Goal: Transaction & Acquisition: Purchase product/service

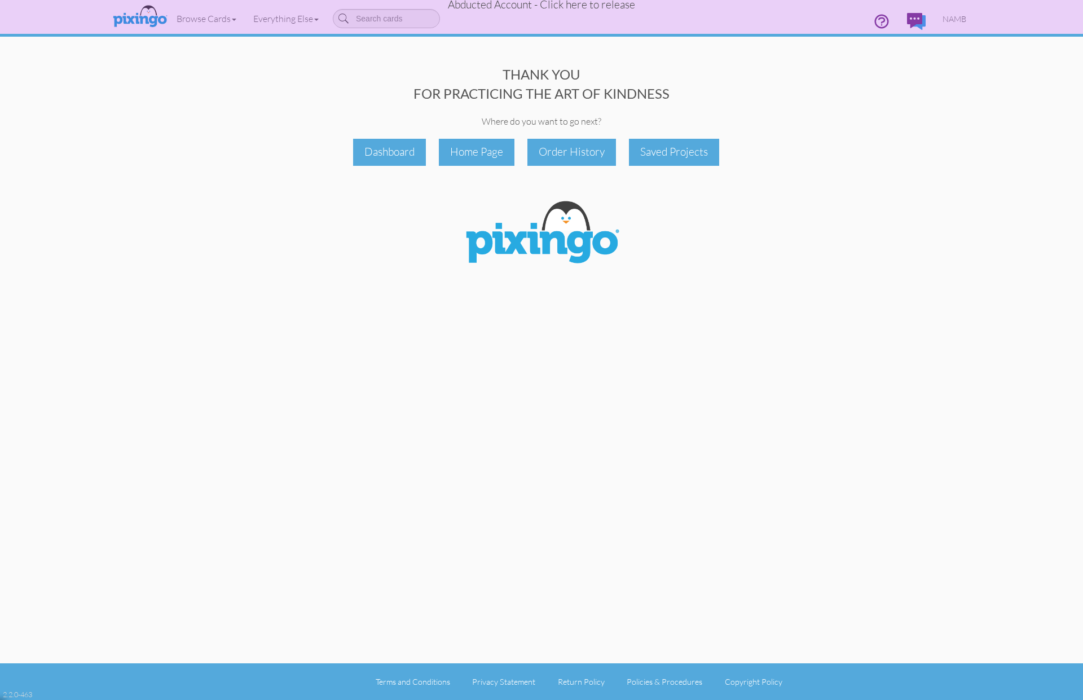
click at [508, 6] on span "Abducted Account - Click here to release" at bounding box center [541, 5] width 187 height 14
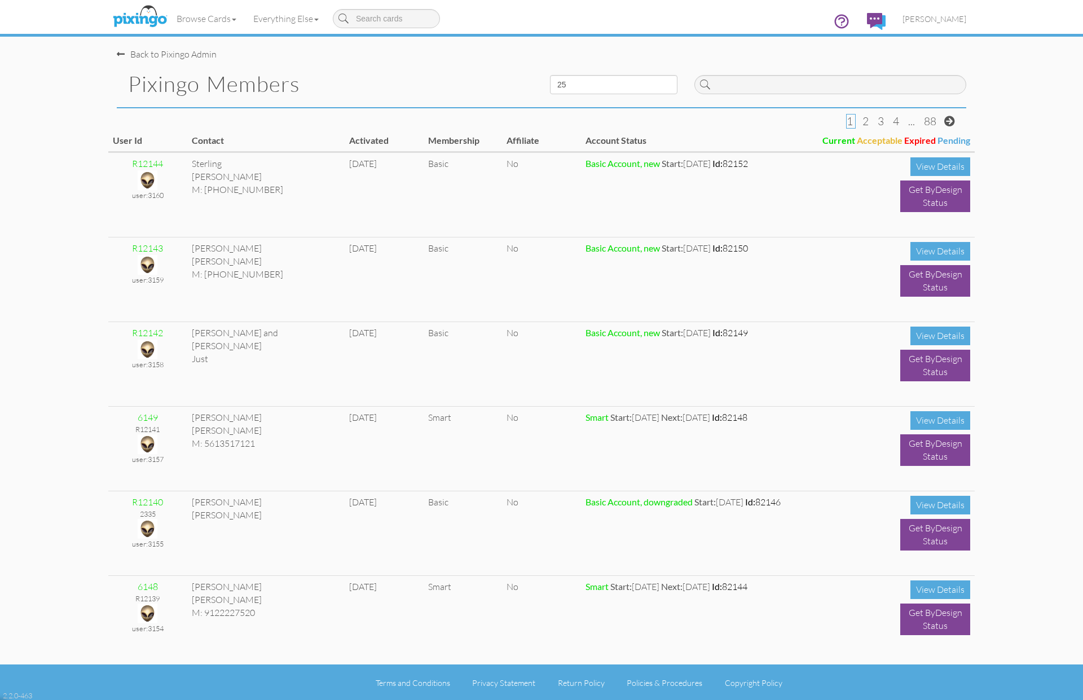
click at [1022, 222] on pixingo-members "Toggle navigation Visit Pixingo Mobile Browse Cards Business Accounting Automot…" at bounding box center [541, 350] width 1083 height 701
click at [147, 21] on img at bounding box center [140, 17] width 60 height 28
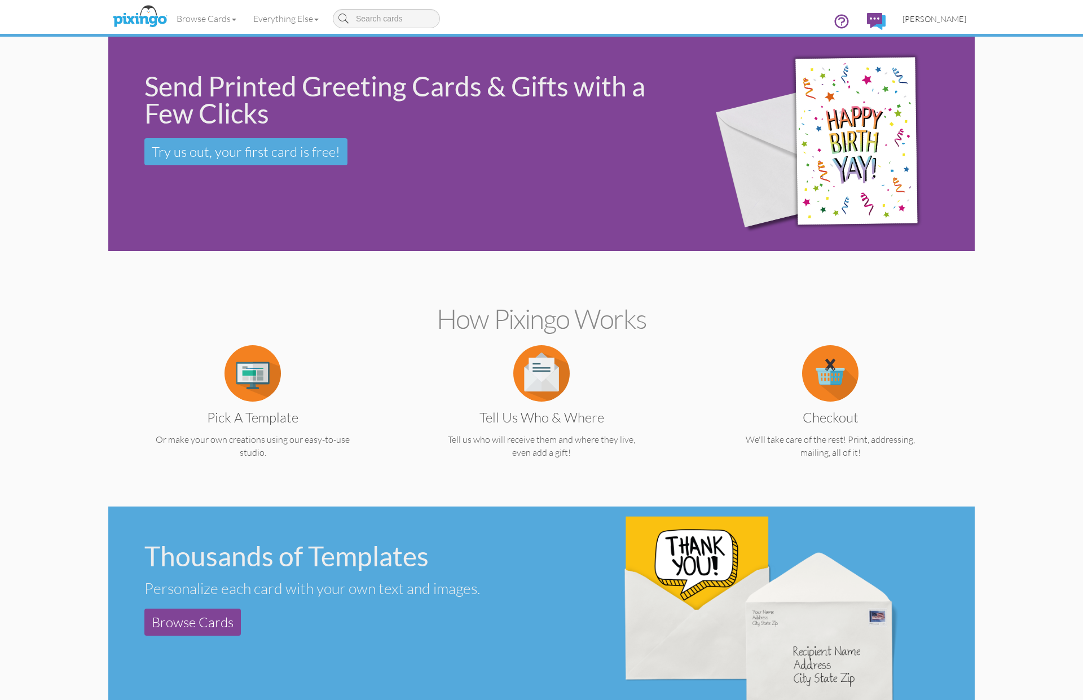
click at [948, 17] on span "[PERSON_NAME]" at bounding box center [934, 19] width 64 height 10
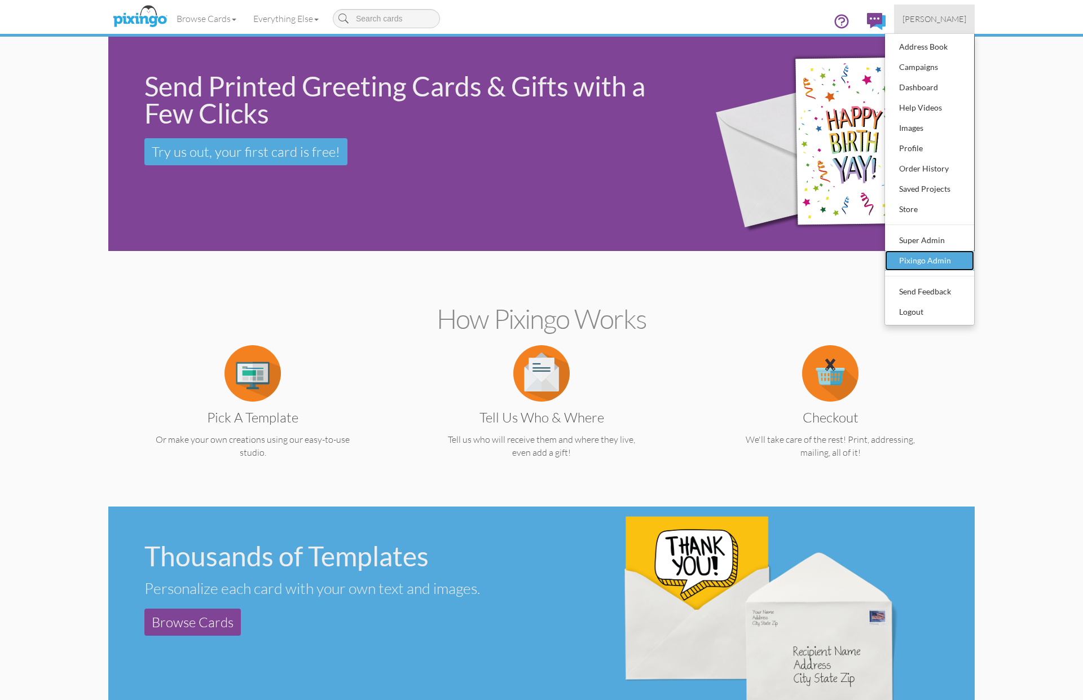
click at [929, 262] on div "Pixingo Admin" at bounding box center [929, 260] width 67 height 17
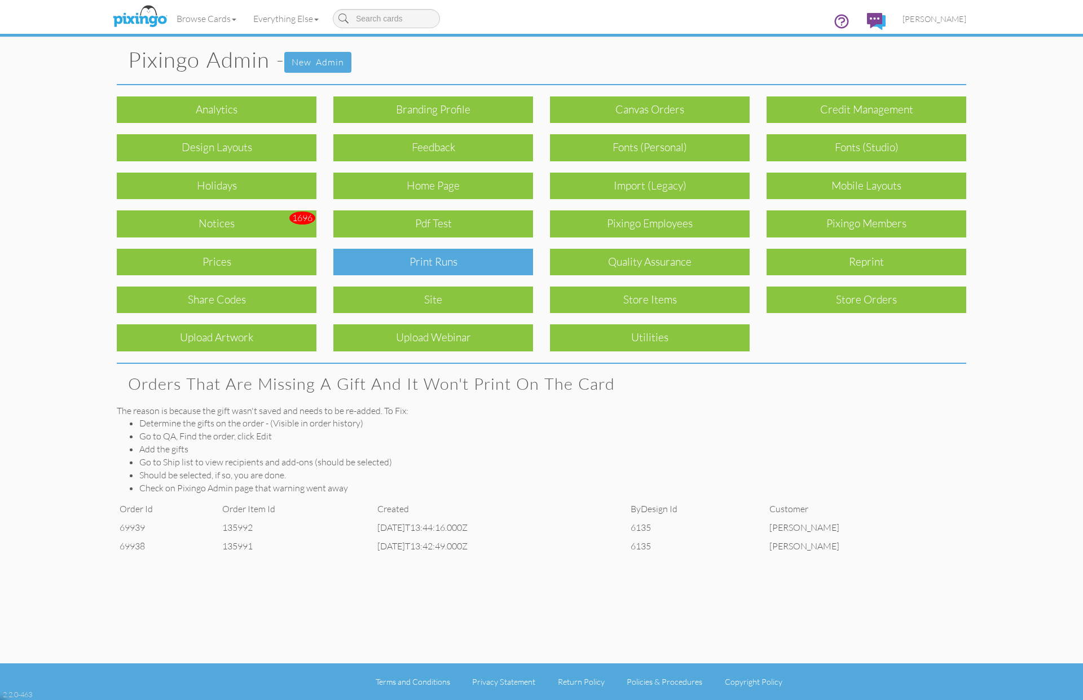
click at [441, 259] on div "Print Runs" at bounding box center [433, 262] width 200 height 27
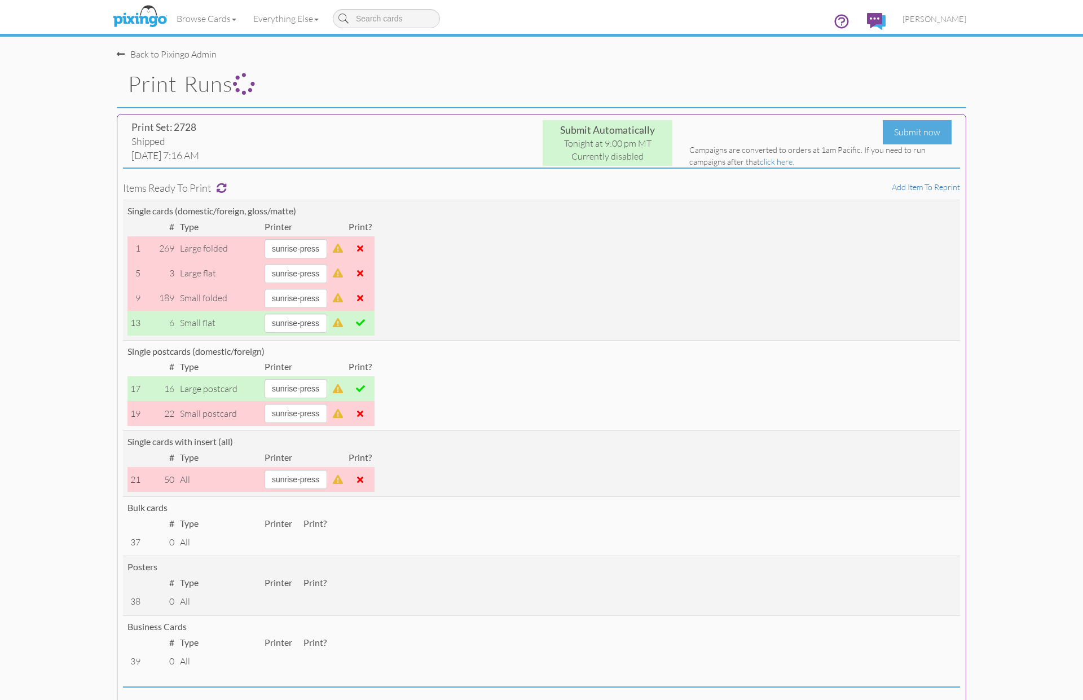
click at [942, 17] on span "[PERSON_NAME]" at bounding box center [934, 19] width 64 height 10
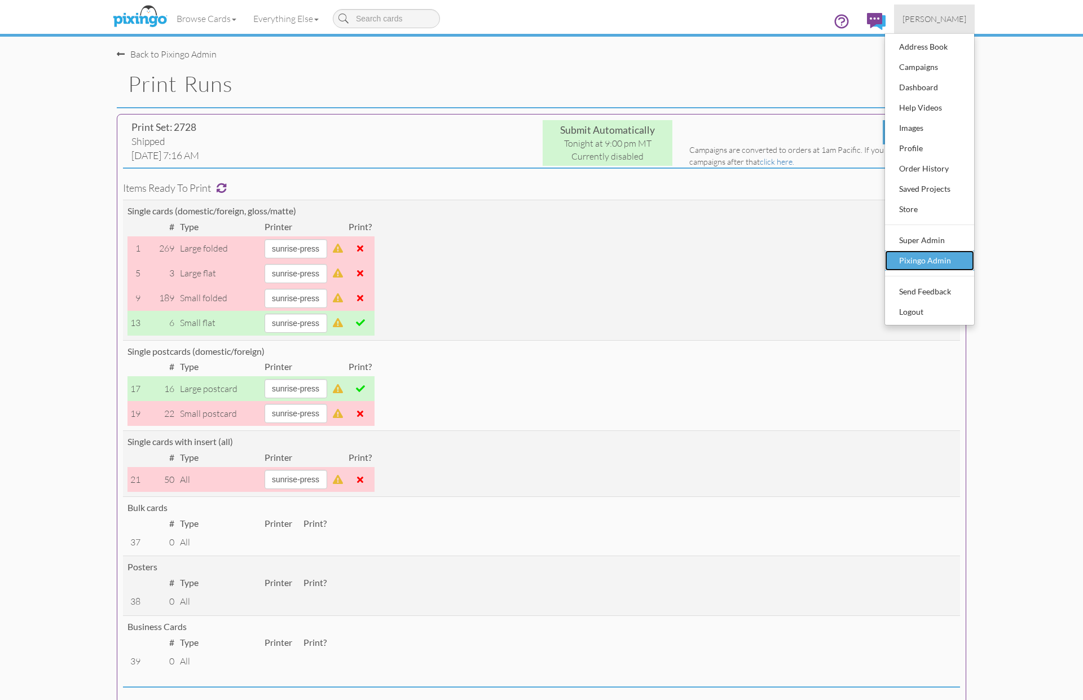
click at [938, 253] on div "Pixingo Admin" at bounding box center [929, 260] width 67 height 17
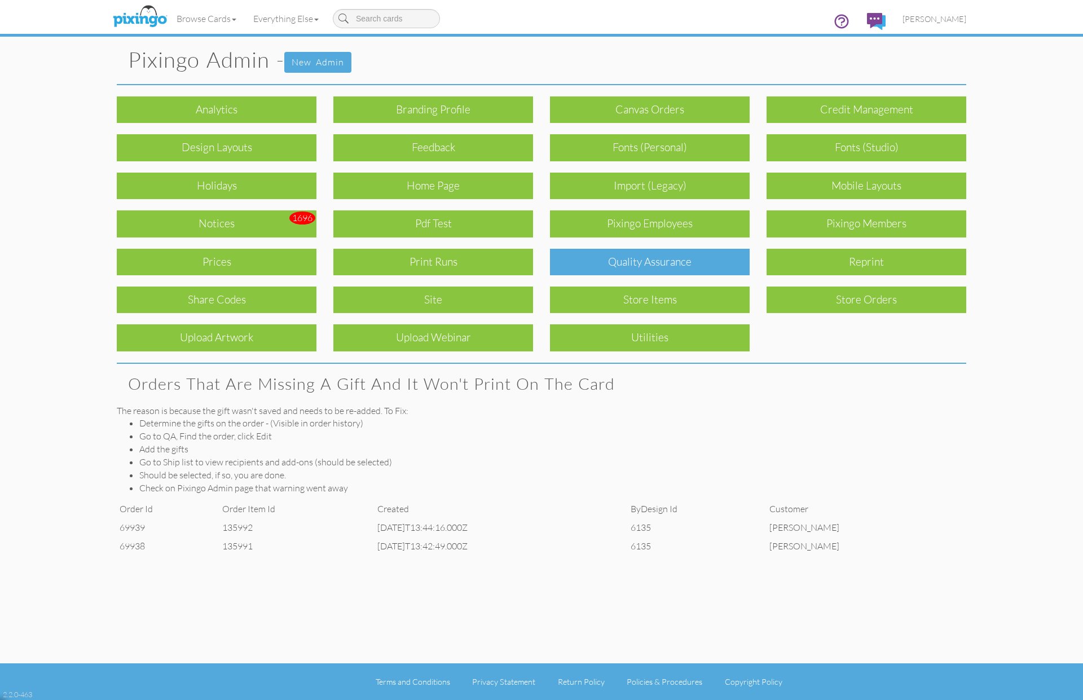
click at [589, 269] on div "Quality Assurance" at bounding box center [650, 262] width 200 height 27
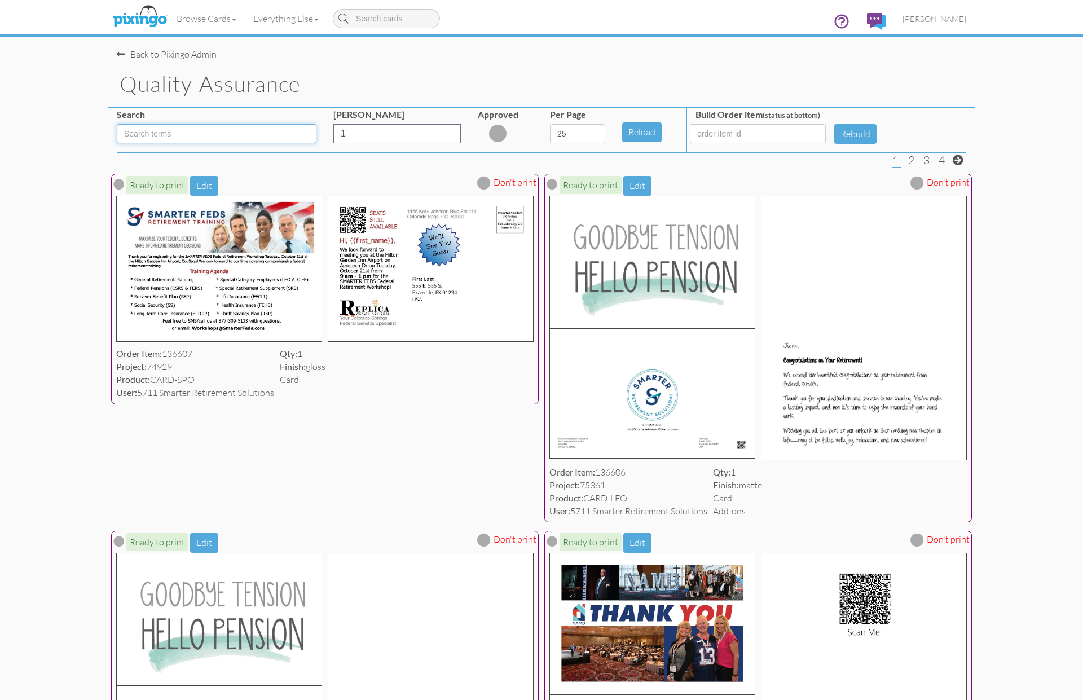
drag, startPoint x: 158, startPoint y: 134, endPoint x: 229, endPoint y: 156, distance: 74.0
click at [160, 134] on input at bounding box center [217, 133] width 200 height 19
click at [390, 136] on input "1" at bounding box center [396, 133] width 127 height 19
drag, startPoint x: 338, startPoint y: 132, endPoint x: 298, endPoint y: 127, distance: 40.4
click at [298, 127] on div "Search Min Quantity 1 Approved Per Page 5 10 25 50 100 Reload Build Order item …" at bounding box center [541, 129] width 866 height 43
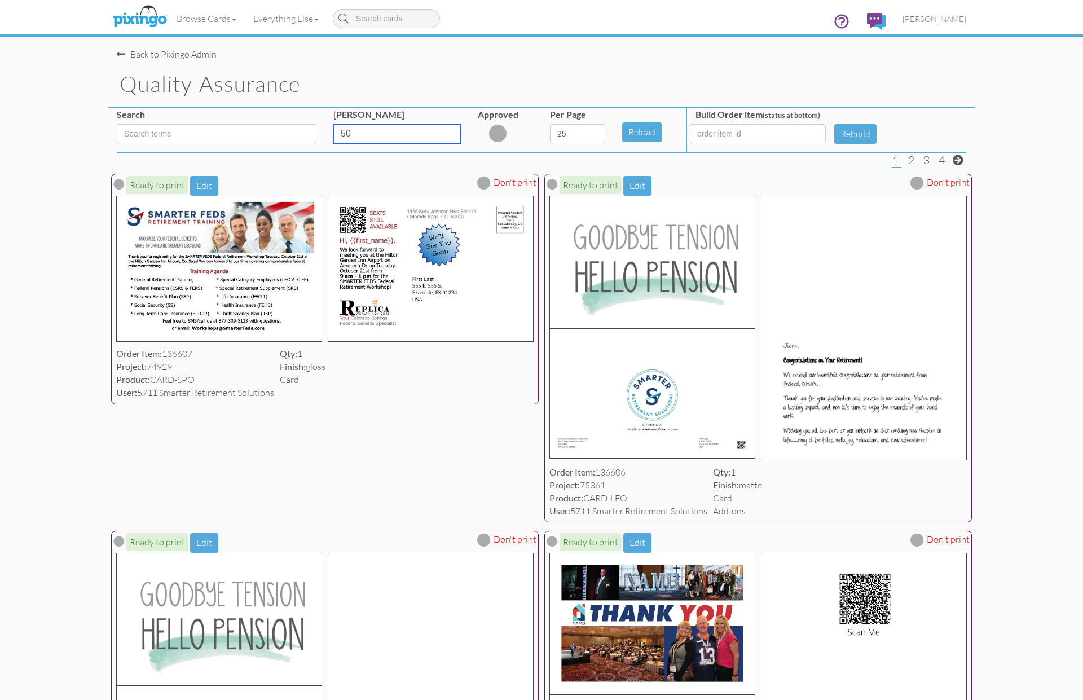
type input "50"
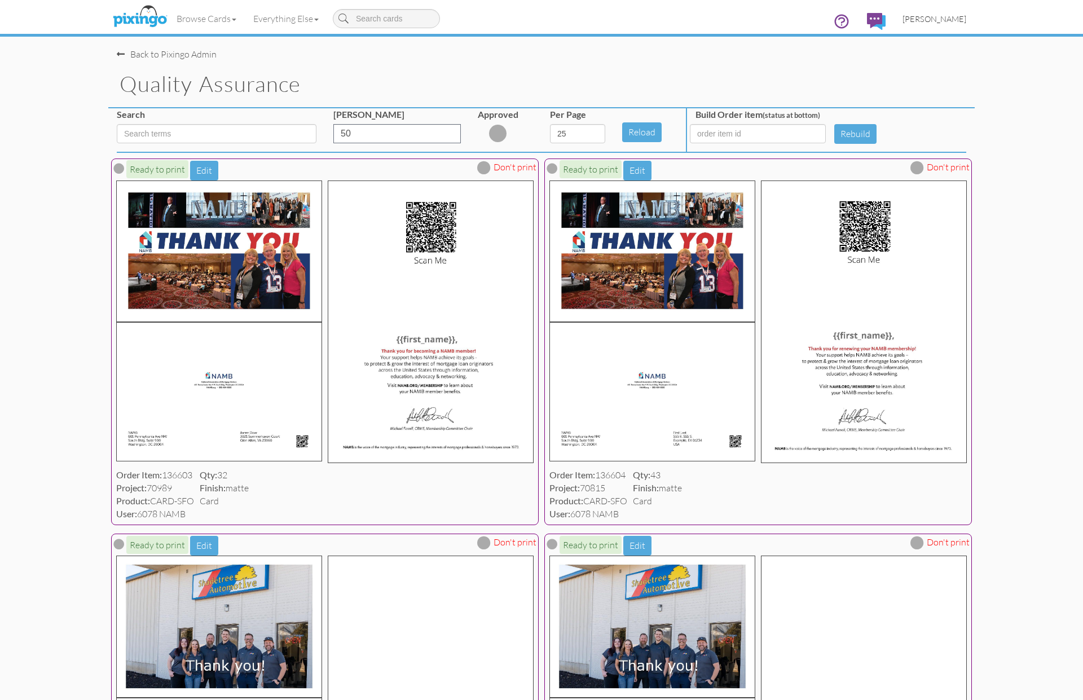
click at [933, 15] on span "[PERSON_NAME]" at bounding box center [934, 19] width 64 height 10
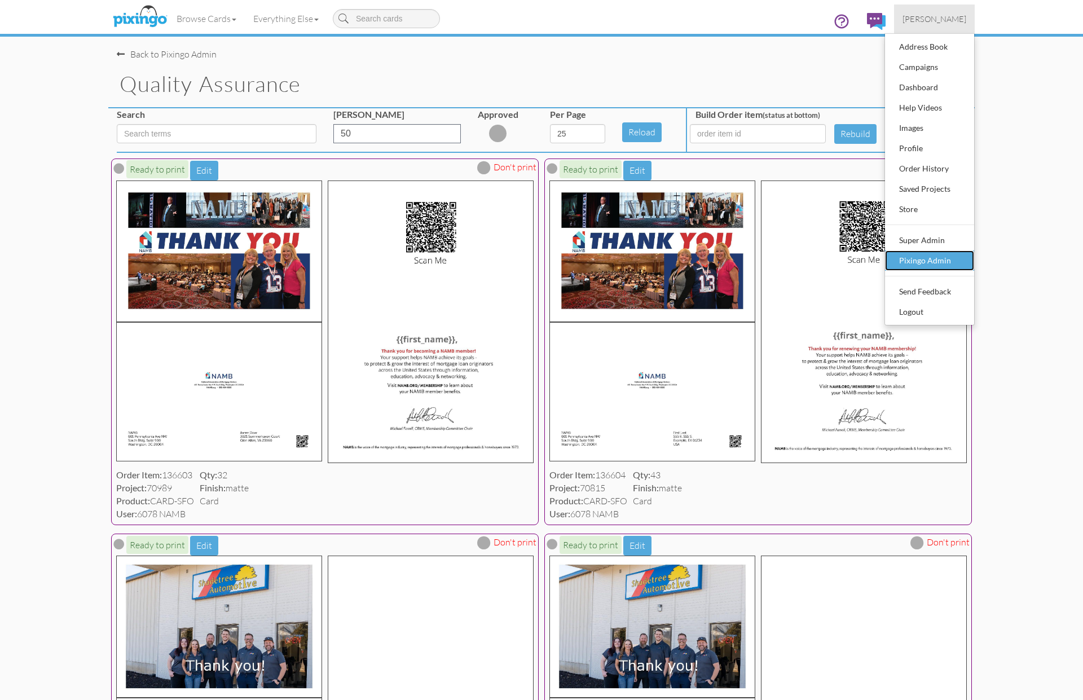
click at [924, 252] on div "Pixingo Admin" at bounding box center [929, 260] width 67 height 17
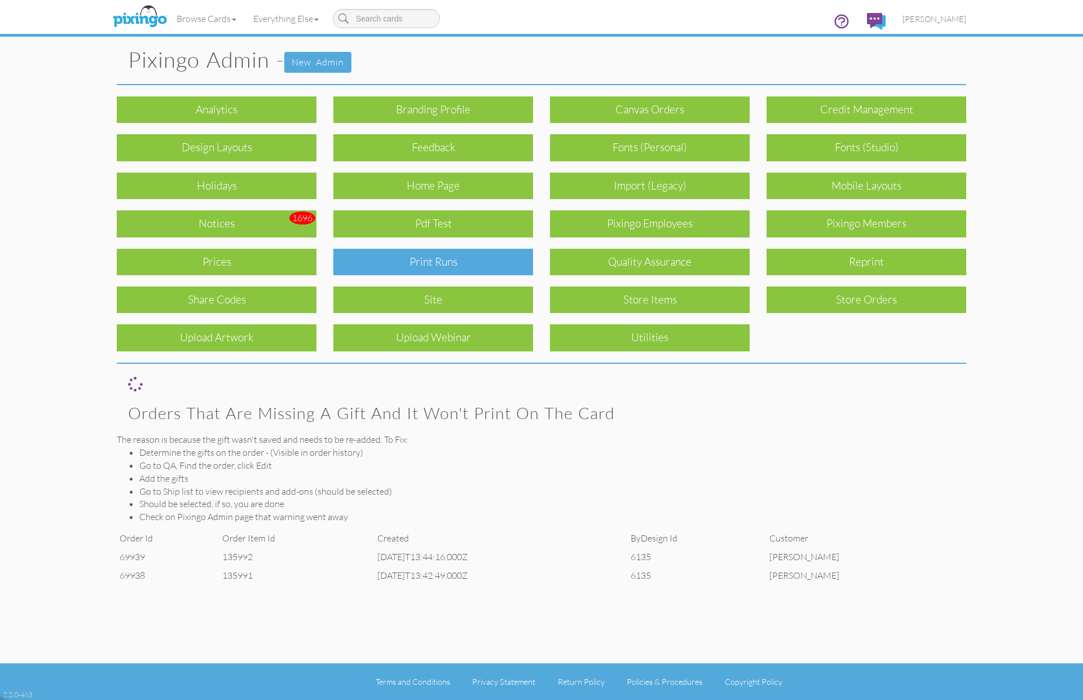
click at [421, 262] on div "Print Runs" at bounding box center [433, 262] width 200 height 27
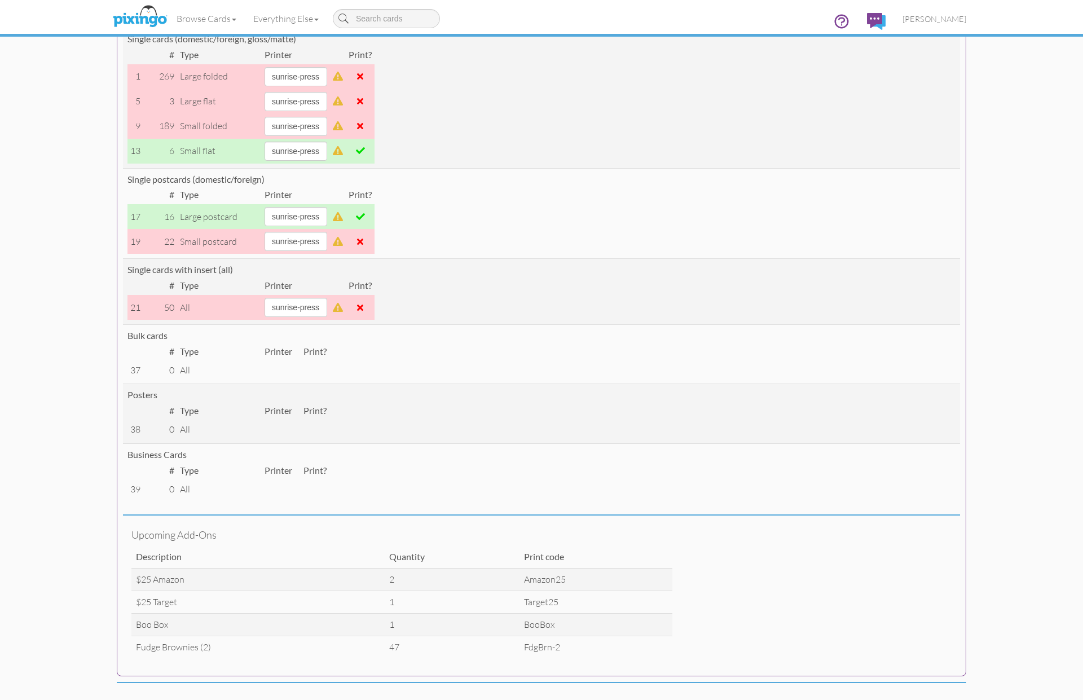
scroll to position [170, 0]
click at [365, 216] on span at bounding box center [360, 218] width 9 height 9
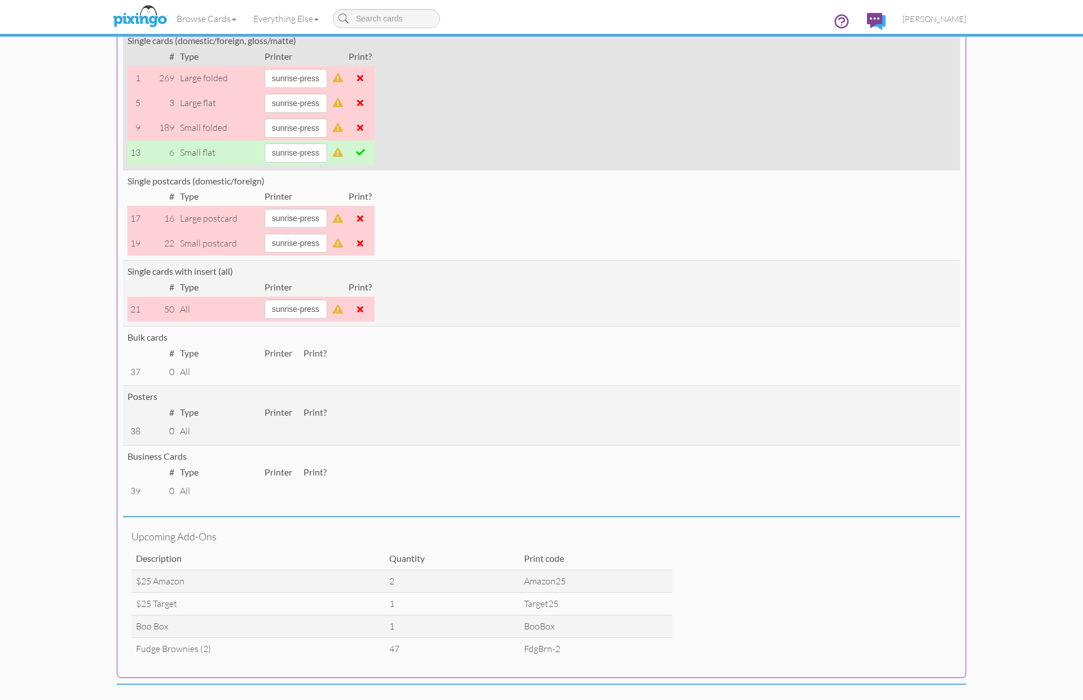
click at [365, 152] on span at bounding box center [360, 152] width 9 height 9
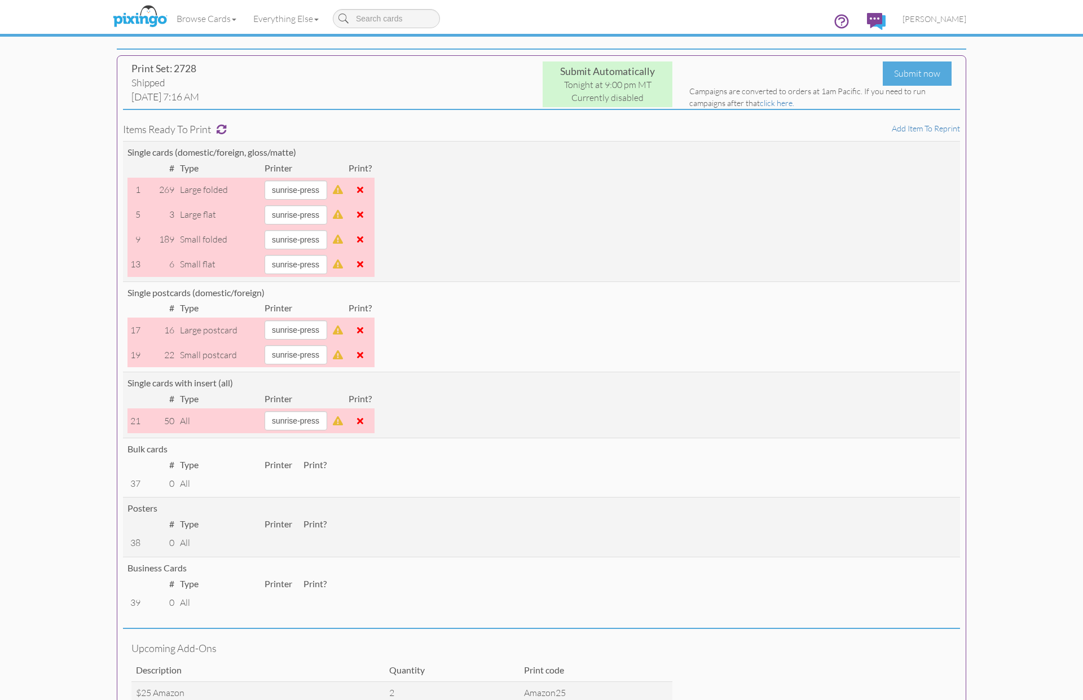
scroll to position [0, 0]
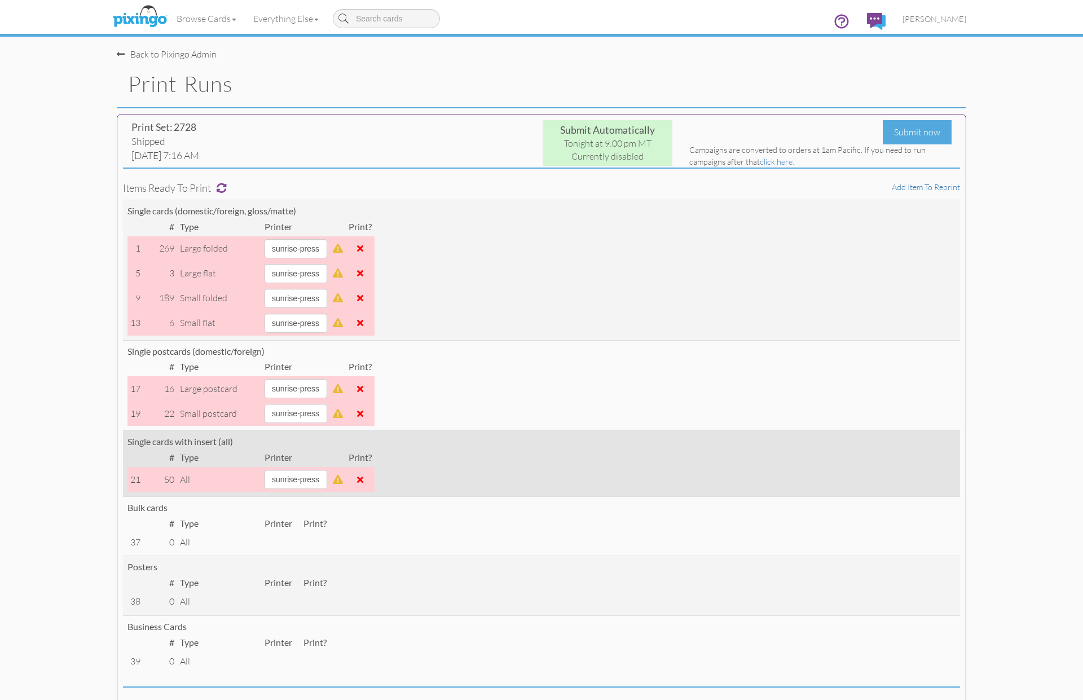
click at [363, 479] on span at bounding box center [360, 479] width 6 height 9
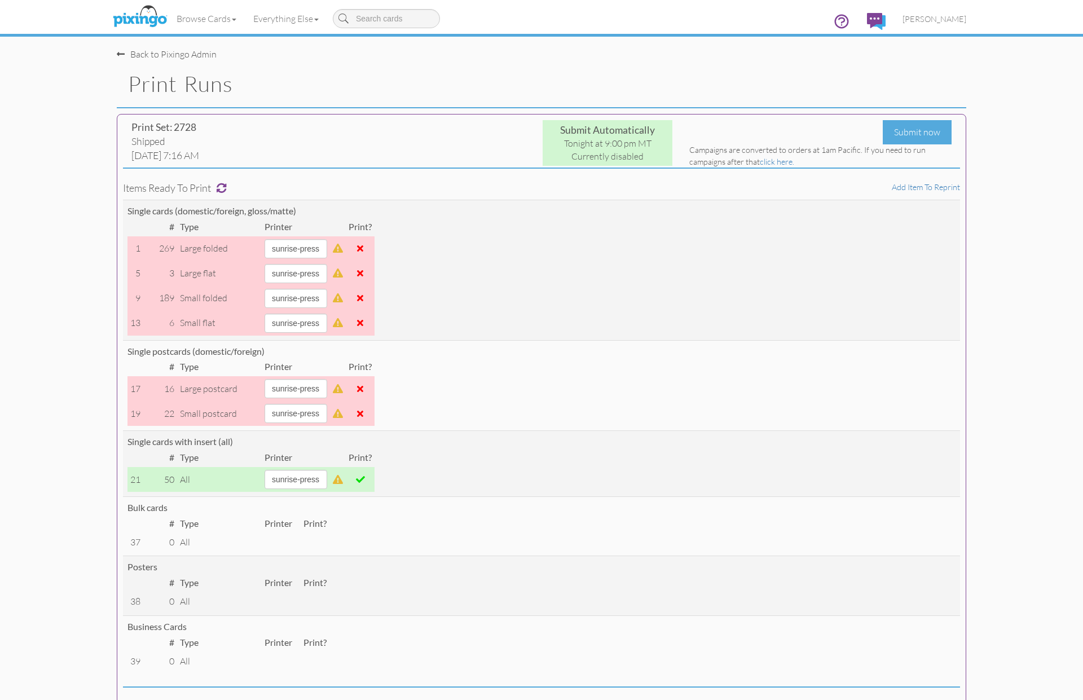
click at [906, 135] on div "Submit now" at bounding box center [916, 132] width 69 height 24
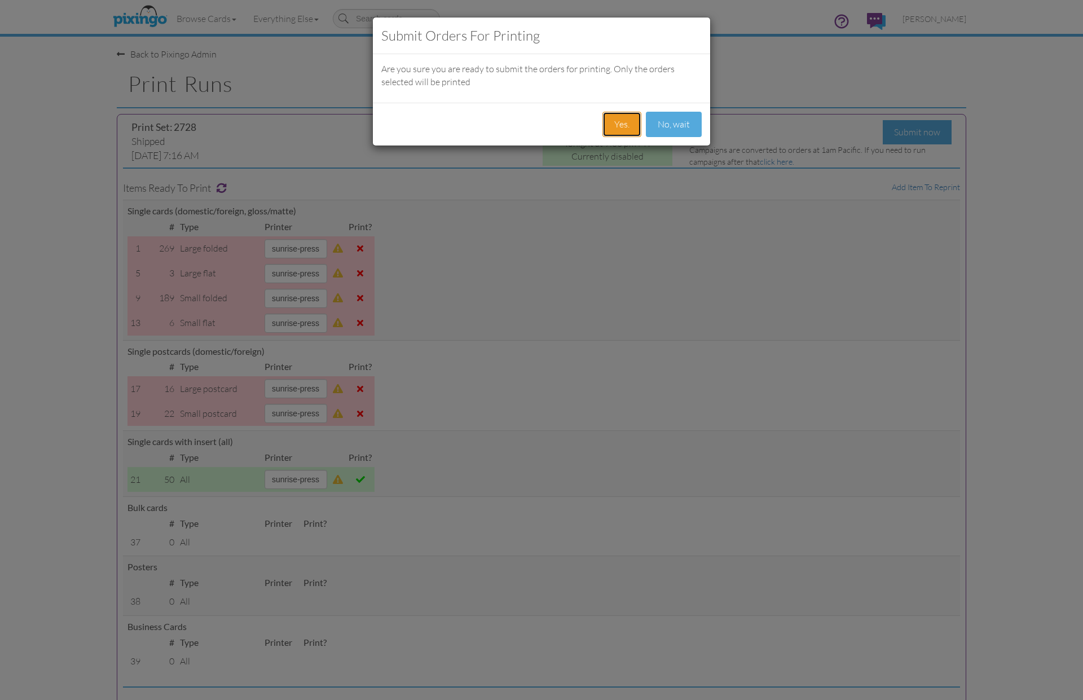
click at [614, 127] on button "Yes." at bounding box center [621, 124] width 39 height 25
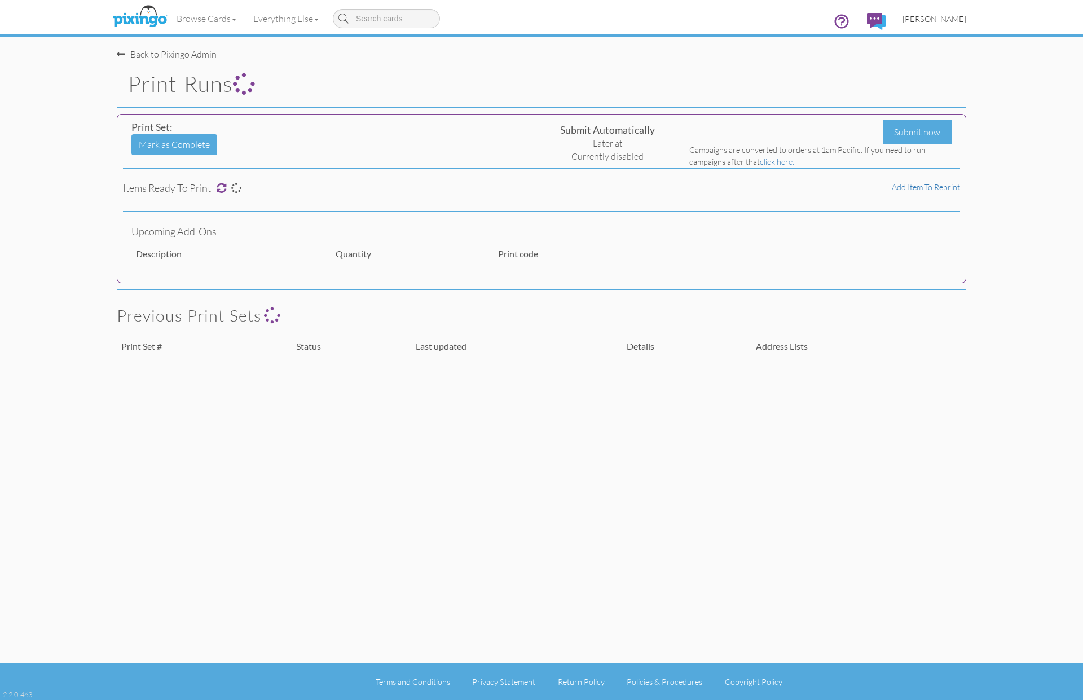
click at [931, 21] on span "[PERSON_NAME]" at bounding box center [934, 19] width 64 height 10
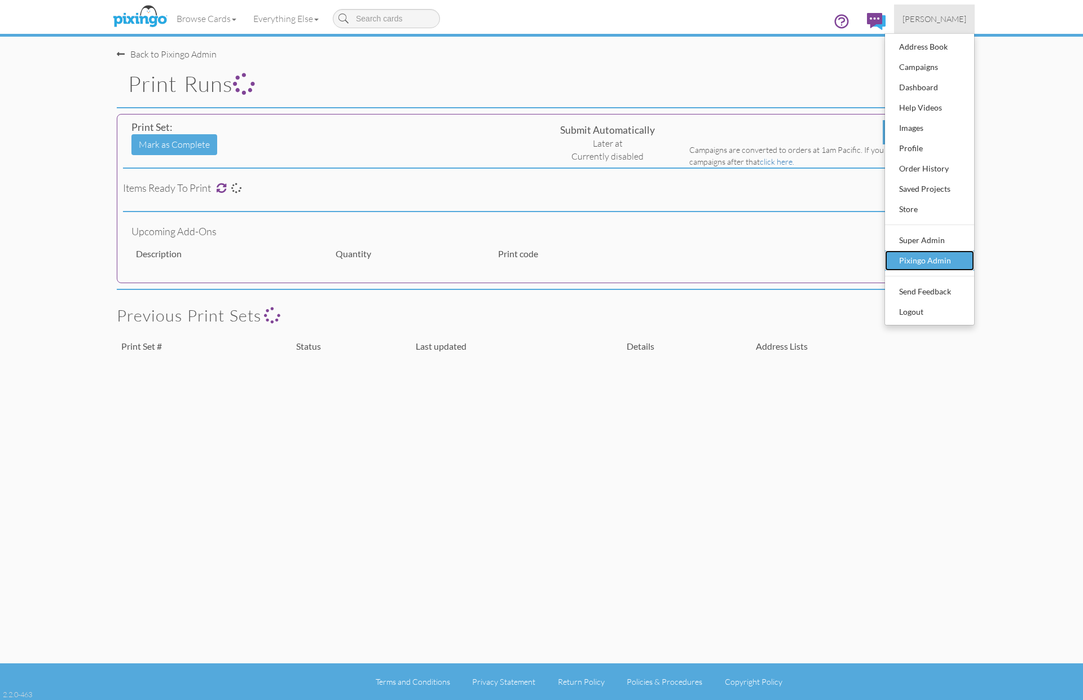
click at [940, 254] on div "Pixingo Admin" at bounding box center [929, 260] width 67 height 17
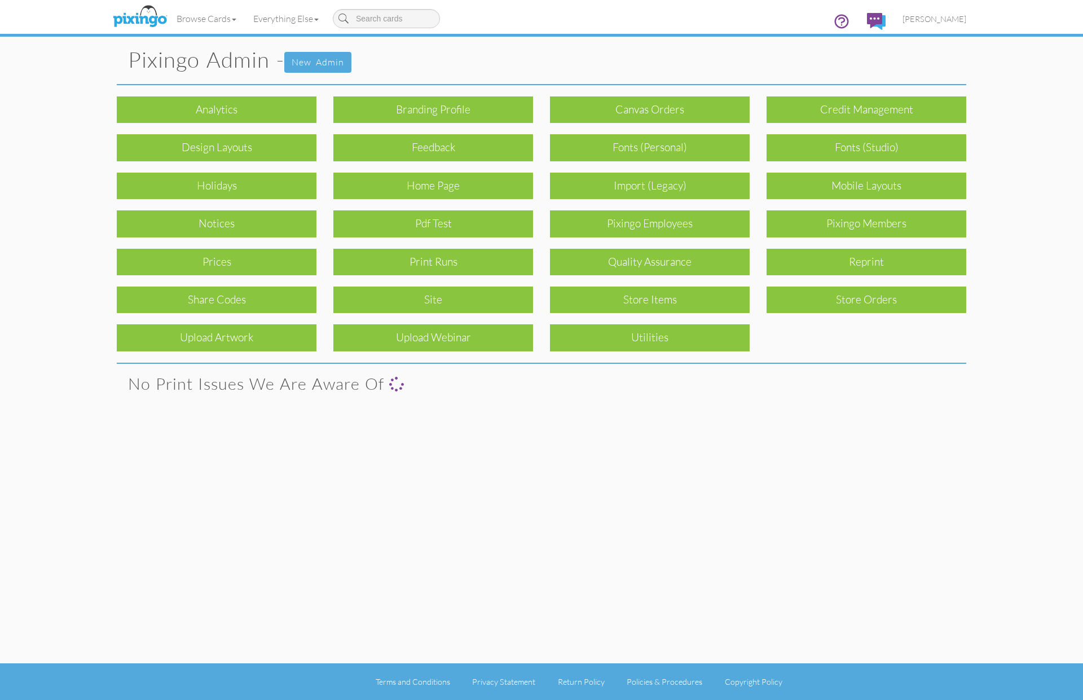
click at [1006, 250] on pixingo-admin "Toggle navigation Visit Pixingo Mobile Browse Cards Everything Else Other Produ…" at bounding box center [541, 350] width 1083 height 700
click at [479, 255] on div "Print Runs" at bounding box center [433, 262] width 200 height 27
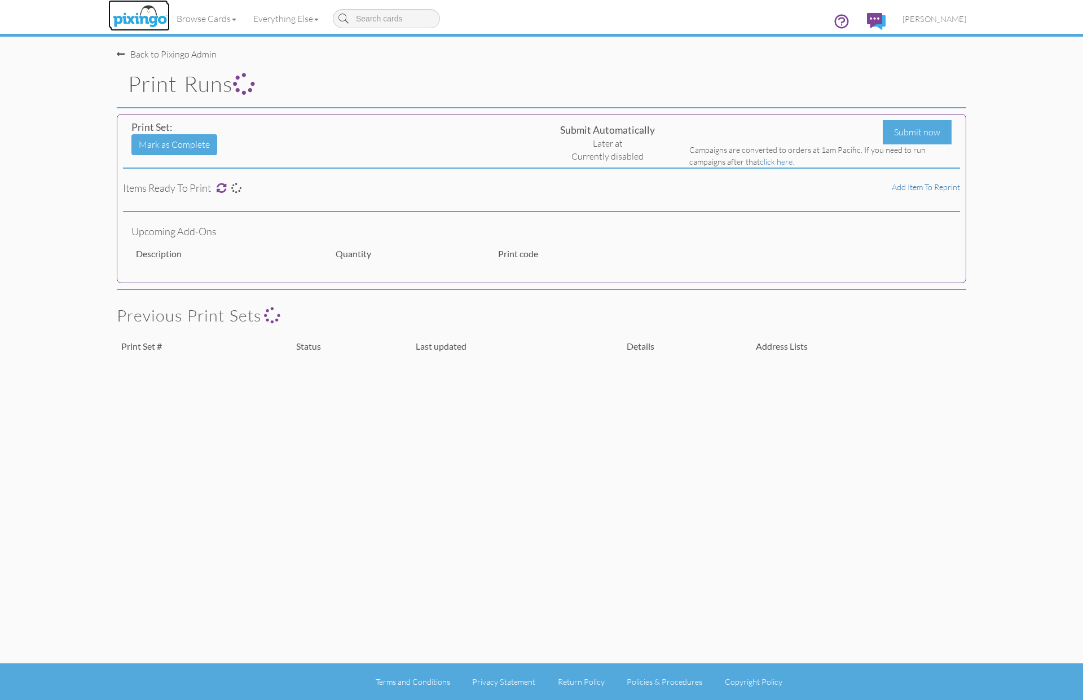
click at [144, 15] on img at bounding box center [140, 17] width 60 height 28
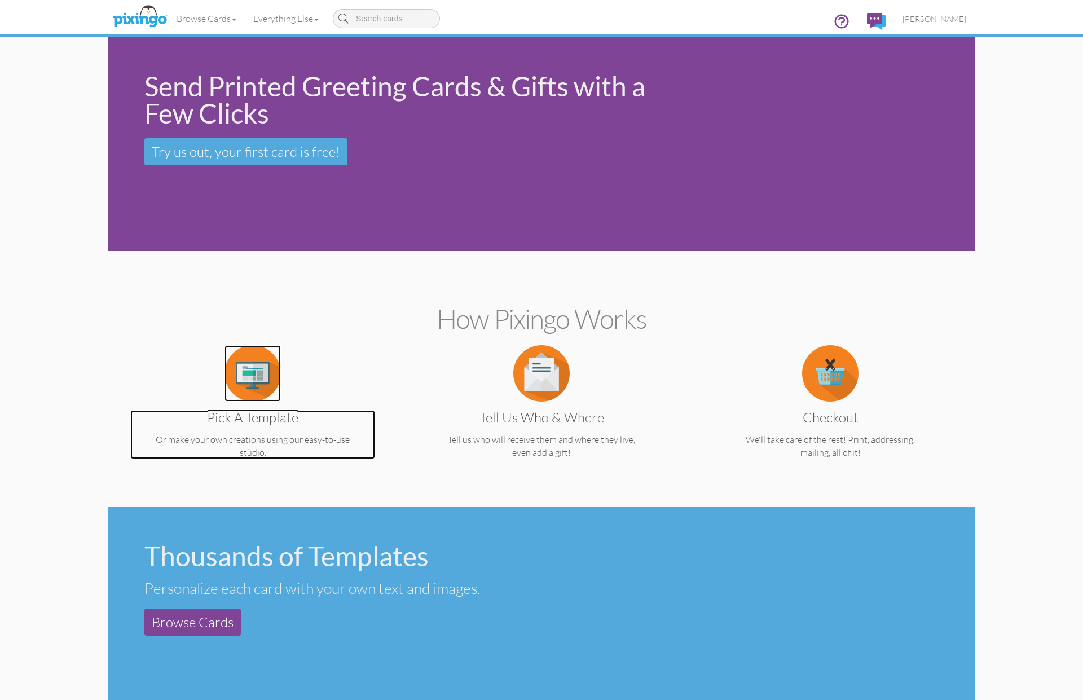
click at [250, 366] on img at bounding box center [252, 373] width 56 height 56
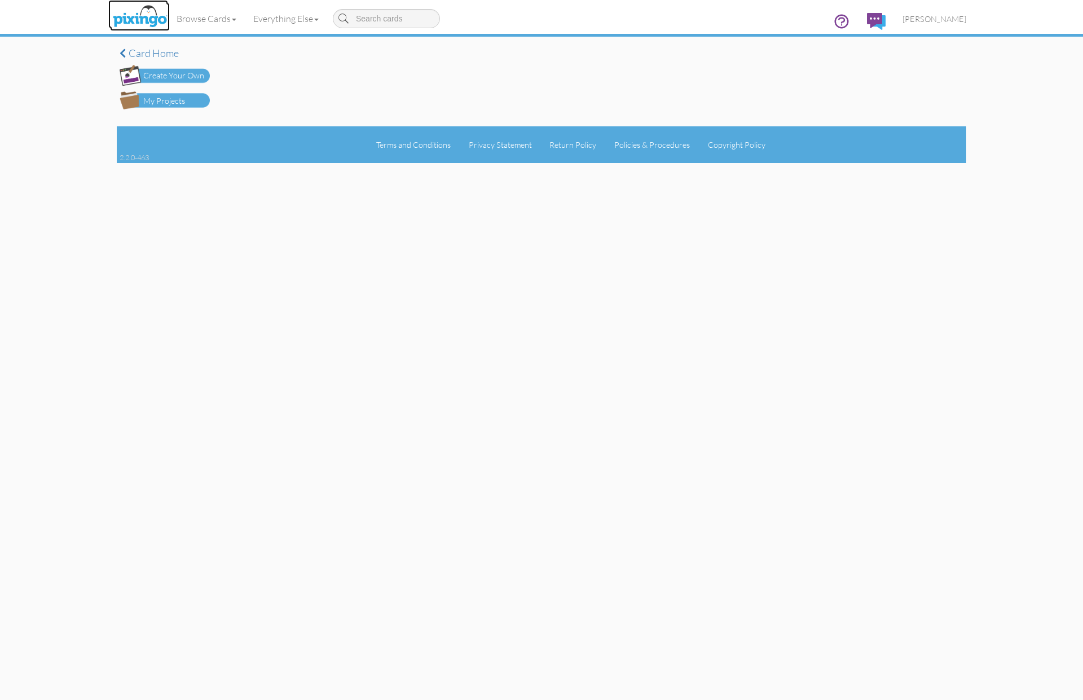
click at [147, 16] on img at bounding box center [140, 17] width 60 height 28
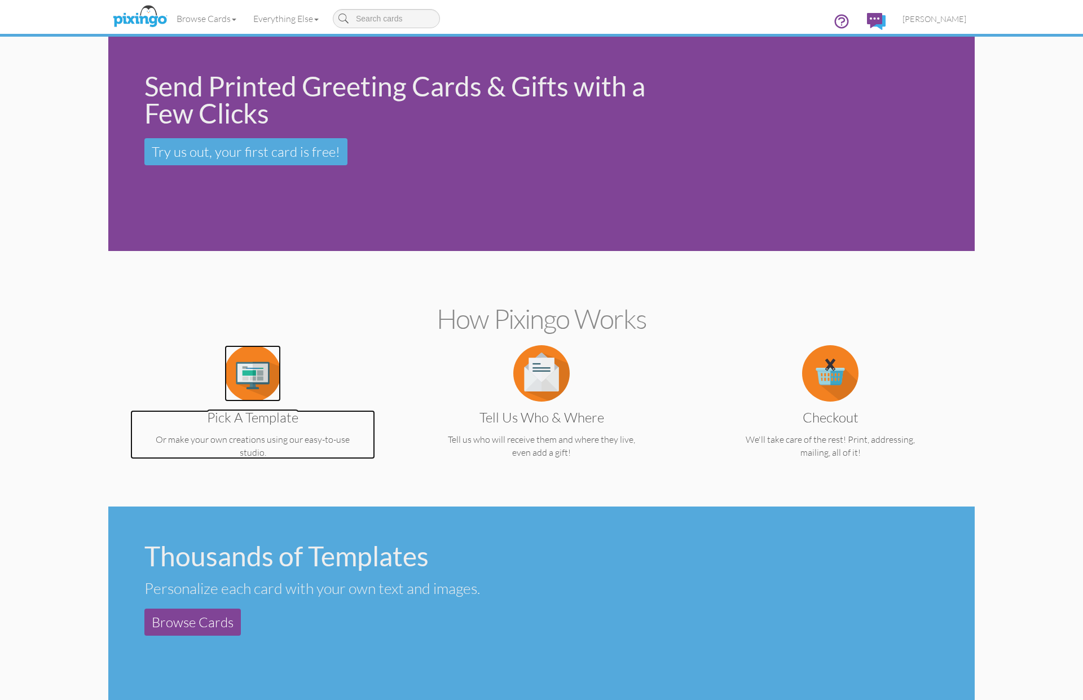
click at [253, 388] on img at bounding box center [252, 373] width 56 height 56
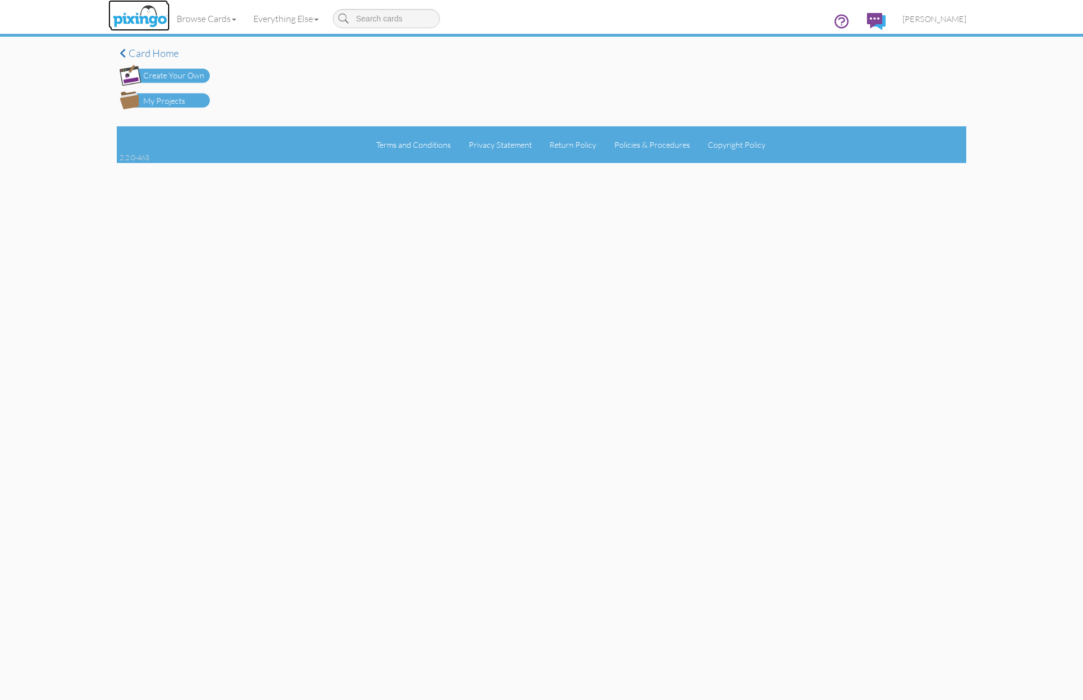
click at [147, 22] on img at bounding box center [140, 17] width 60 height 28
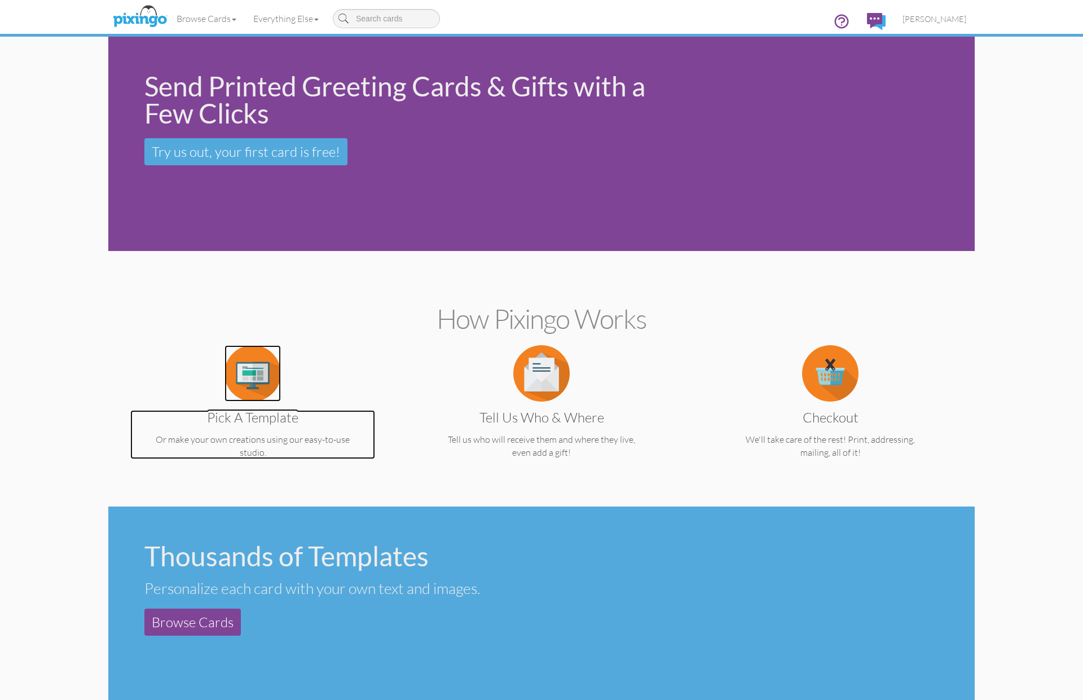
click at [248, 387] on img at bounding box center [252, 373] width 56 height 56
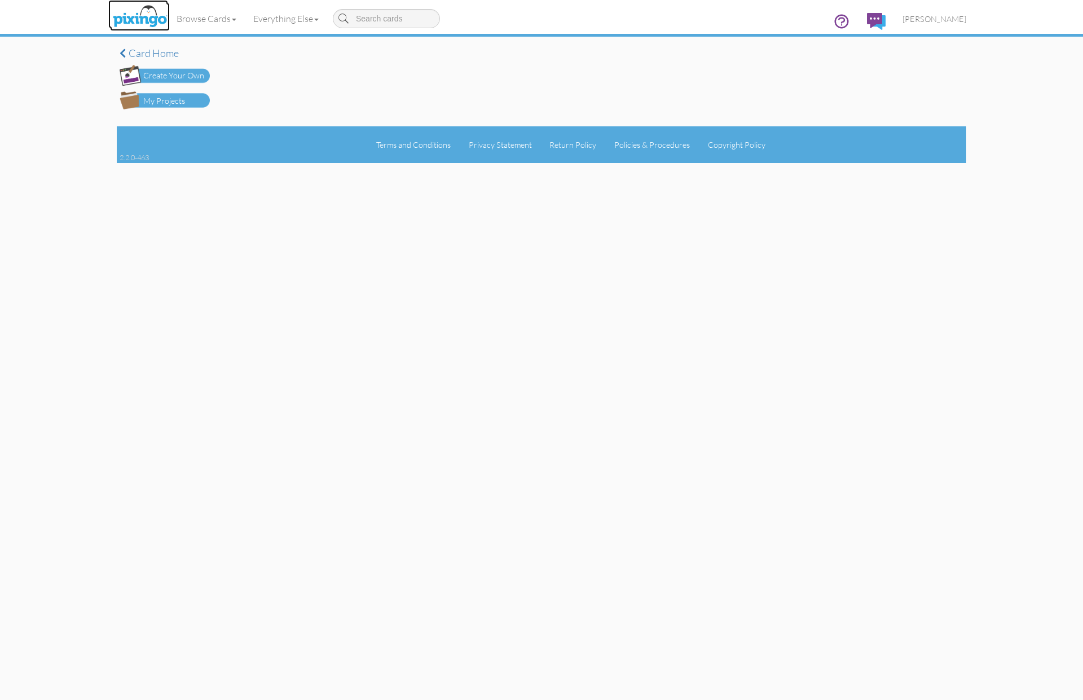
click at [140, 15] on img at bounding box center [140, 17] width 60 height 28
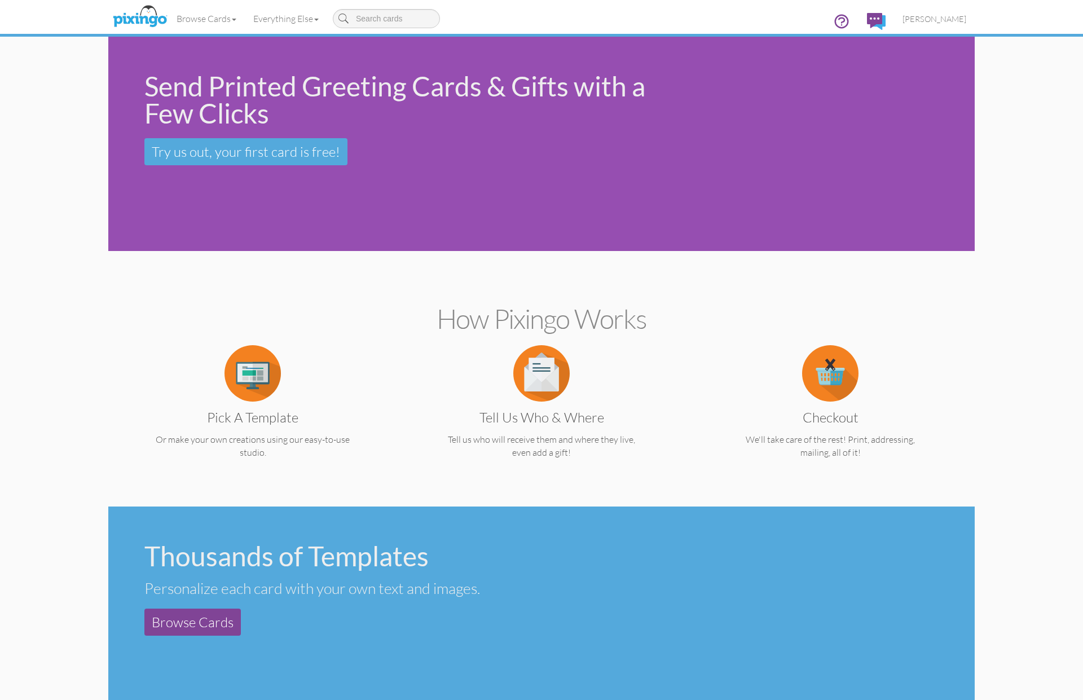
click at [667, 210] on div "Send Printed Greeting Cards & Gifts with a Few Clicks Try us out, your first ca…" at bounding box center [541, 144] width 866 height 214
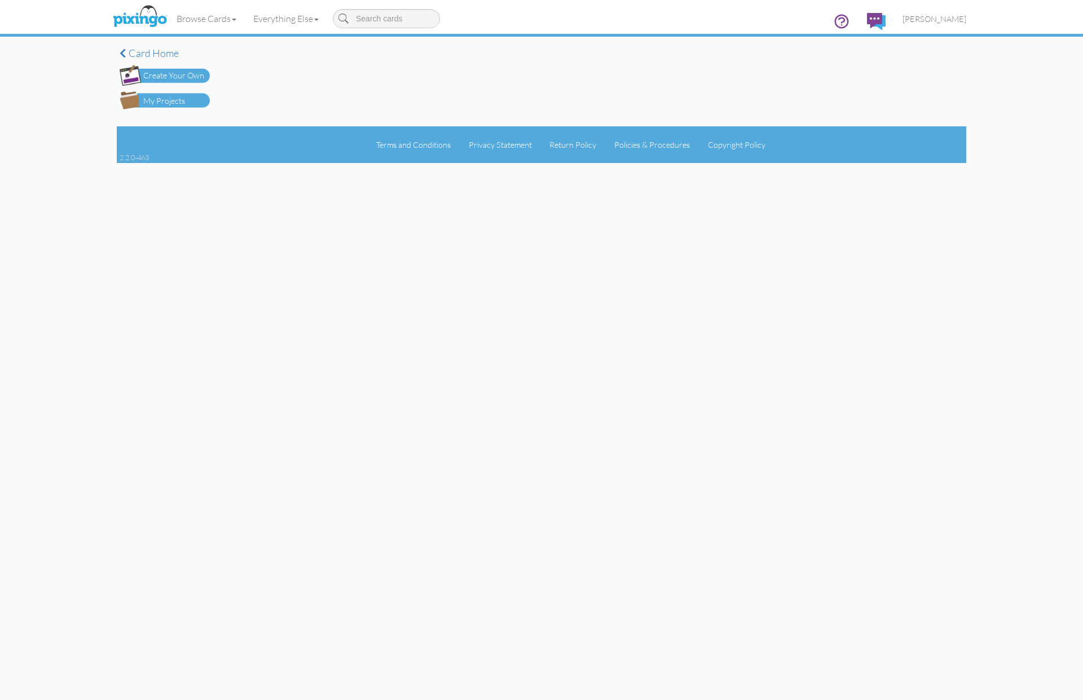
click at [163, 101] on div "My Projects" at bounding box center [164, 101] width 42 height 12
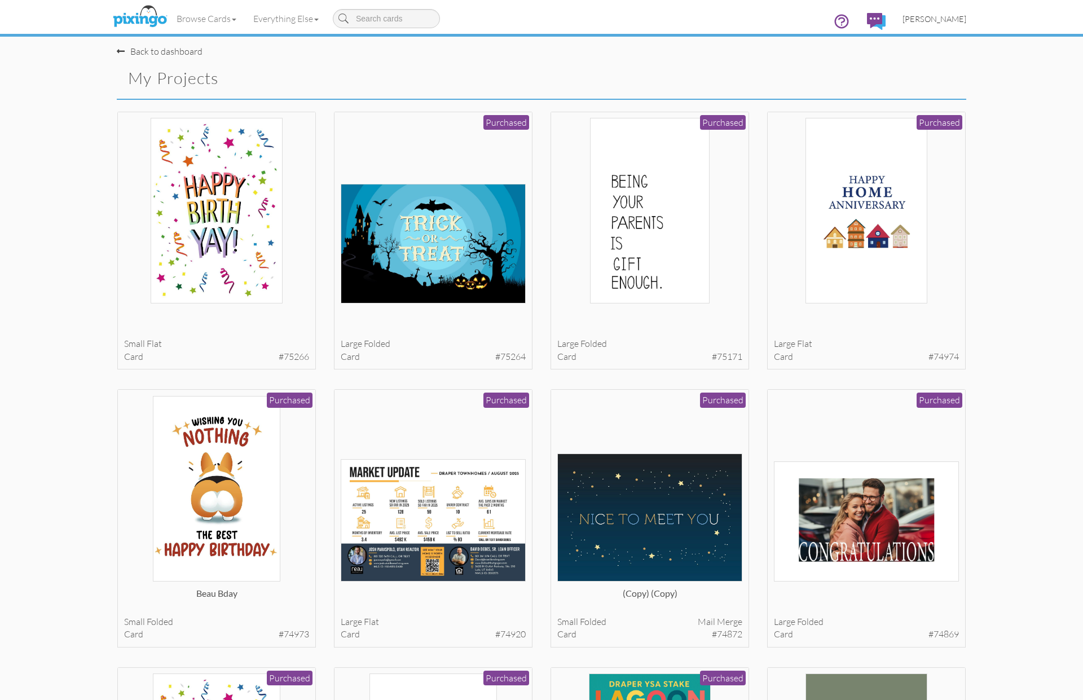
click at [931, 21] on span "[PERSON_NAME]" at bounding box center [934, 19] width 64 height 10
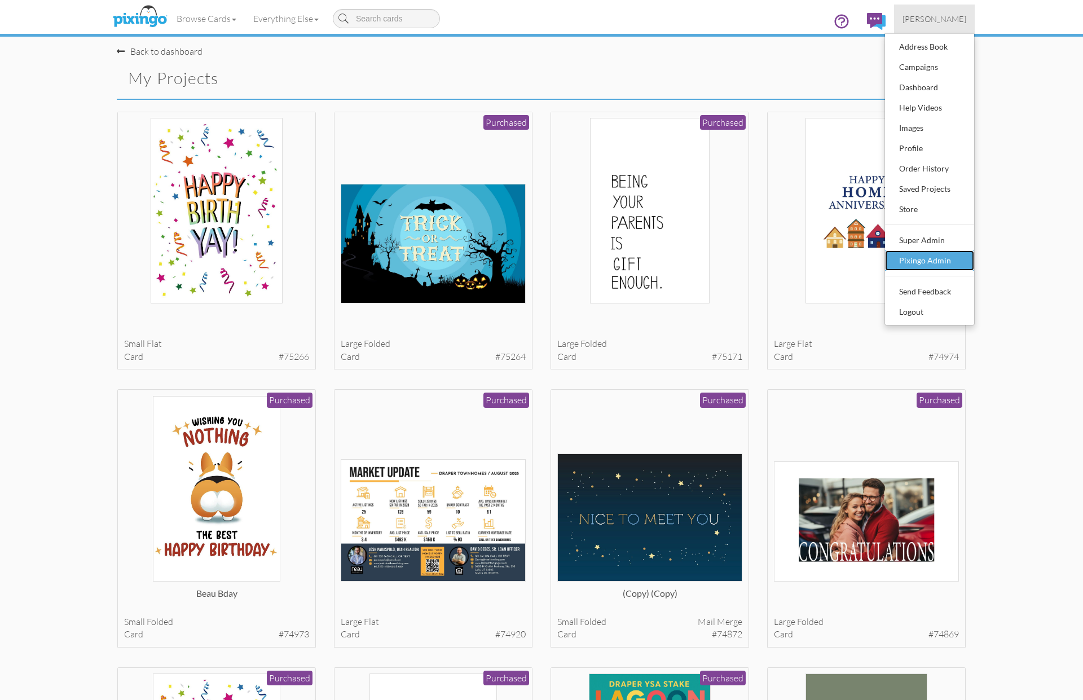
click at [928, 262] on div "Pixingo Admin" at bounding box center [929, 260] width 67 height 17
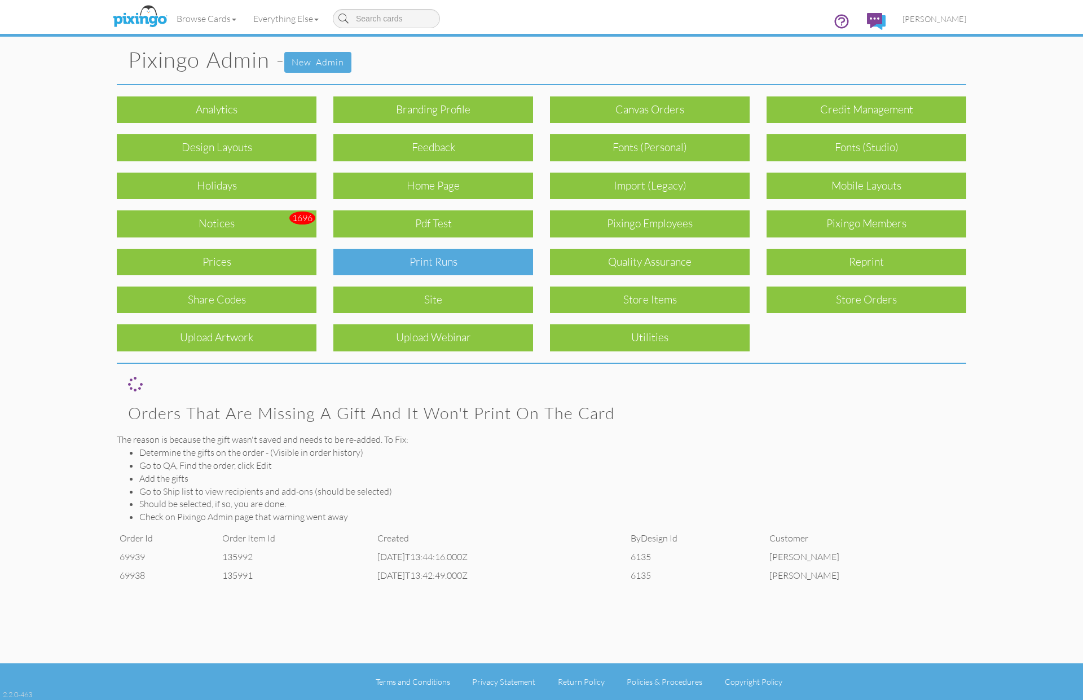
click at [411, 259] on div "Print Runs" at bounding box center [433, 262] width 200 height 27
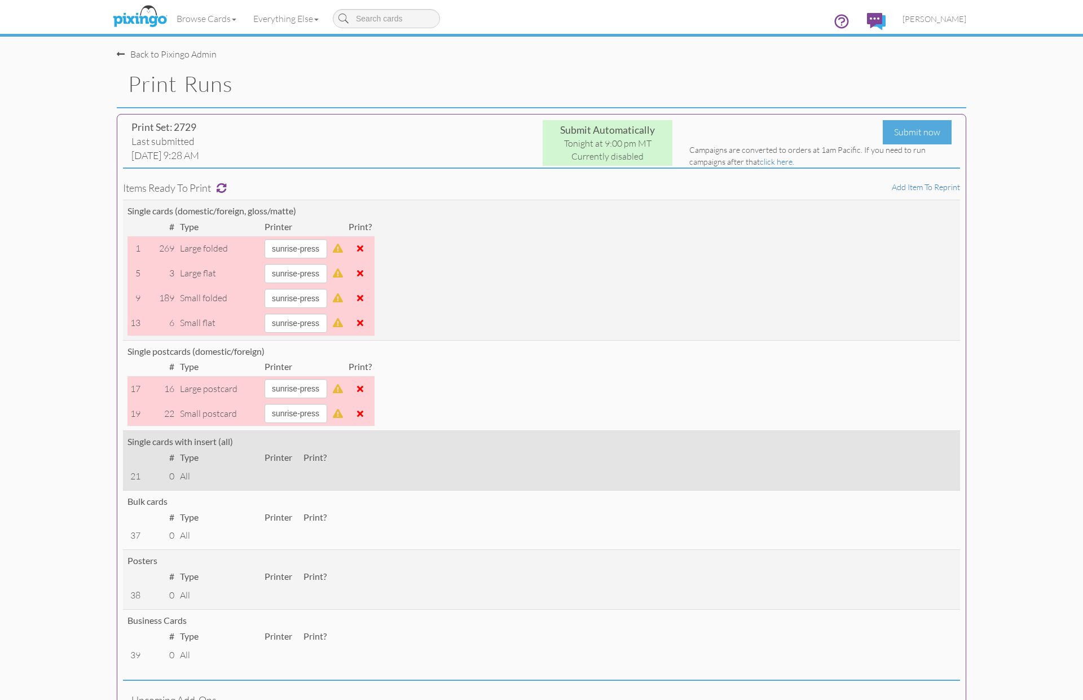
click at [788, 437] on div "Single cards with insert (all)" at bounding box center [541, 441] width 828 height 13
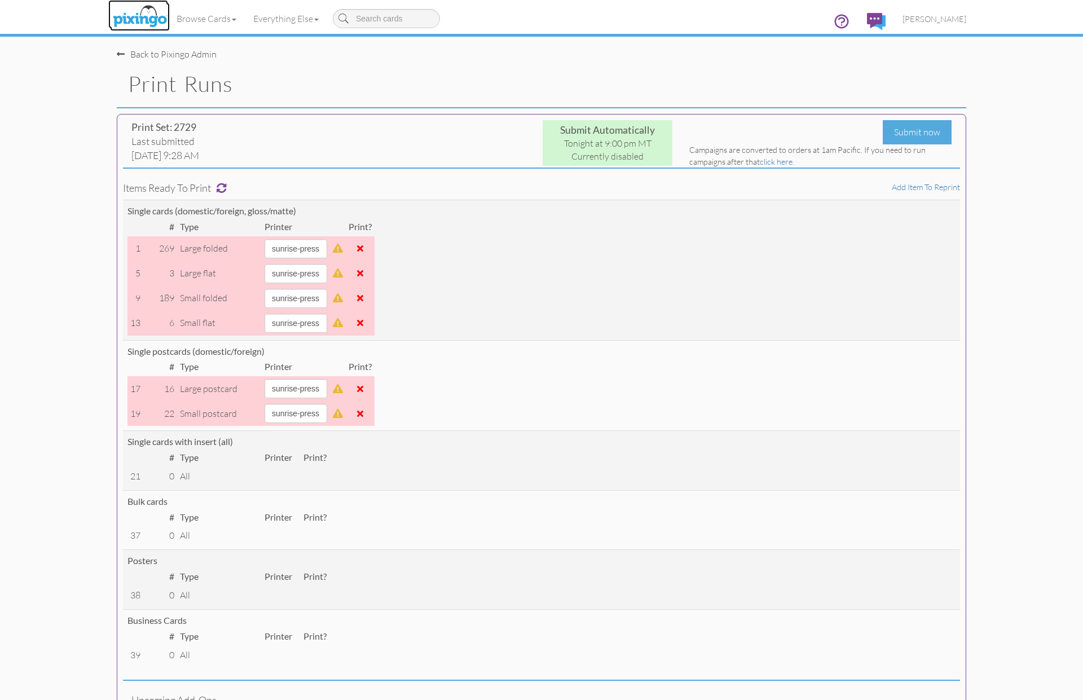
click at [134, 23] on img at bounding box center [140, 17] width 60 height 28
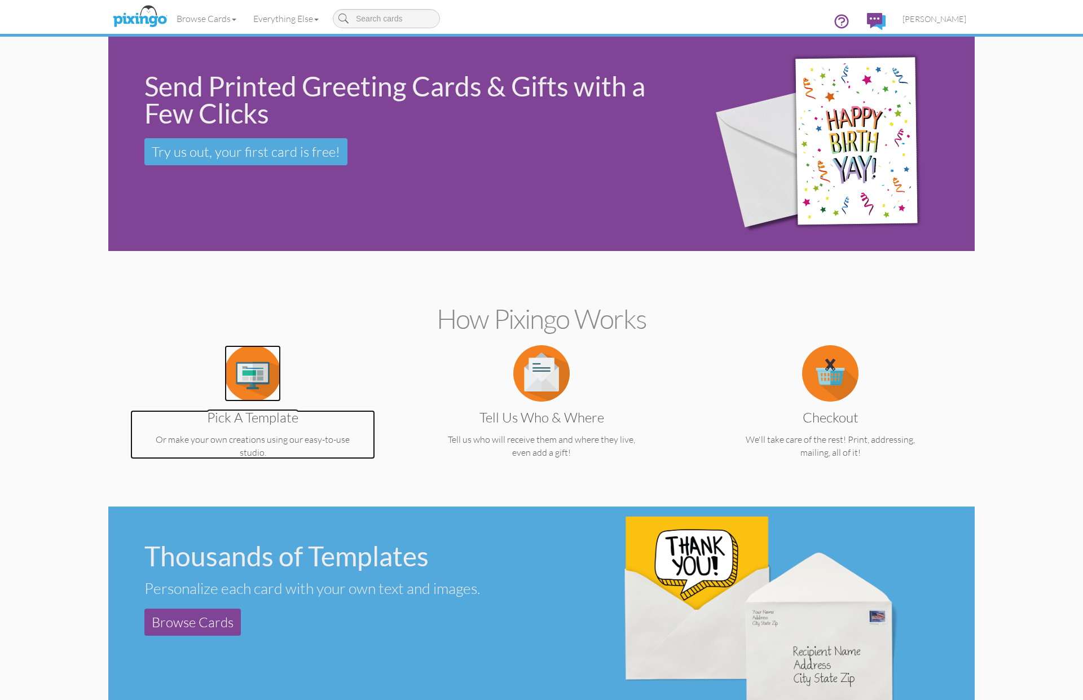
click at [257, 381] on img at bounding box center [252, 373] width 56 height 56
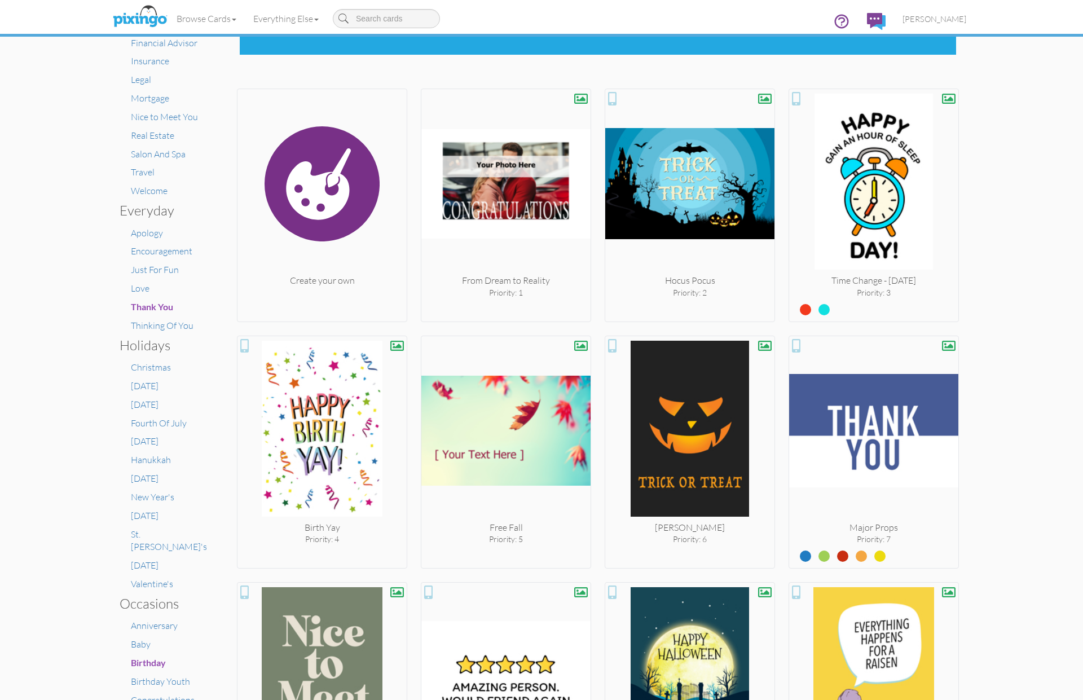
scroll to position [197, 0]
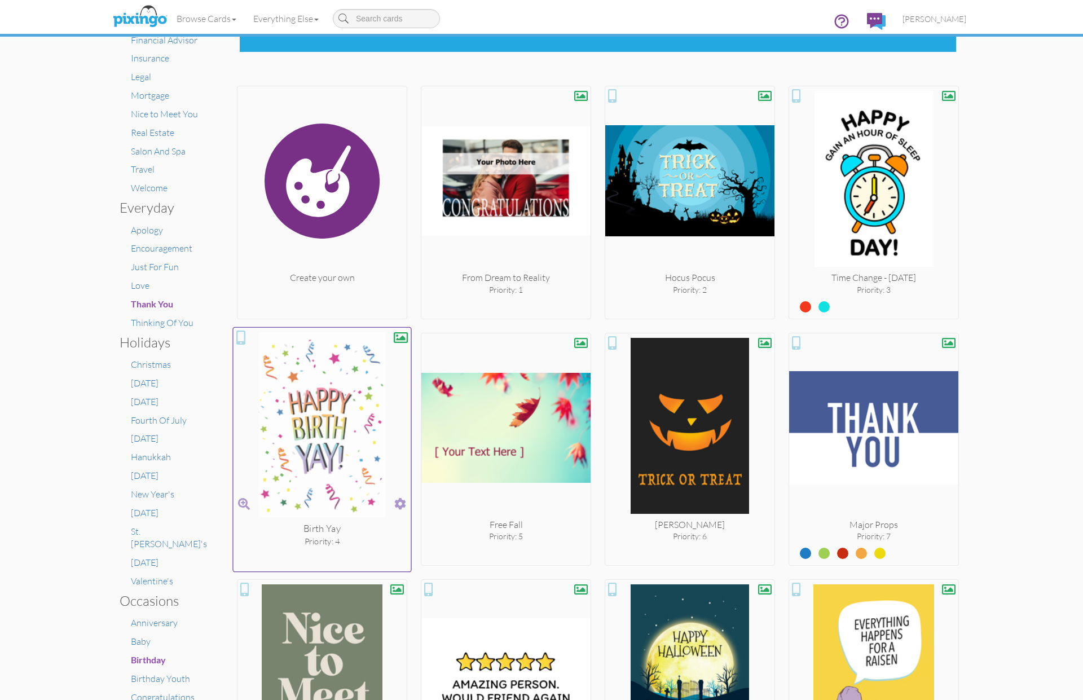
click at [401, 505] on span at bounding box center [400, 503] width 12 height 16
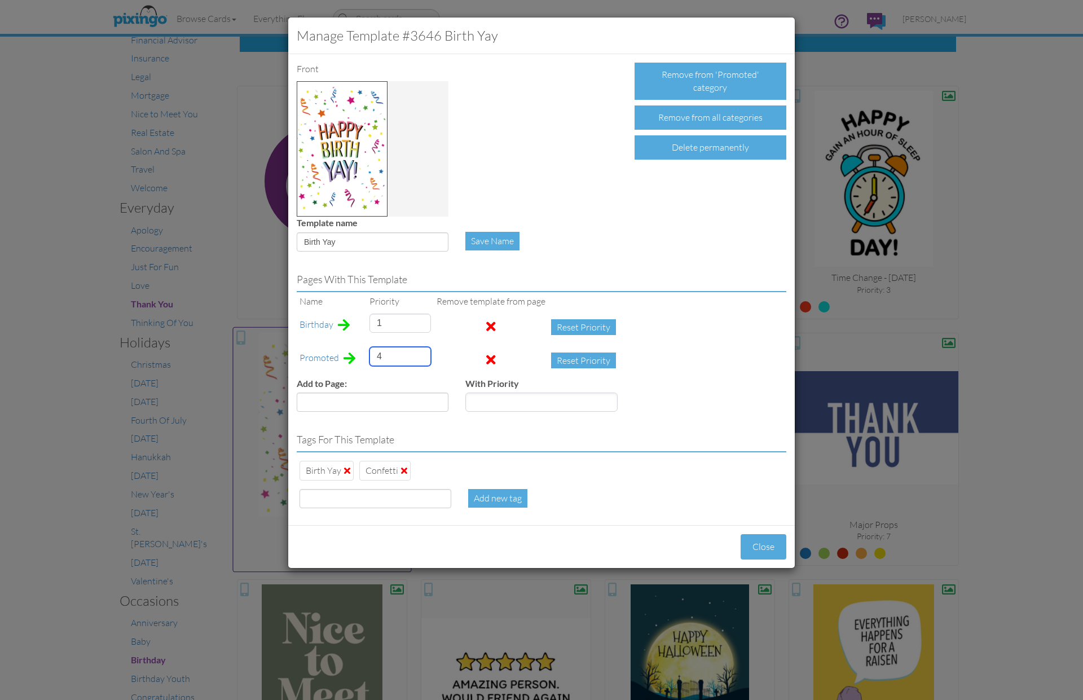
drag, startPoint x: 388, startPoint y: 360, endPoint x: 363, endPoint y: 356, distance: 25.8
click at [363, 356] on tr "Promoted 4 Reset Priority" at bounding box center [461, 360] width 328 height 33
type input "1"
click at [764, 545] on button "Close" at bounding box center [763, 546] width 46 height 25
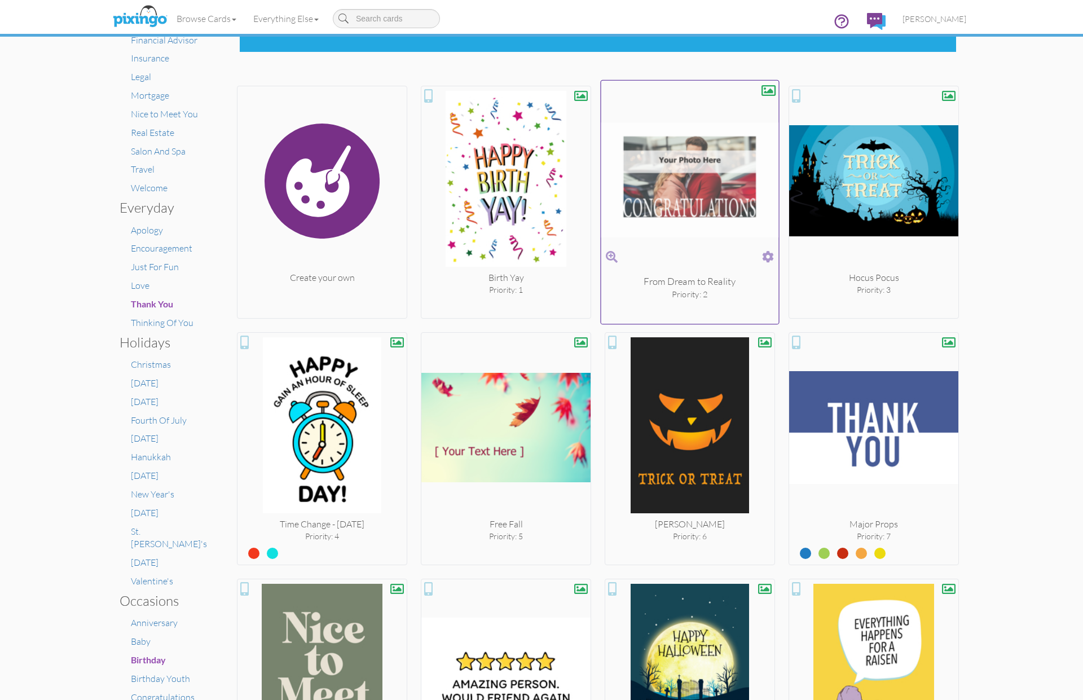
click at [767, 259] on span at bounding box center [768, 257] width 12 height 16
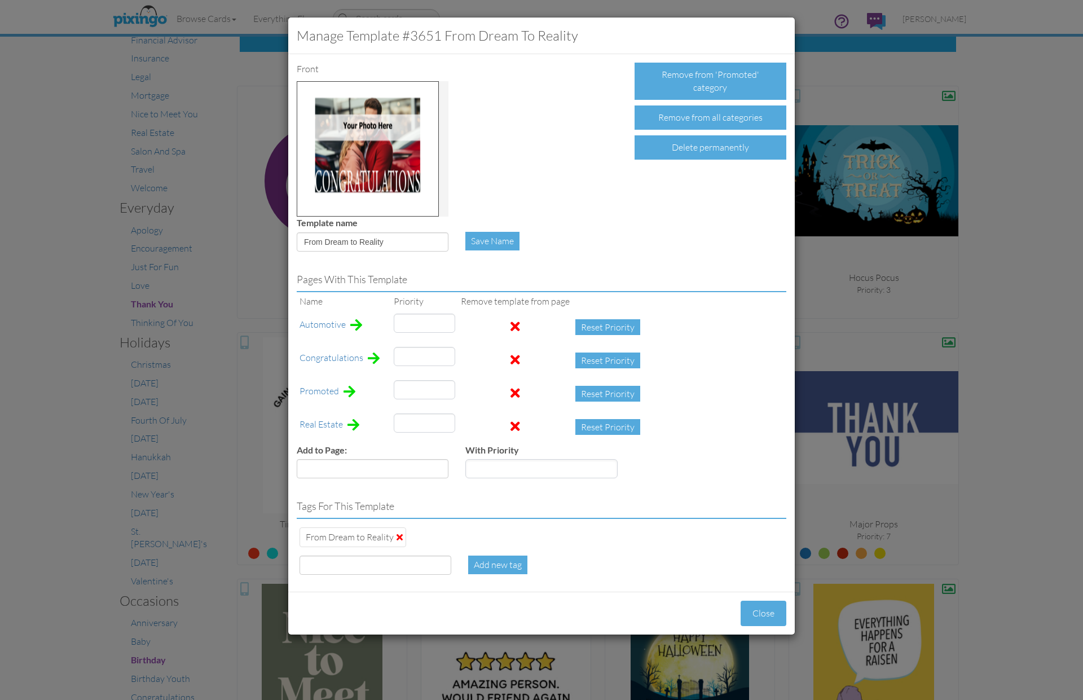
type input "40"
type input "3"
type input "2"
drag, startPoint x: 412, startPoint y: 390, endPoint x: 390, endPoint y: 390, distance: 22.0
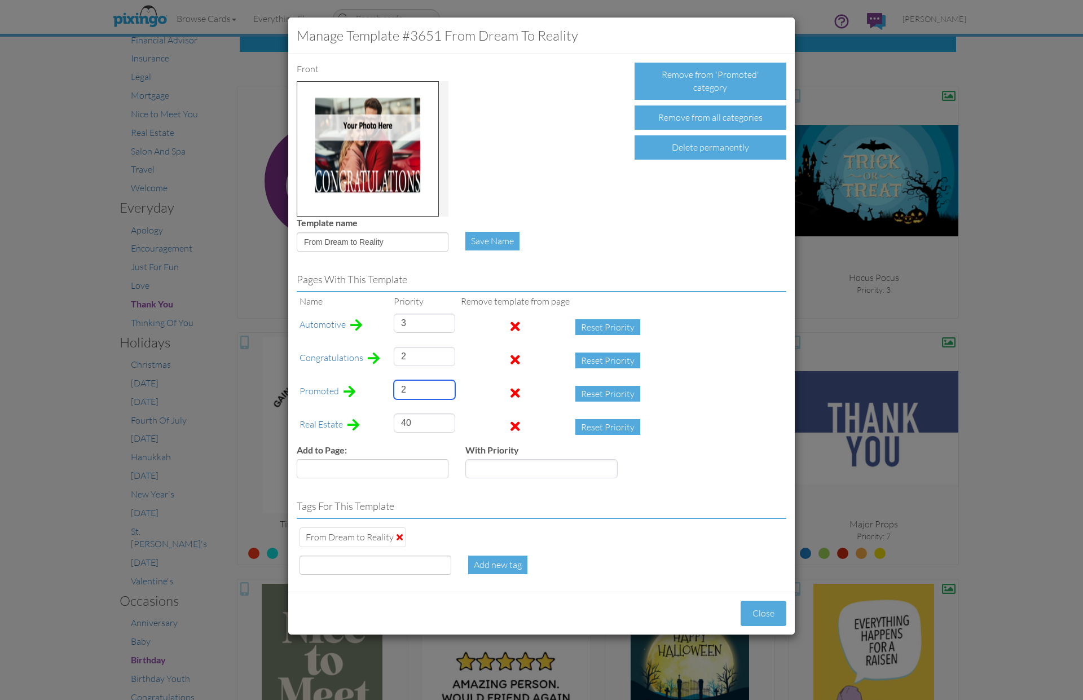
click at [391, 389] on td "2" at bounding box center [424, 393] width 67 height 33
type input "7"
click at [769, 616] on button "Close" at bounding box center [763, 612] width 46 height 25
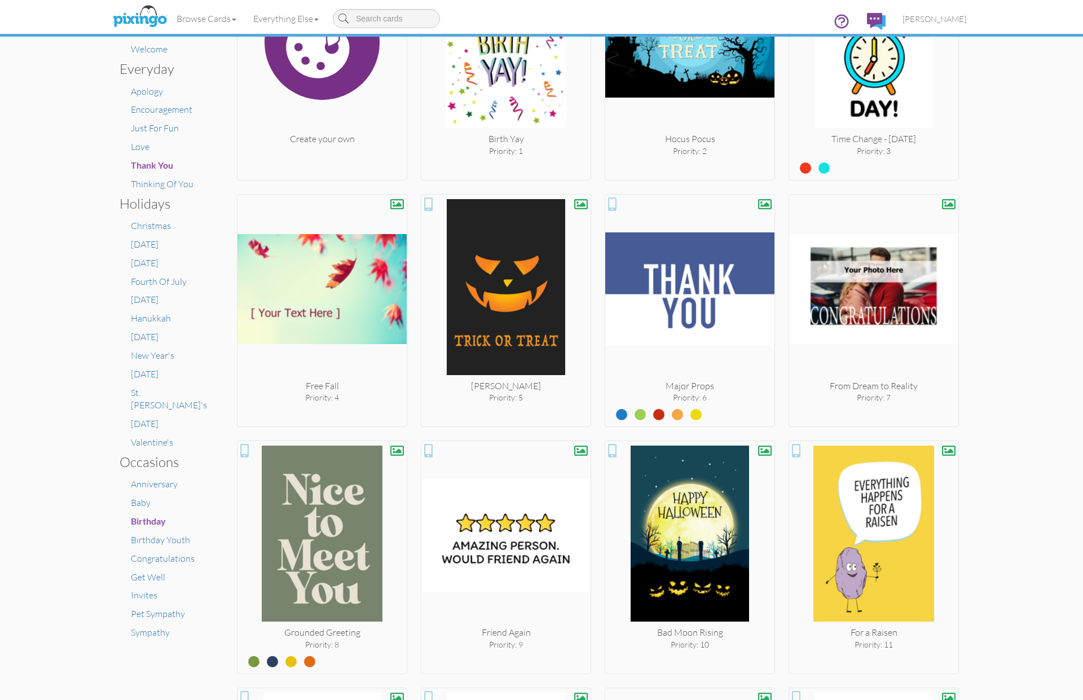
scroll to position [335, 0]
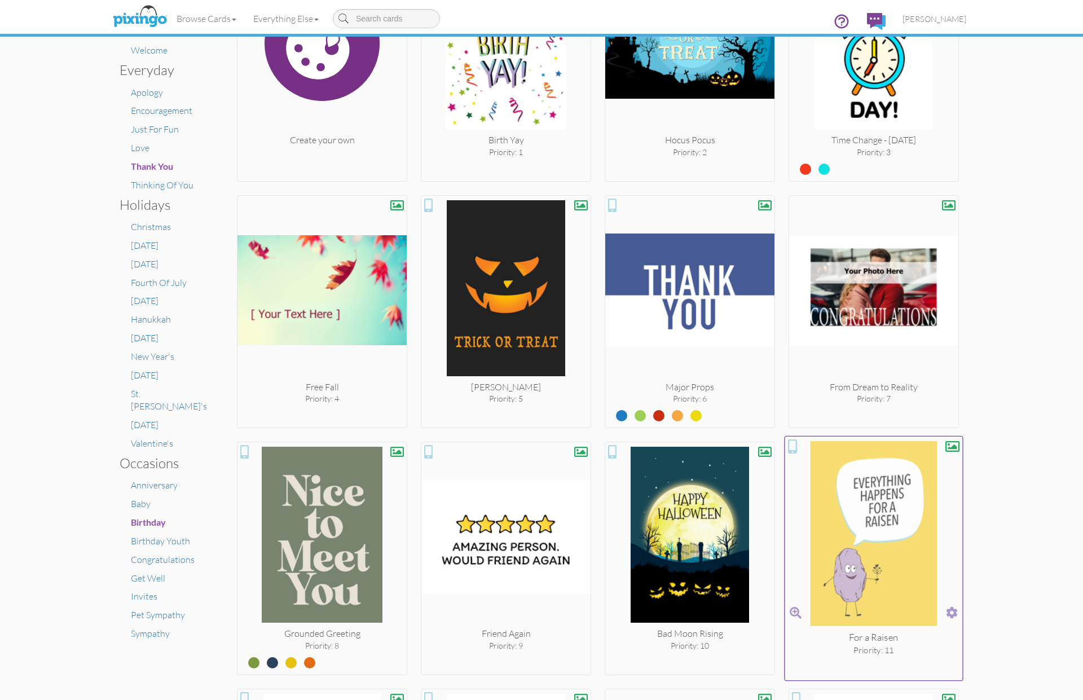
click at [948, 611] on span at bounding box center [952, 612] width 12 height 16
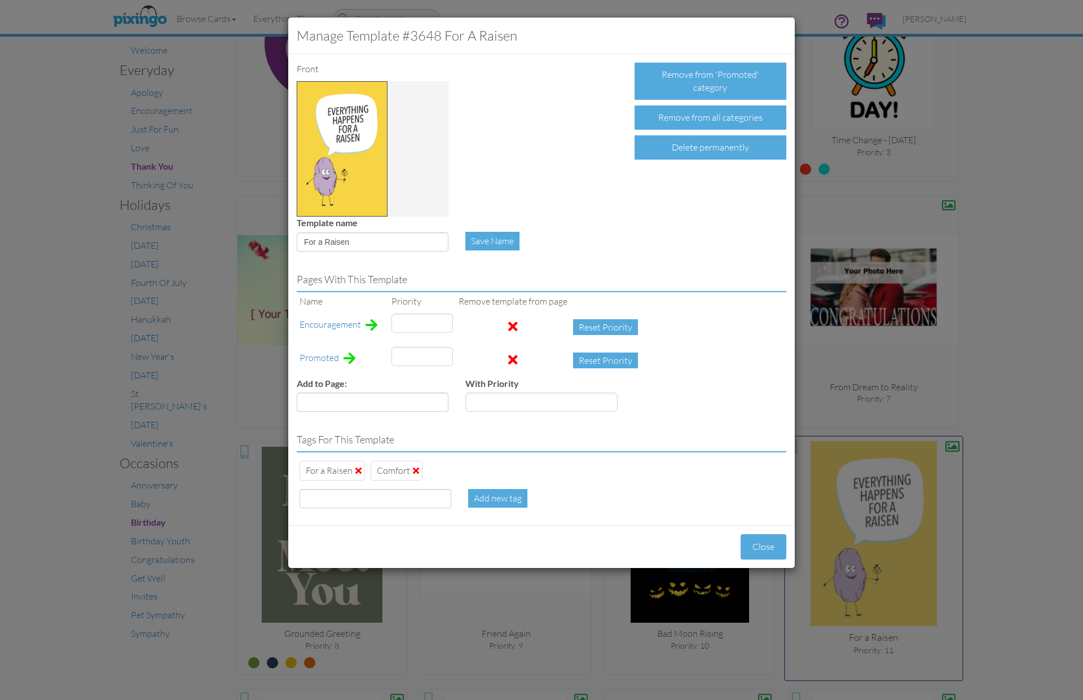
type input "1"
drag, startPoint x: 410, startPoint y: 356, endPoint x: 388, endPoint y: 356, distance: 22.0
click at [388, 356] on td "11" at bounding box center [421, 360] width 67 height 33
type input "7"
click at [754, 552] on button "Close" at bounding box center [763, 546] width 46 height 25
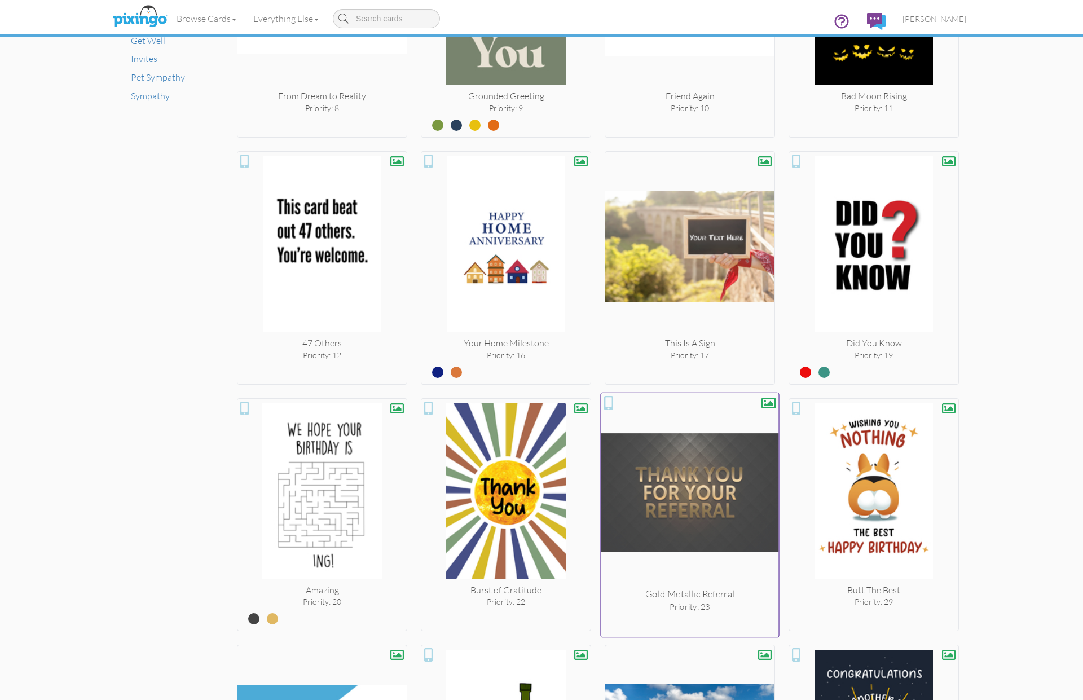
scroll to position [872, 0]
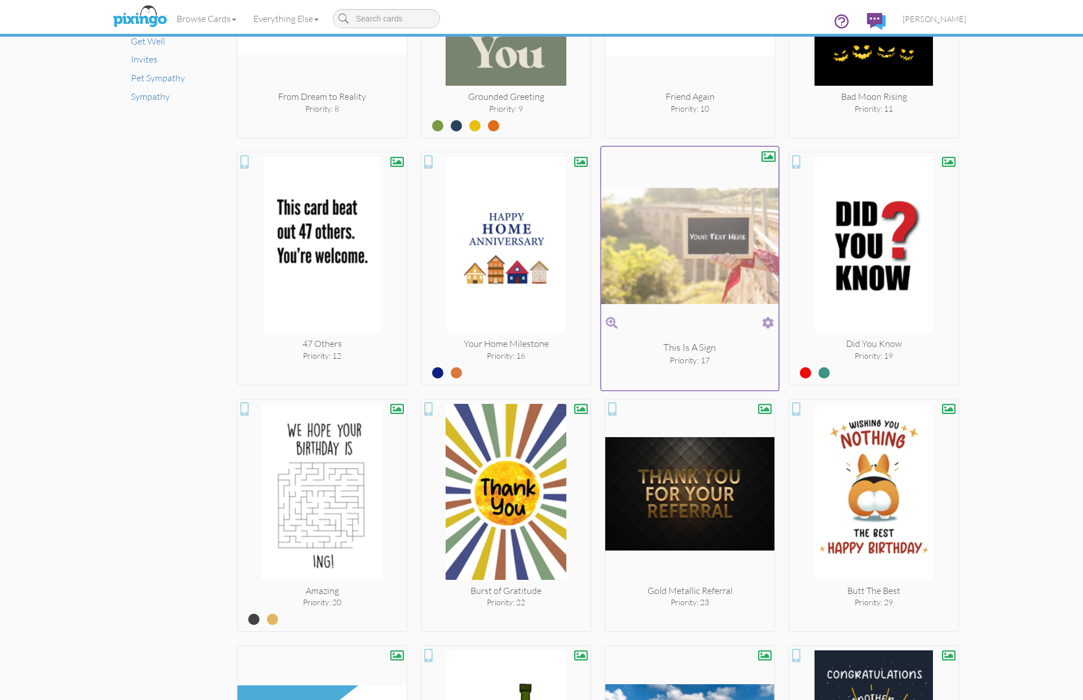
click at [767, 323] on span at bounding box center [768, 323] width 12 height 16
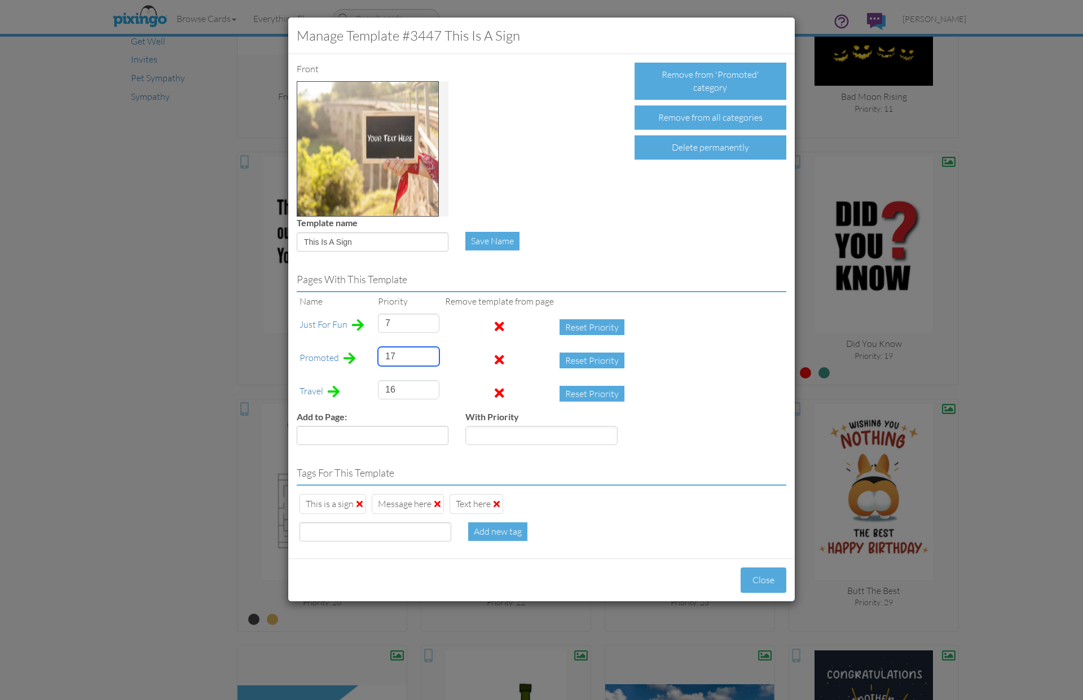
drag, startPoint x: 401, startPoint y: 354, endPoint x: 363, endPoint y: 354, distance: 38.3
click at [363, 354] on tr "Promoted 17 Reset Priority" at bounding box center [465, 360] width 336 height 33
type input "13"
click at [757, 571] on button "Close" at bounding box center [763, 579] width 46 height 25
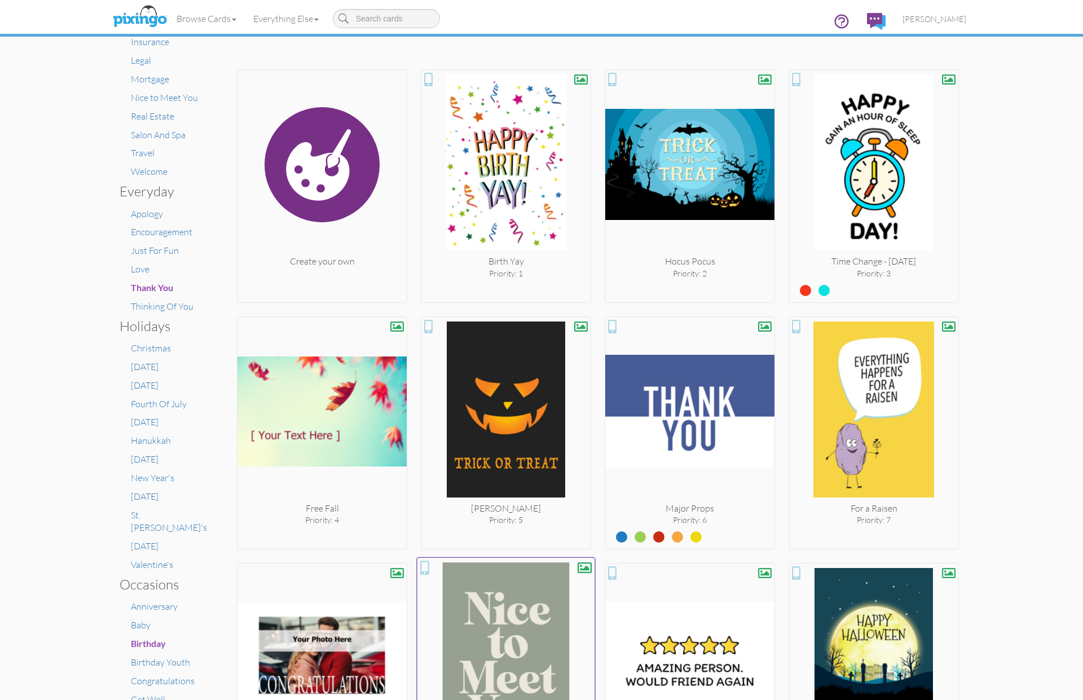
scroll to position [215, 0]
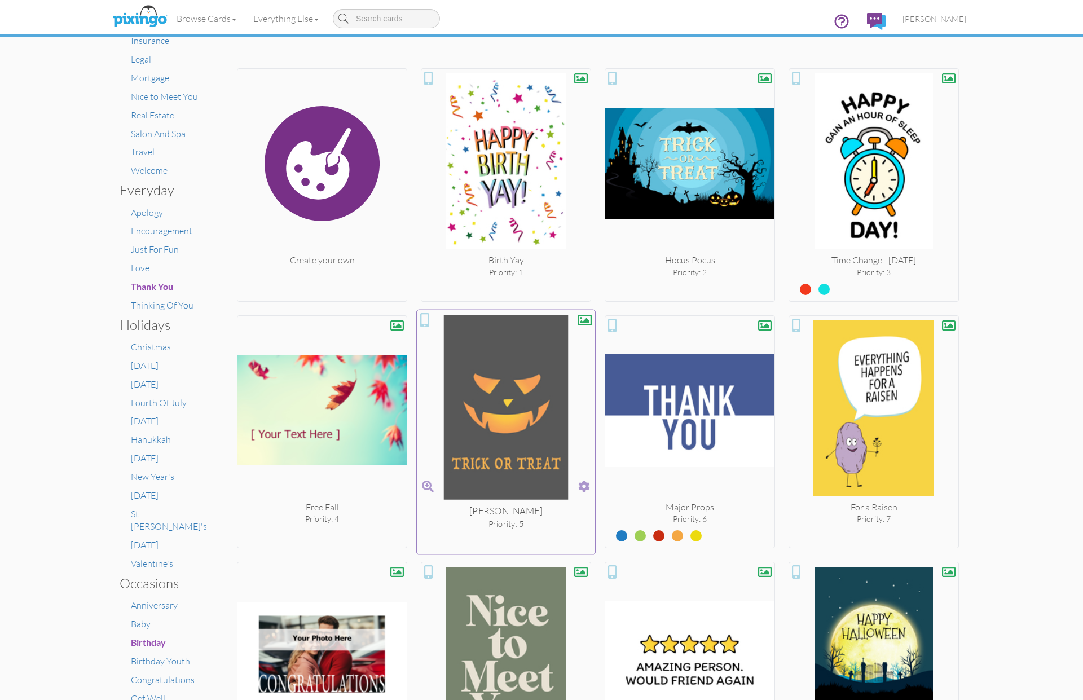
click at [502, 461] on img at bounding box center [506, 409] width 178 height 189
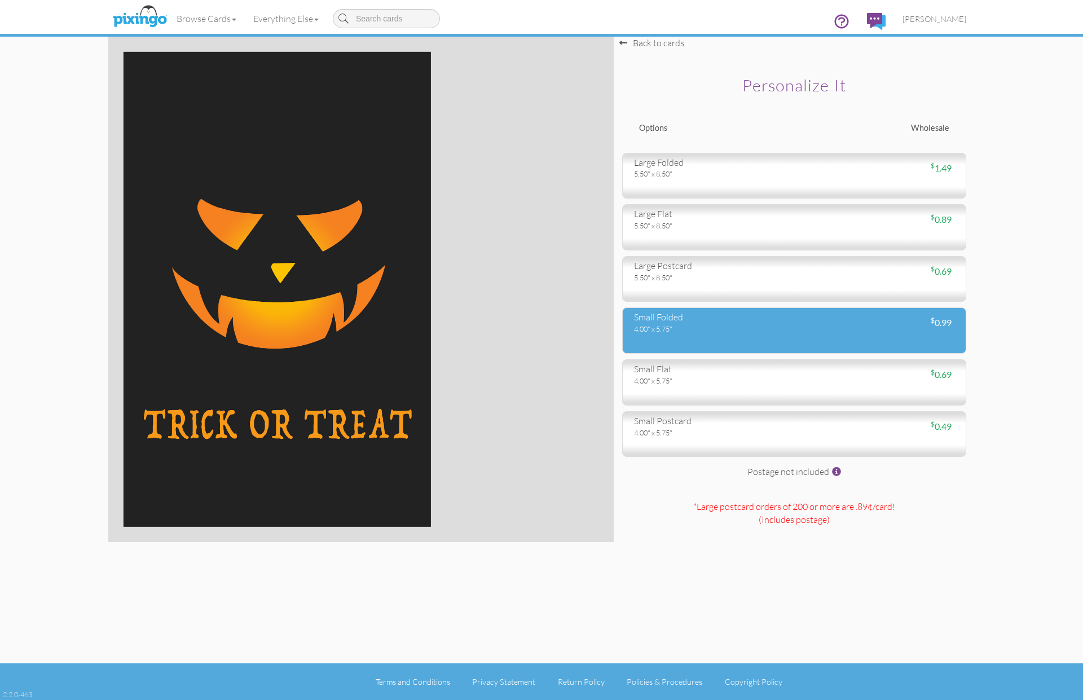
click at [650, 332] on div "4.00" x 5.75"" at bounding box center [710, 329] width 152 height 10
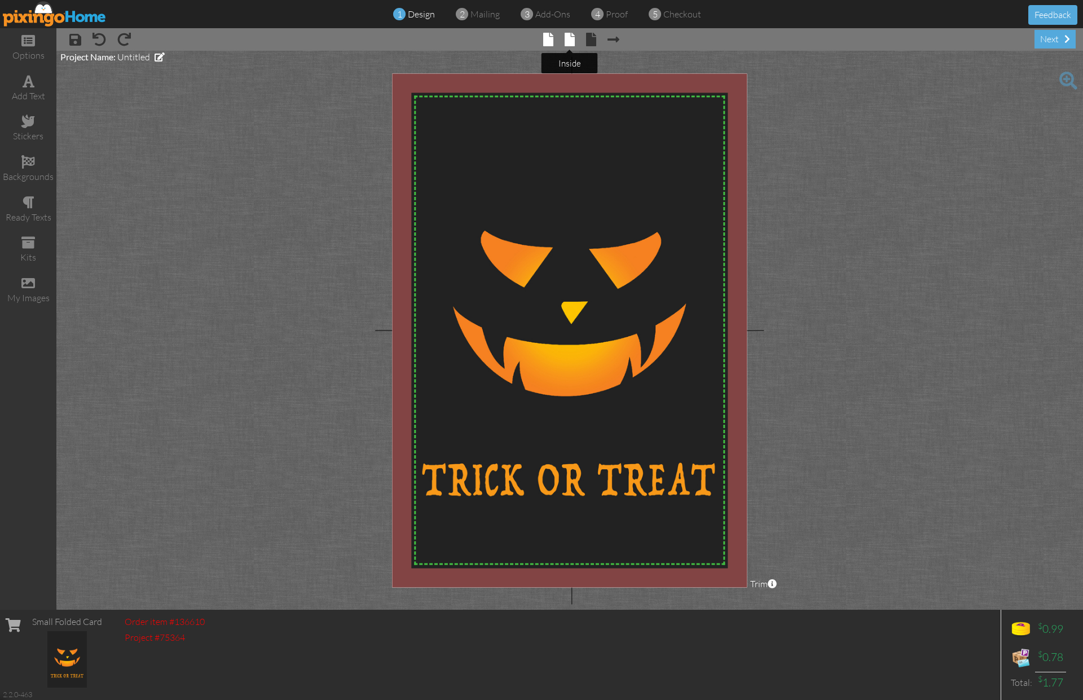
click at [569, 45] on span at bounding box center [569, 40] width 10 height 14
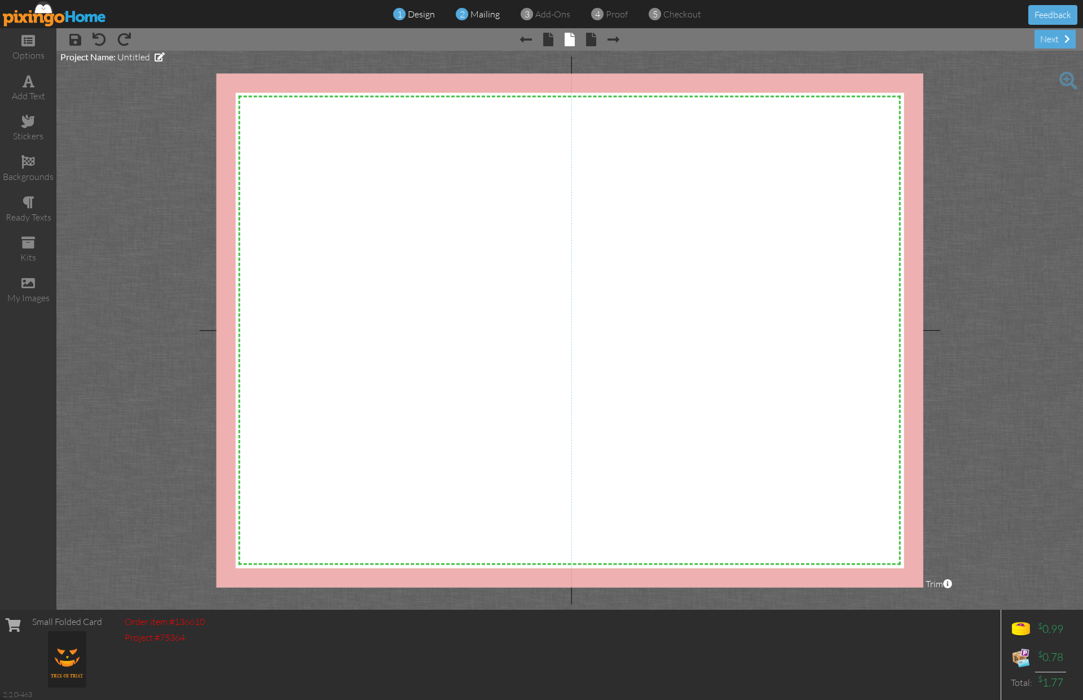
click at [478, 16] on span "mailing" at bounding box center [484, 13] width 29 height 11
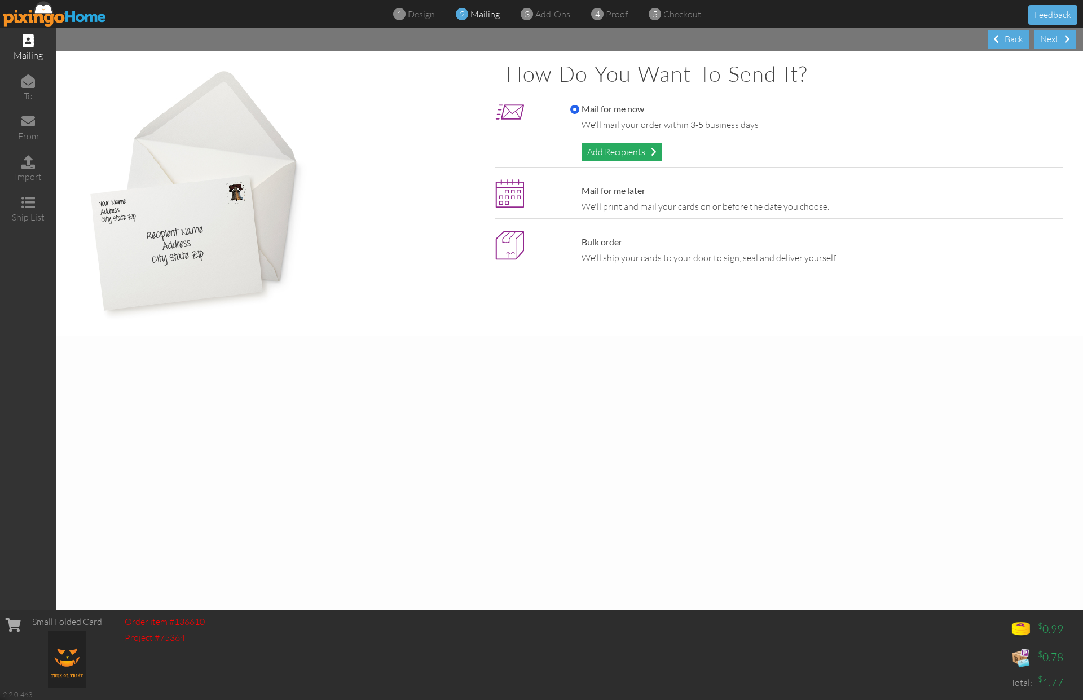
click at [600, 147] on div "Add Recipients" at bounding box center [621, 152] width 81 height 19
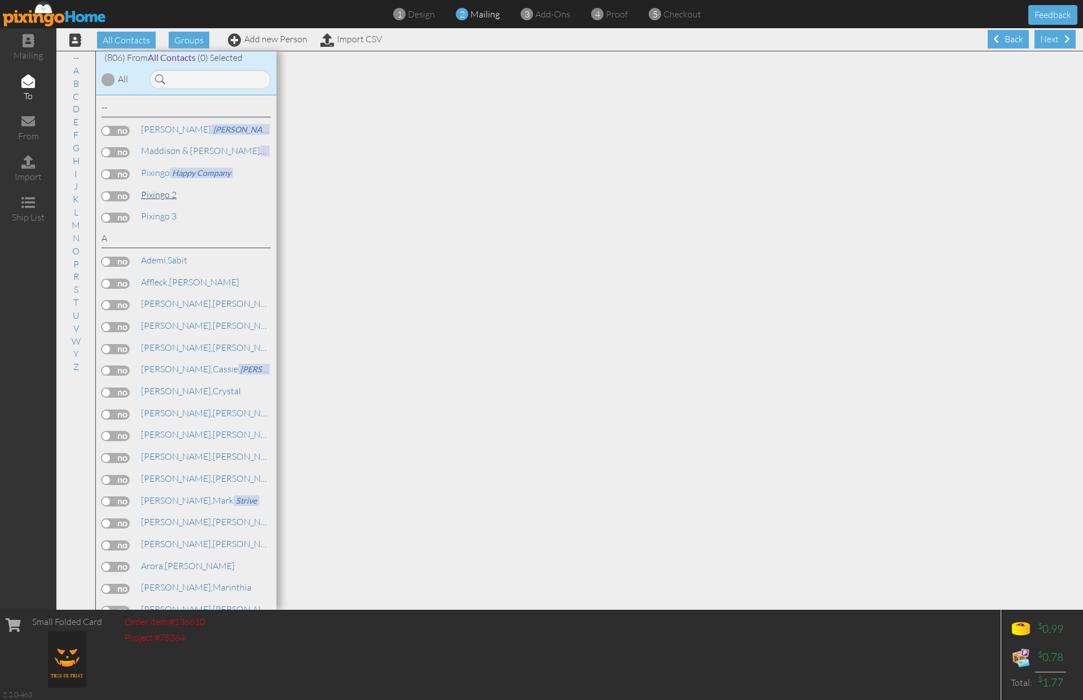
click at [152, 193] on link "Pixingo 2" at bounding box center [159, 195] width 38 height 14
click at [126, 196] on label at bounding box center [115, 196] width 28 height 10
click at [0, 0] on input "checkbox" at bounding box center [0, 0] width 0 height 0
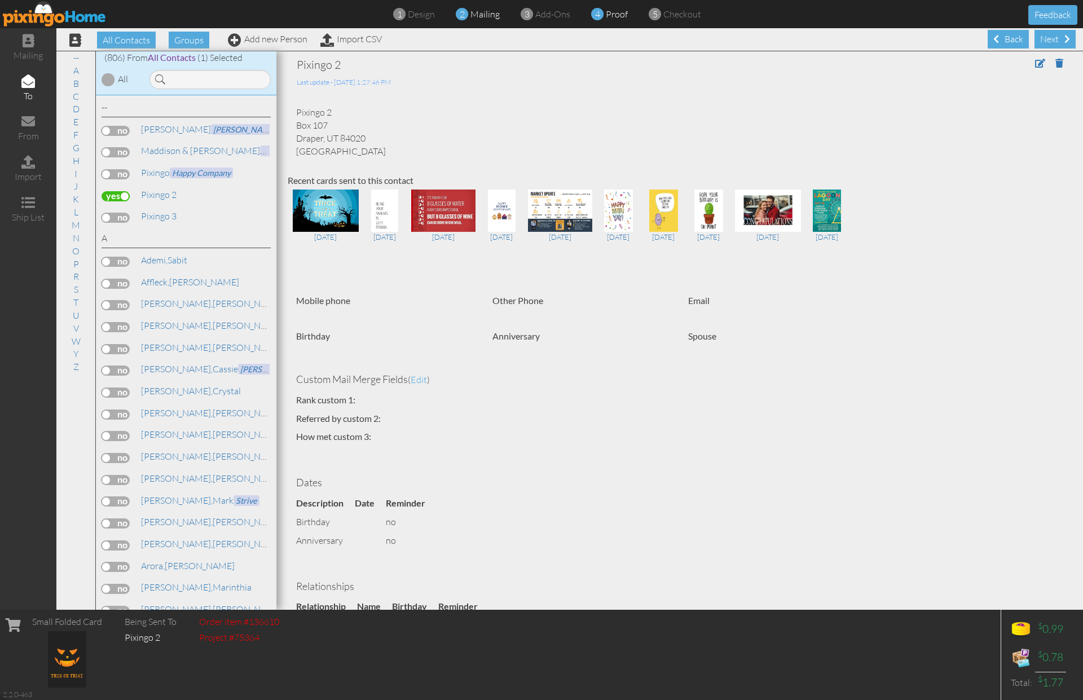
click at [612, 12] on span "proof" at bounding box center [617, 13] width 22 height 11
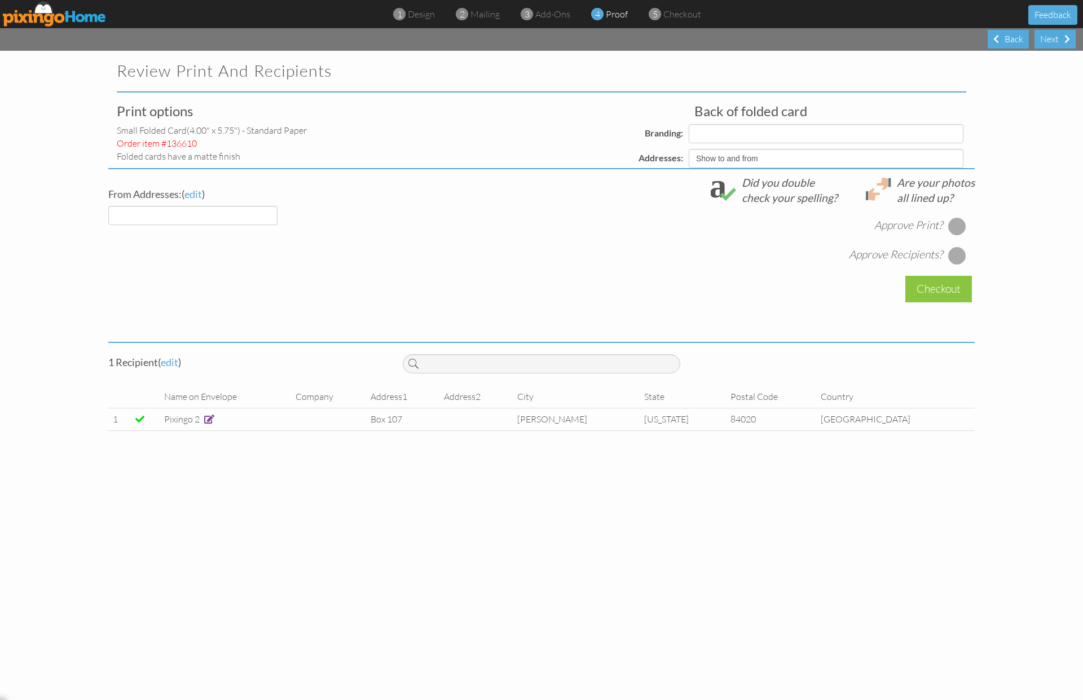
select select "object:9697"
select select "object:9688"
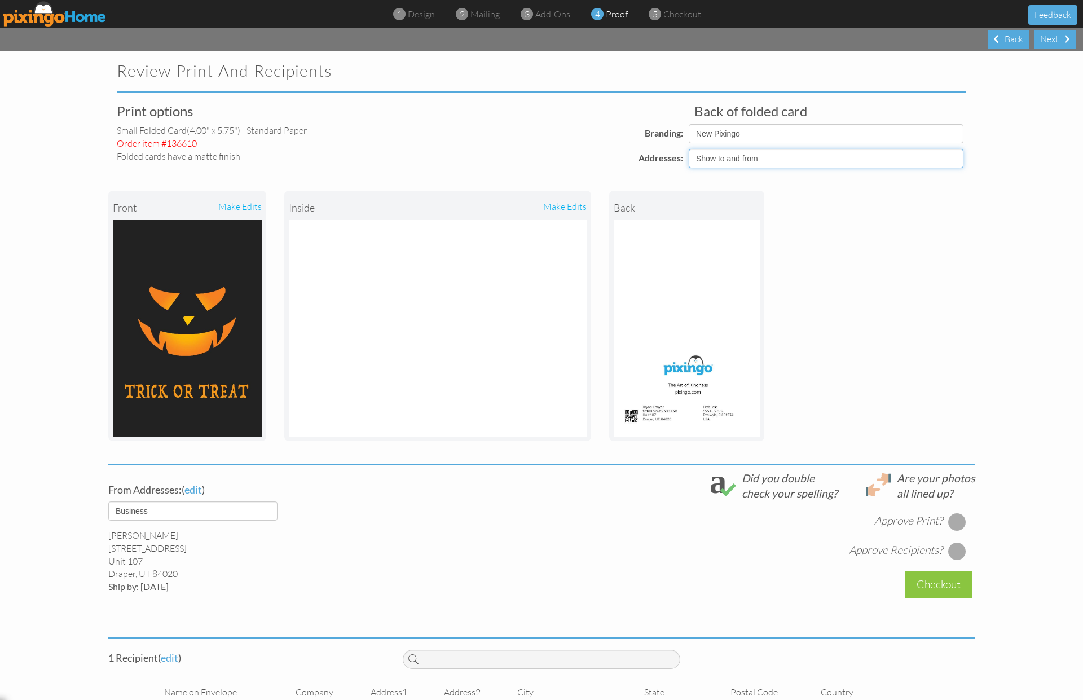
click at [854, 163] on select "Show to and from Show from only Hide to and from" at bounding box center [825, 158] width 275 height 19
select select "object:9678"
click at [688, 149] on select "Show to and from Show from only Hide to and from" at bounding box center [825, 158] width 275 height 19
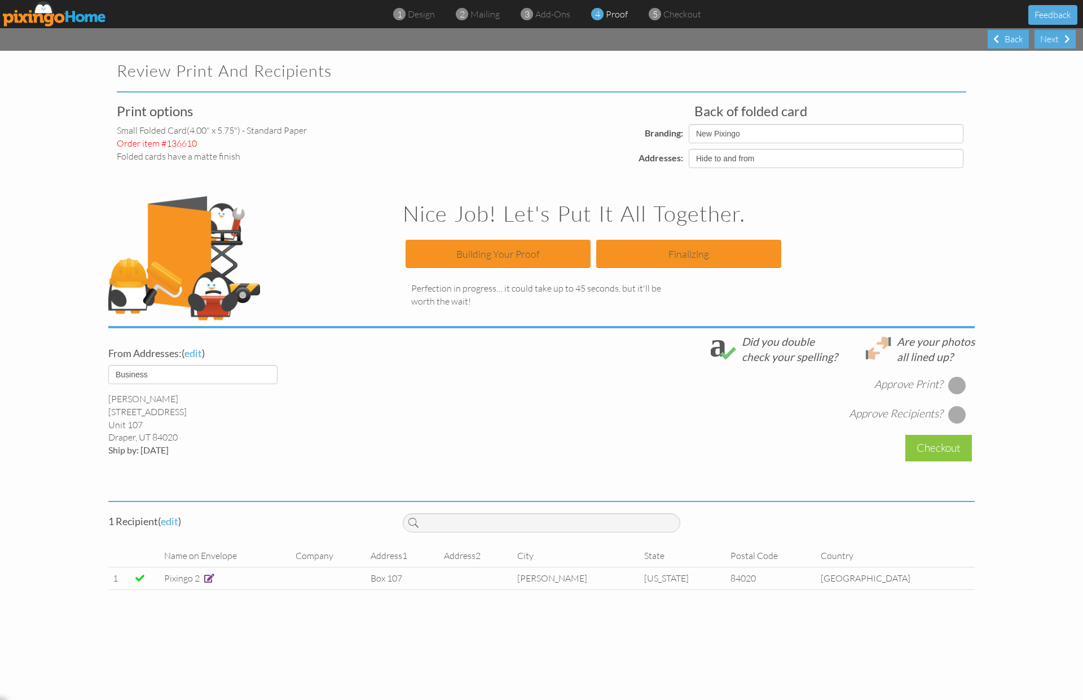
click at [840, 183] on div "Print options small folded card (4.00" x 5.75") - Standard paper Order item #13…" at bounding box center [541, 358] width 866 height 509
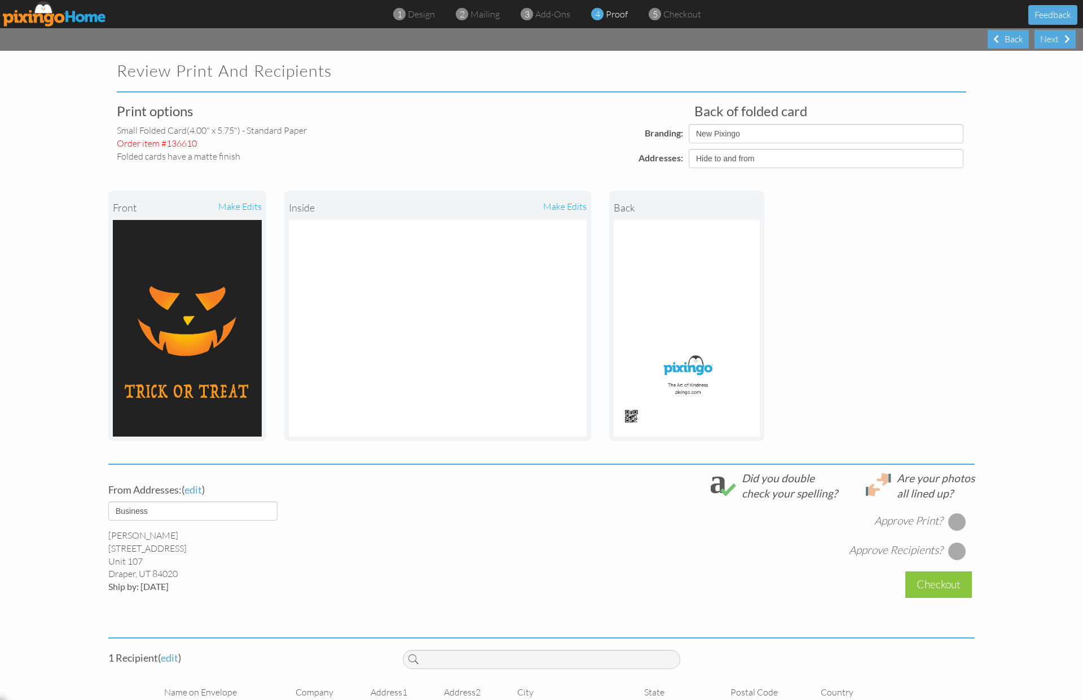
drag, startPoint x: 960, startPoint y: 522, endPoint x: 960, endPoint y: 529, distance: 6.8
click at [960, 522] on div at bounding box center [957, 522] width 18 height 18
click at [956, 550] on div at bounding box center [957, 551] width 18 height 18
click at [926, 591] on div "Checkout" at bounding box center [938, 584] width 67 height 27
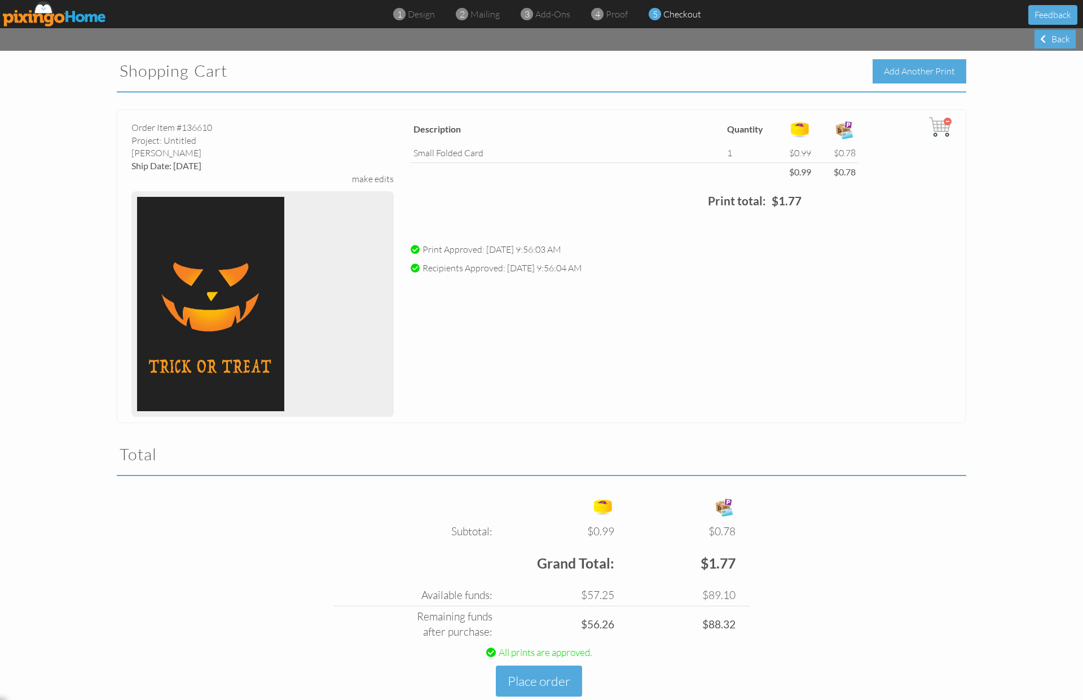
click at [923, 70] on div "Add Another Print" at bounding box center [919, 71] width 94 height 24
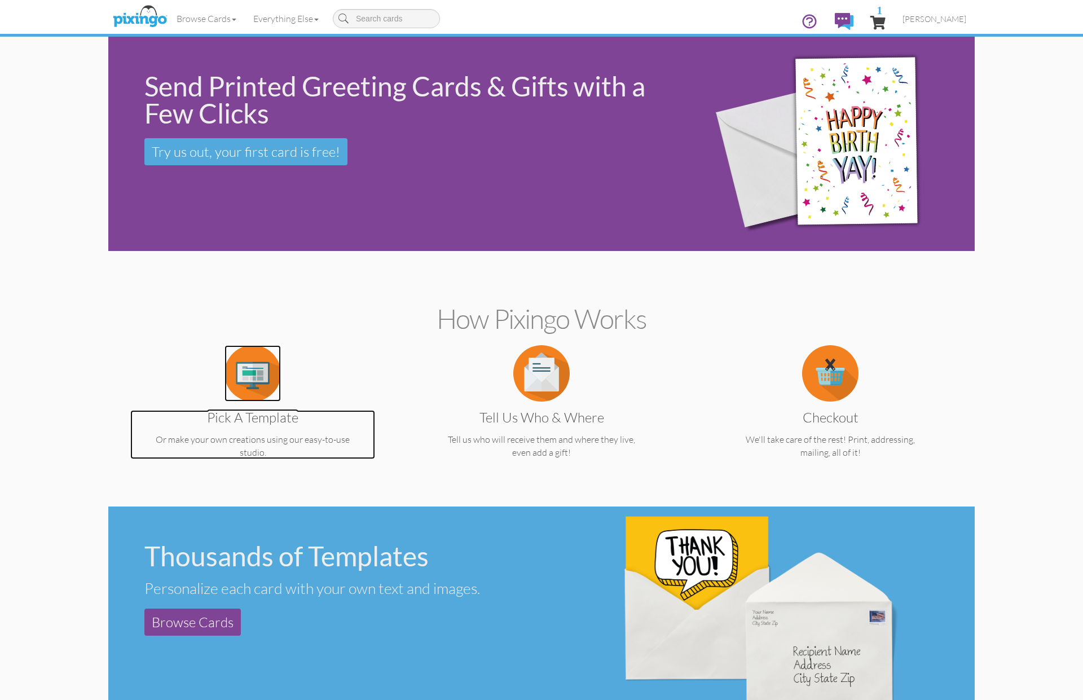
click at [235, 383] on img at bounding box center [252, 373] width 56 height 56
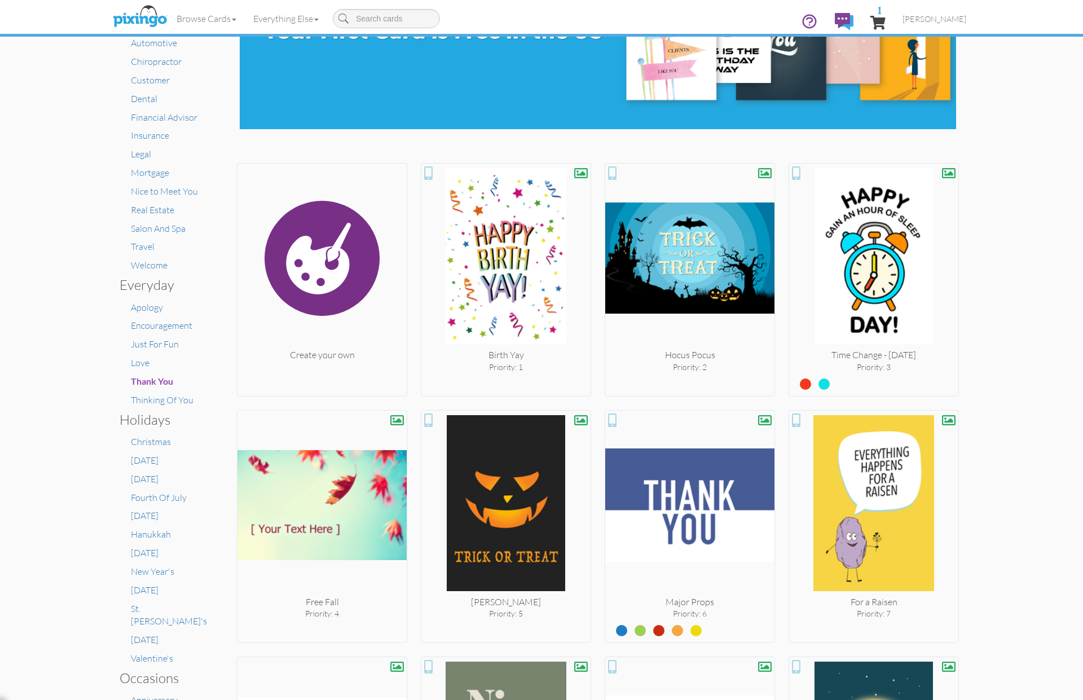
scroll to position [123, 0]
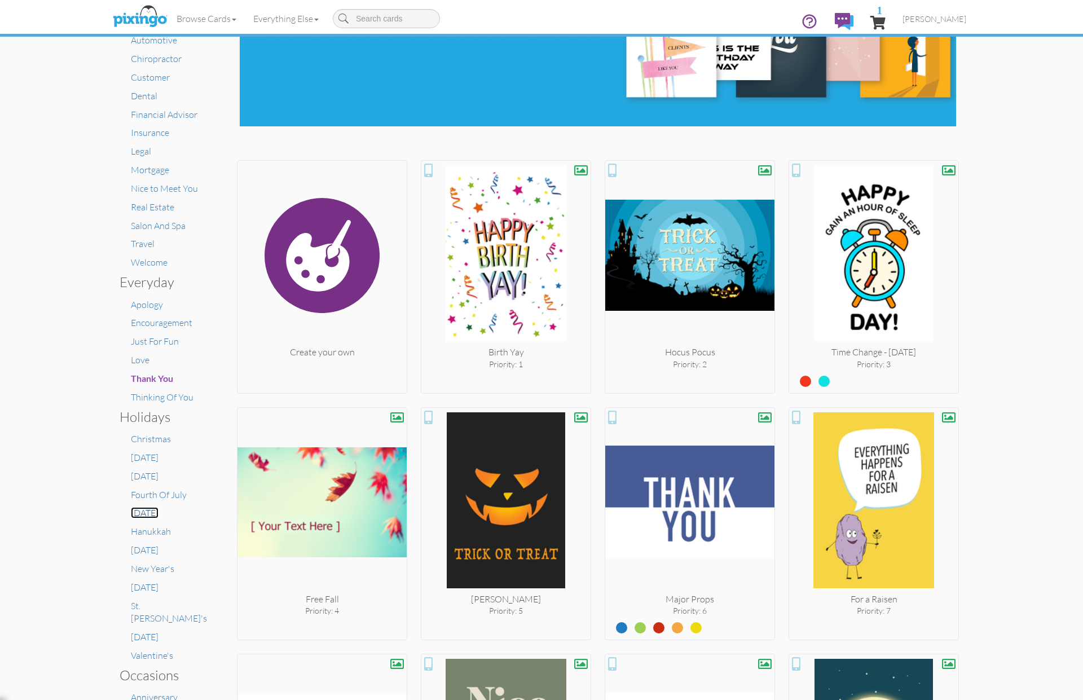
click at [151, 513] on span "[DATE]" at bounding box center [145, 512] width 28 height 11
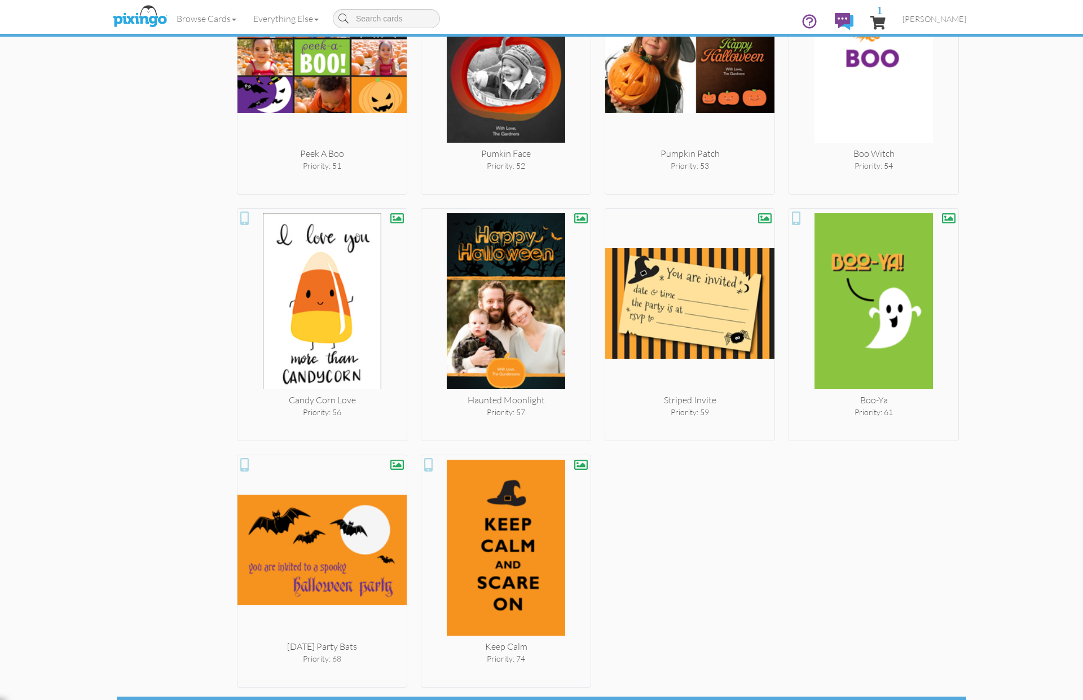
scroll to position [3276, 0]
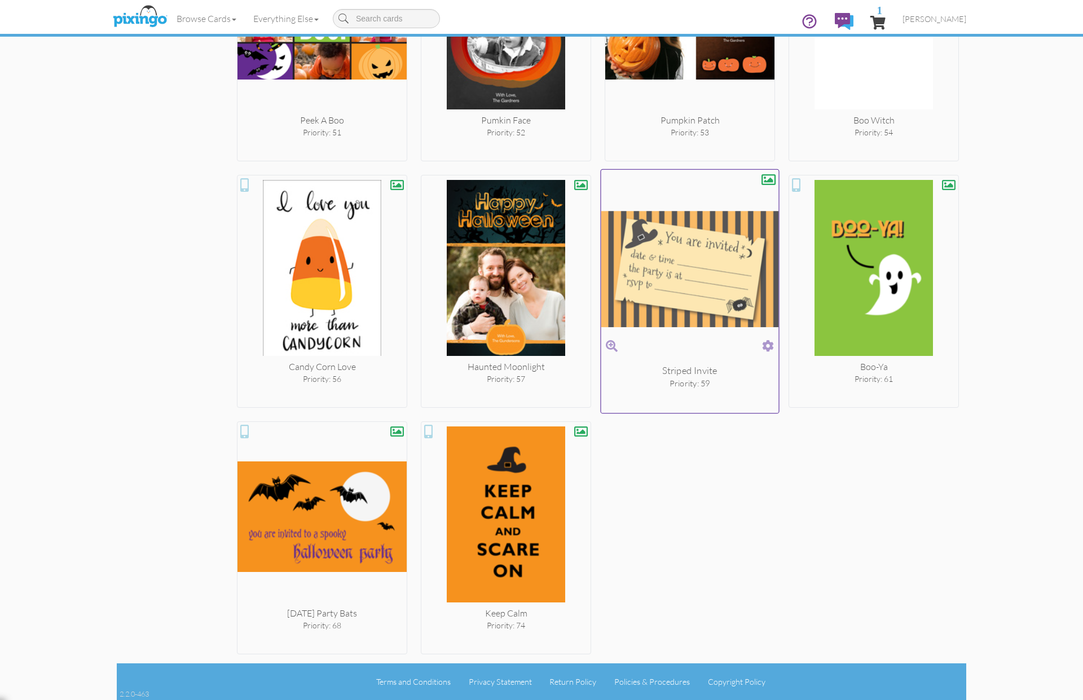
click at [767, 348] on span at bounding box center [768, 346] width 12 height 16
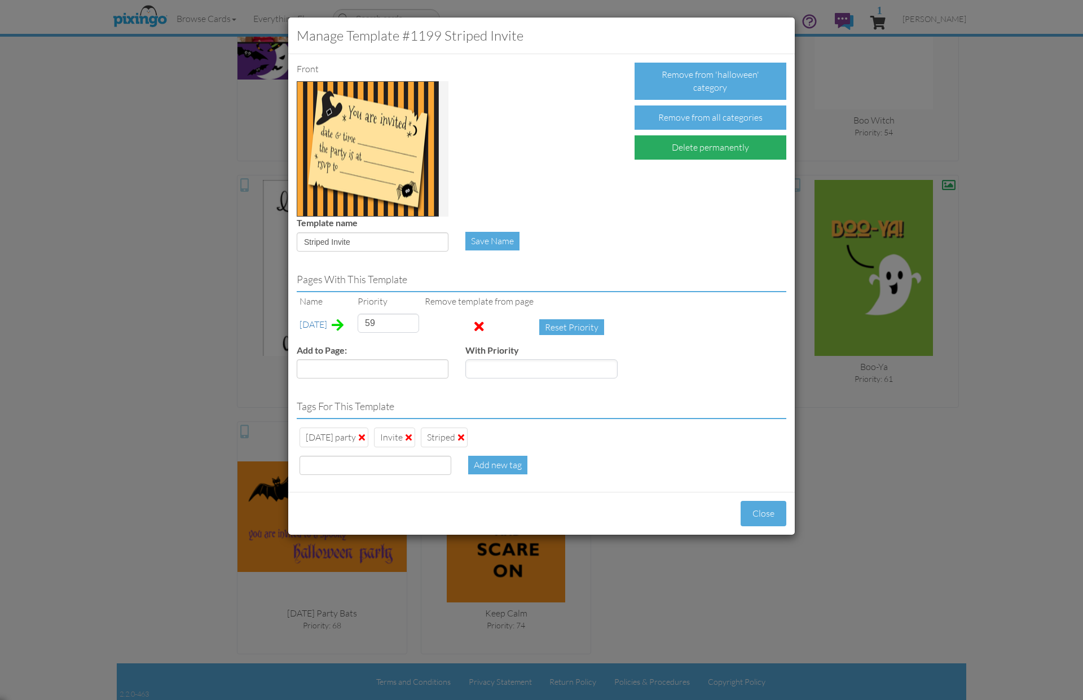
click at [676, 153] on div "Delete permanently" at bounding box center [710, 147] width 152 height 24
click at [675, 150] on div "Confirm Delete" at bounding box center [678, 147] width 88 height 24
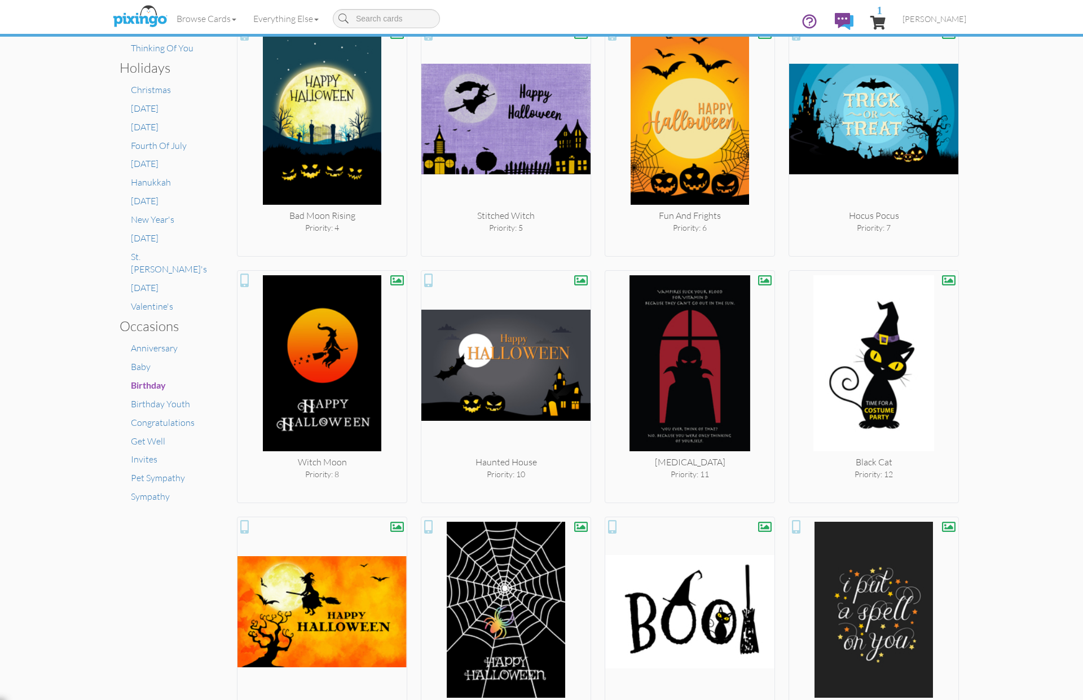
scroll to position [504, 0]
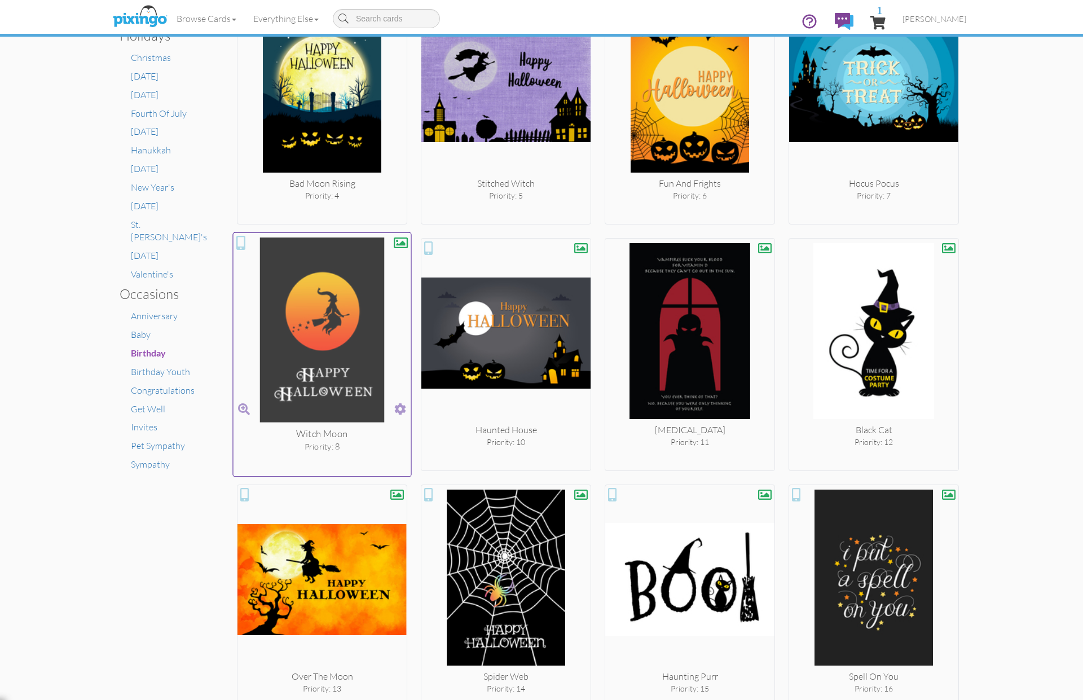
click at [310, 357] on img at bounding box center [322, 331] width 178 height 189
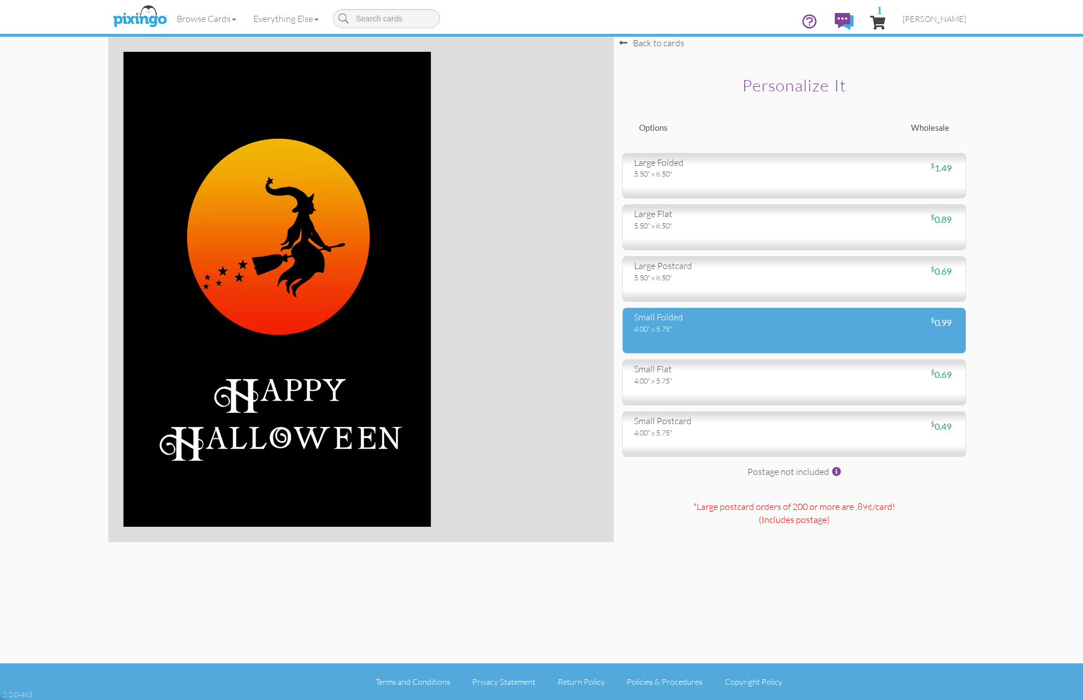
click at [713, 321] on div "small folded" at bounding box center [710, 317] width 152 height 13
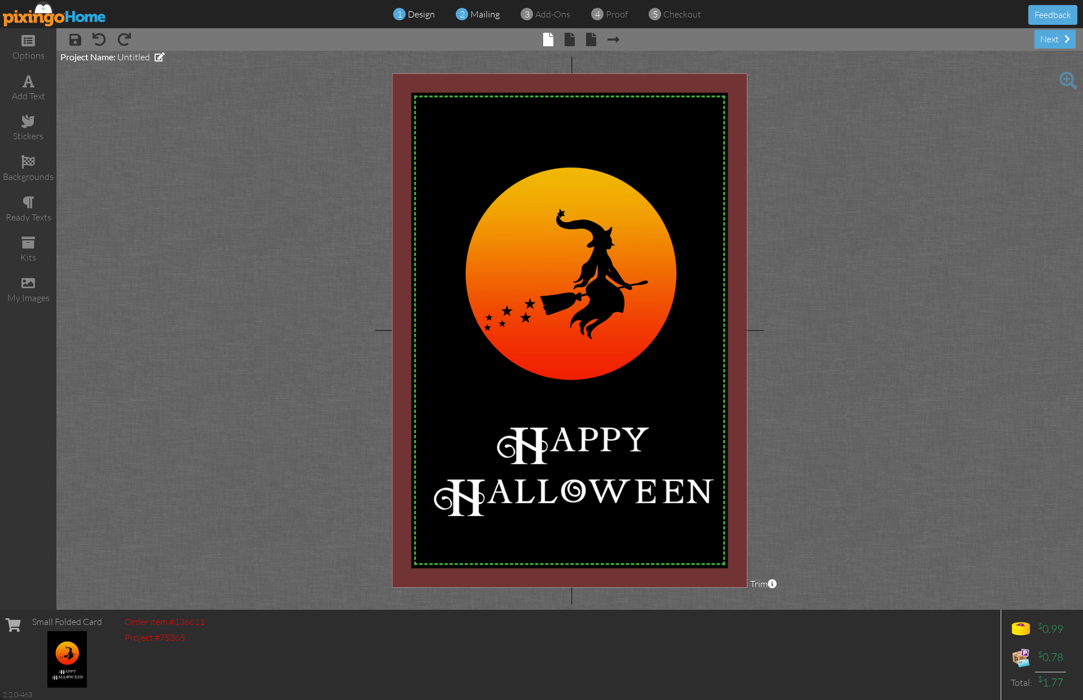
click at [479, 15] on span "mailing" at bounding box center [484, 13] width 29 height 11
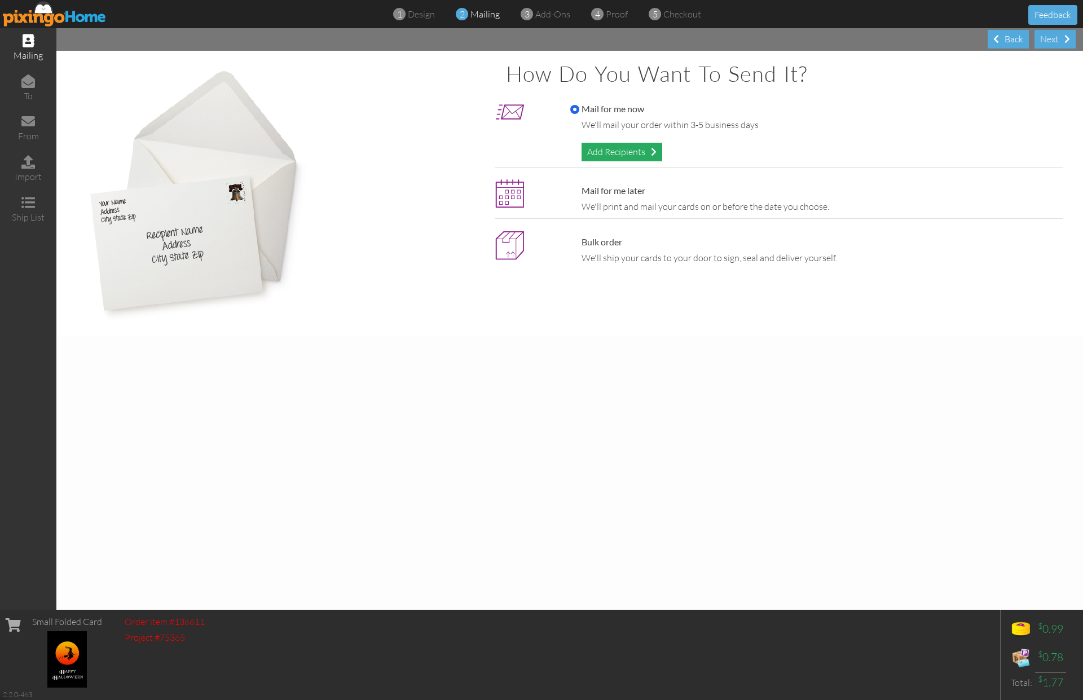
click at [603, 146] on div "Add Recipients" at bounding box center [621, 152] width 81 height 19
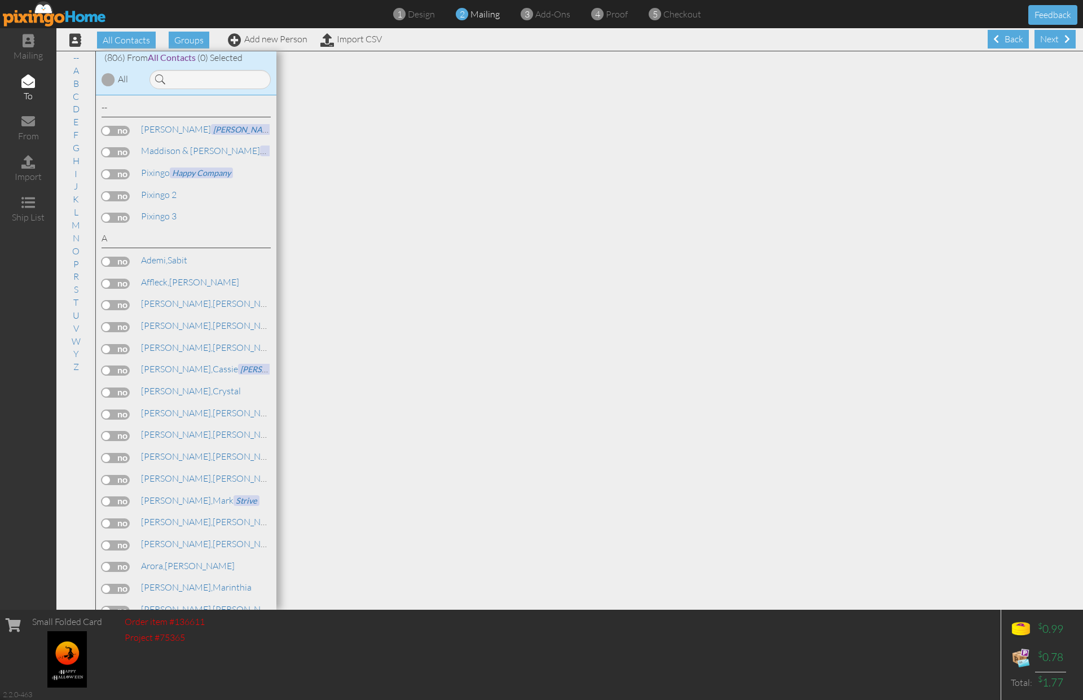
click at [113, 196] on label at bounding box center [115, 196] width 28 height 10
click at [0, 0] on input "checkbox" at bounding box center [0, 0] width 0 height 0
click at [612, 15] on span "proof" at bounding box center [617, 13] width 22 height 11
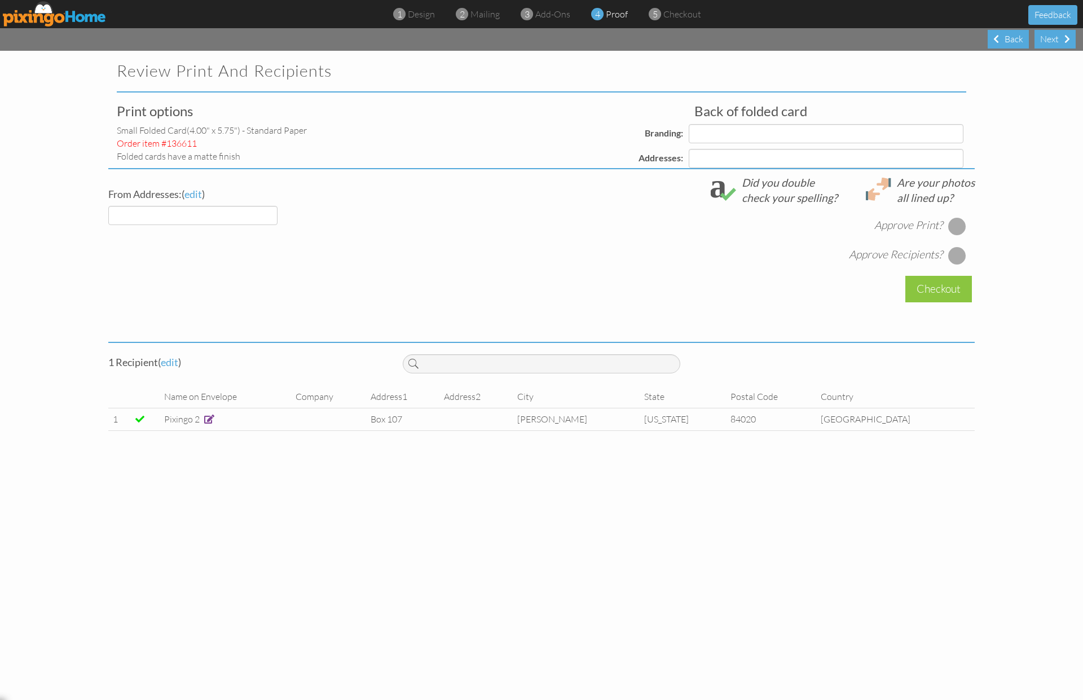
select select "object:14076"
select select "object:14097"
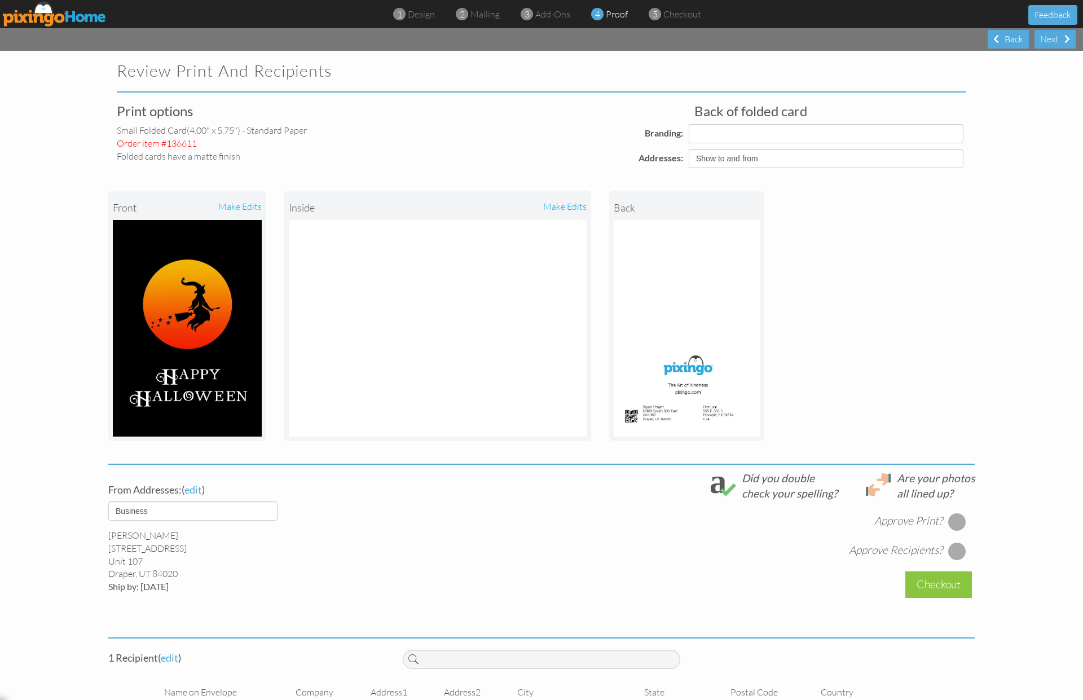
select select "object:14105"
click at [775, 159] on select "Show to and from Show from only Hide to and from" at bounding box center [825, 158] width 275 height 19
select select "object:14078"
click at [688, 149] on select "Show to and from Show from only Hide to and from" at bounding box center [825, 158] width 275 height 19
click at [955, 520] on div at bounding box center [957, 522] width 18 height 18
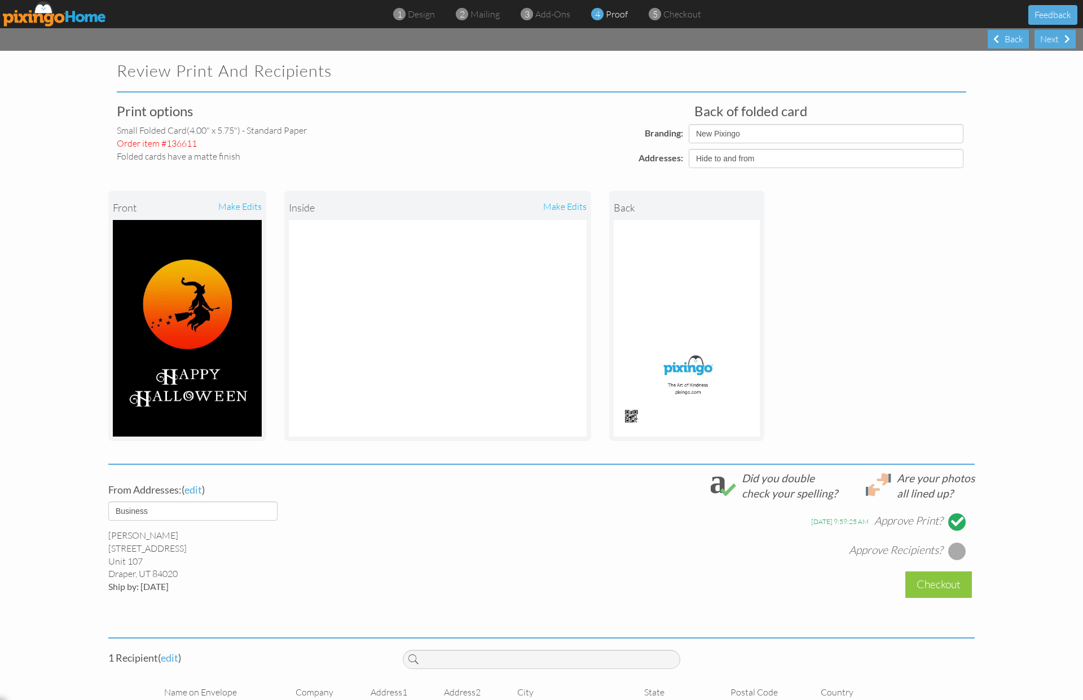
click at [958, 551] on div at bounding box center [957, 551] width 18 height 18
click at [953, 581] on div "Checkout" at bounding box center [938, 584] width 67 height 27
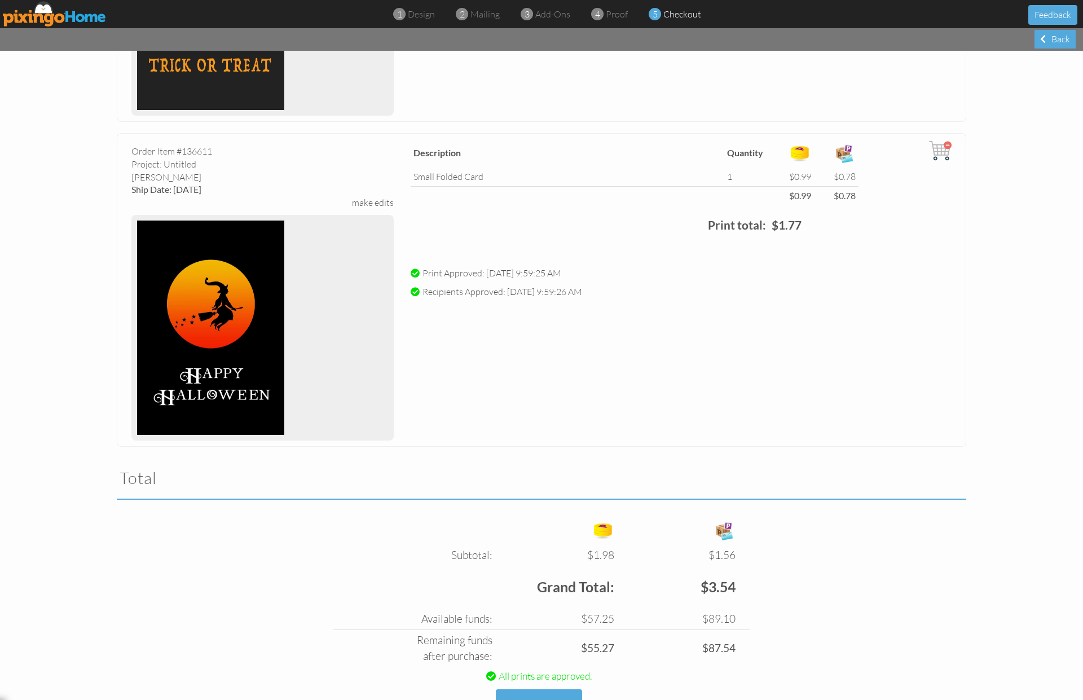
scroll to position [352, 0]
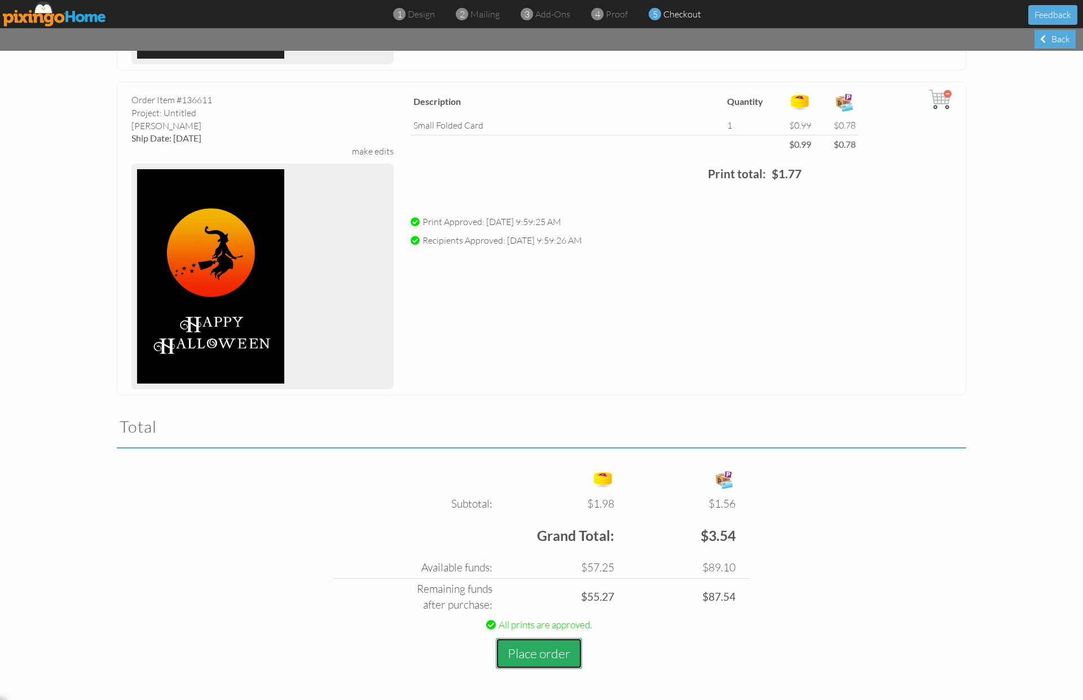
click at [530, 645] on button "Place order" at bounding box center [539, 653] width 86 height 31
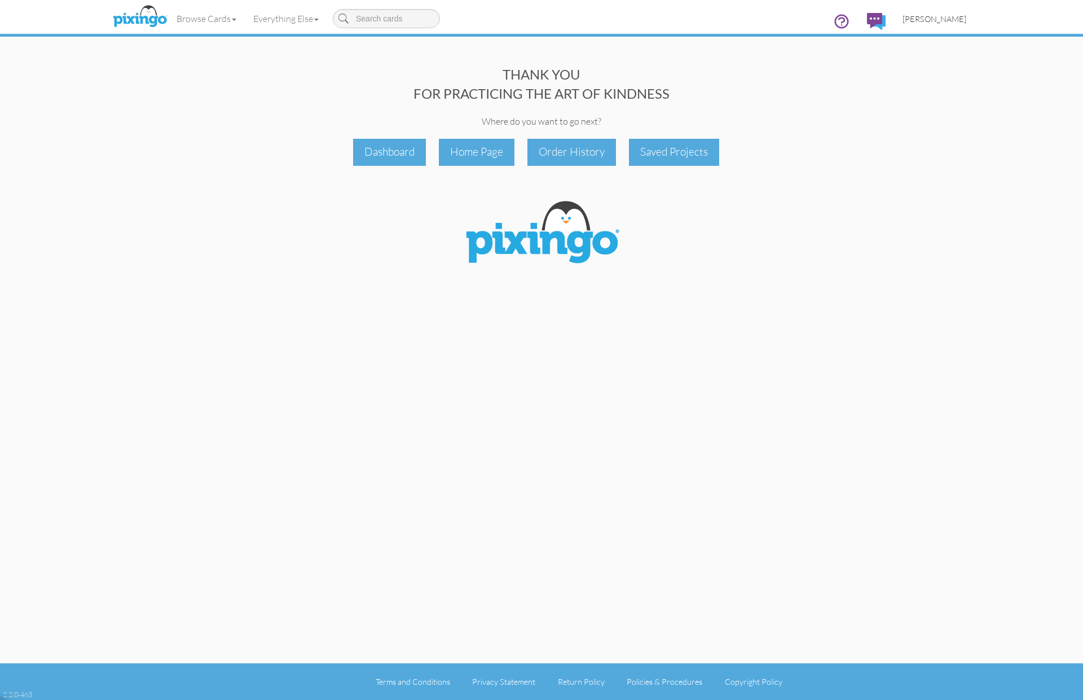
click at [929, 19] on span "[PERSON_NAME]" at bounding box center [934, 19] width 64 height 10
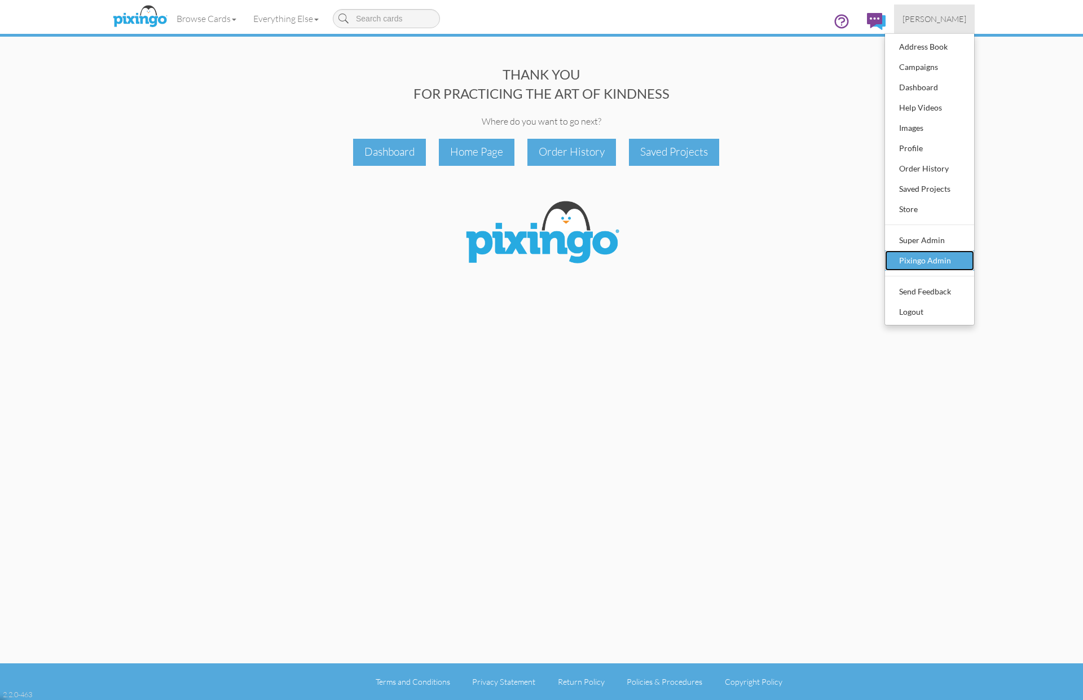
click at [937, 252] on div "Pixingo Admin" at bounding box center [929, 260] width 67 height 17
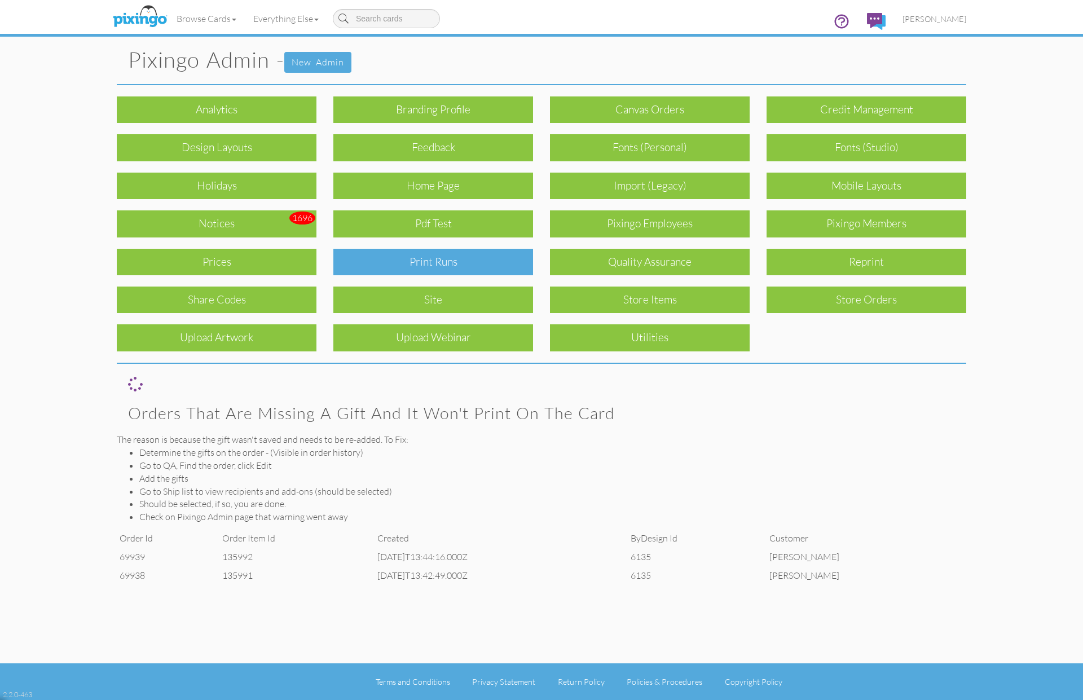
click at [421, 258] on div "Print Runs" at bounding box center [433, 262] width 200 height 27
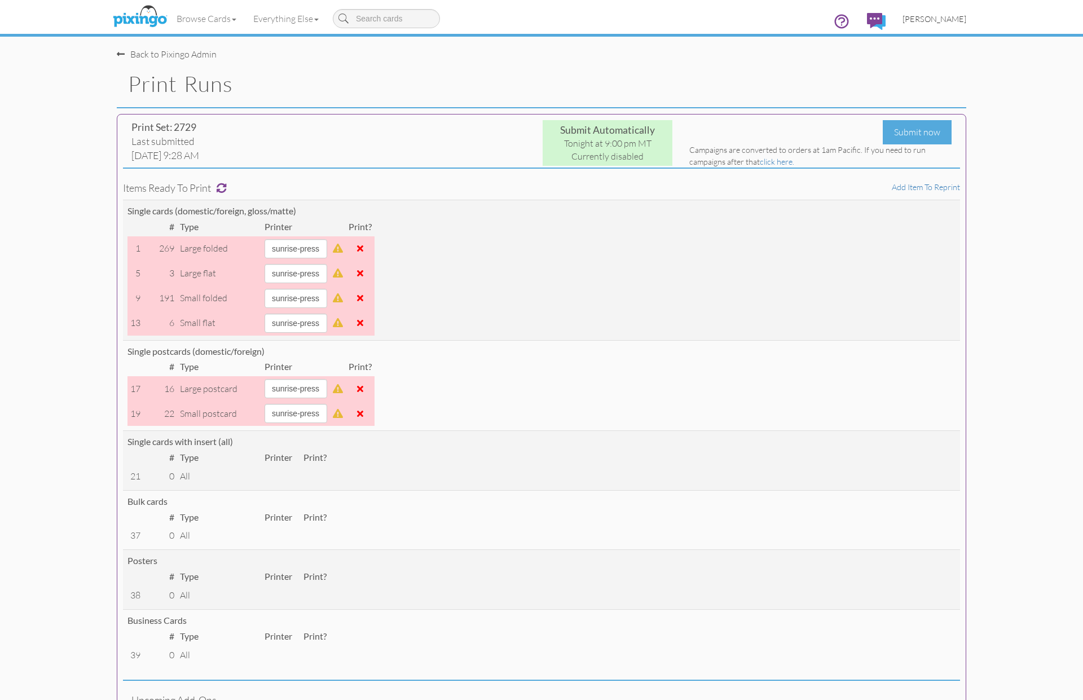
click at [925, 18] on span "[PERSON_NAME]" at bounding box center [934, 19] width 64 height 10
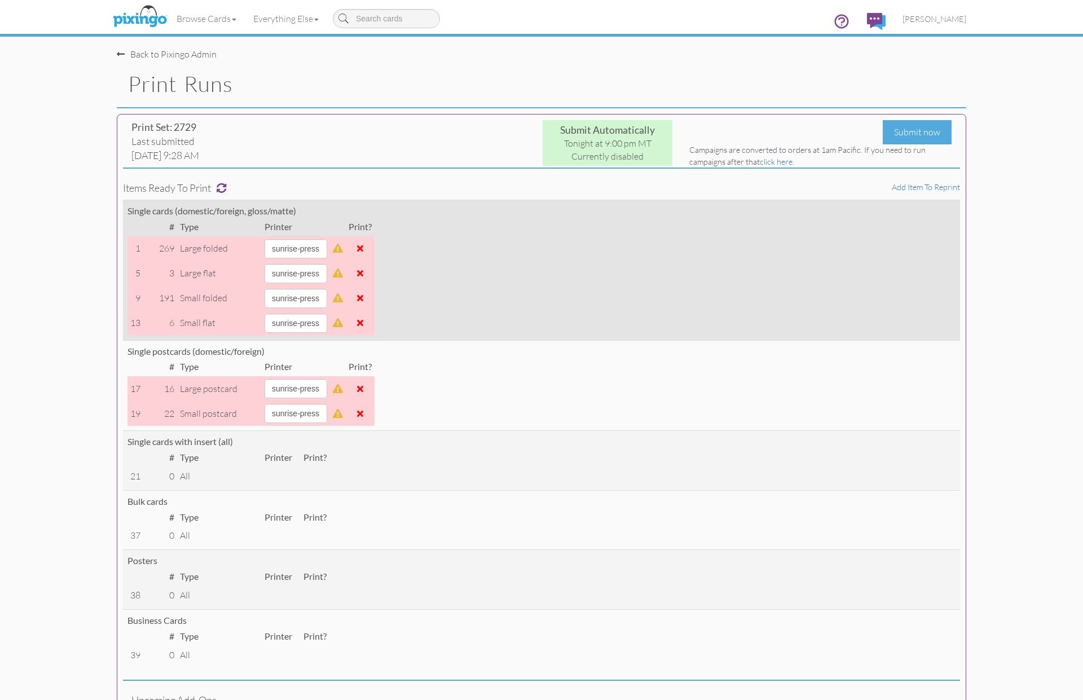
click at [363, 296] on span at bounding box center [360, 297] width 6 height 9
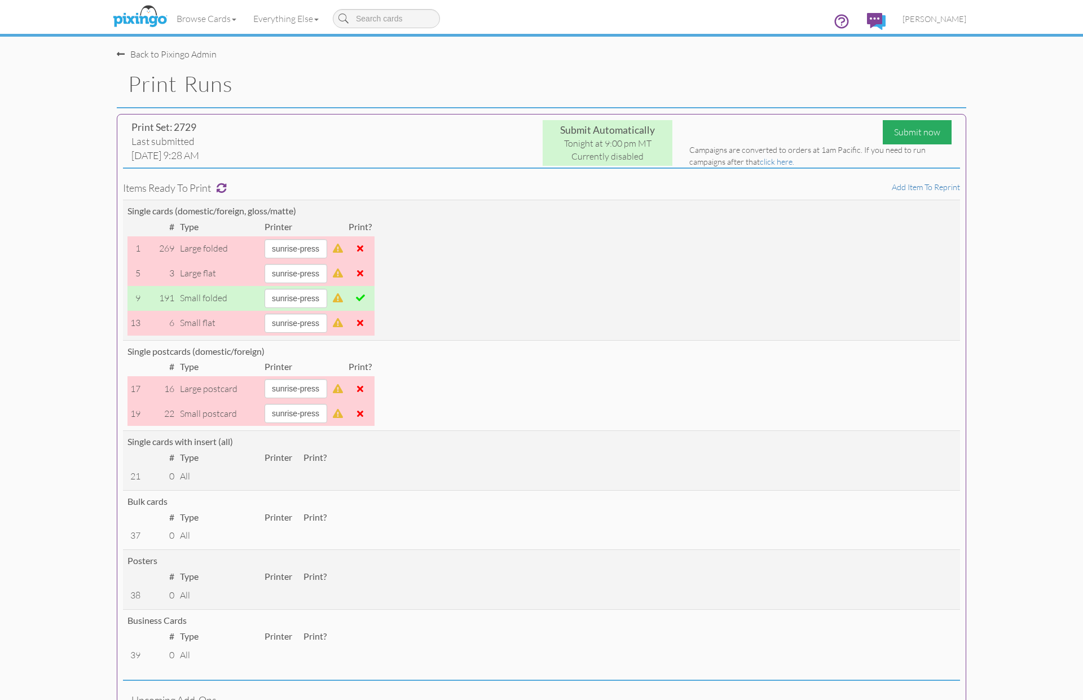
click at [921, 135] on div "Submit now" at bounding box center [916, 132] width 69 height 24
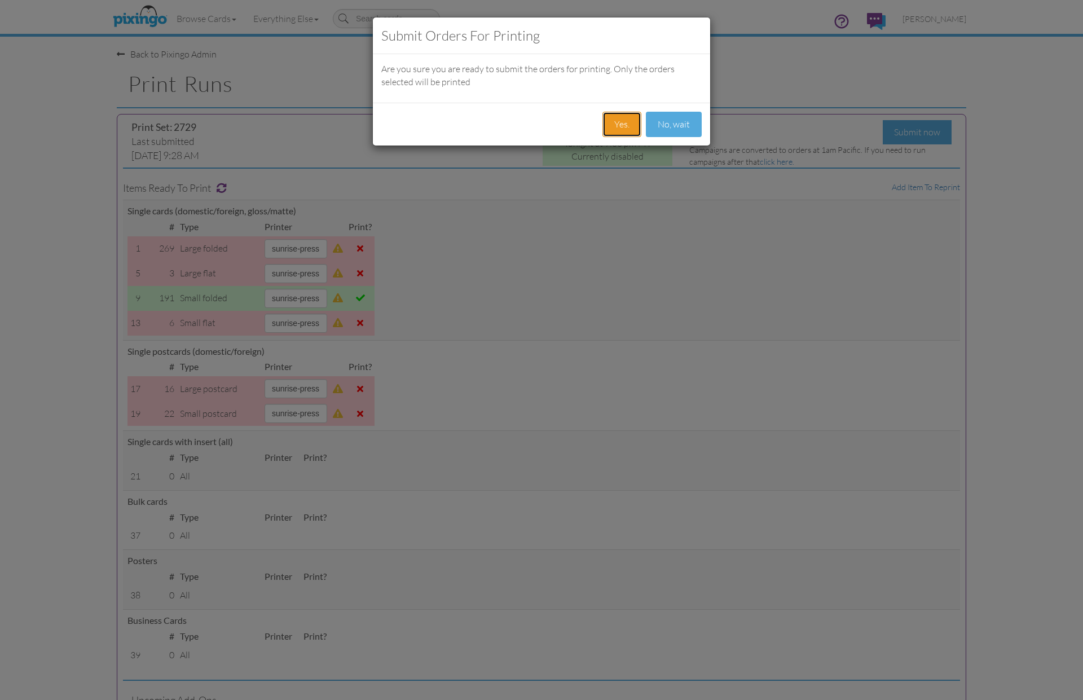
click at [628, 118] on button "Yes." at bounding box center [621, 124] width 39 height 25
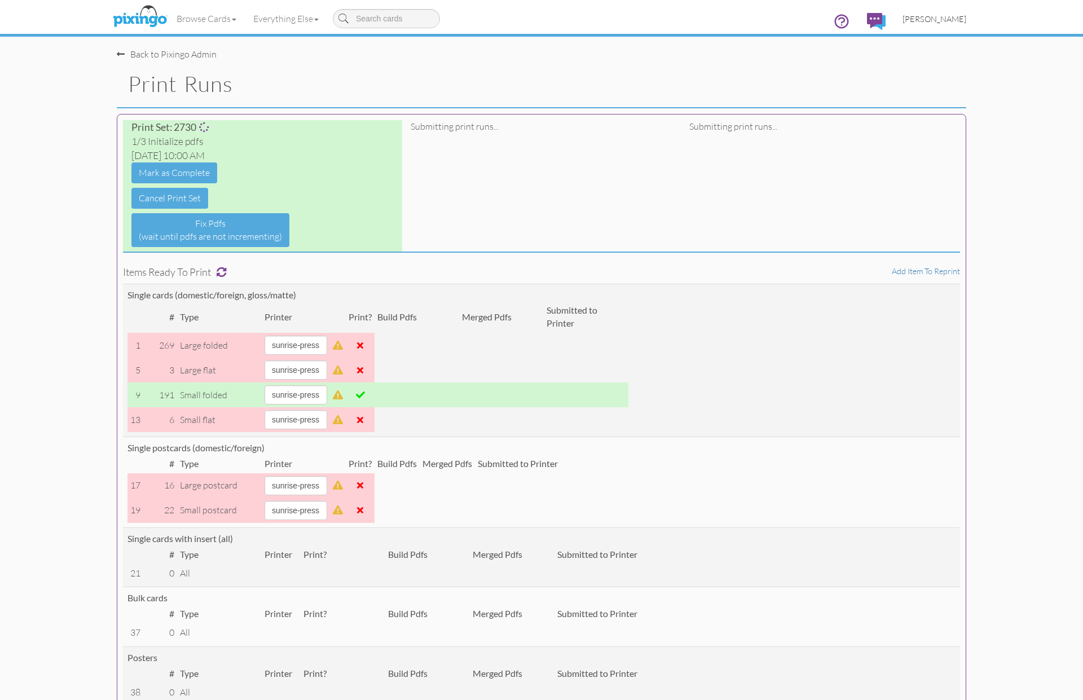
click at [940, 18] on span "[PERSON_NAME]" at bounding box center [934, 19] width 64 height 10
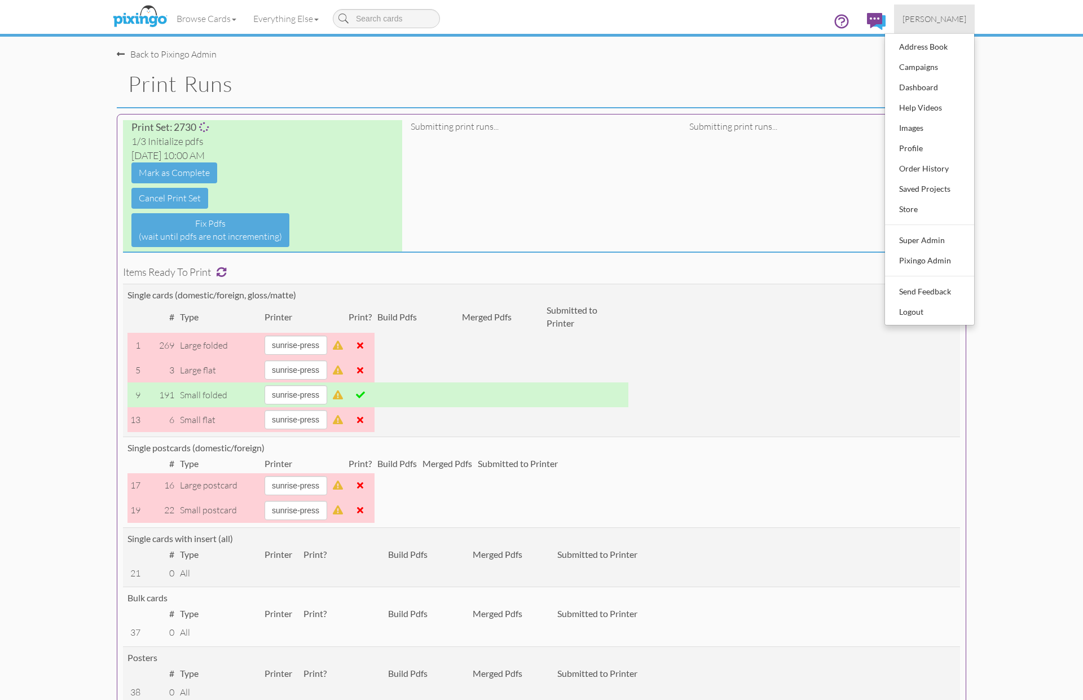
click at [940, 18] on span "[PERSON_NAME]" at bounding box center [934, 19] width 64 height 10
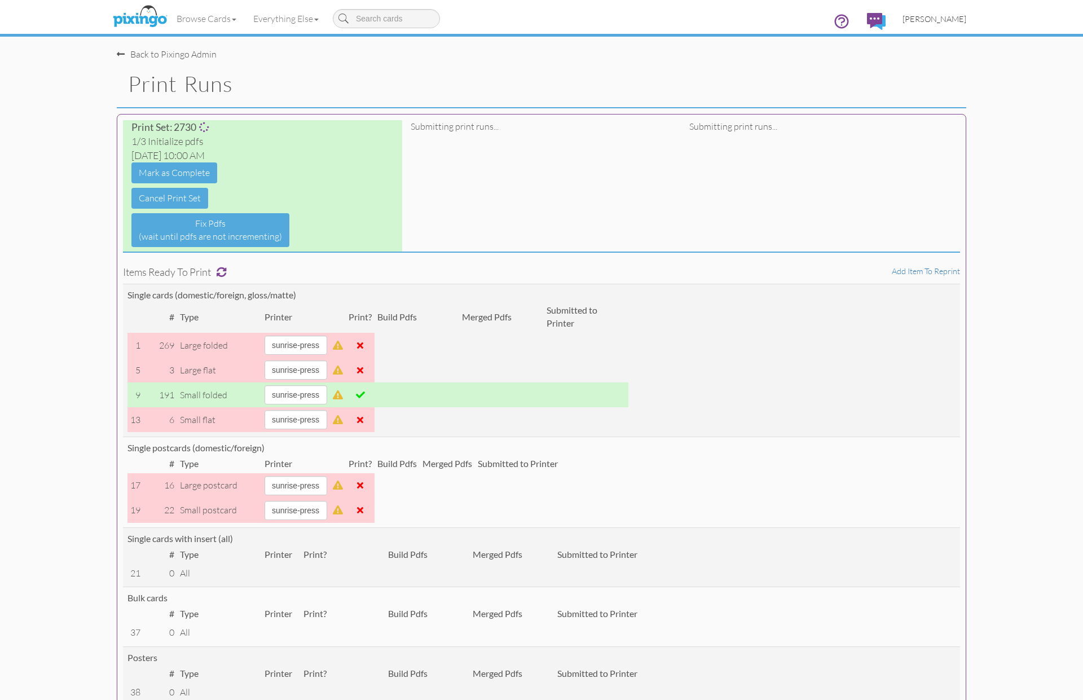
click at [938, 21] on span "[PERSON_NAME]" at bounding box center [934, 19] width 64 height 10
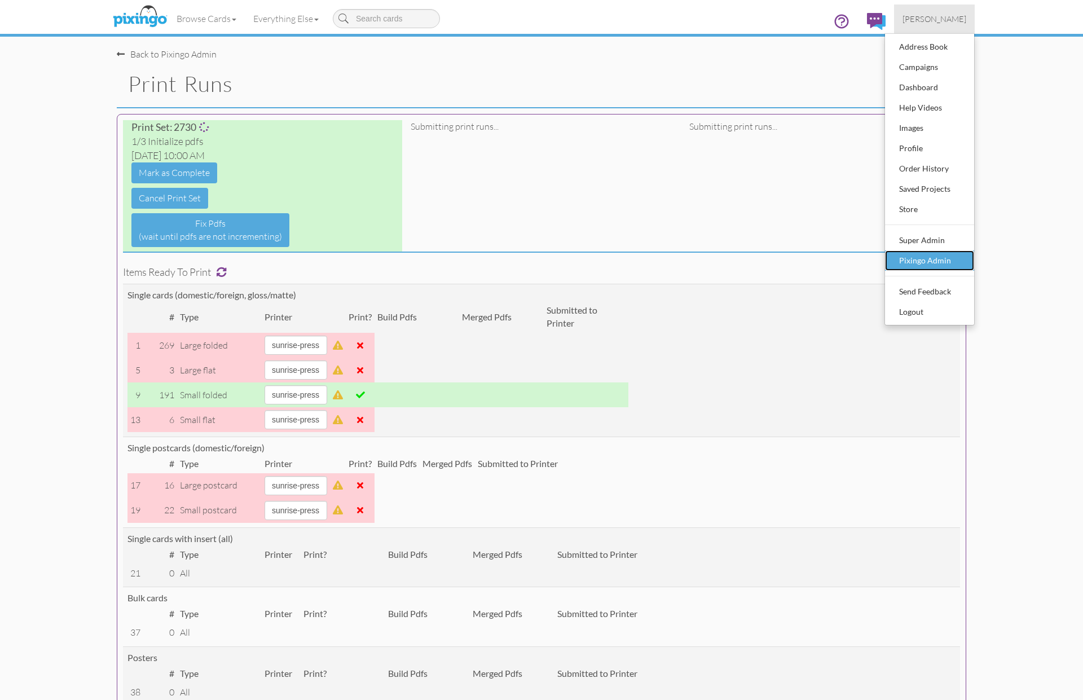
click at [929, 264] on div "Pixingo Admin" at bounding box center [929, 260] width 67 height 17
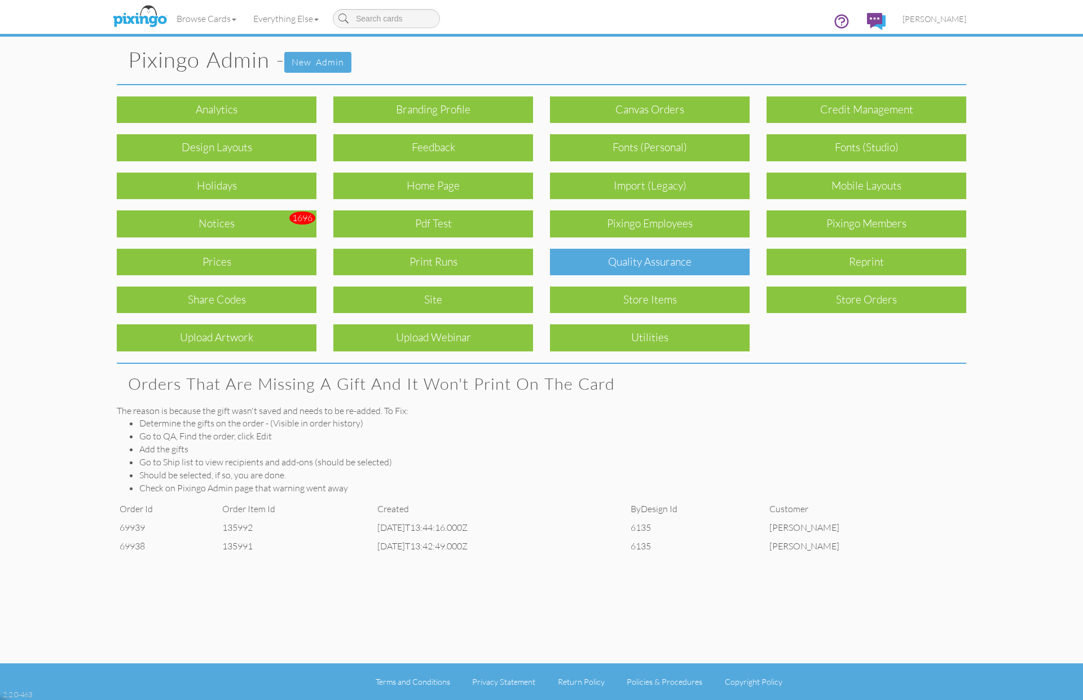
click at [724, 267] on div "Quality Assurance" at bounding box center [650, 262] width 200 height 27
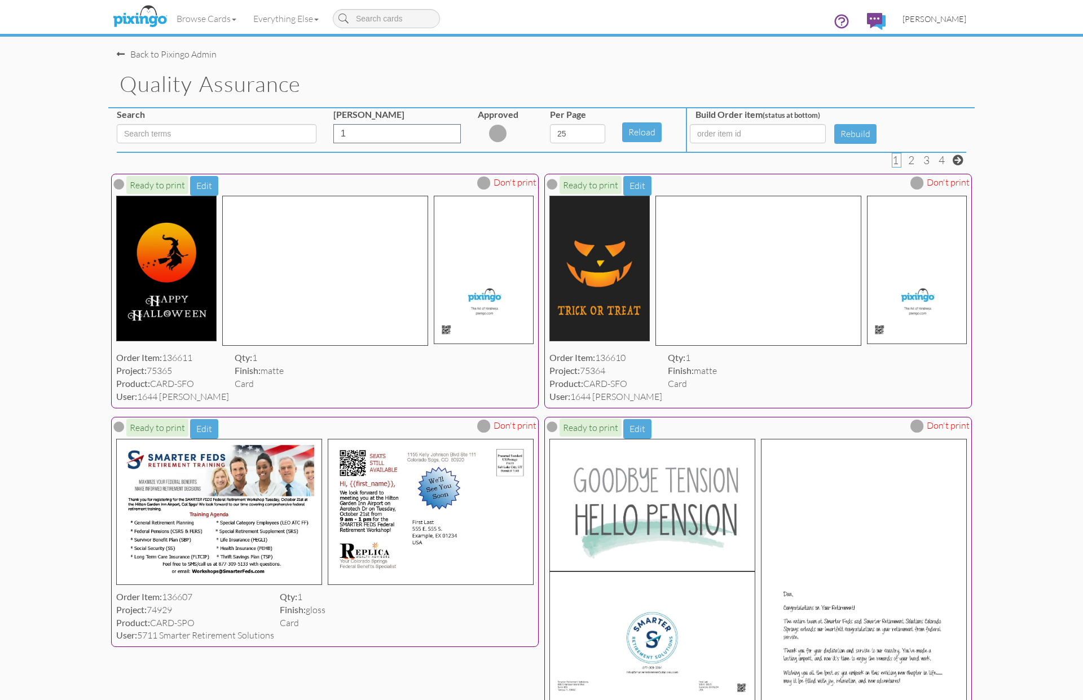
click at [953, 18] on span "[PERSON_NAME]" at bounding box center [934, 19] width 64 height 10
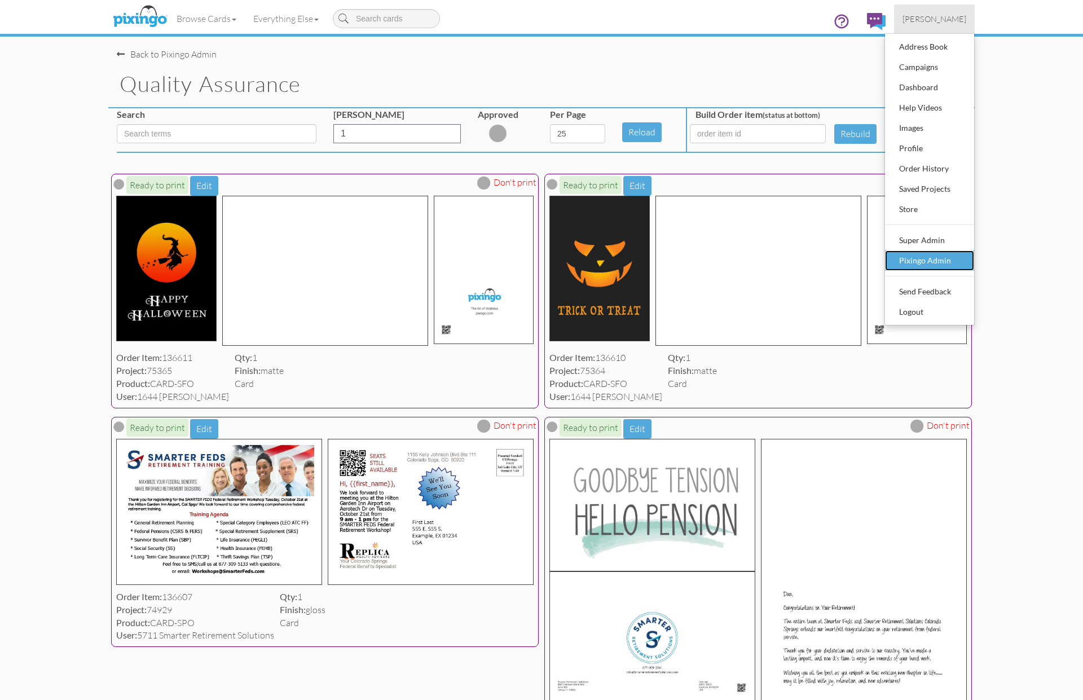
click at [930, 263] on div "Pixingo Admin" at bounding box center [929, 260] width 67 height 17
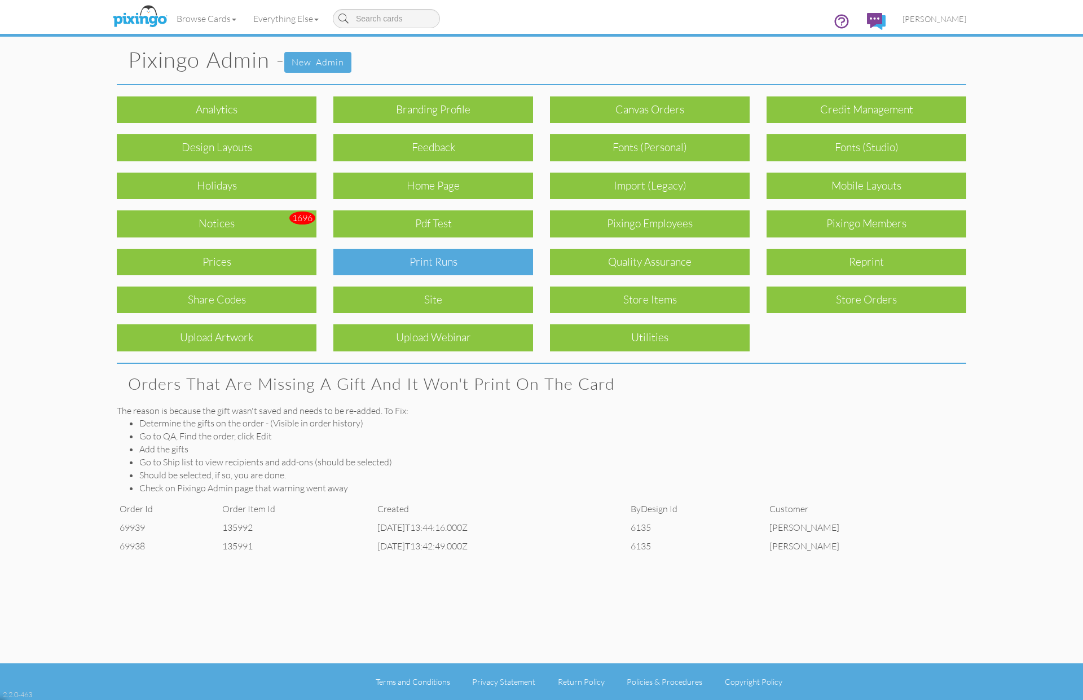
click at [502, 260] on div "Print Runs" at bounding box center [433, 262] width 200 height 27
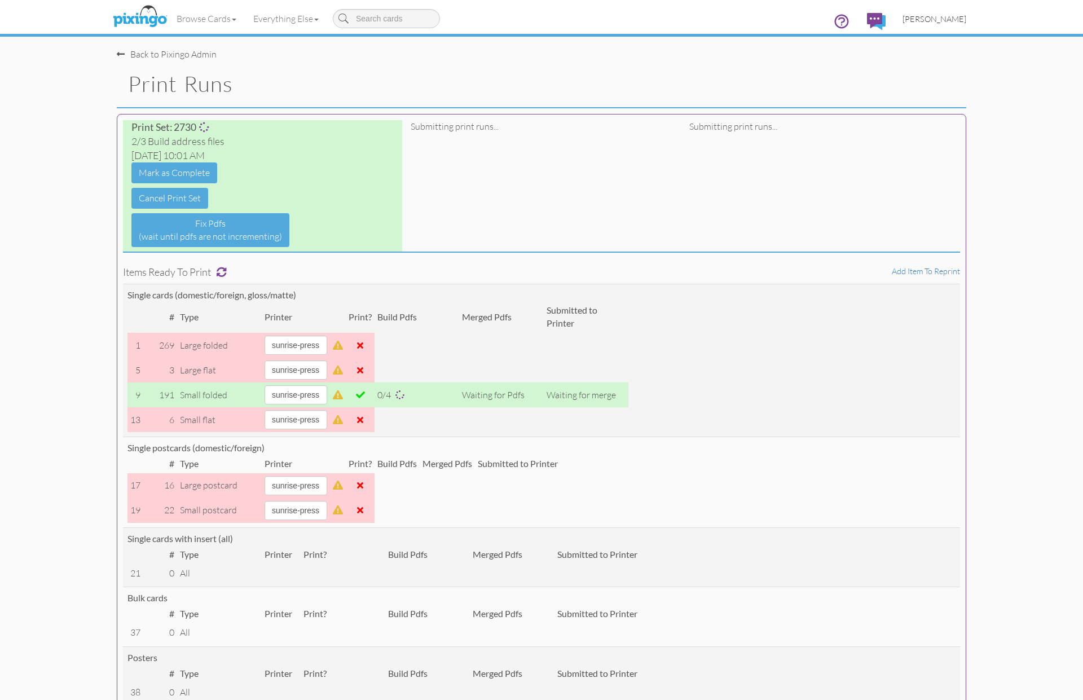
click at [944, 20] on span "[PERSON_NAME]" at bounding box center [934, 19] width 64 height 10
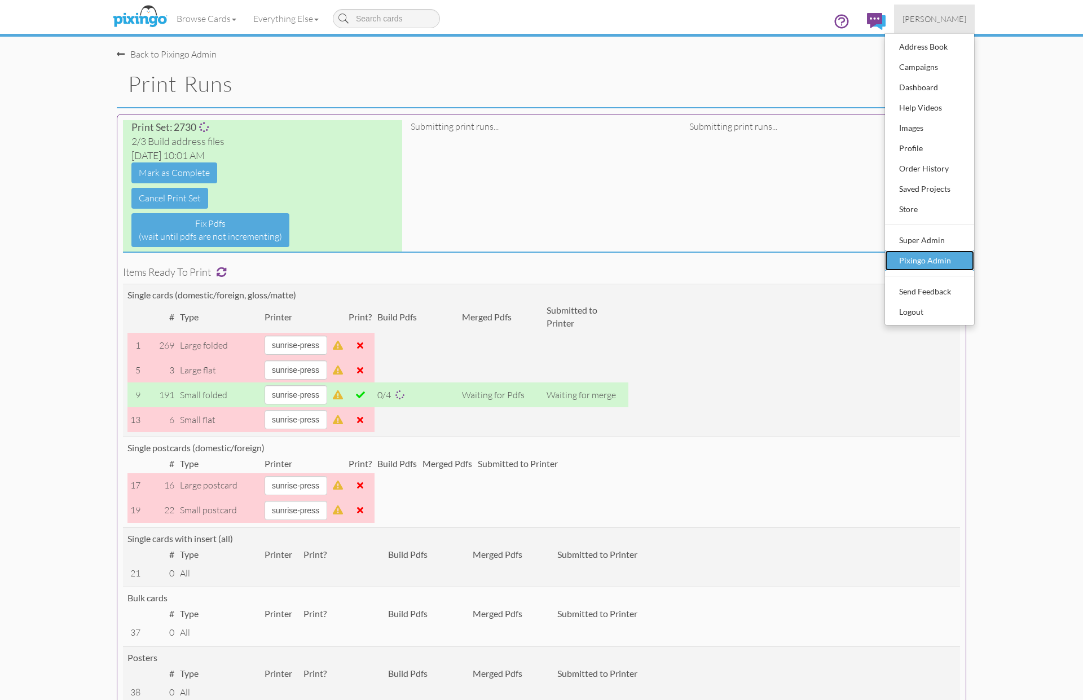
click at [930, 258] on div "Pixingo Admin" at bounding box center [929, 260] width 67 height 17
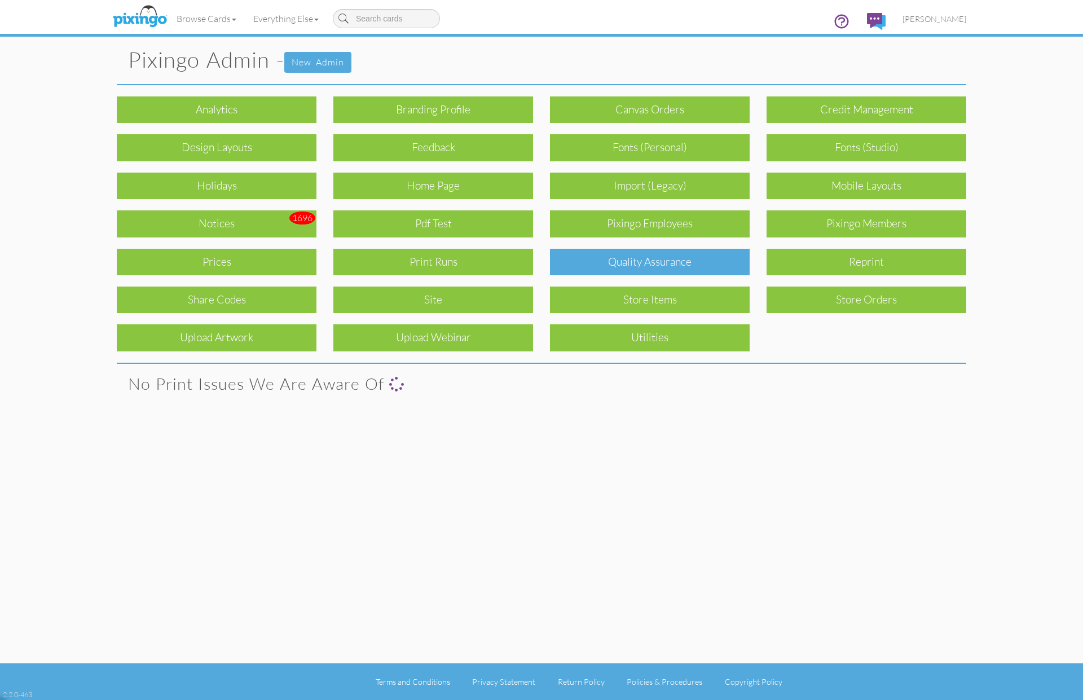
click at [597, 262] on div "Quality Assurance" at bounding box center [650, 262] width 200 height 27
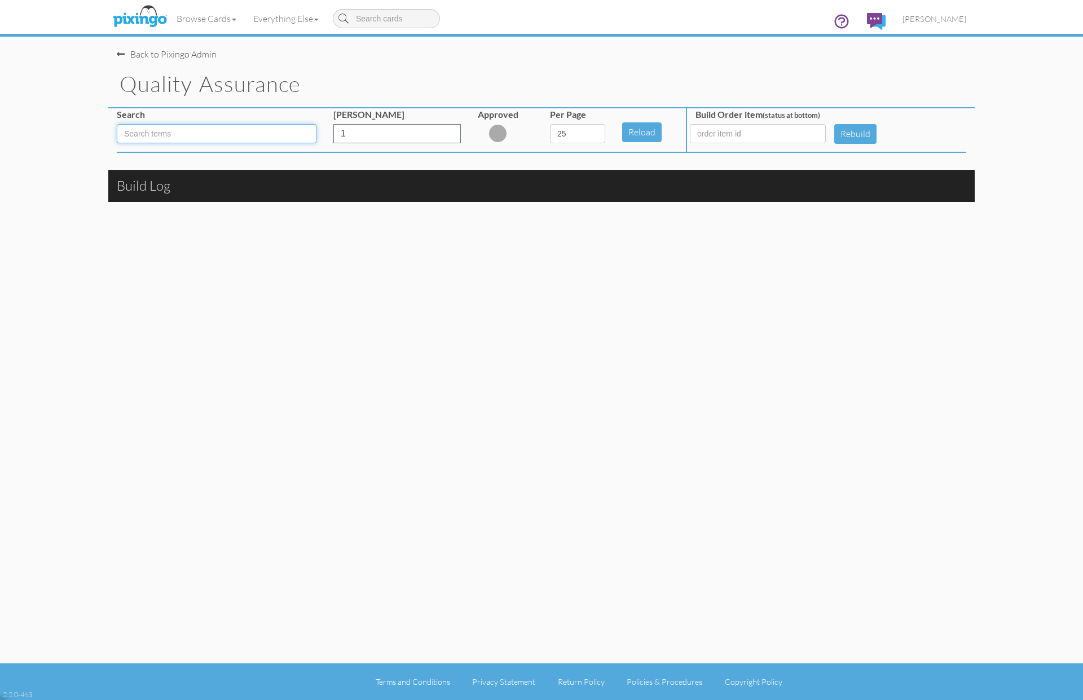
click at [251, 125] on input at bounding box center [217, 133] width 200 height 19
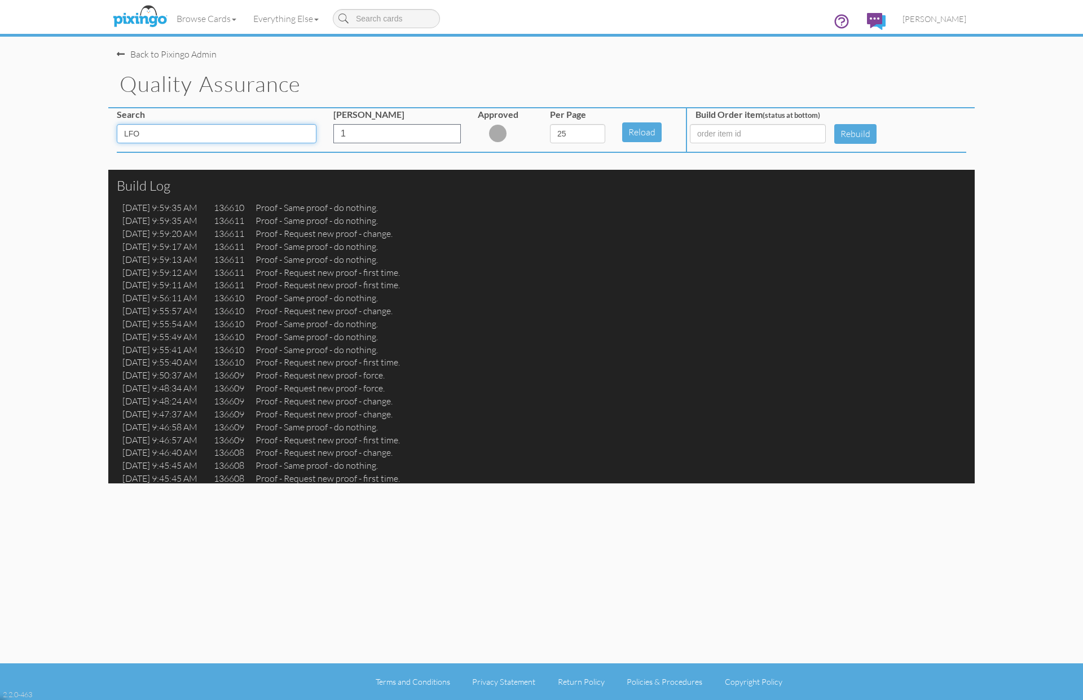
type input "LFO"
click at [591, 131] on select "5 10 25 50 100" at bounding box center [577, 133] width 55 height 19
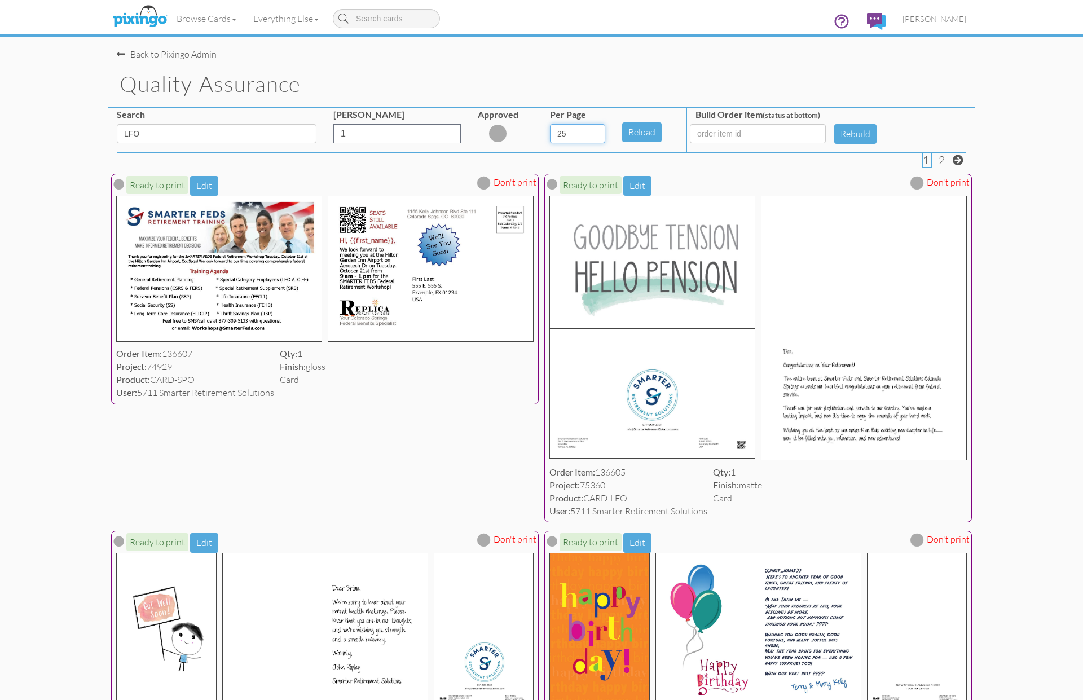
select select "number:100"
click at [550, 124] on select "5 10 25 50 100" at bounding box center [577, 133] width 55 height 19
click at [639, 127] on button "Reload" at bounding box center [641, 132] width 39 height 20
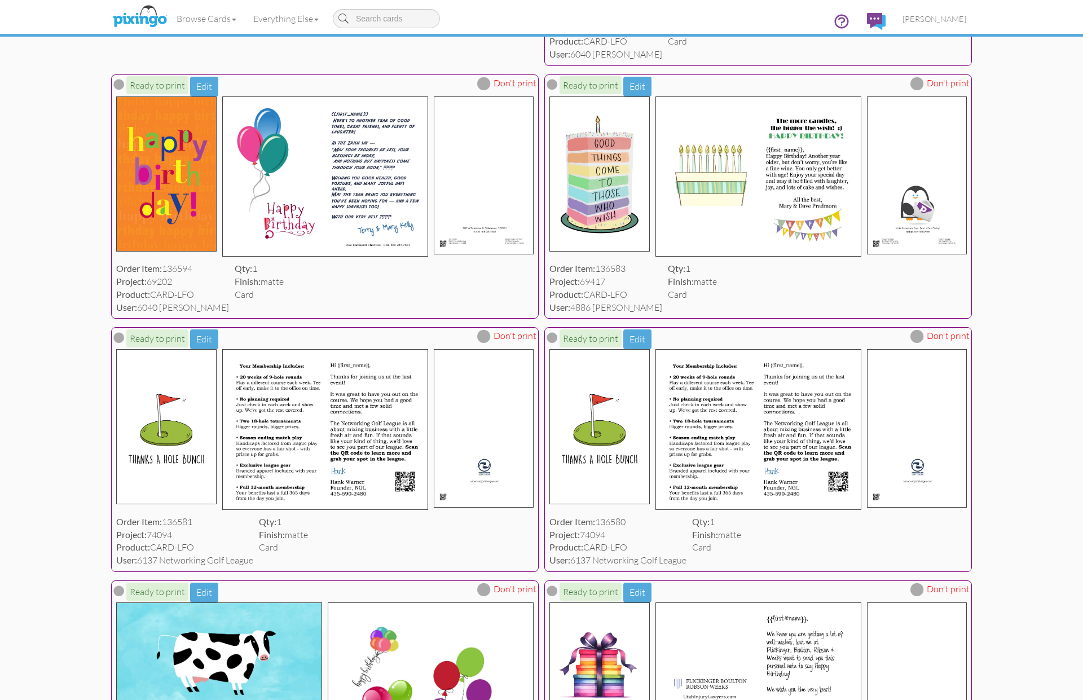
scroll to position [691, 0]
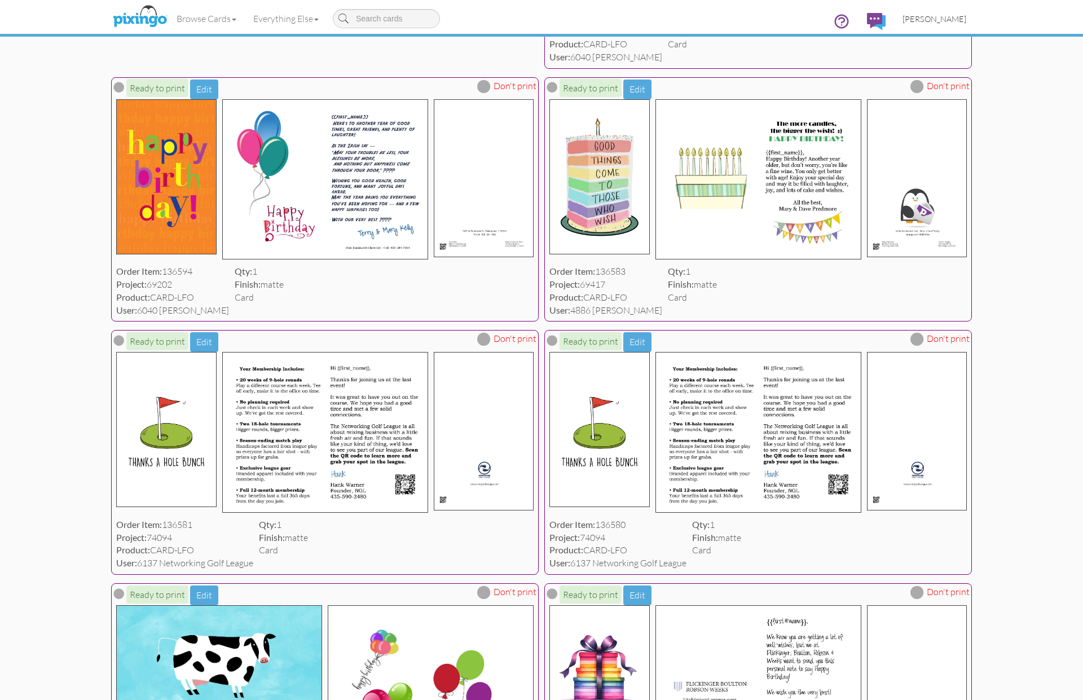
click at [930, 19] on span "[PERSON_NAME]" at bounding box center [934, 19] width 64 height 10
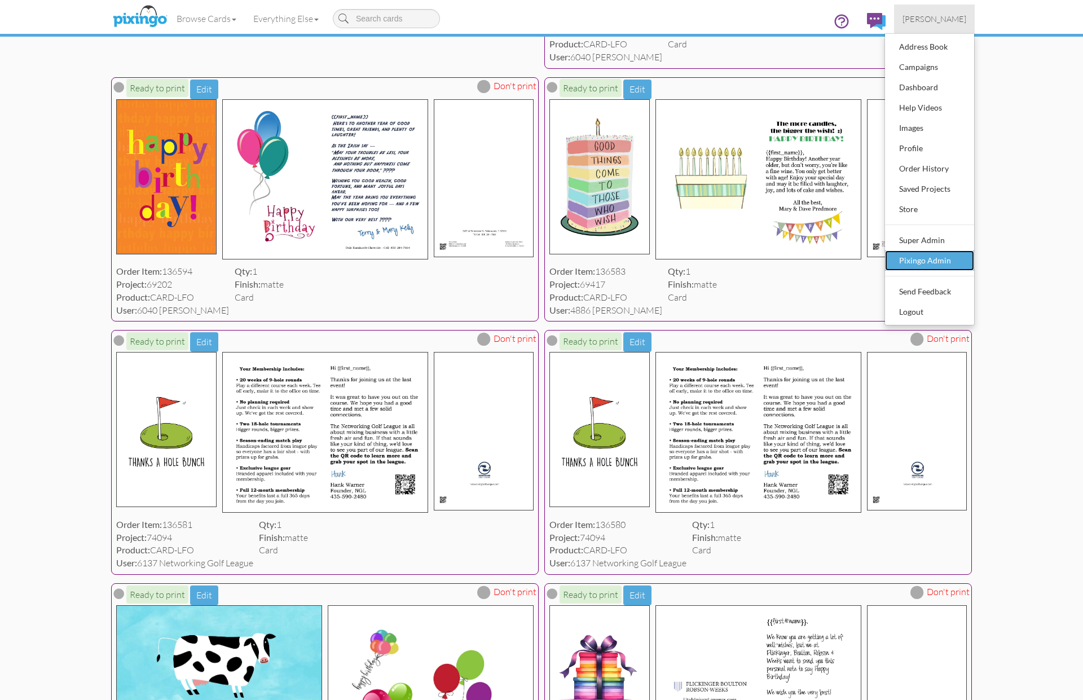
click at [926, 255] on div "Pixingo Admin" at bounding box center [929, 260] width 67 height 17
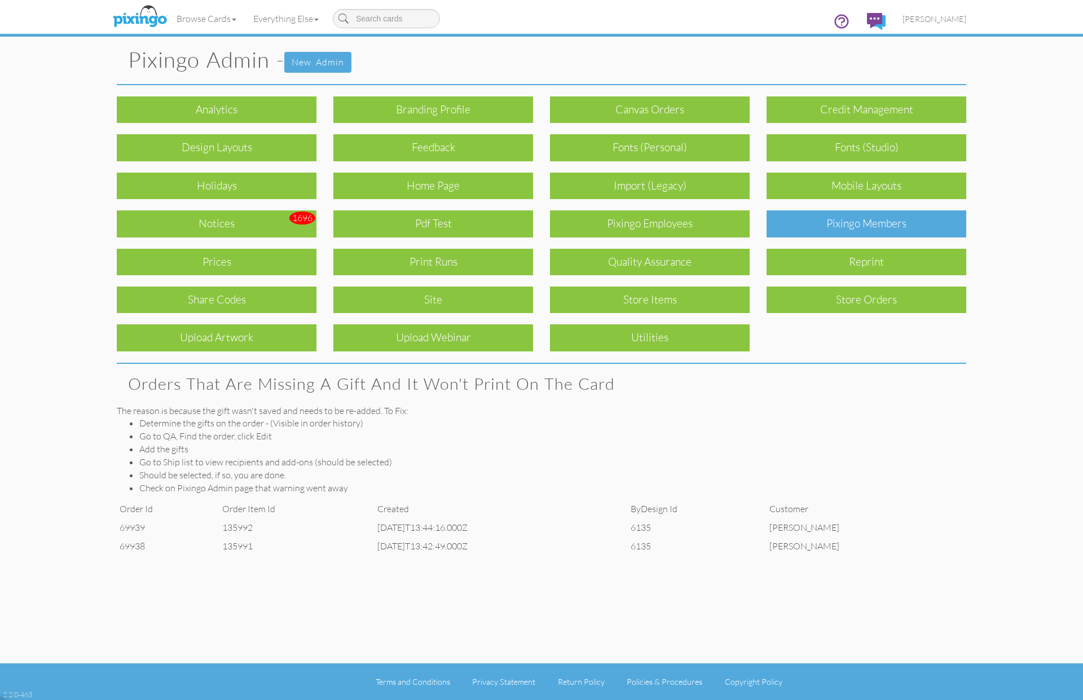
click at [867, 229] on div "Pixingo Members" at bounding box center [866, 223] width 200 height 27
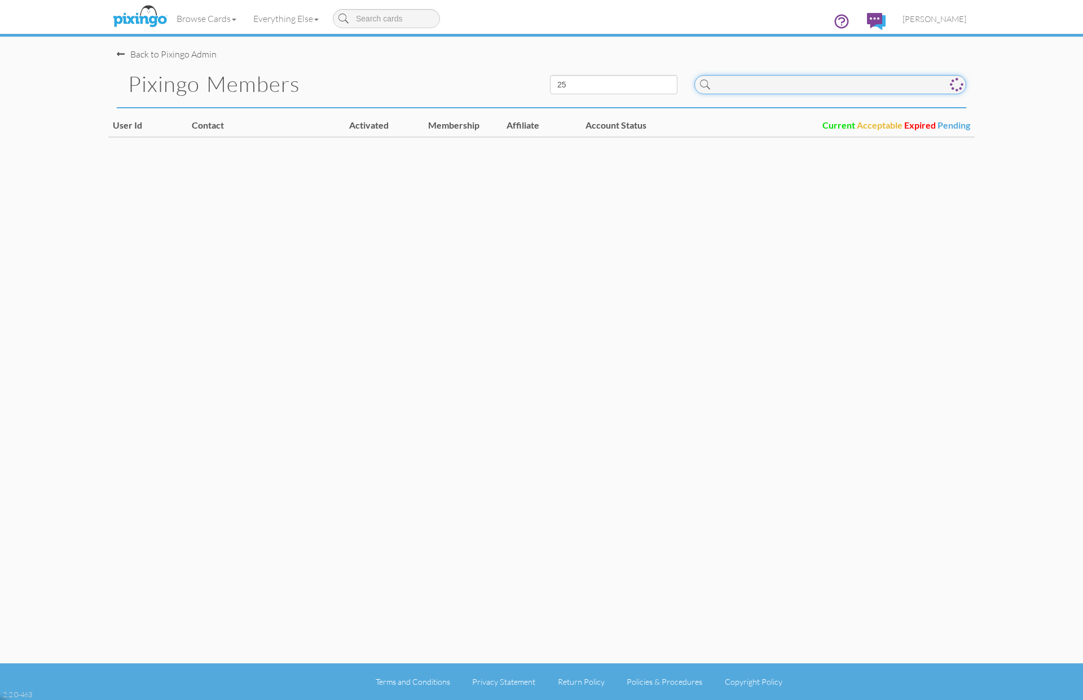
click at [763, 86] on input at bounding box center [830, 84] width 272 height 19
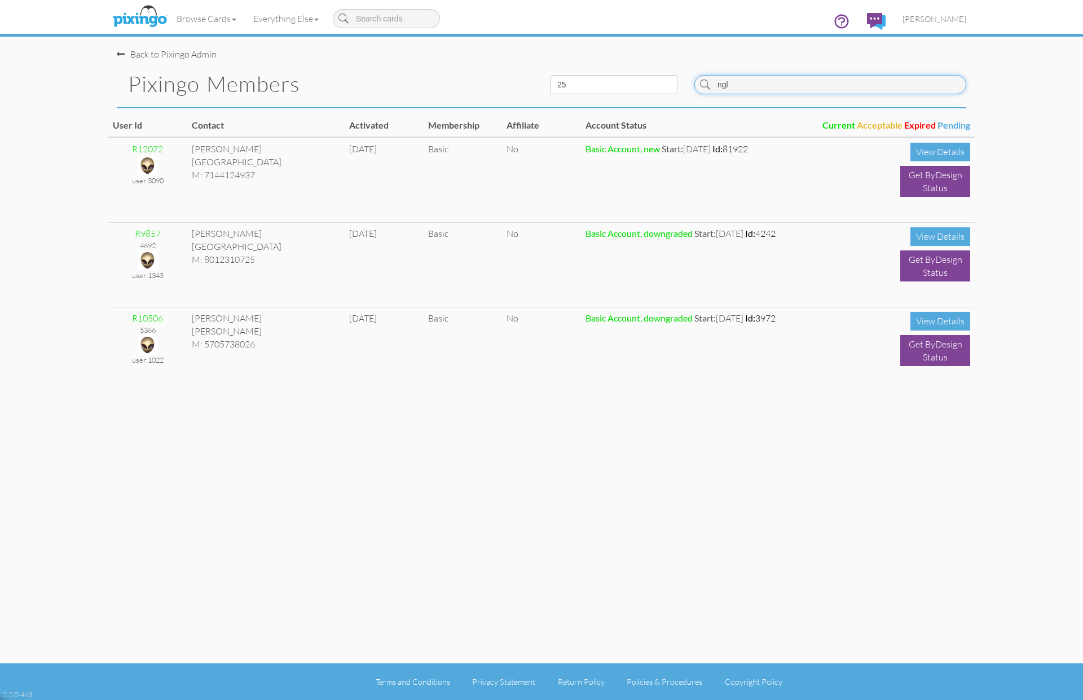
drag, startPoint x: 772, startPoint y: 86, endPoint x: 681, endPoint y: 80, distance: 91.0
click at [681, 80] on div "Pixingo Members 10 25 50 100 ngl" at bounding box center [541, 84] width 866 height 46
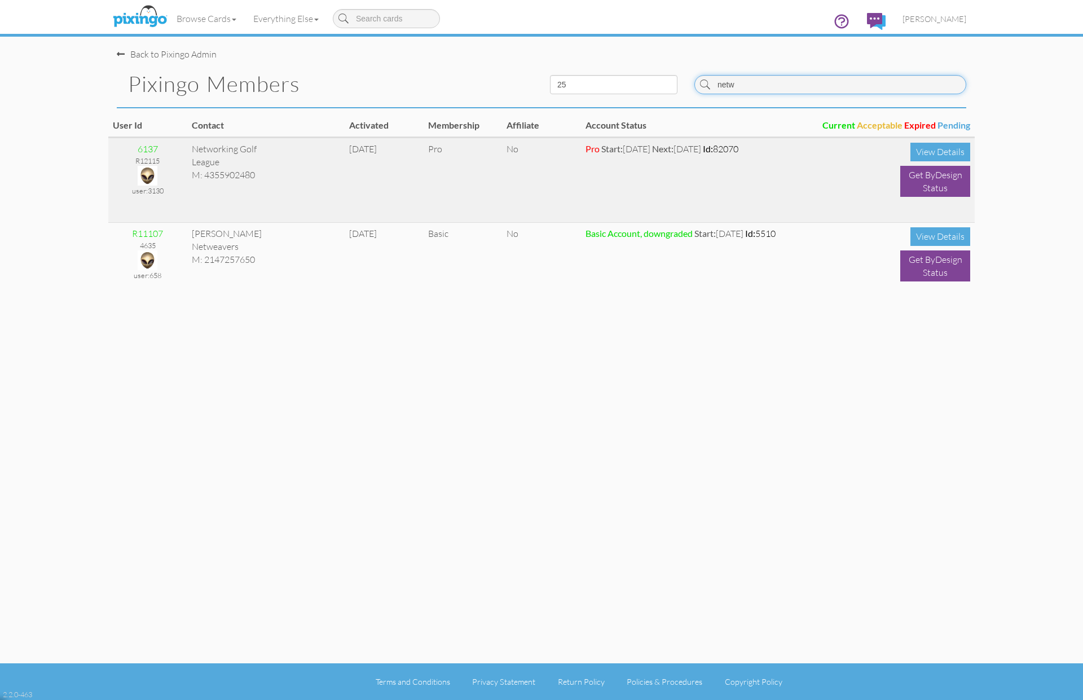
type input "netw"
click at [149, 166] on img at bounding box center [148, 176] width 20 height 20
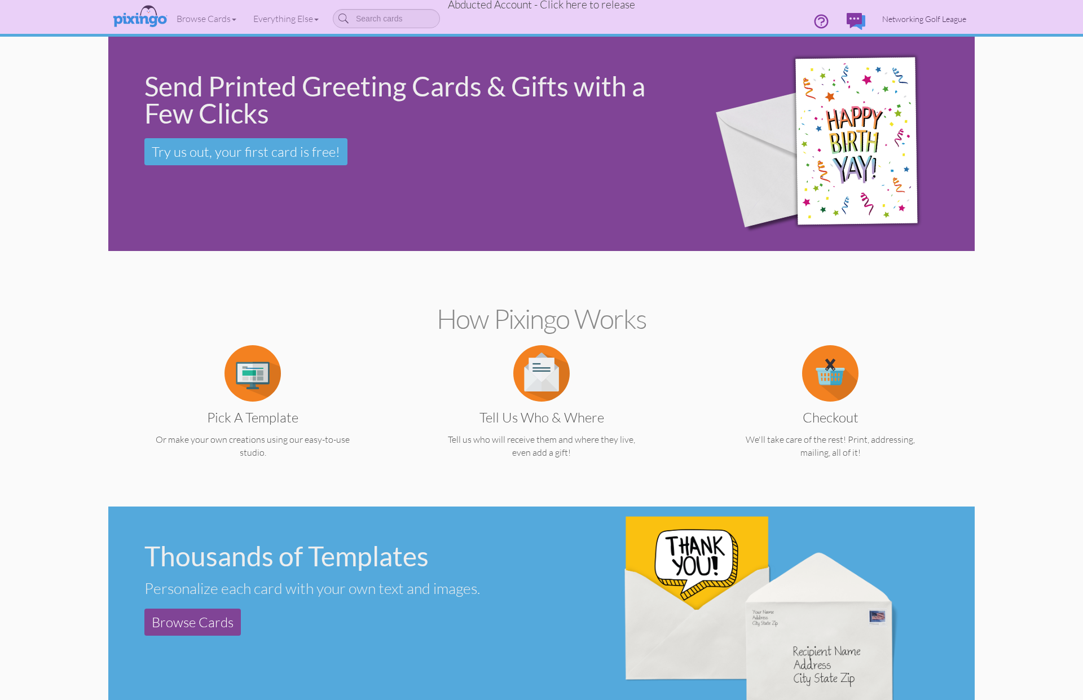
click at [947, 17] on span "Networking Golf League" at bounding box center [924, 19] width 84 height 10
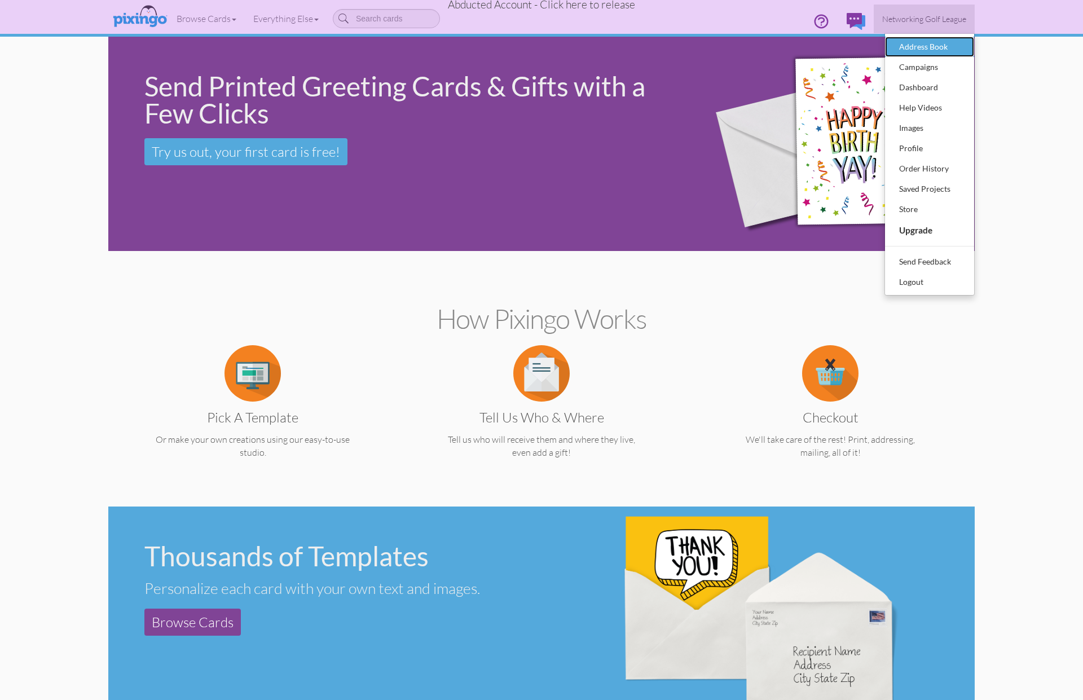
click at [929, 47] on div "Address Book" at bounding box center [929, 46] width 67 height 17
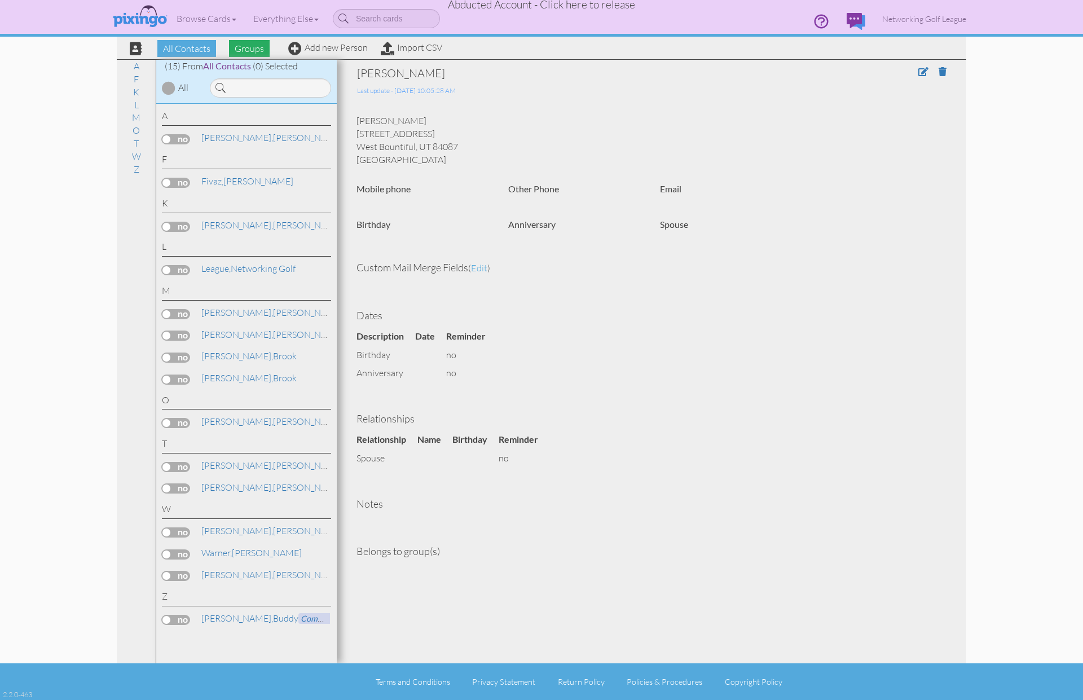
click at [248, 50] on span "Groups" at bounding box center [249, 48] width 41 height 17
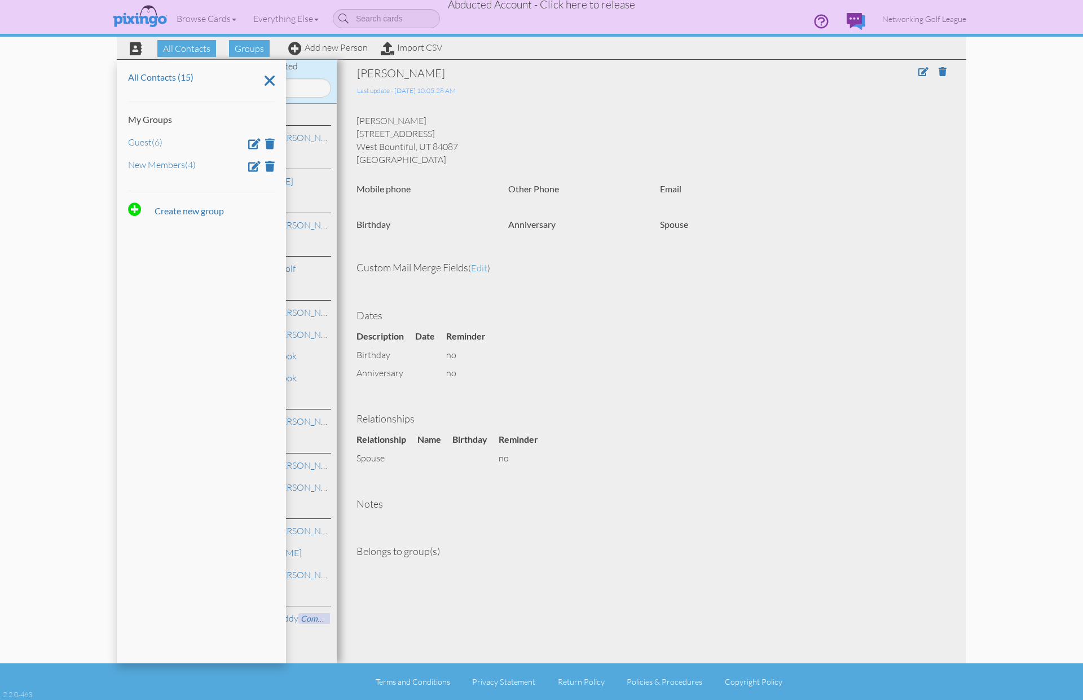
click at [589, 94] on div "Last update - [DATE] 10:05:28 AM" at bounding box center [590, 89] width 467 height 16
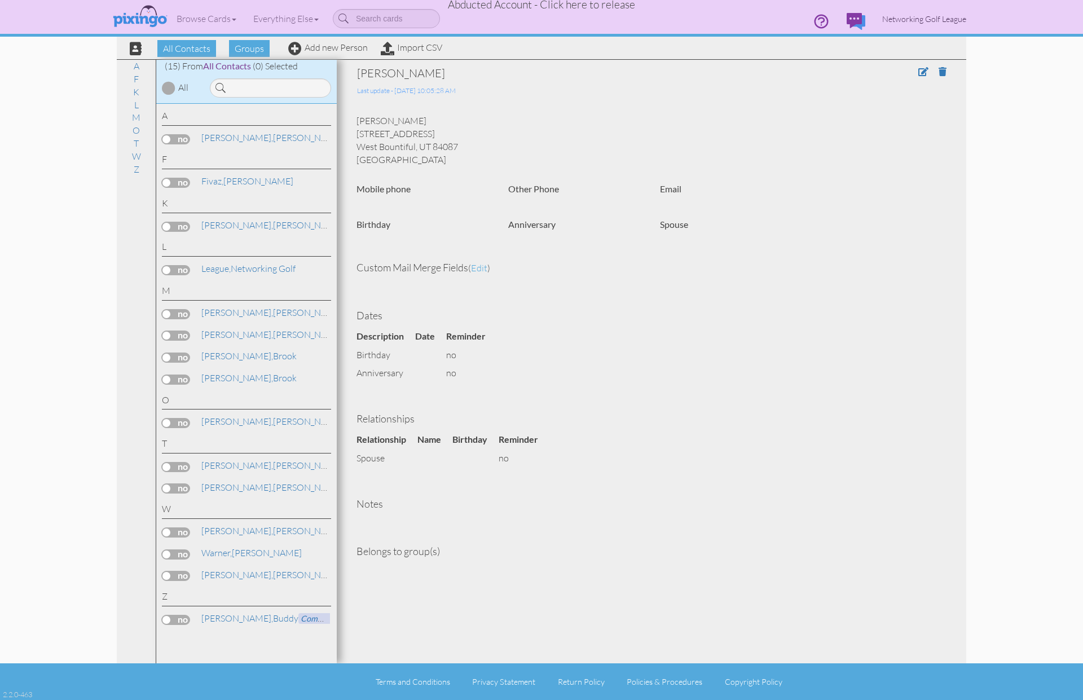
click at [958, 21] on span "Networking Golf League" at bounding box center [924, 19] width 84 height 10
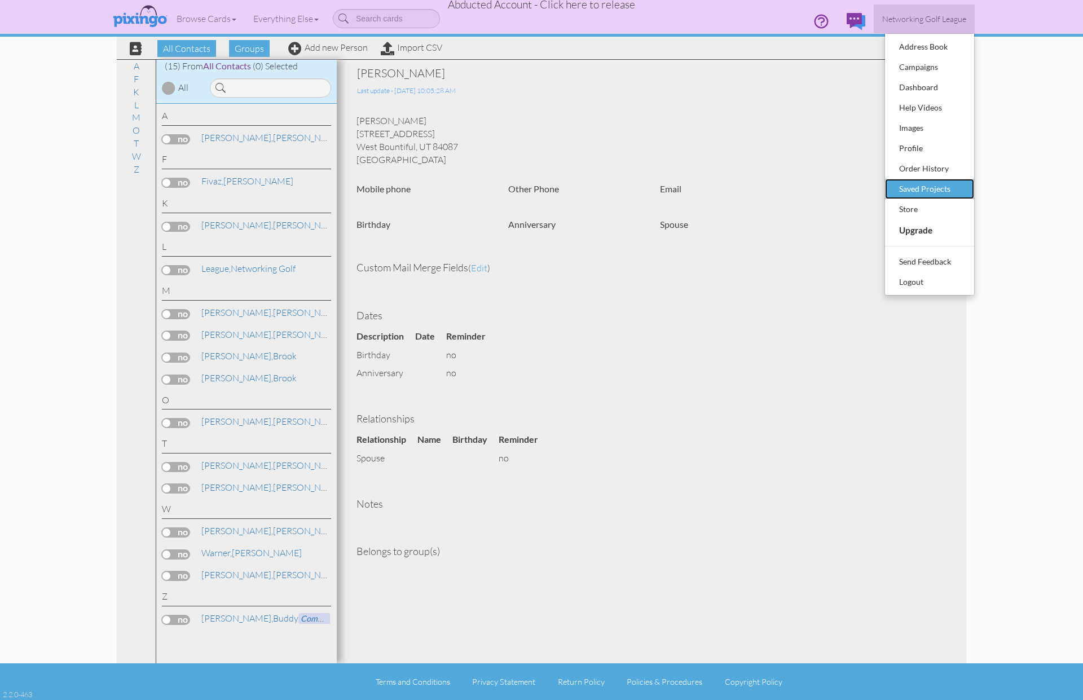
click at [923, 189] on div "Saved Projects" at bounding box center [929, 188] width 67 height 17
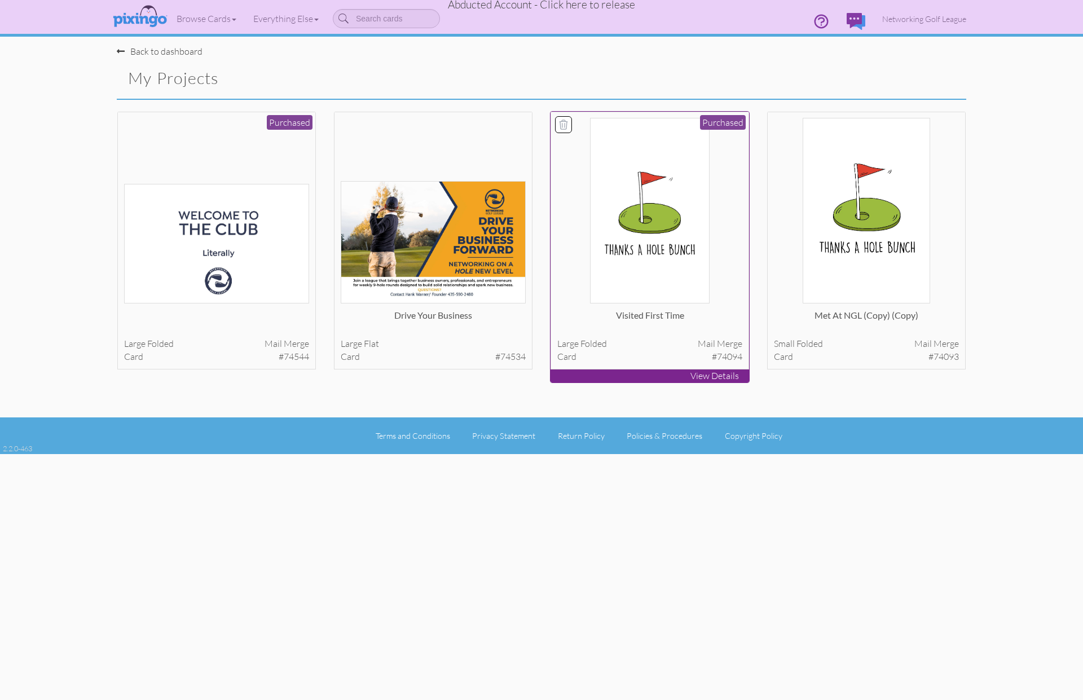
click at [658, 271] on img at bounding box center [650, 211] width 120 height 186
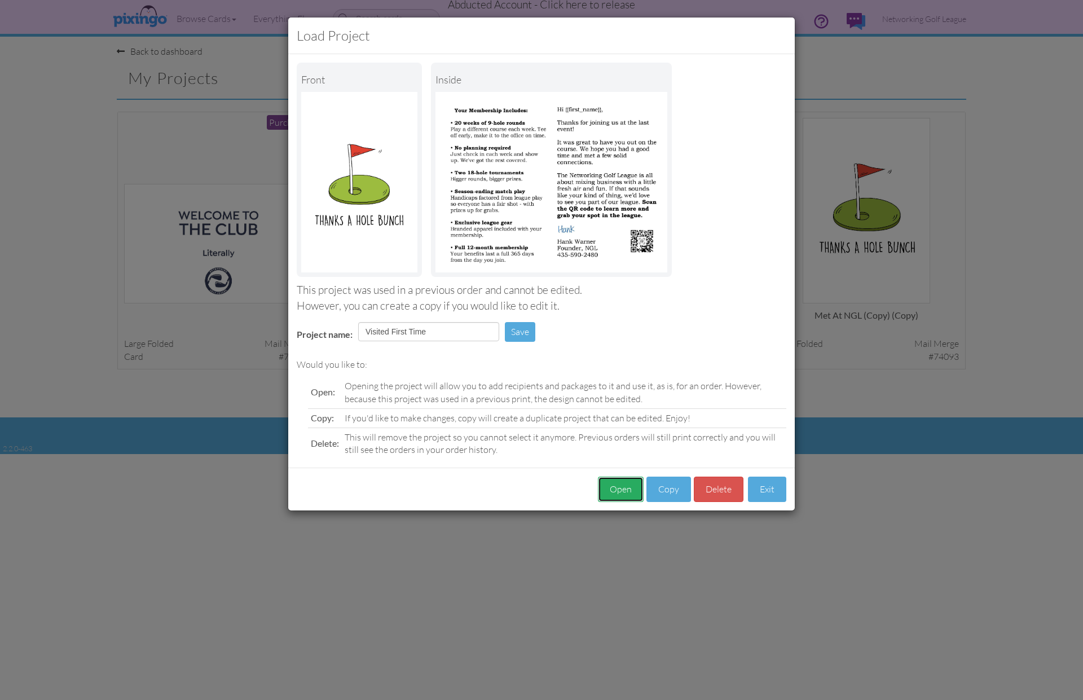
click at [621, 492] on button "Open" at bounding box center [621, 488] width 46 height 25
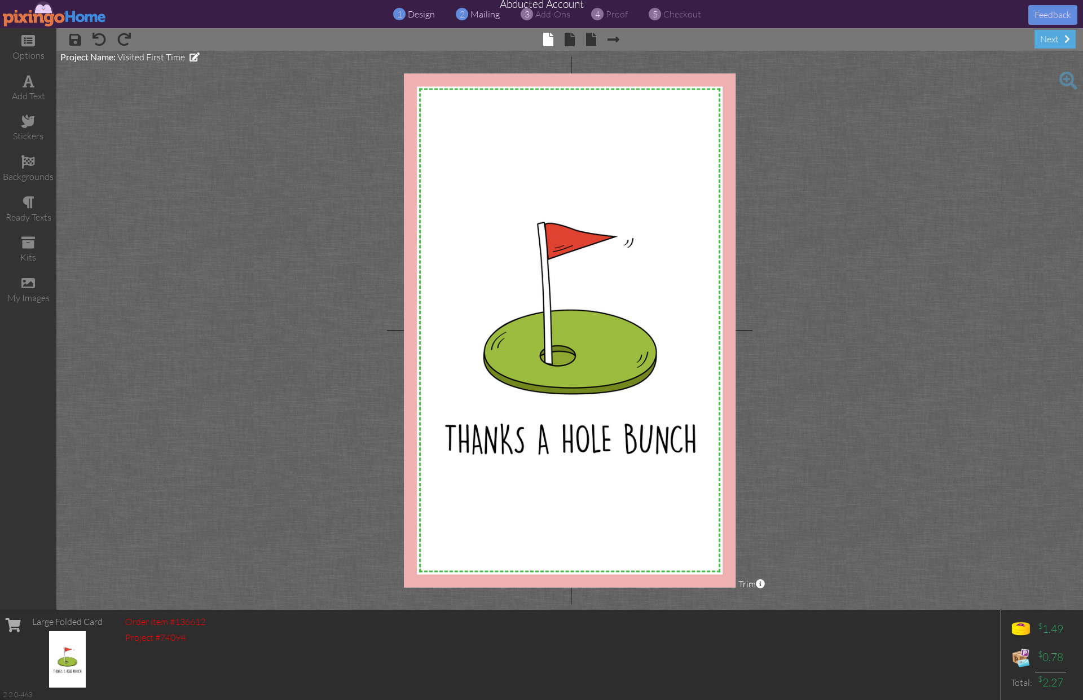
click at [478, 13] on span "mailing" at bounding box center [484, 13] width 29 height 11
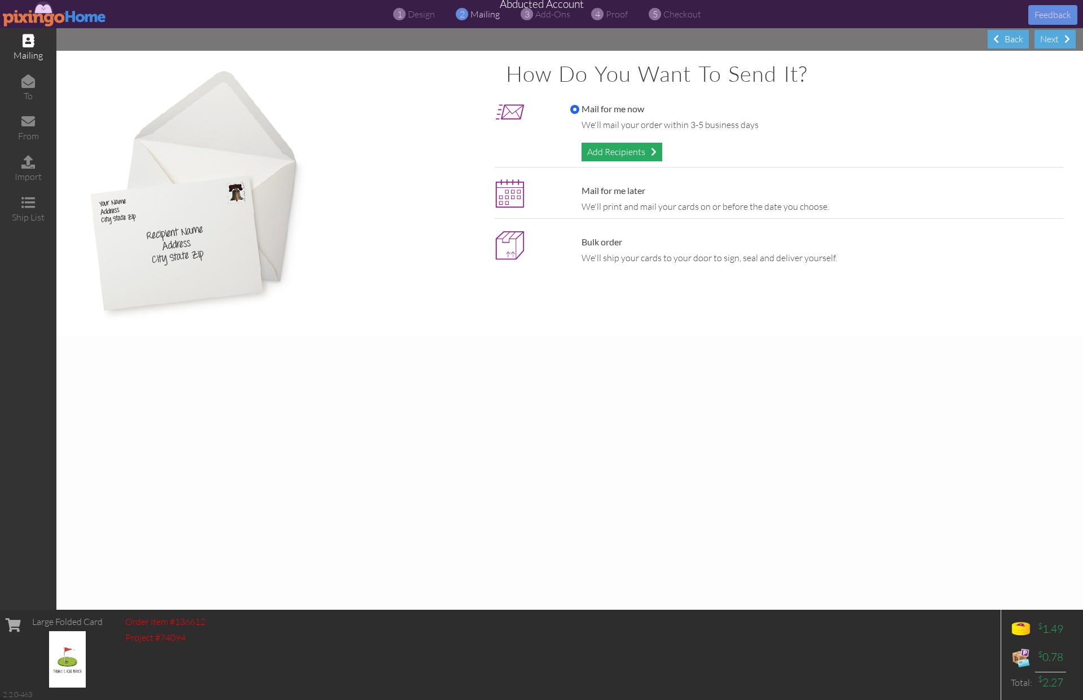
click at [594, 152] on div "Add Recipients" at bounding box center [621, 152] width 81 height 19
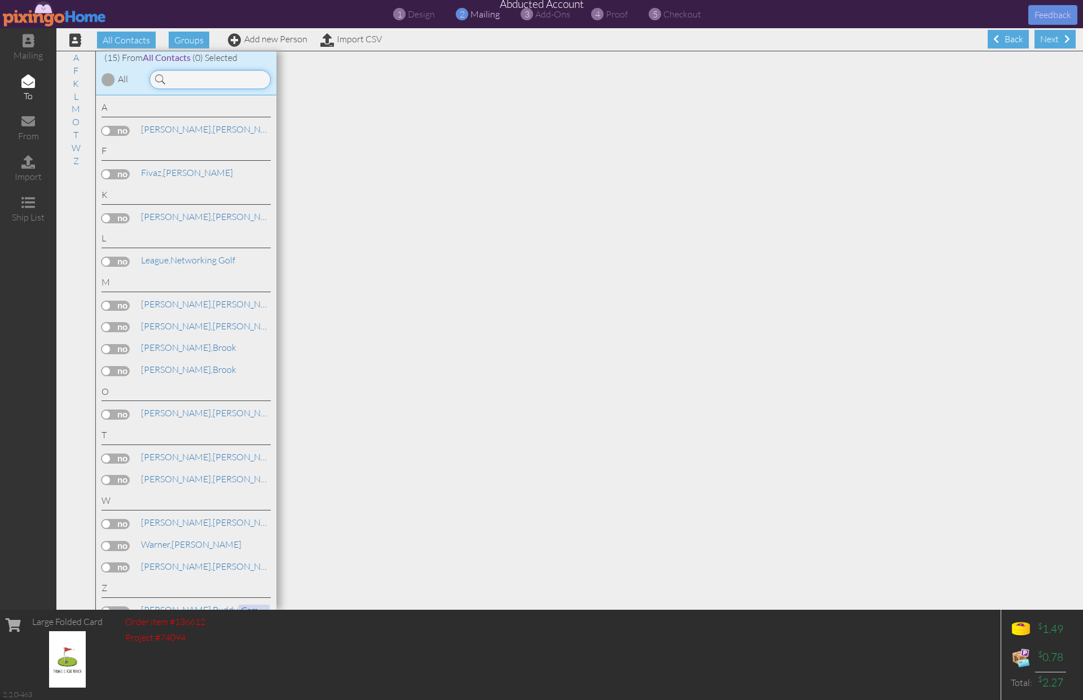
click at [188, 76] on input at bounding box center [209, 79] width 121 height 19
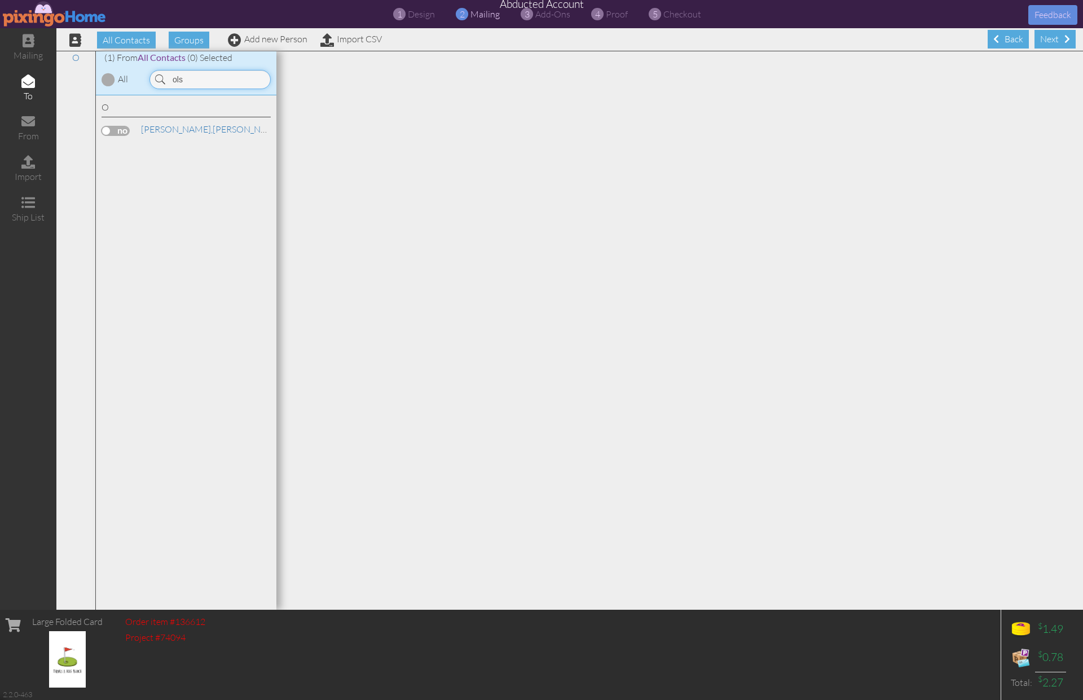
type input "ols"
click at [109, 130] on label at bounding box center [115, 131] width 28 height 10
click at [0, 0] on input "checkbox" at bounding box center [0, 0] width 0 height 0
click at [610, 11] on span "proof" at bounding box center [617, 13] width 22 height 11
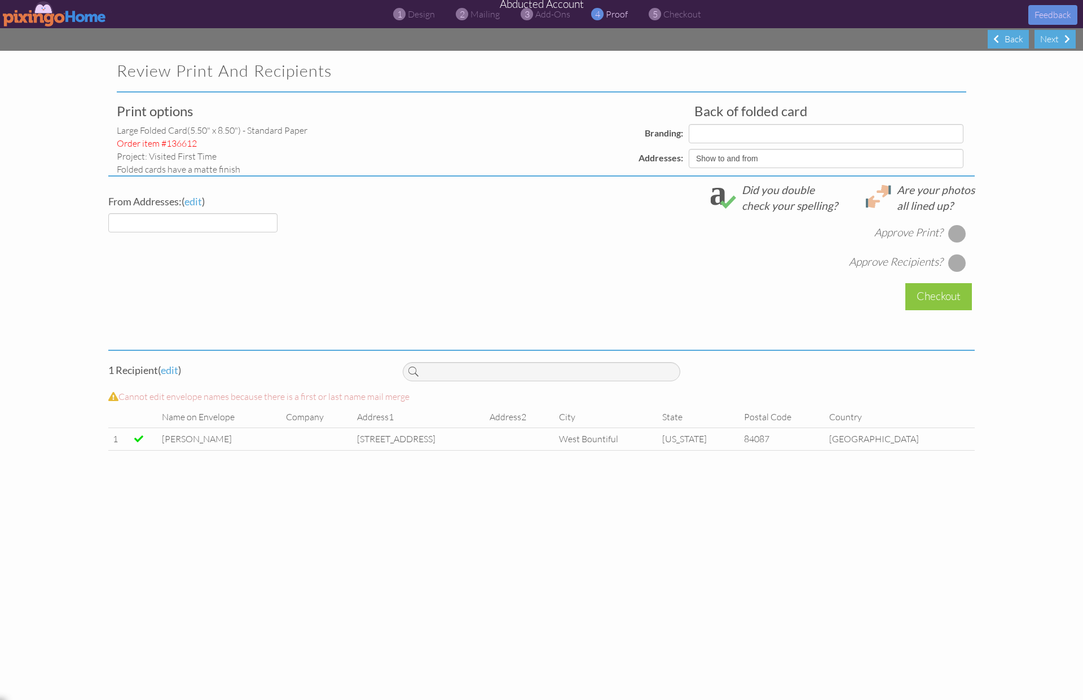
select select "object:673"
select select "object:685"
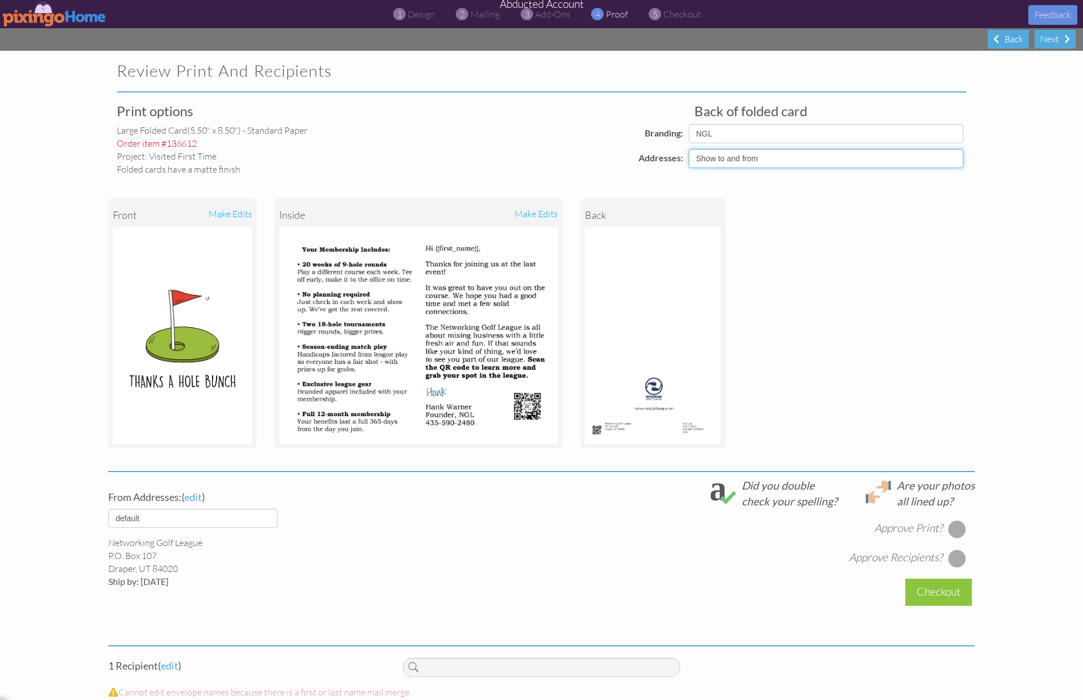
click at [788, 156] on select "Show to and from Show from only Hide to and from" at bounding box center [825, 158] width 275 height 19
select select "object:672"
click at [688, 149] on select "Show to and from Show from only Hide to and from" at bounding box center [825, 158] width 275 height 19
click at [952, 526] on div at bounding box center [957, 529] width 18 height 18
click at [958, 557] on div at bounding box center [957, 558] width 18 height 18
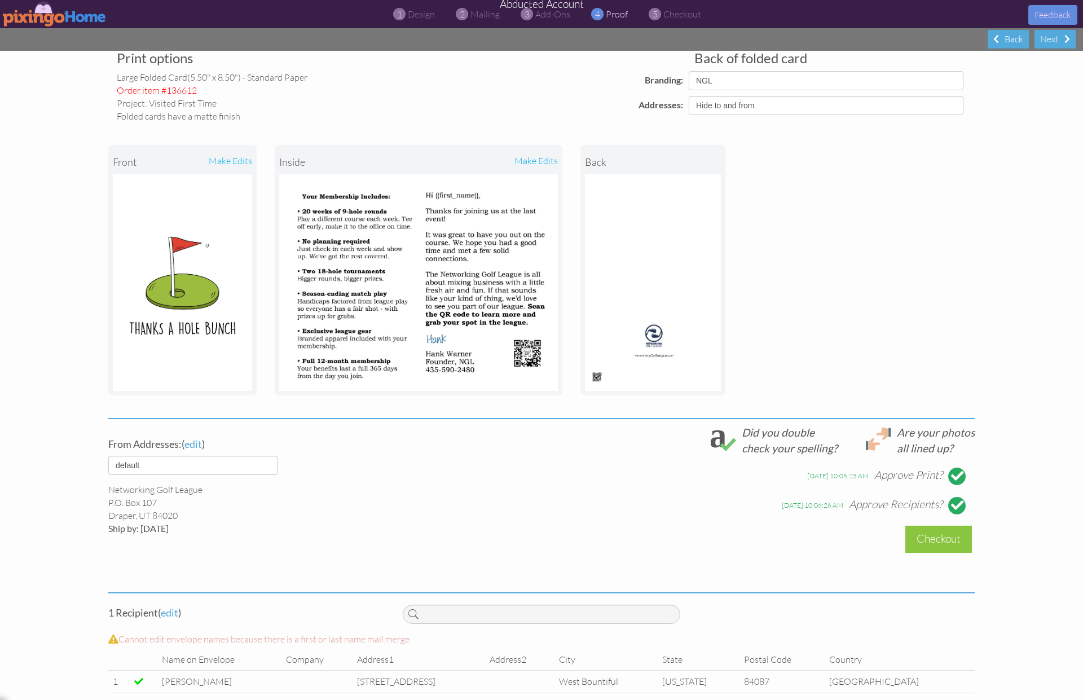
scroll to position [69, 0]
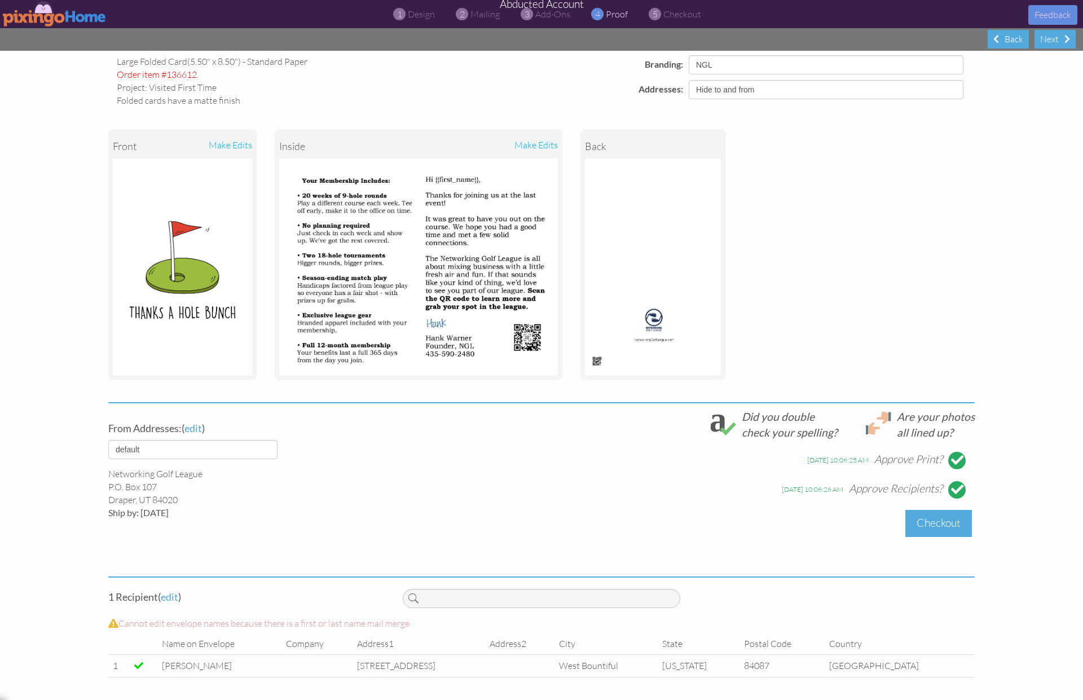
click at [937, 528] on div "Checkout" at bounding box center [938, 523] width 67 height 27
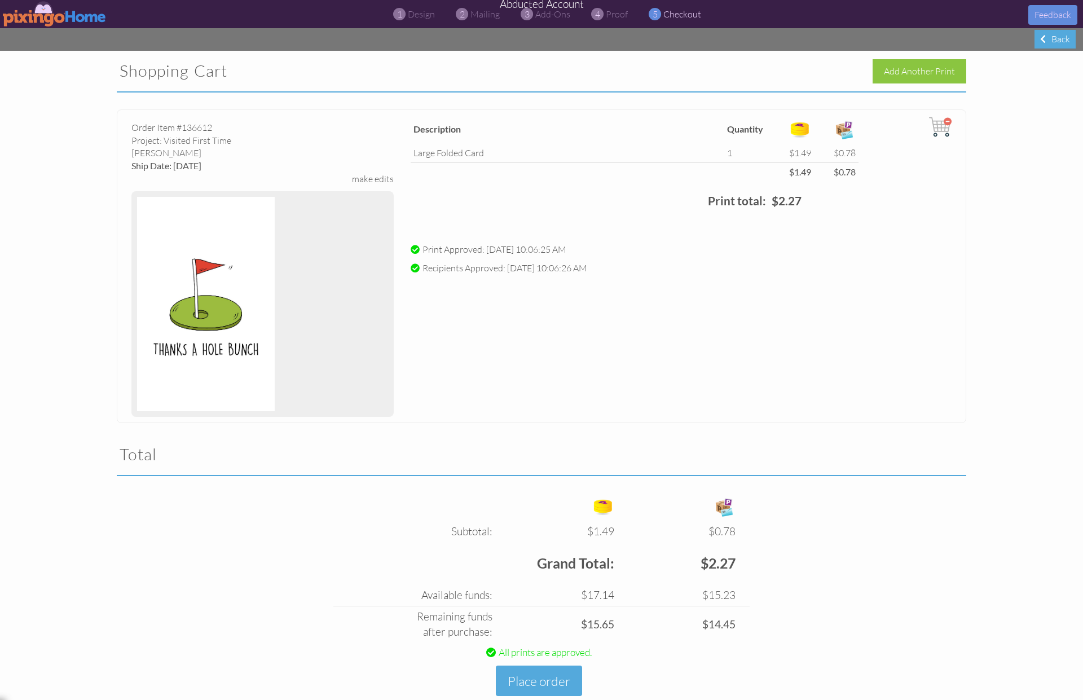
scroll to position [27, 0]
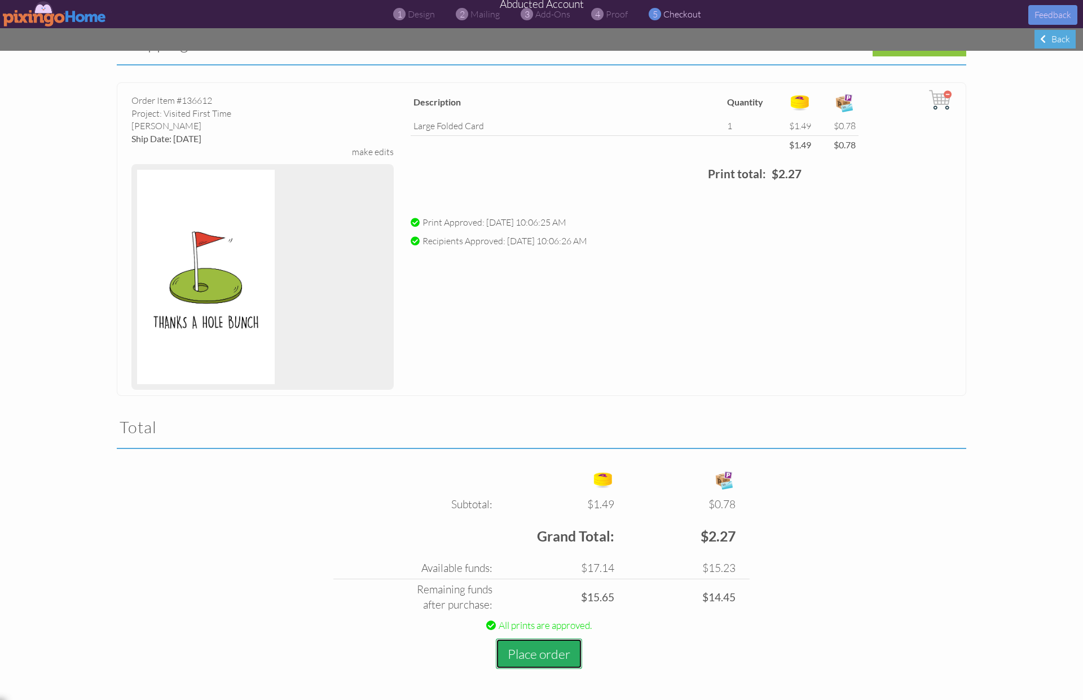
click at [537, 650] on button "Place order" at bounding box center [539, 653] width 86 height 31
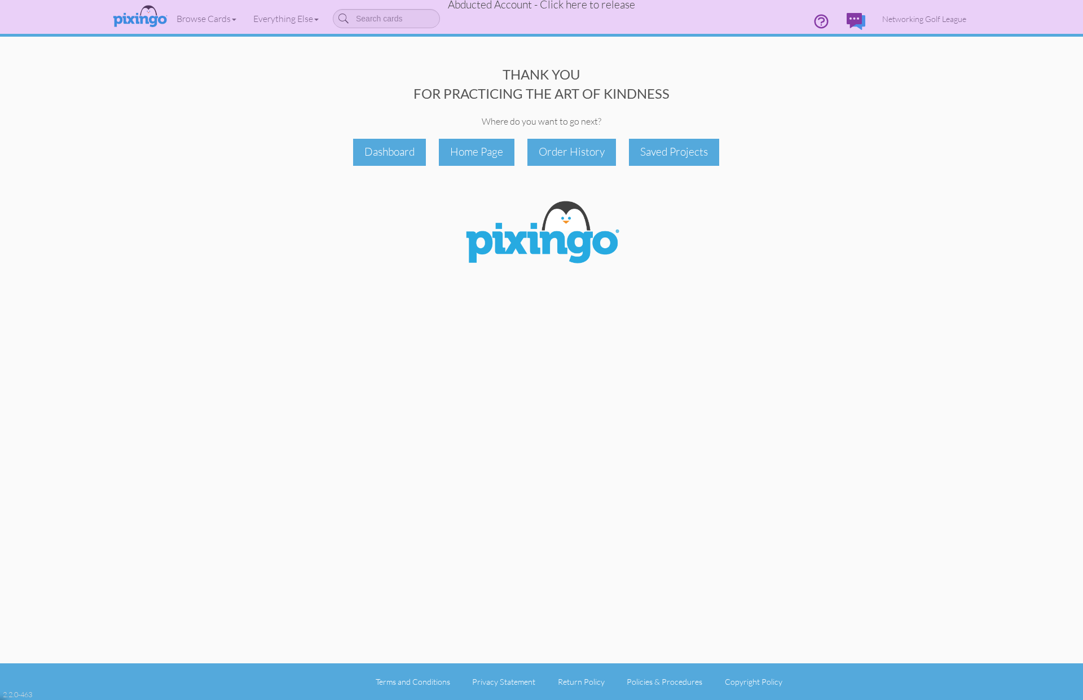
click at [610, 5] on span "Abducted Account - Click here to release" at bounding box center [541, 5] width 187 height 14
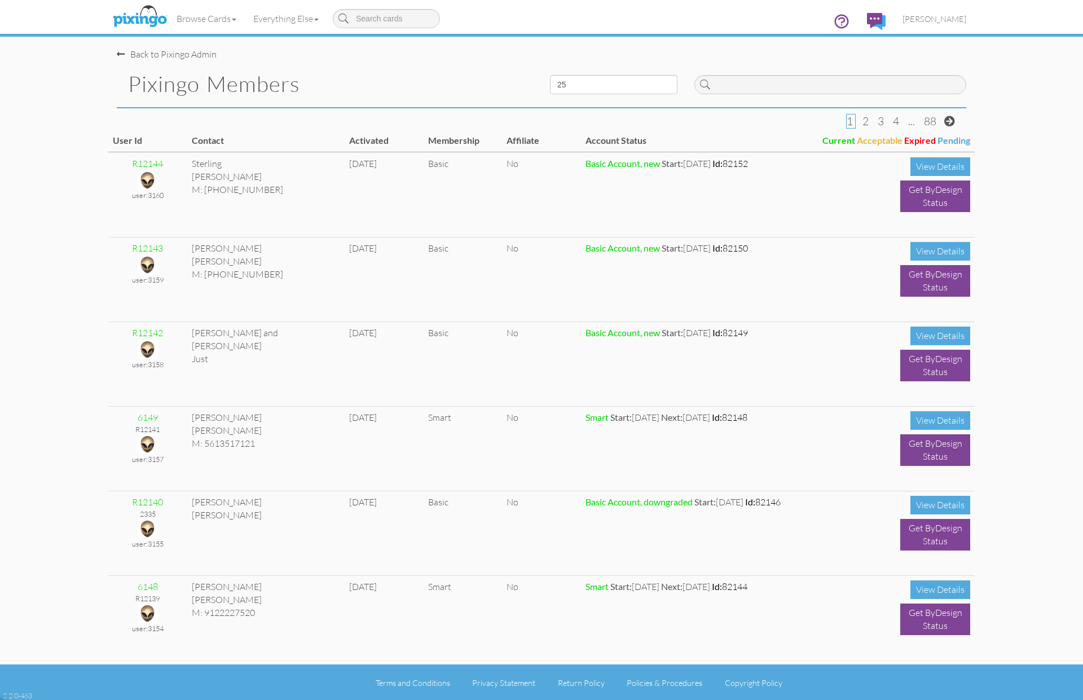
click at [1034, 58] on pixingo-members "Toggle navigation Visit Pixingo Mobile Browse Cards Business Accounting Automot…" at bounding box center [541, 350] width 1083 height 701
click at [946, 19] on span "[PERSON_NAME]" at bounding box center [934, 19] width 64 height 10
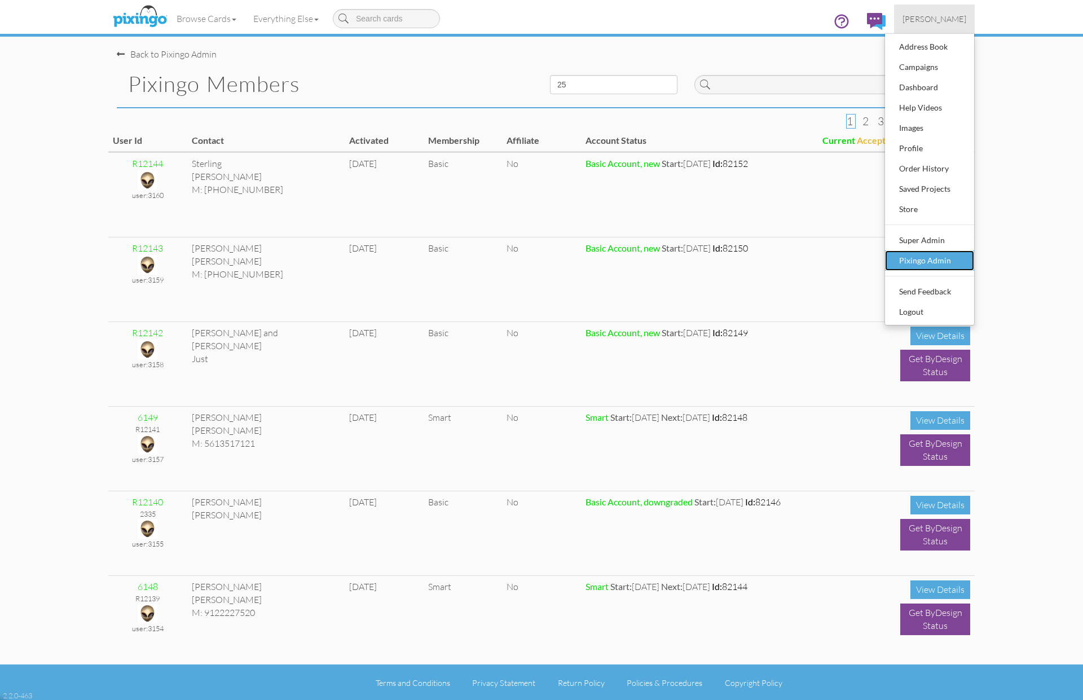
click at [915, 263] on div "Pixingo Admin" at bounding box center [929, 260] width 67 height 17
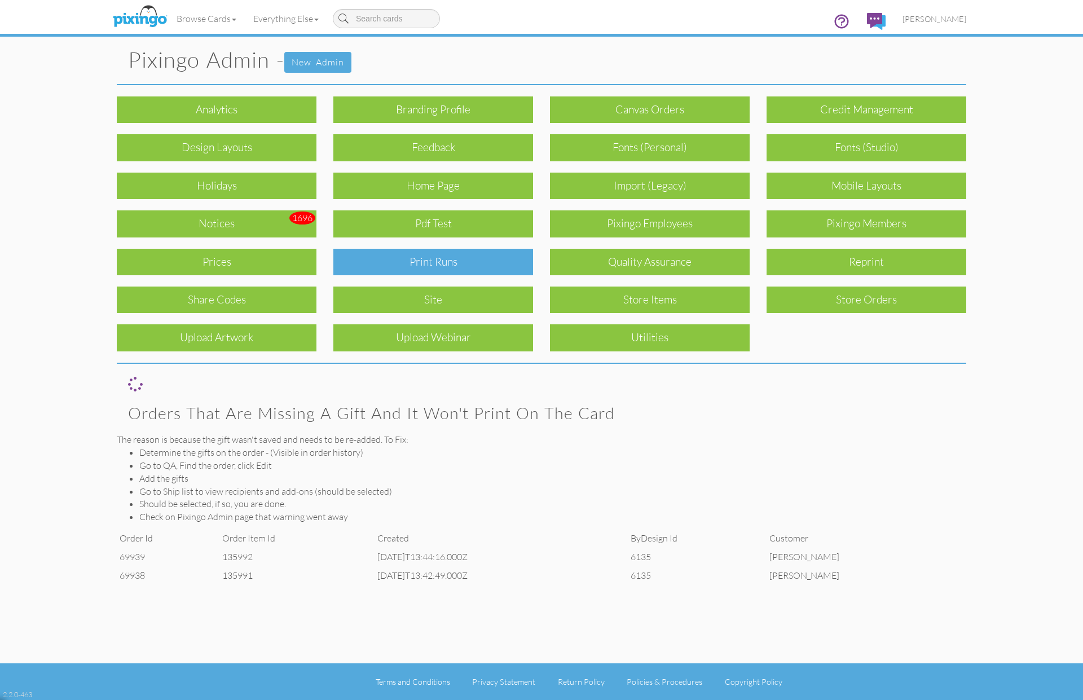
click at [462, 273] on div "Print Runs" at bounding box center [433, 262] width 200 height 27
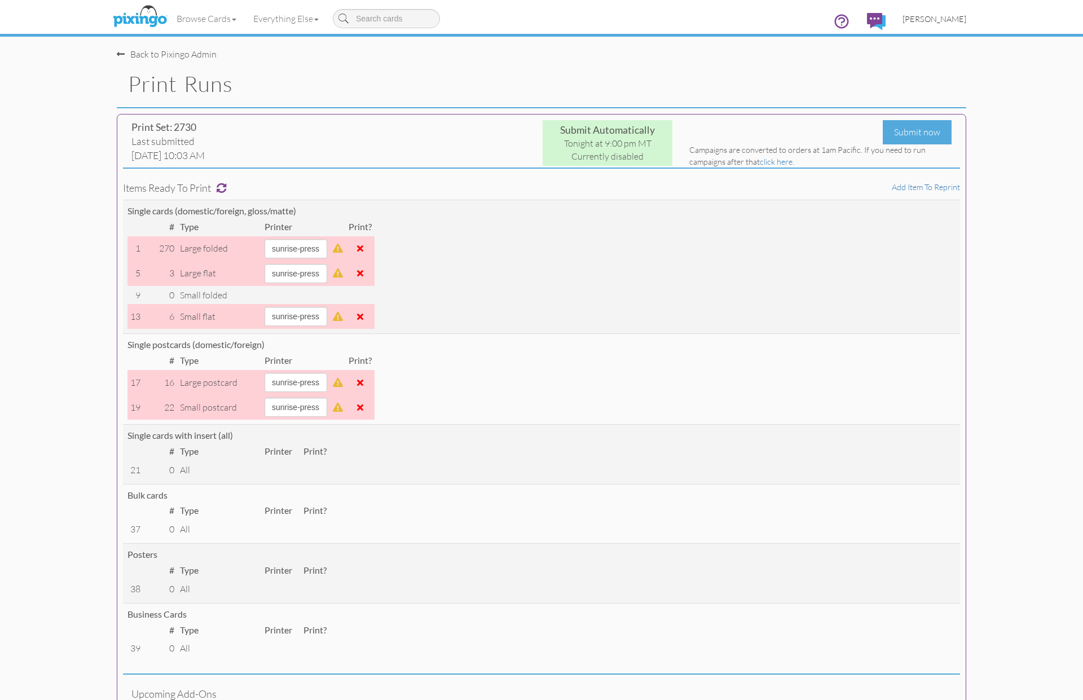
click at [946, 19] on span "[PERSON_NAME]" at bounding box center [934, 19] width 64 height 10
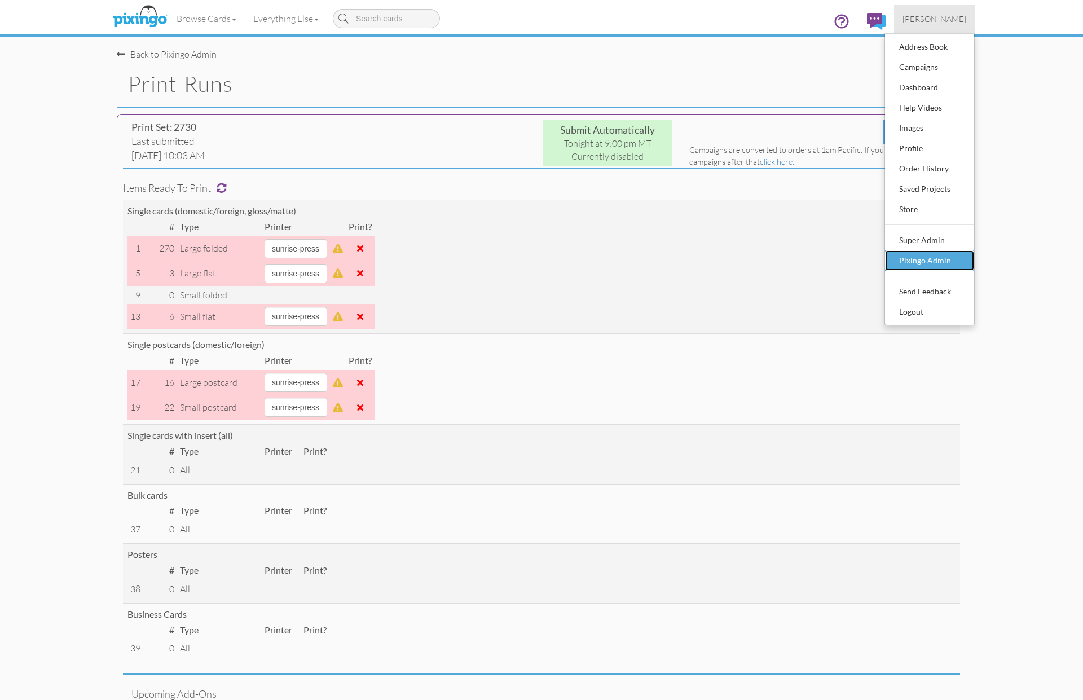
click at [938, 255] on div "Pixingo Admin" at bounding box center [929, 260] width 67 height 17
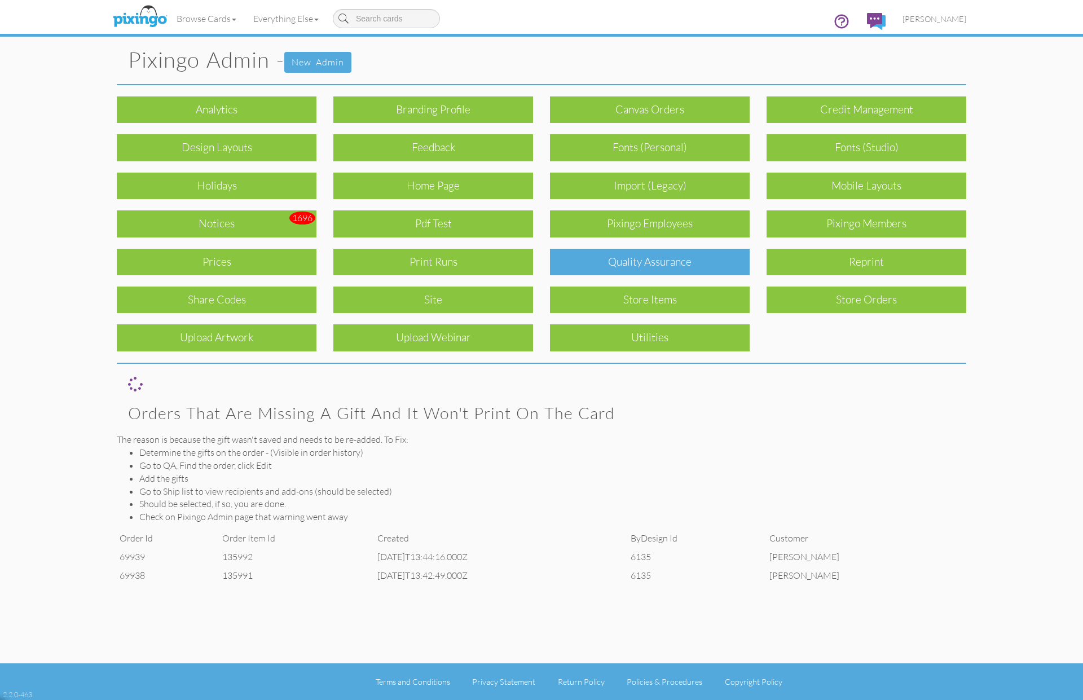
click at [679, 258] on div "Quality Assurance" at bounding box center [650, 262] width 200 height 27
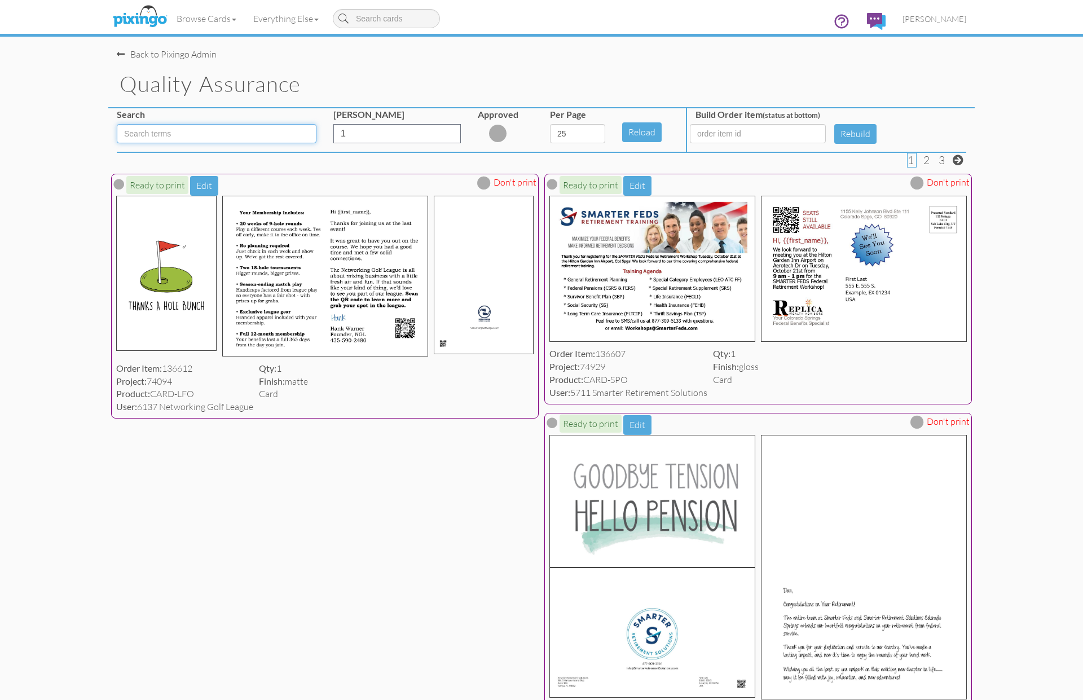
click at [169, 133] on input at bounding box center [217, 133] width 200 height 19
type input "LFO"
click at [596, 133] on select "5 10 25 50 100" at bounding box center [577, 133] width 55 height 19
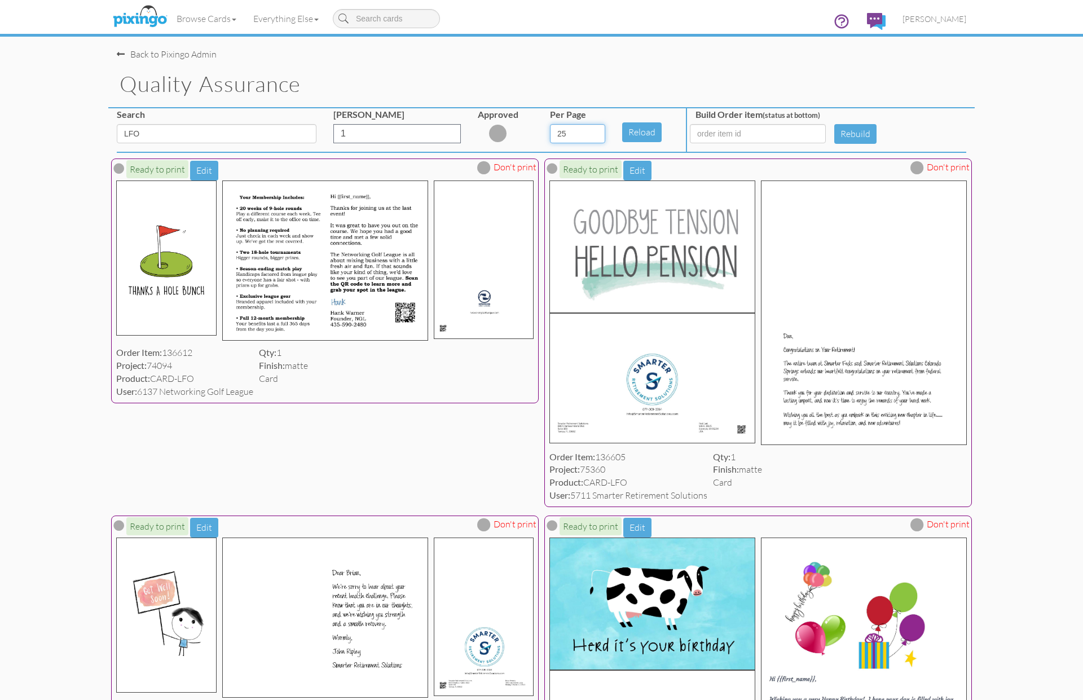
select select "number:50"
click at [550, 124] on select "5 10 25 50 100" at bounding box center [577, 133] width 55 height 19
click at [631, 131] on button "Reload" at bounding box center [641, 132] width 39 height 20
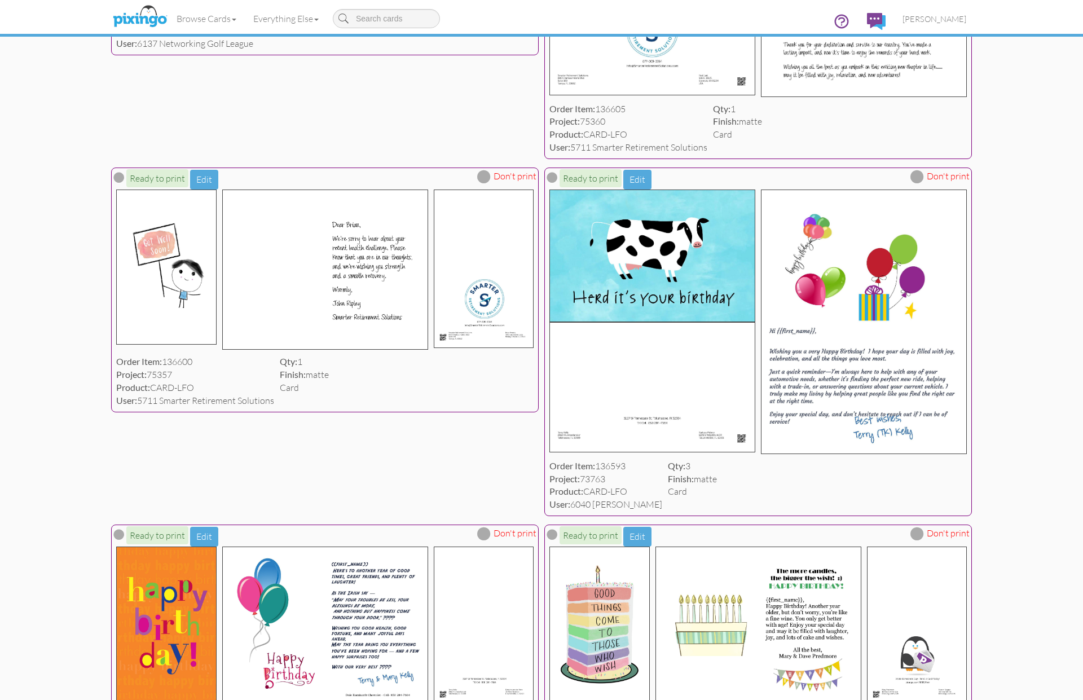
scroll to position [349, 0]
click at [921, 176] on span at bounding box center [917, 176] width 14 height 14
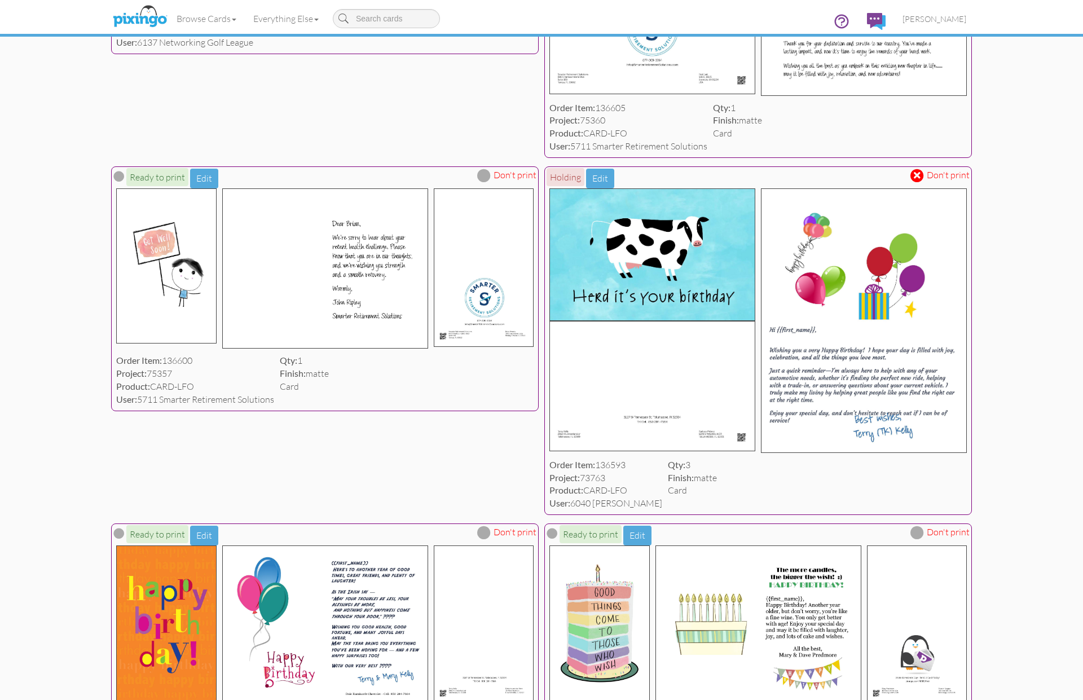
click at [490, 176] on span at bounding box center [484, 176] width 14 height 14
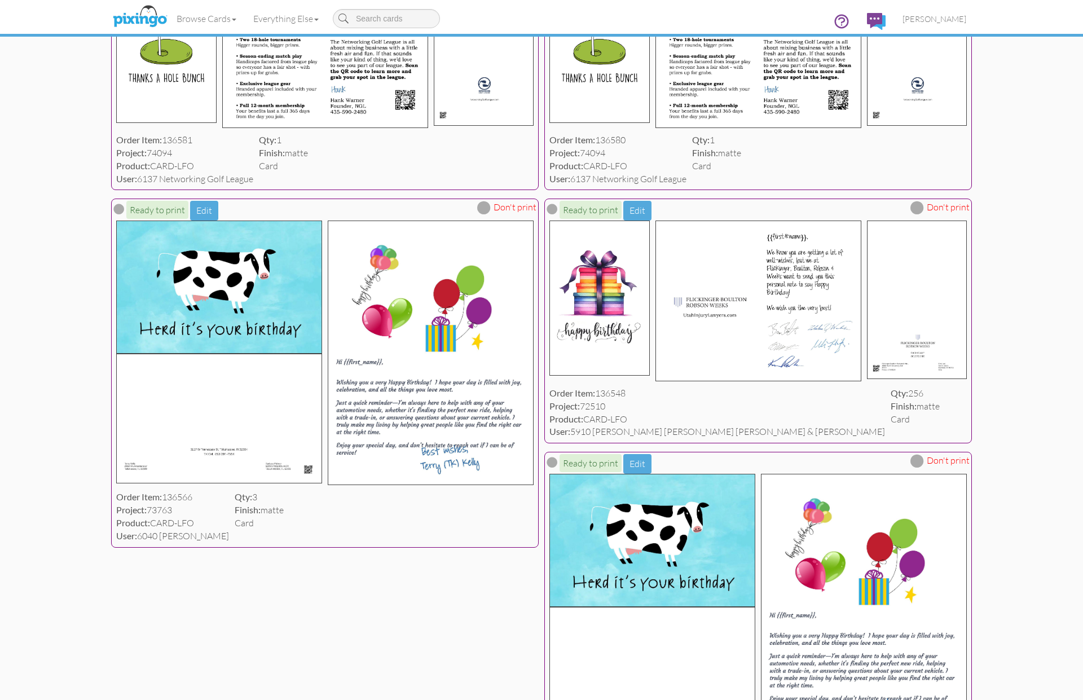
scroll to position [1180, 0]
click at [485, 214] on span at bounding box center [484, 207] width 14 height 14
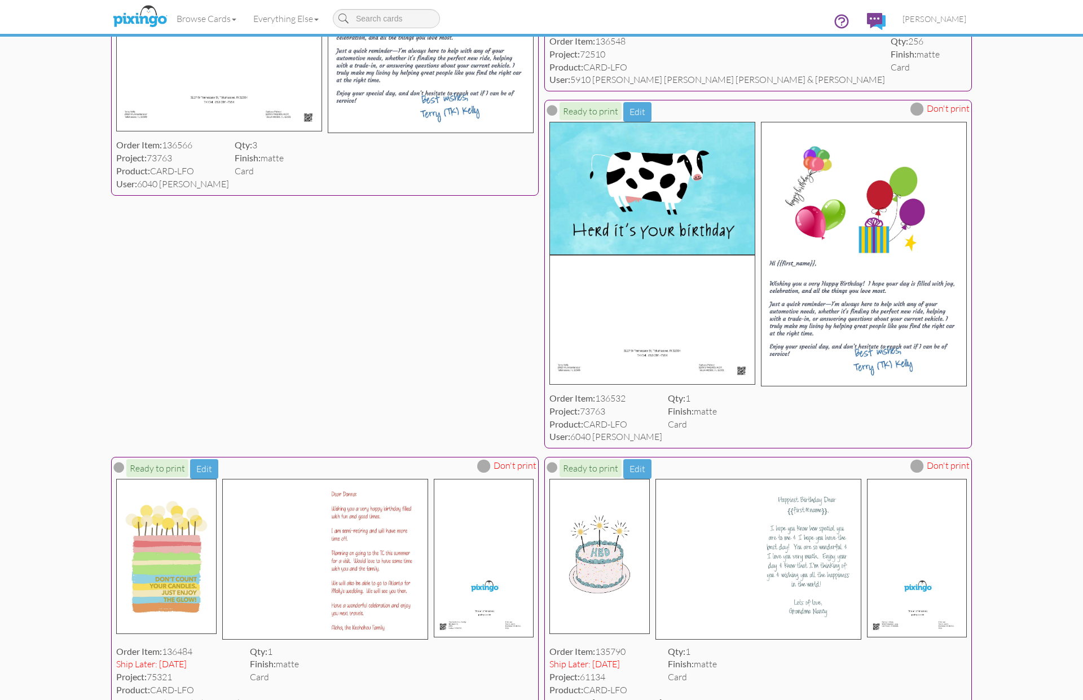
scroll to position [1533, 0]
click at [915, 114] on span at bounding box center [917, 108] width 14 height 14
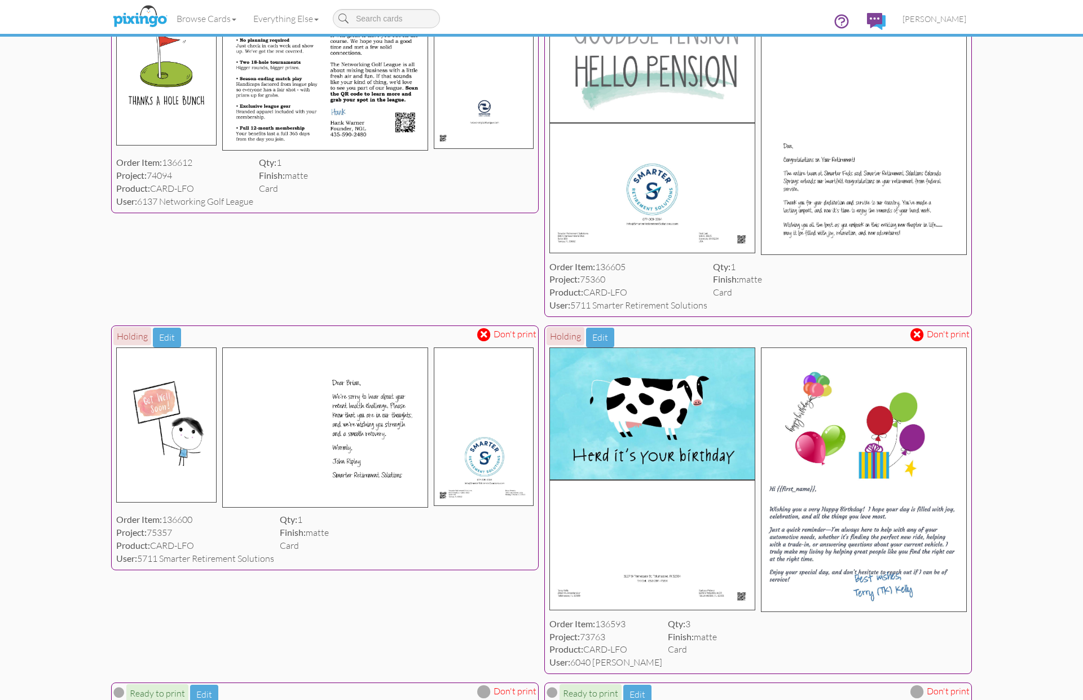
scroll to position [0, 0]
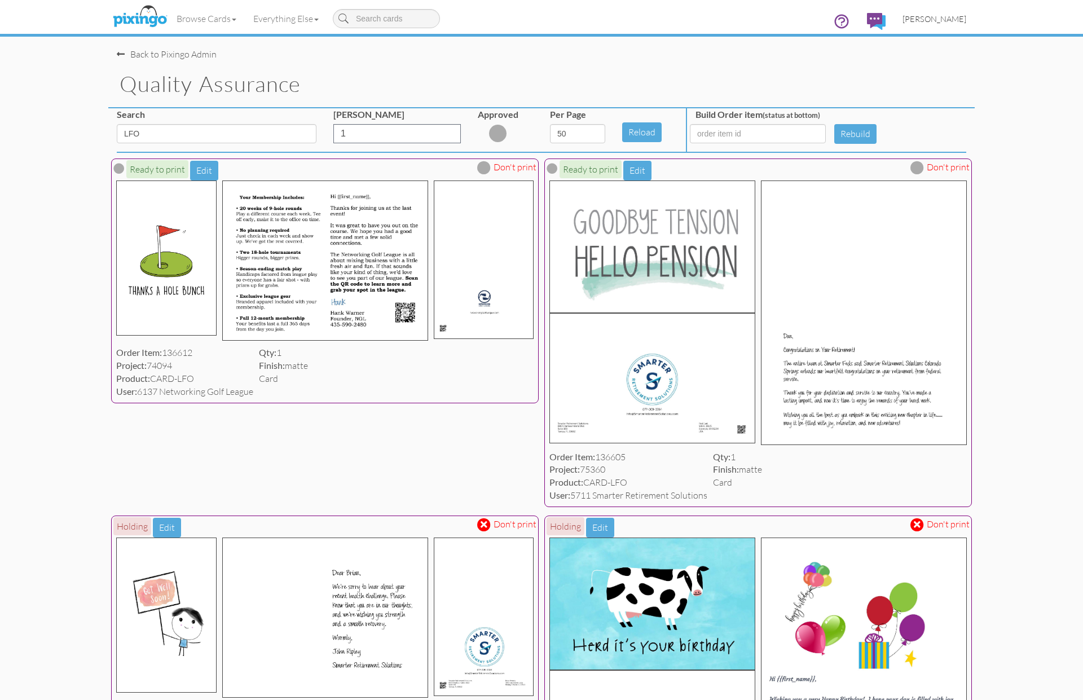
click at [942, 15] on span "[PERSON_NAME]" at bounding box center [934, 19] width 64 height 10
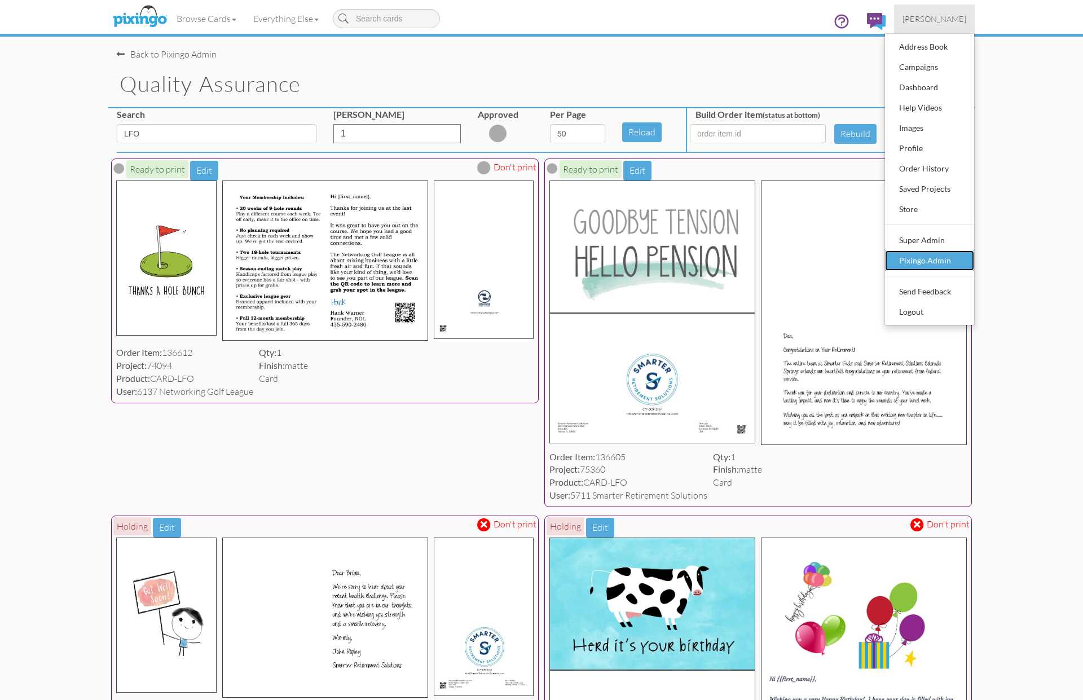
click at [946, 258] on div "Pixingo Admin" at bounding box center [929, 260] width 67 height 17
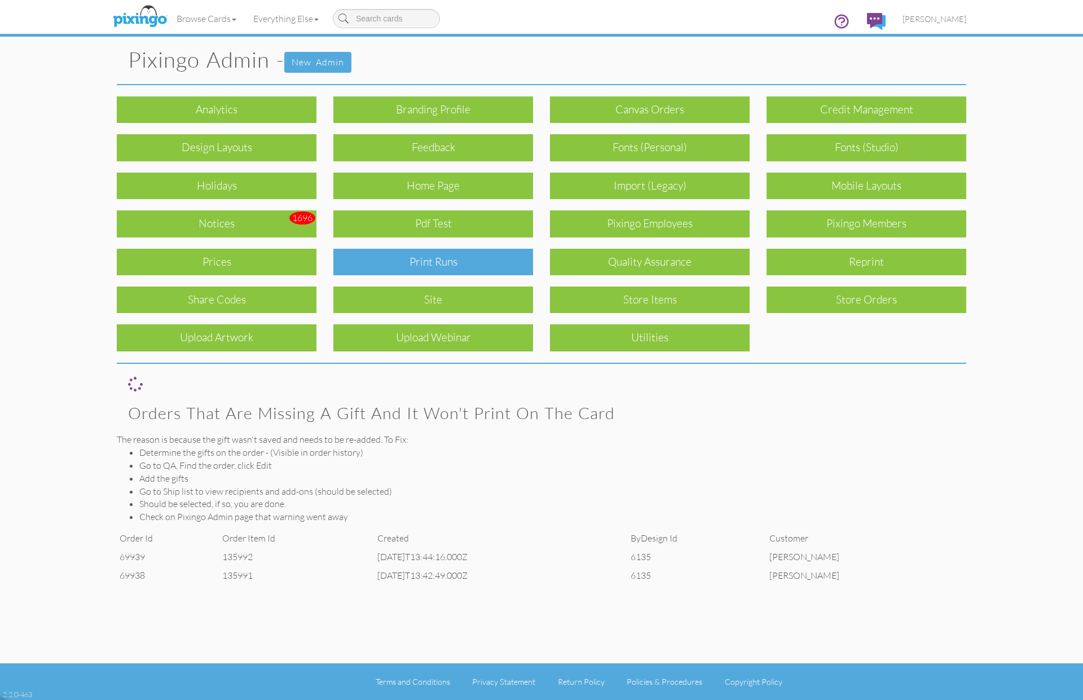
click at [413, 256] on div "Print Runs" at bounding box center [433, 262] width 200 height 27
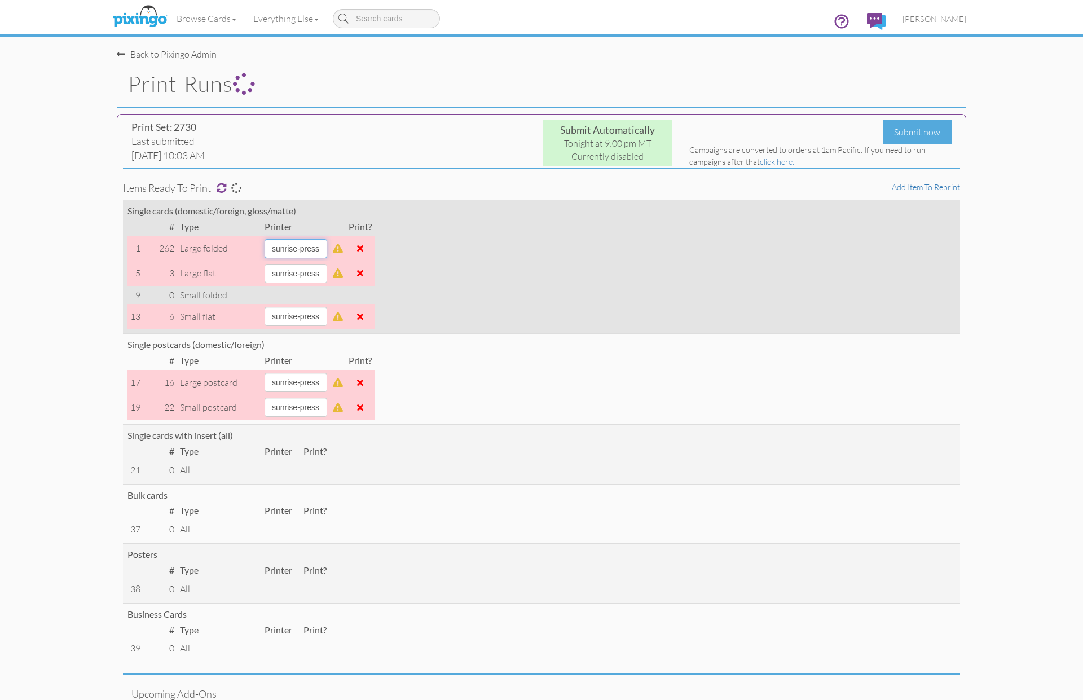
click at [327, 251] on select "[PERSON_NAME] sky-mail sunrise-press" at bounding box center [295, 248] width 63 height 19
select select "string:sky-mail"
click at [264, 239] on select "[PERSON_NAME] sky-mail sunrise-press" at bounding box center [295, 248] width 63 height 19
click at [374, 248] on td at bounding box center [360, 248] width 29 height 25
click at [363, 248] on span at bounding box center [360, 248] width 6 height 9
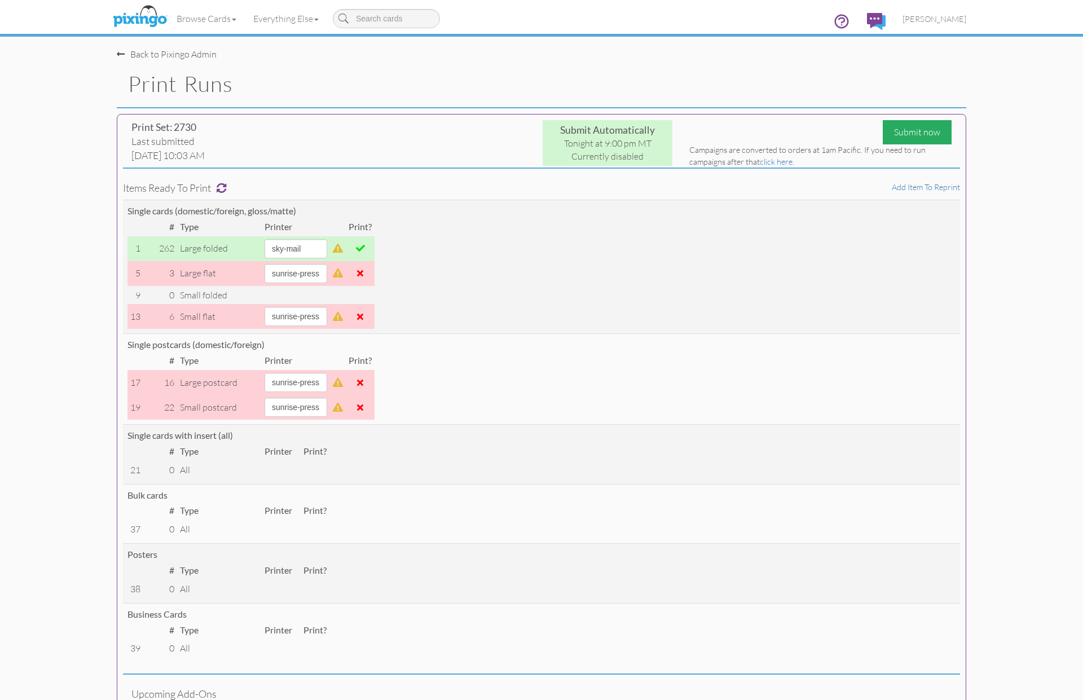
click at [907, 138] on div "Submit now" at bounding box center [916, 132] width 69 height 24
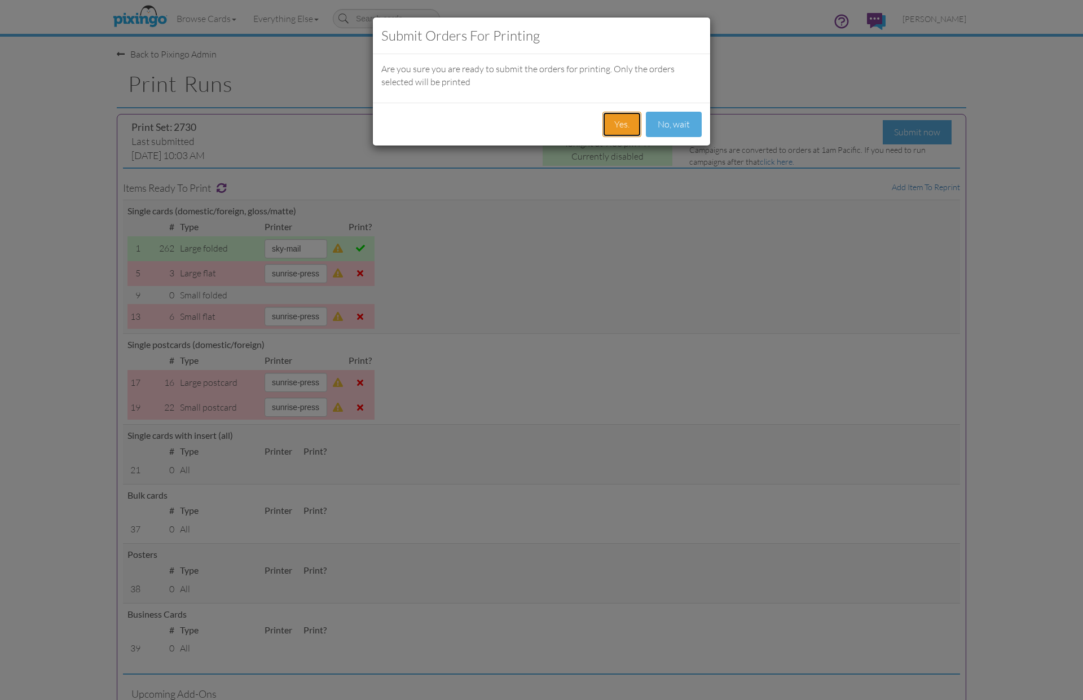
click at [624, 123] on button "Yes." at bounding box center [621, 124] width 39 height 25
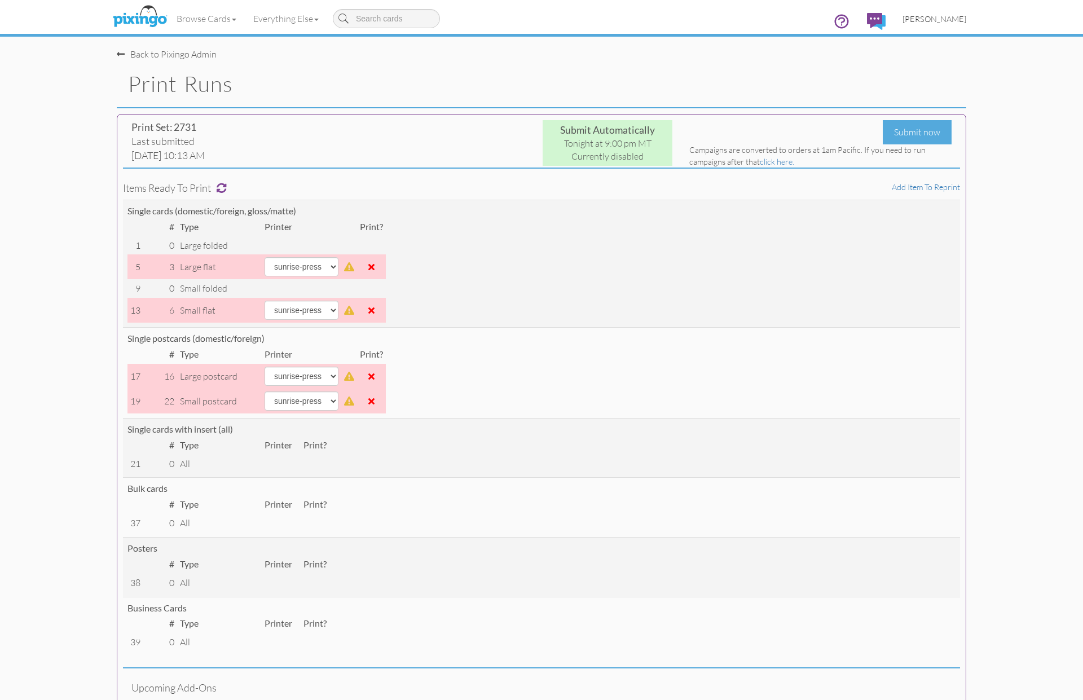
click at [953, 16] on span "[PERSON_NAME]" at bounding box center [934, 19] width 64 height 10
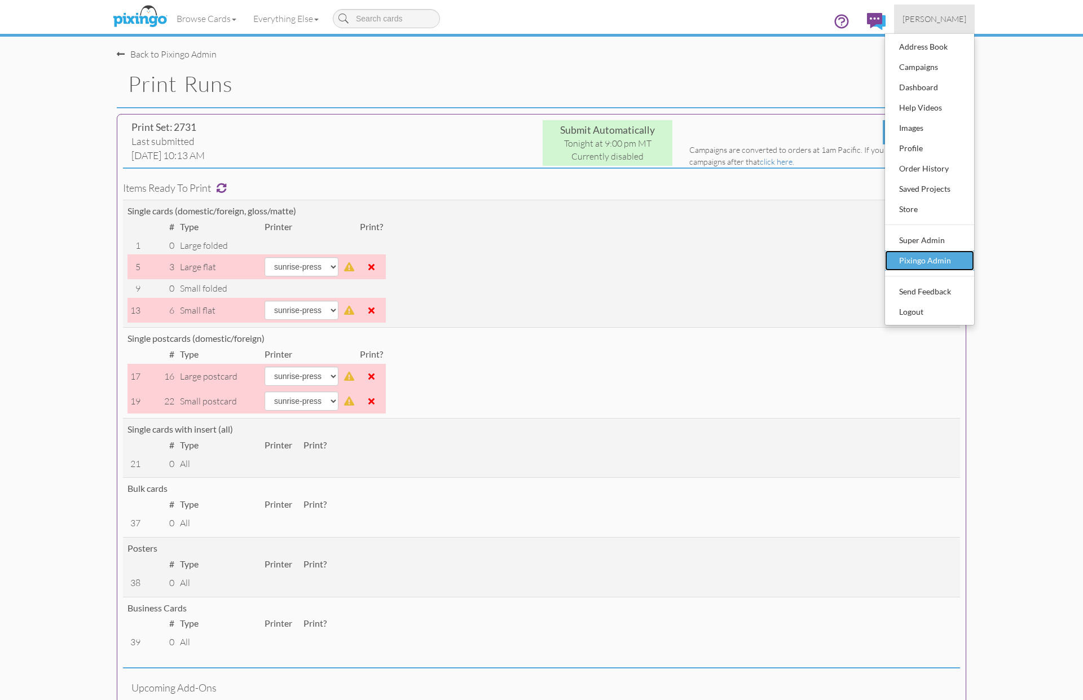
click at [921, 259] on div "Pixingo Admin" at bounding box center [929, 260] width 67 height 17
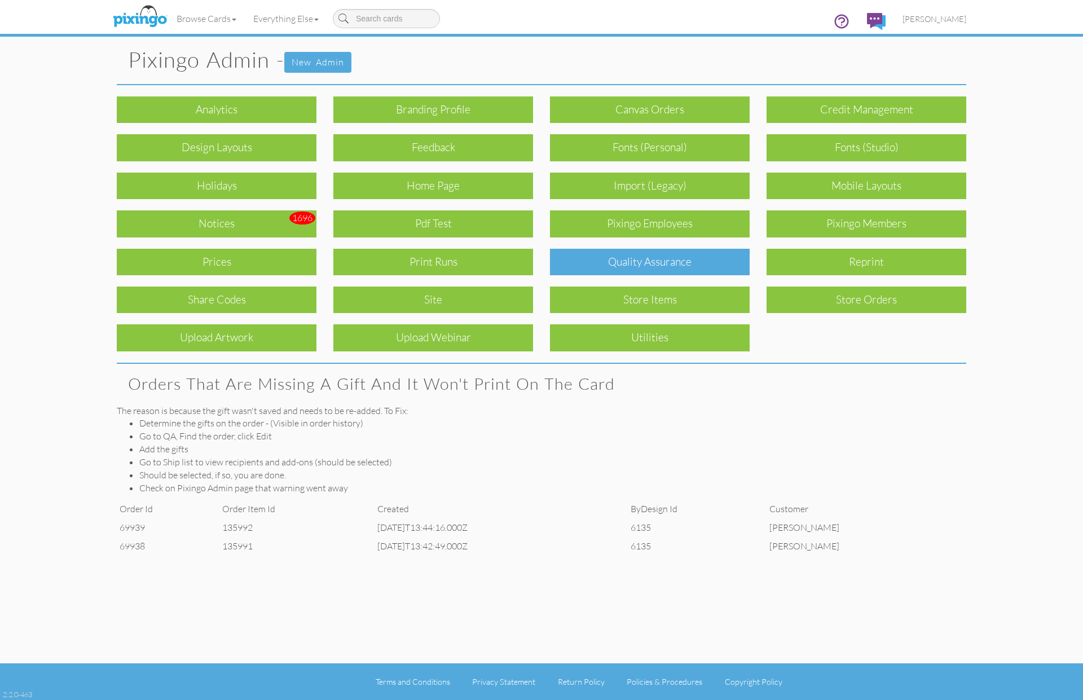
click at [644, 255] on div "Quality Assurance" at bounding box center [650, 262] width 200 height 27
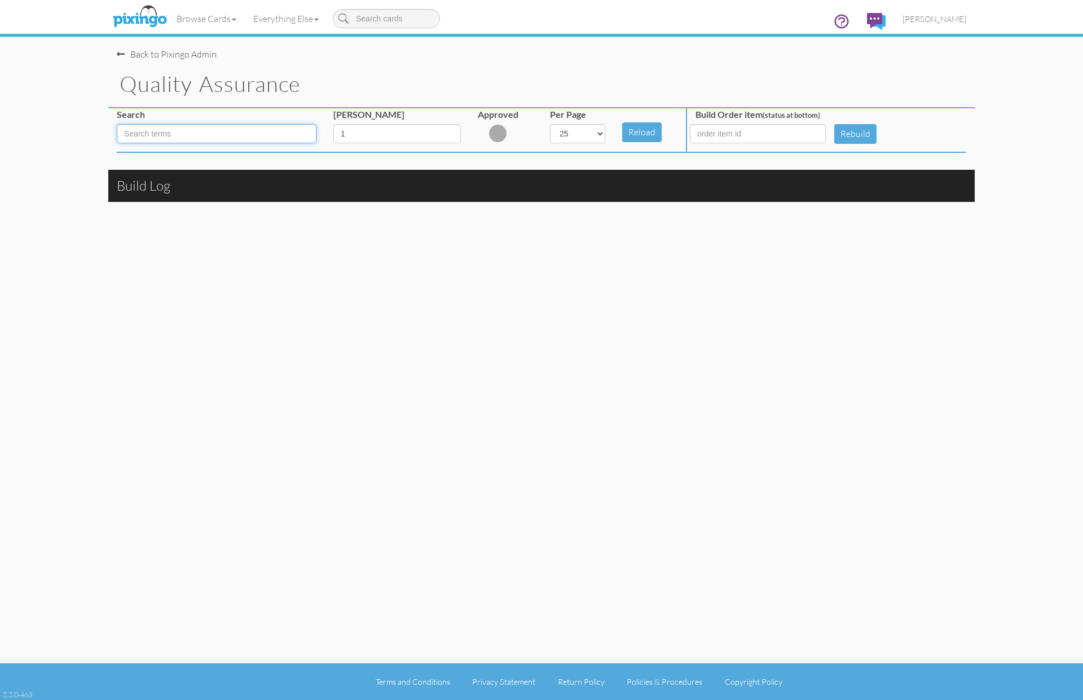
drag, startPoint x: 252, startPoint y: 139, endPoint x: 423, endPoint y: 186, distance: 177.7
click at [252, 139] on input at bounding box center [217, 133] width 200 height 19
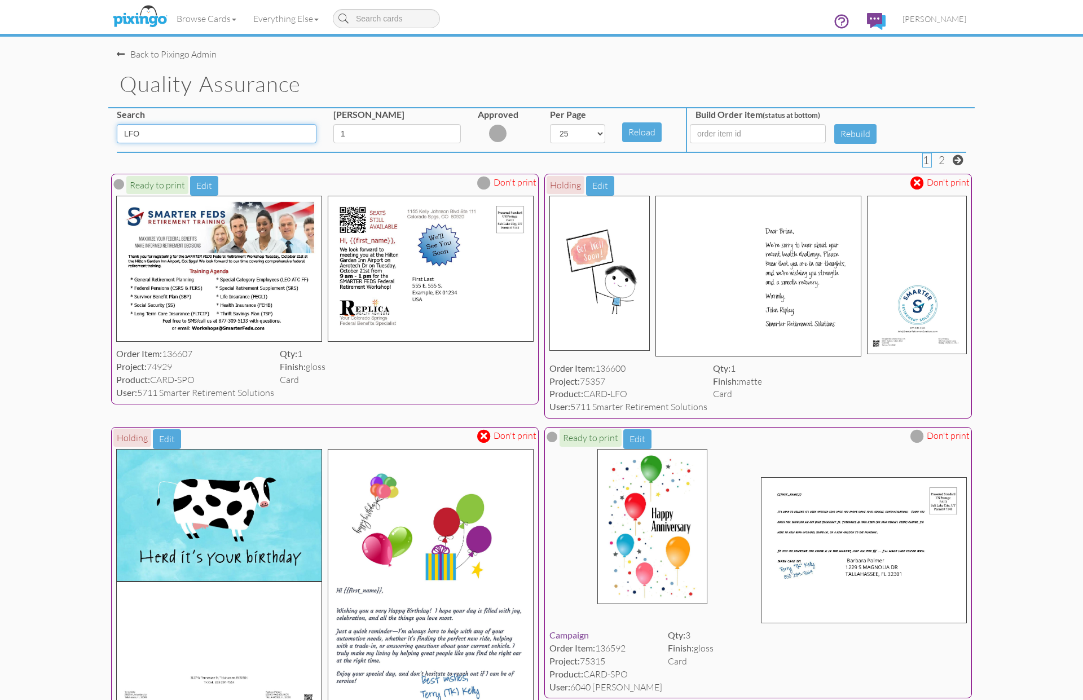
type input "LFO"
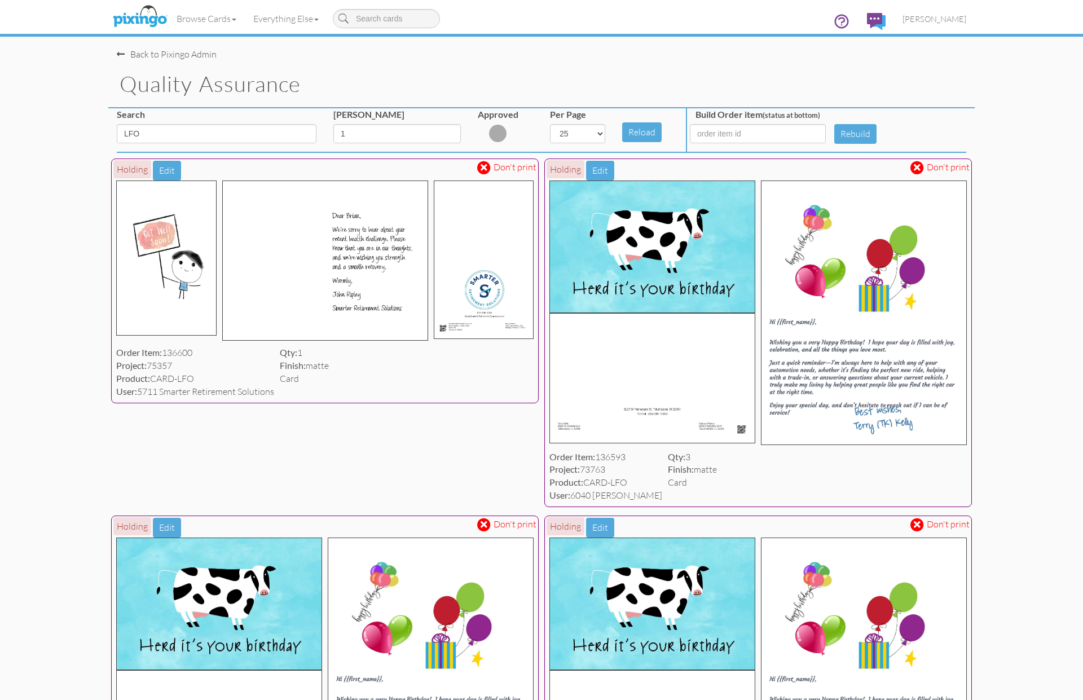
click at [487, 165] on span at bounding box center [483, 168] width 7 height 10
click at [922, 169] on span at bounding box center [917, 168] width 14 height 14
click at [917, 520] on span at bounding box center [916, 525] width 7 height 10
click at [486, 523] on span at bounding box center [483, 525] width 7 height 10
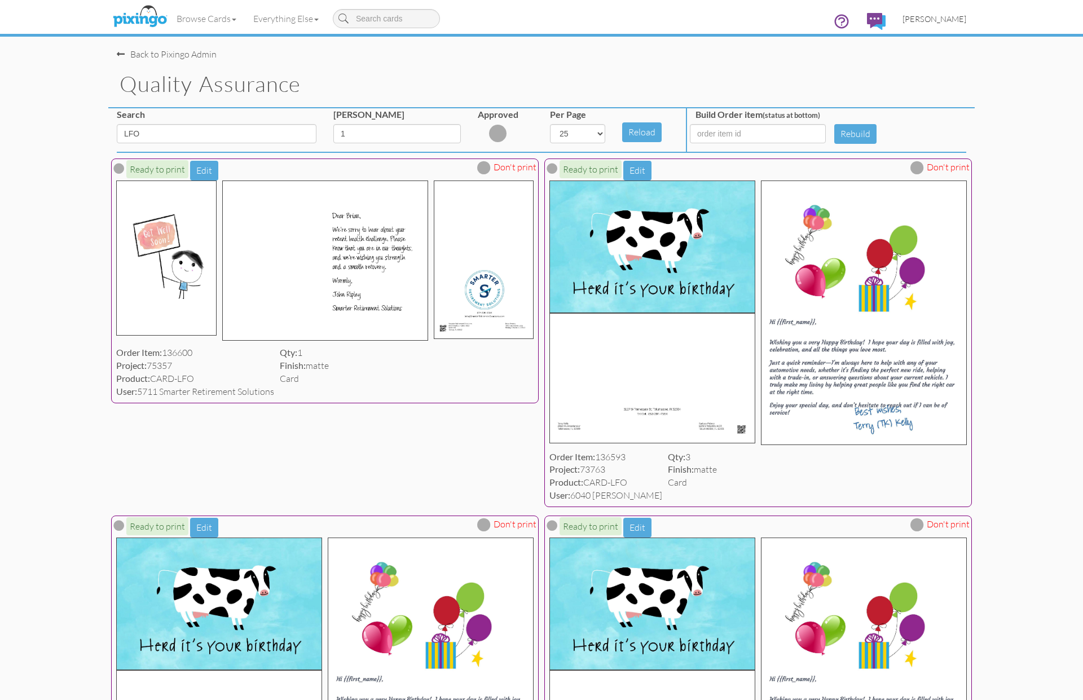
click at [931, 22] on span "[PERSON_NAME]" at bounding box center [934, 19] width 64 height 10
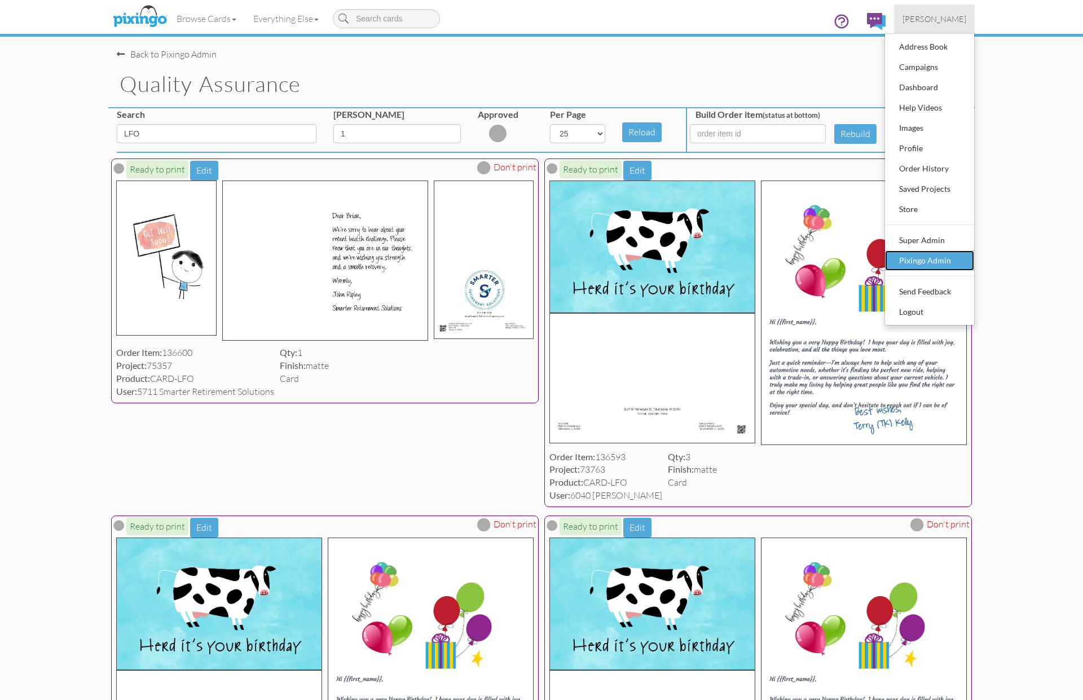
click at [924, 262] on div "Pixingo Admin" at bounding box center [929, 260] width 67 height 17
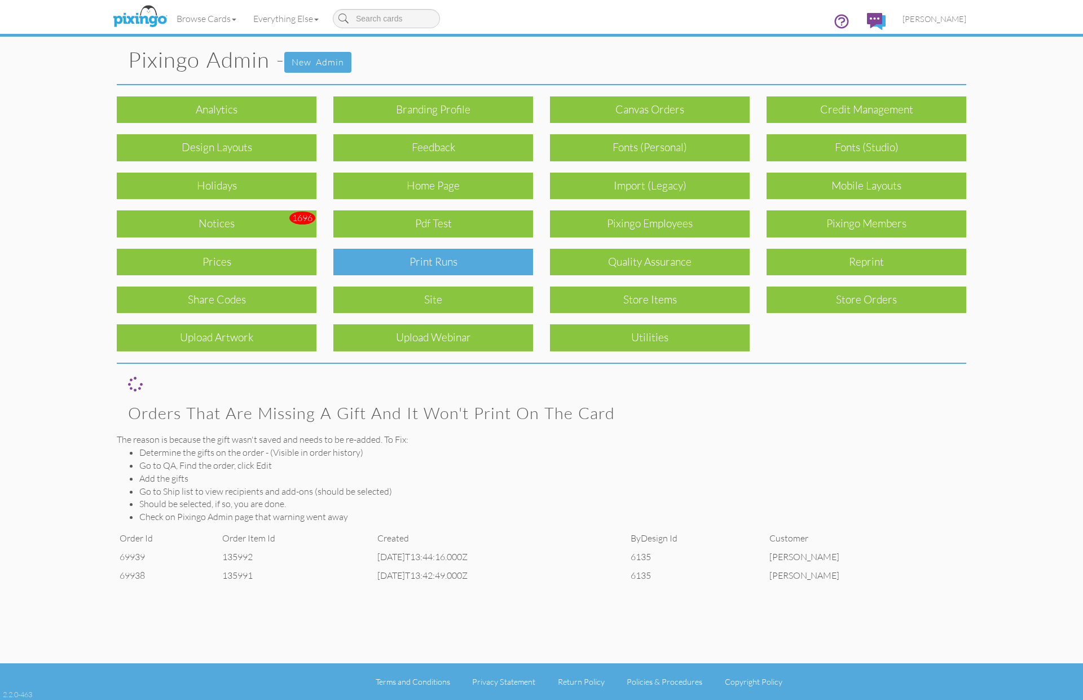
click at [478, 253] on div "Print Runs" at bounding box center [433, 262] width 200 height 27
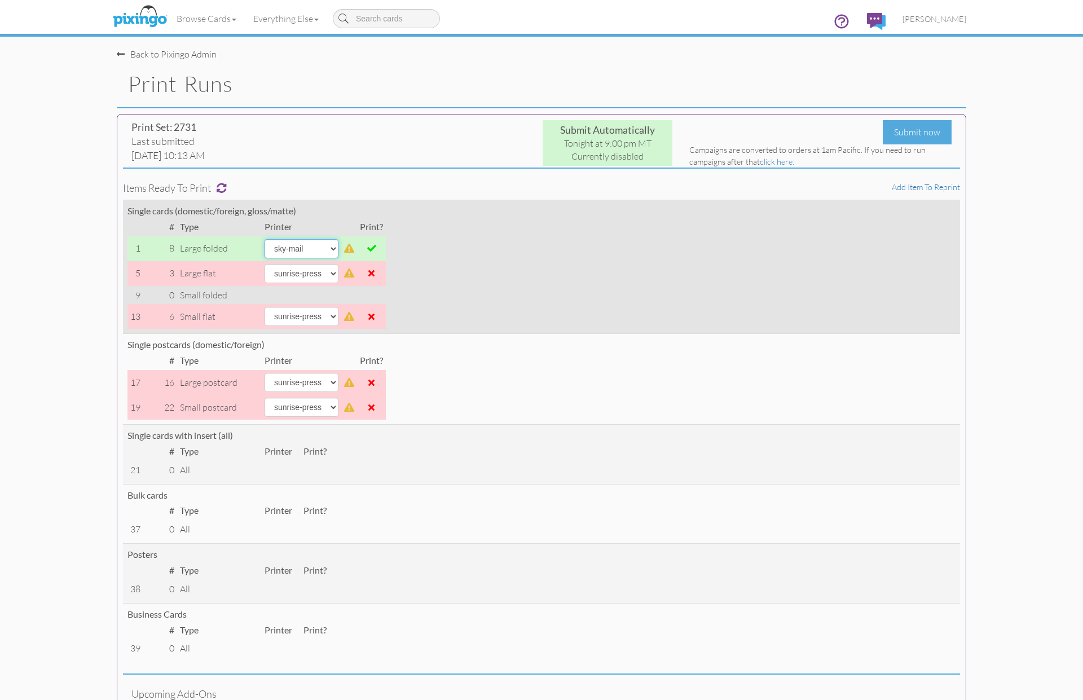
click at [329, 249] on select "[PERSON_NAME] sky-mail sunrise-press" at bounding box center [301, 248] width 74 height 19
select select "string:sunrise-press"
click at [264, 239] on select "[PERSON_NAME] sky-mail sunrise-press" at bounding box center [301, 248] width 74 height 19
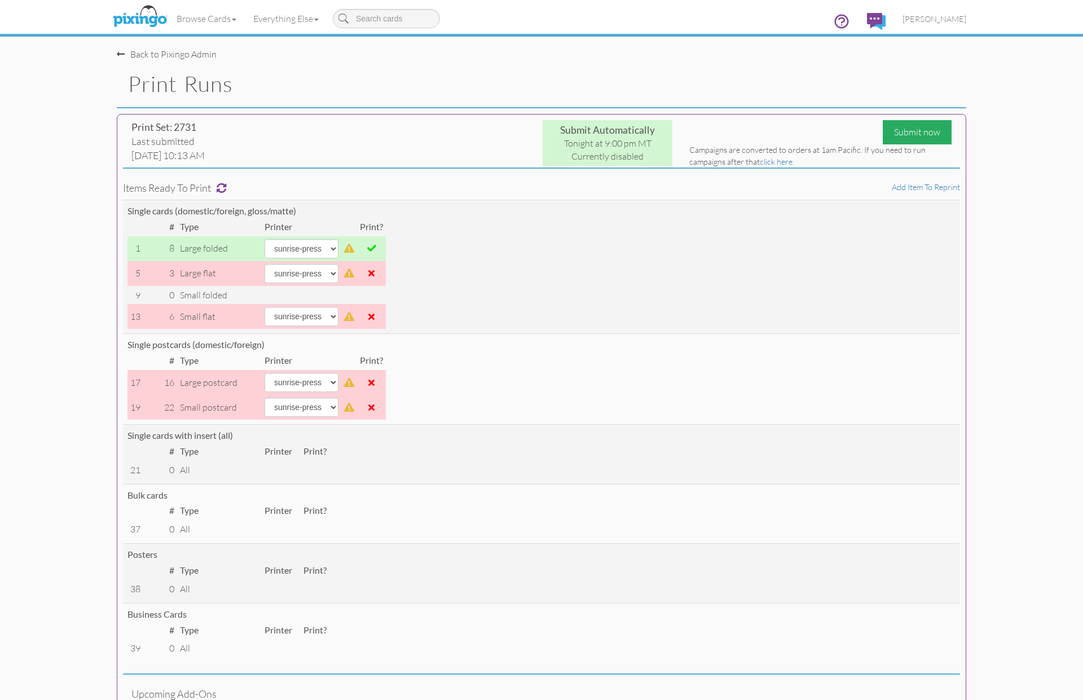
click at [912, 135] on div "Submit now" at bounding box center [916, 132] width 69 height 24
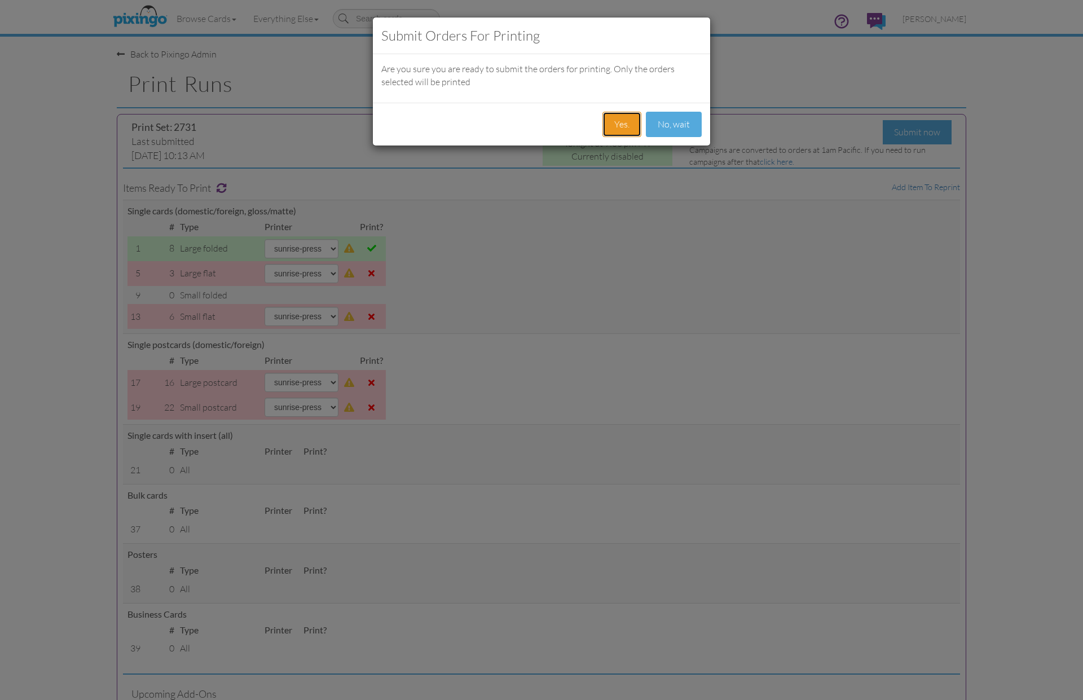
click at [624, 135] on button "Yes." at bounding box center [621, 124] width 39 height 25
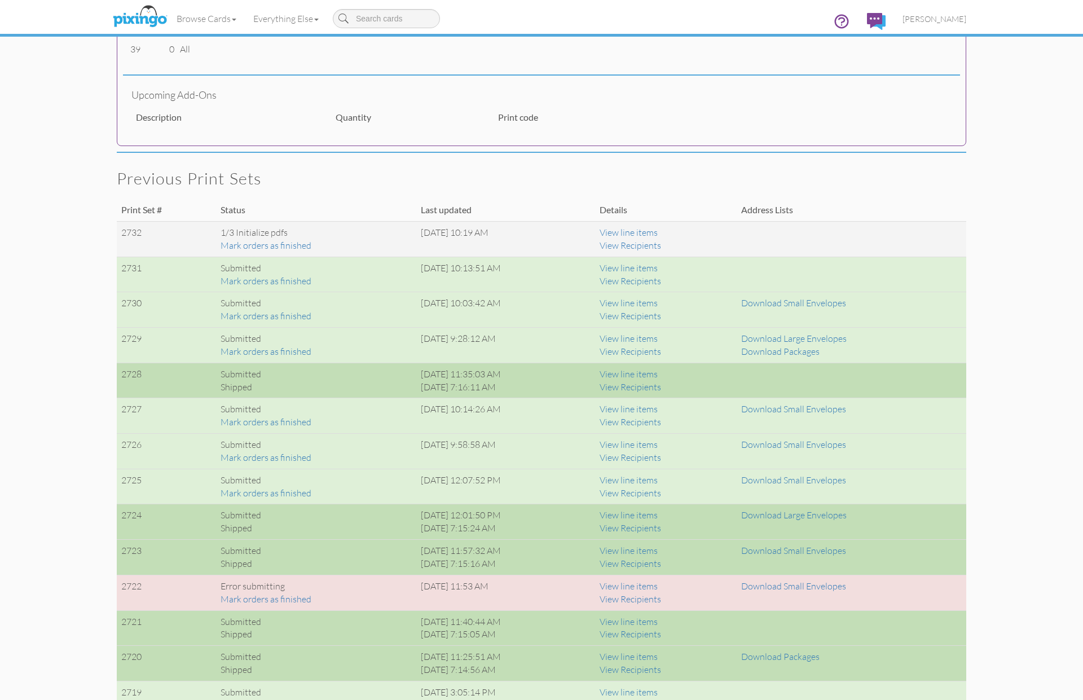
scroll to position [697, 0]
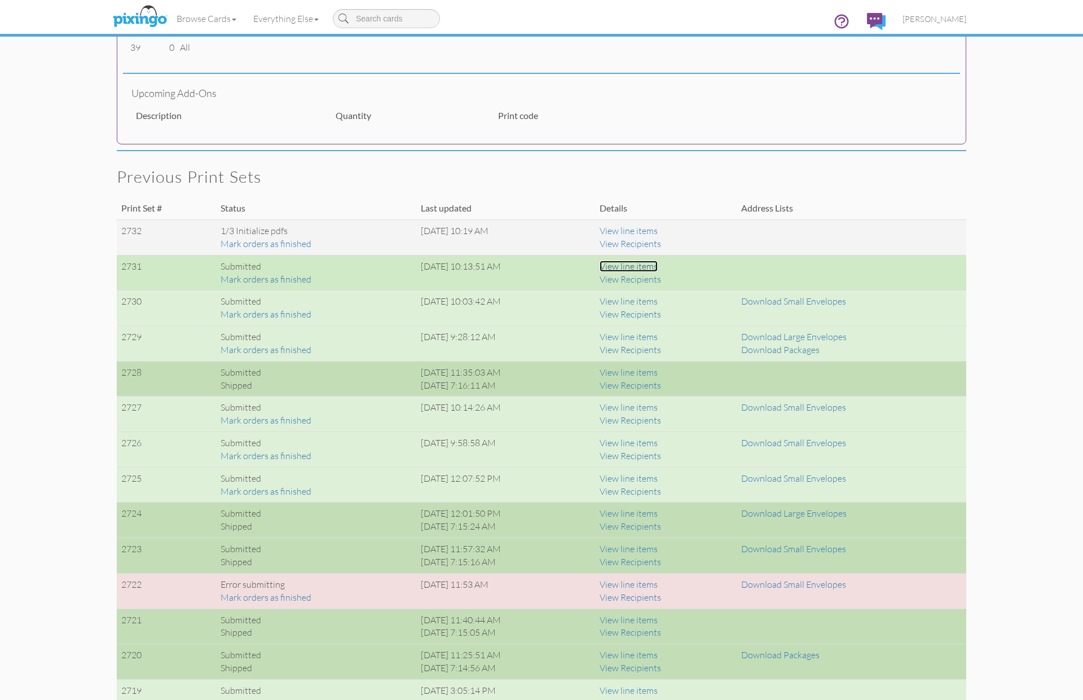
click at [657, 266] on link "View line items" at bounding box center [628, 265] width 58 height 11
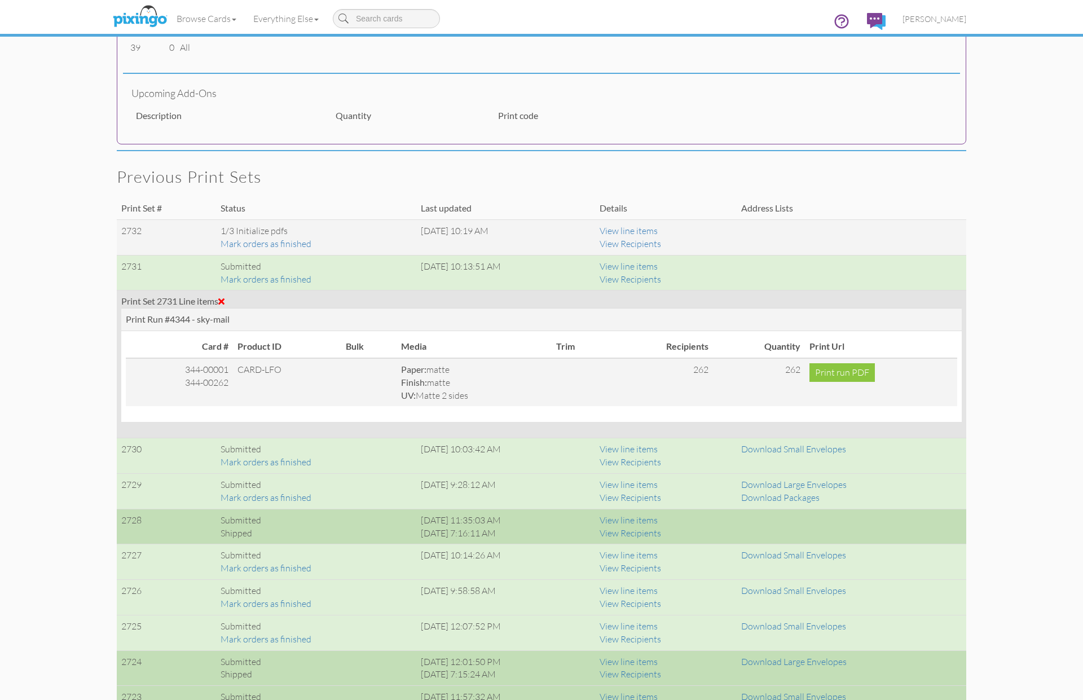
click at [224, 299] on span at bounding box center [221, 301] width 6 height 9
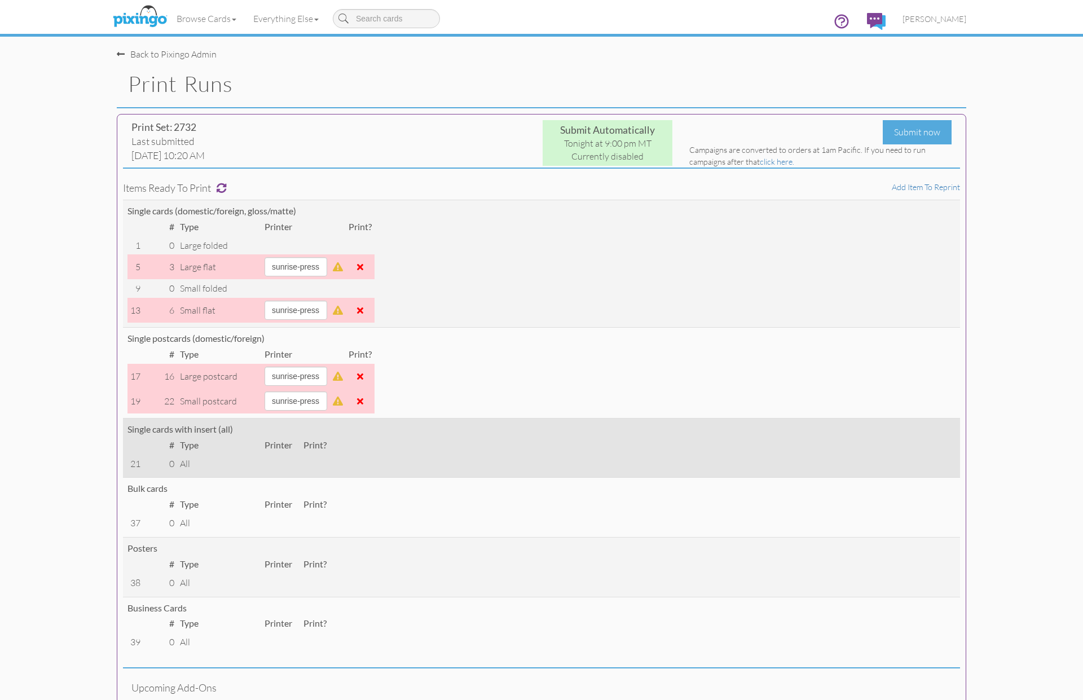
click at [589, 445] on td "Single cards with insert (all) # Type Printer Print? 21 0 All" at bounding box center [541, 448] width 837 height 60
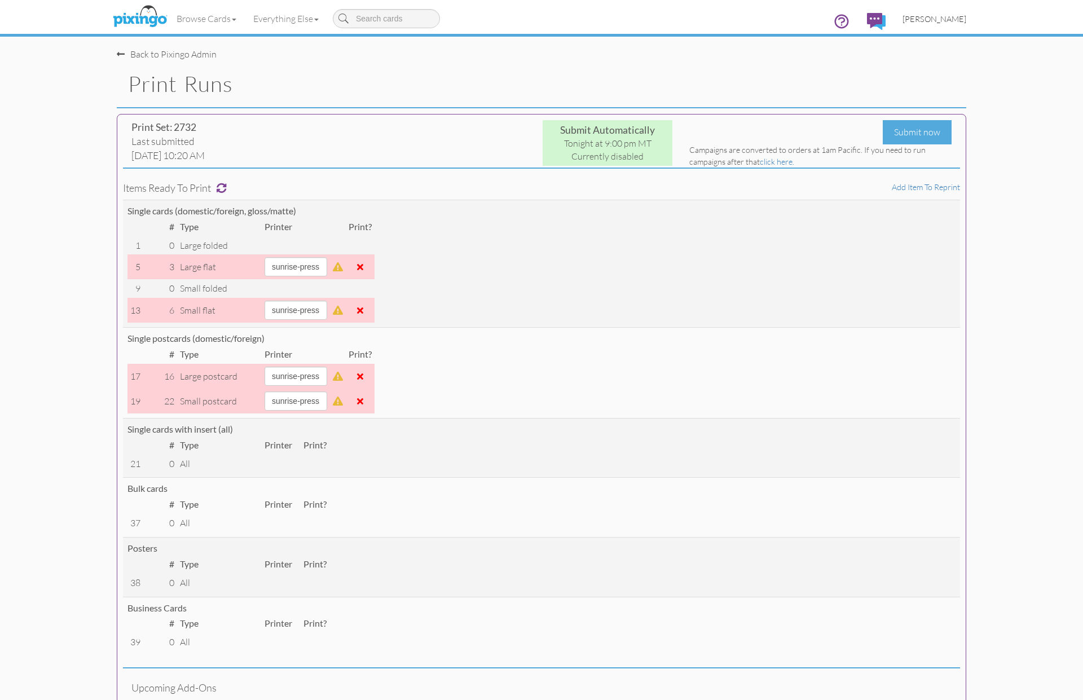
click at [951, 18] on span "[PERSON_NAME]" at bounding box center [934, 19] width 64 height 10
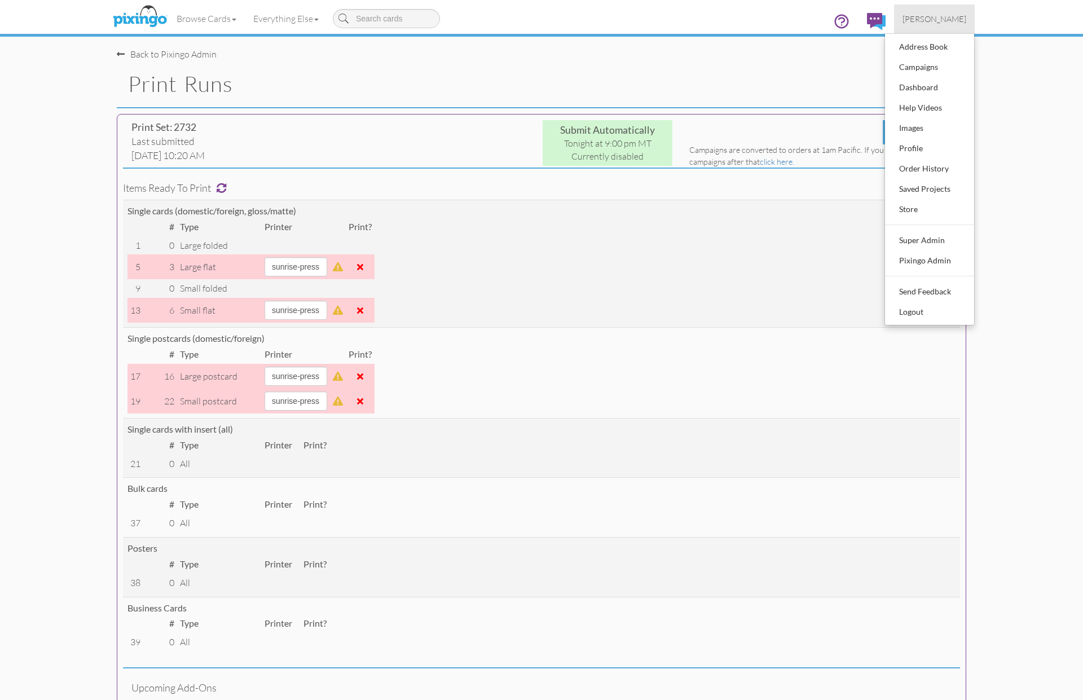
click at [951, 18] on span "[PERSON_NAME]" at bounding box center [934, 19] width 64 height 10
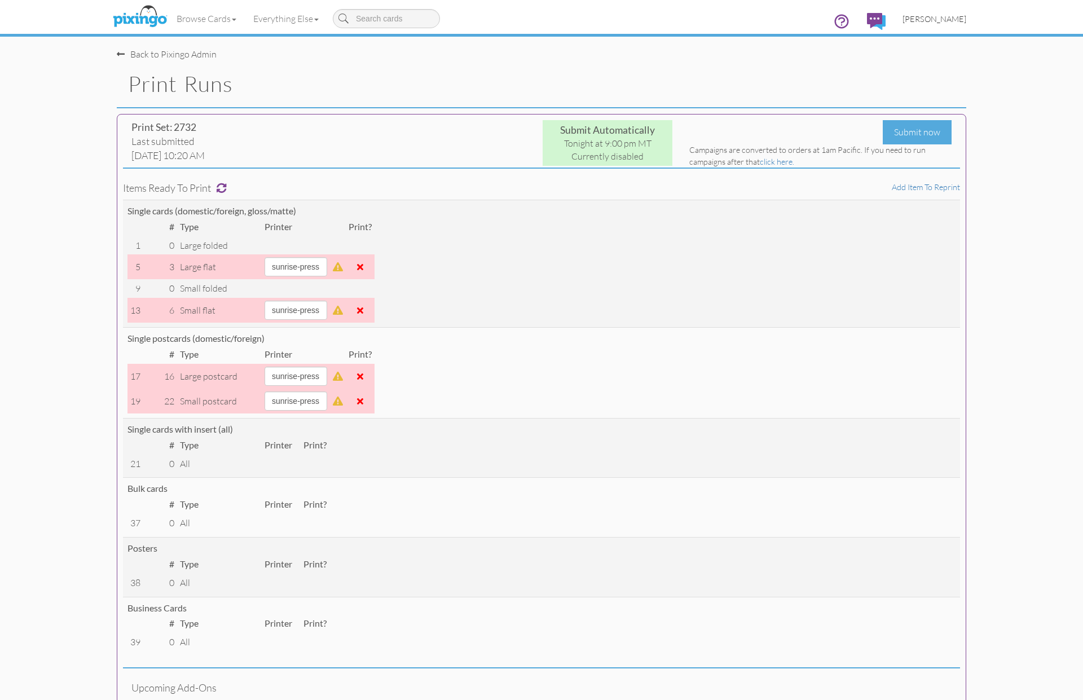
click at [940, 15] on span "[PERSON_NAME]" at bounding box center [934, 19] width 64 height 10
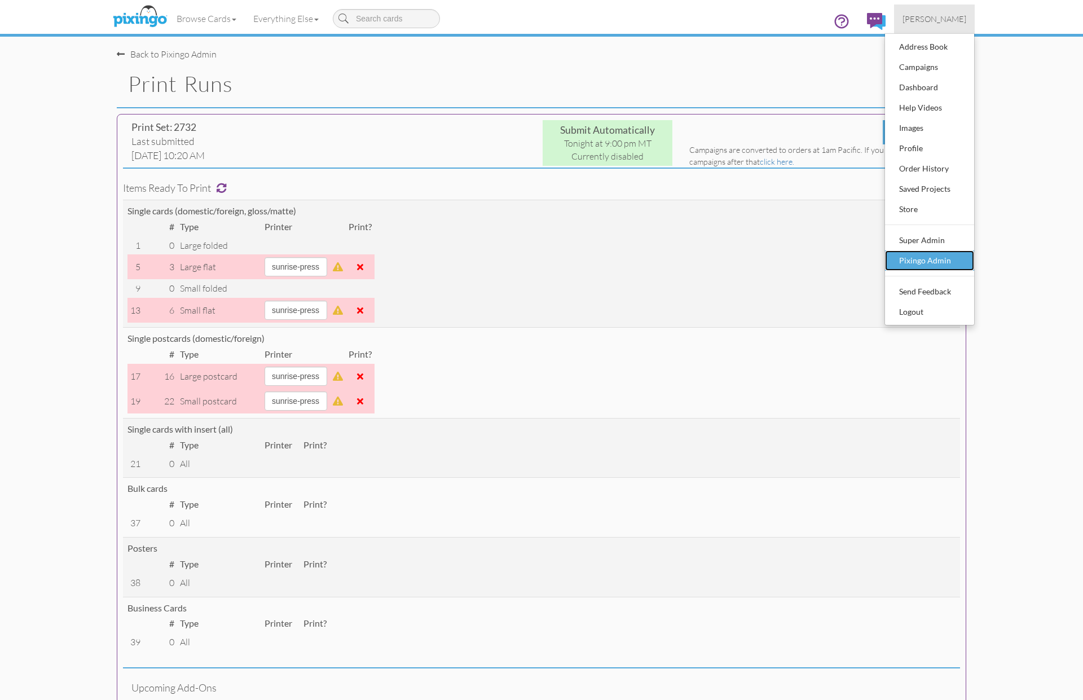
click at [942, 254] on div "Pixingo Admin" at bounding box center [929, 260] width 67 height 17
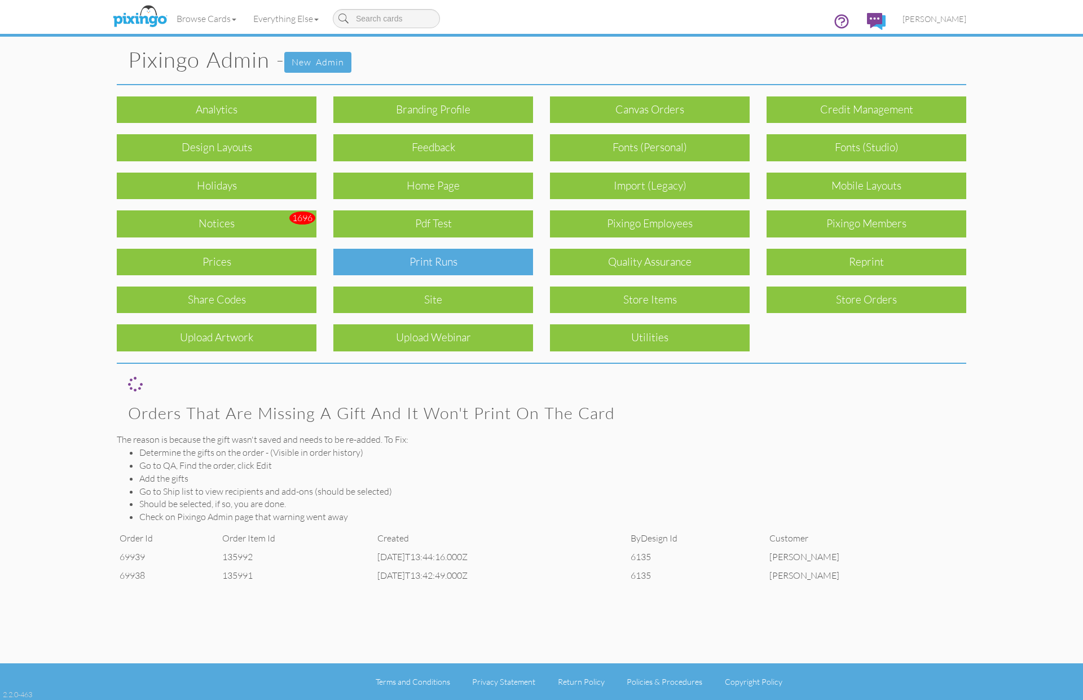
click at [452, 263] on div "Print Runs" at bounding box center [433, 262] width 200 height 27
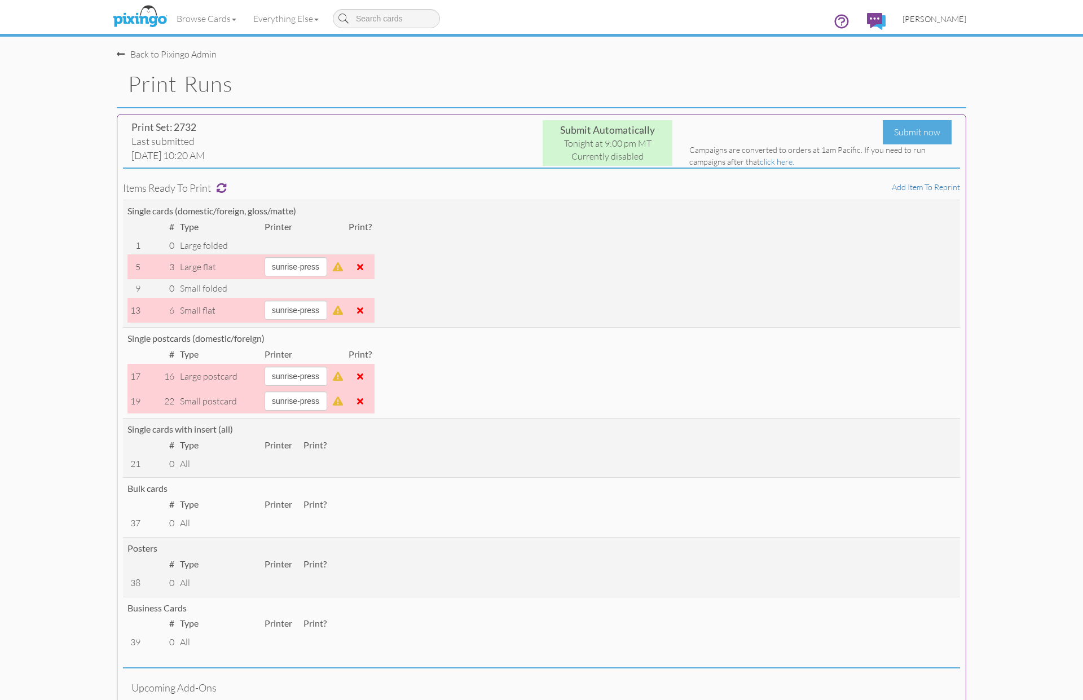
click at [933, 22] on span "[PERSON_NAME]" at bounding box center [934, 19] width 64 height 10
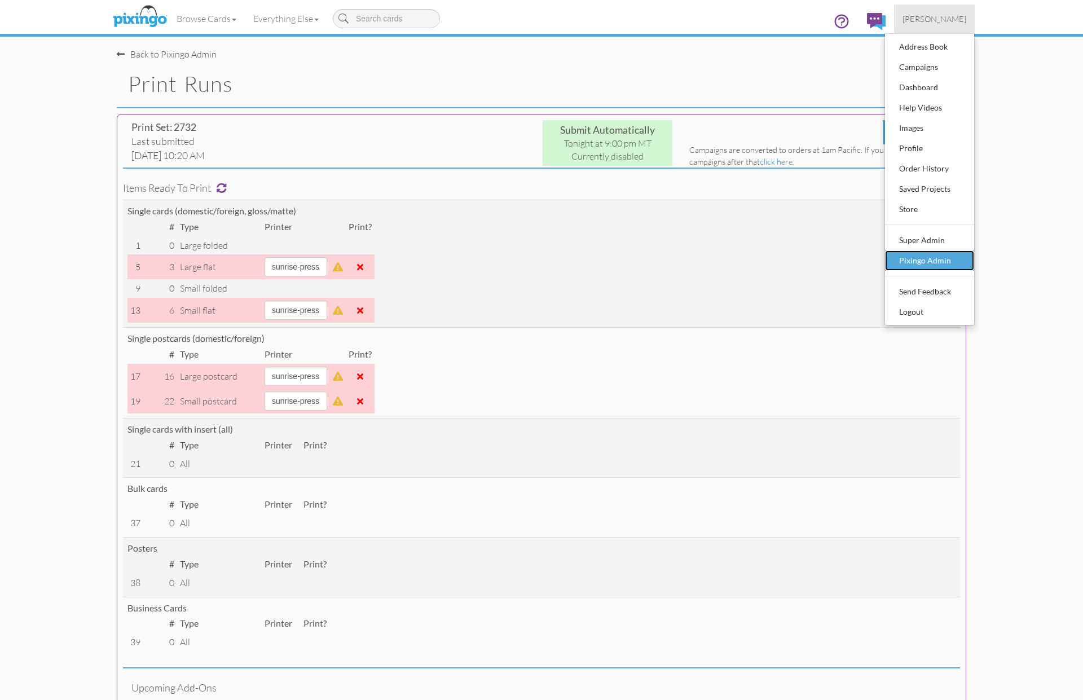
click at [917, 250] on link "Pixingo Admin" at bounding box center [929, 260] width 89 height 20
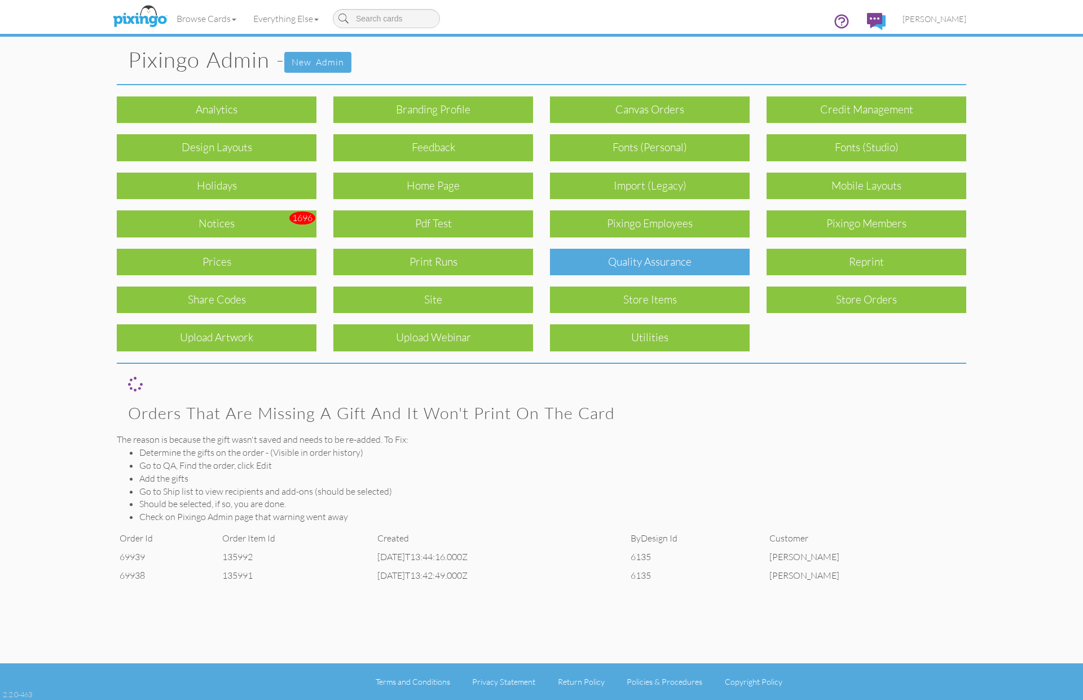
click at [583, 259] on div "Quality Assurance" at bounding box center [650, 262] width 200 height 27
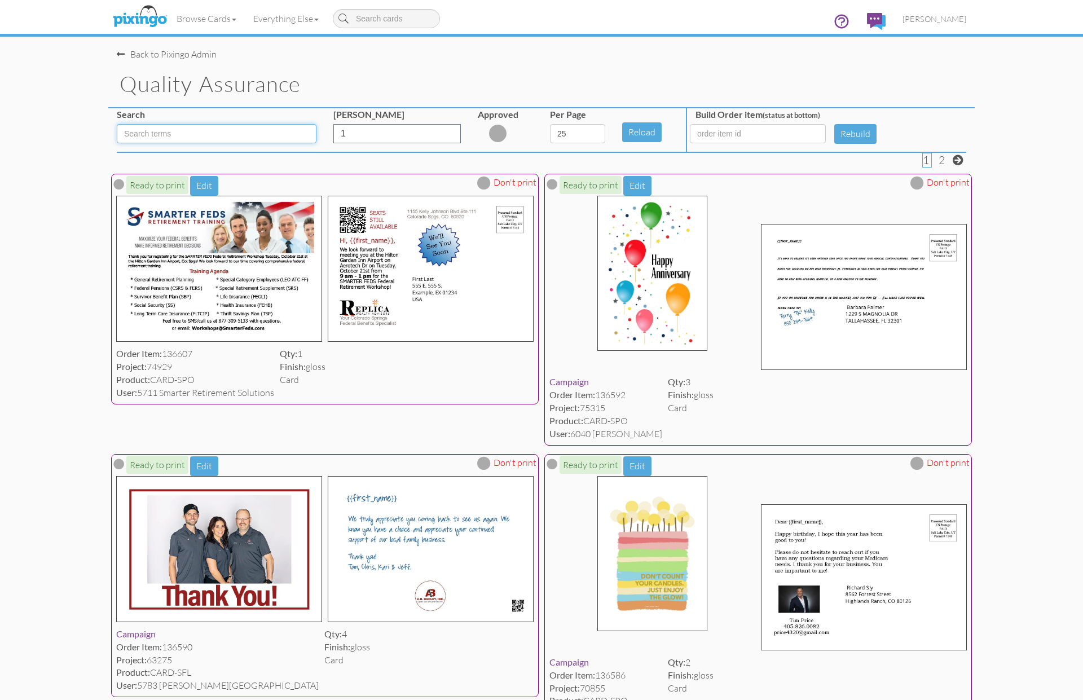
click at [173, 131] on input at bounding box center [217, 133] width 200 height 19
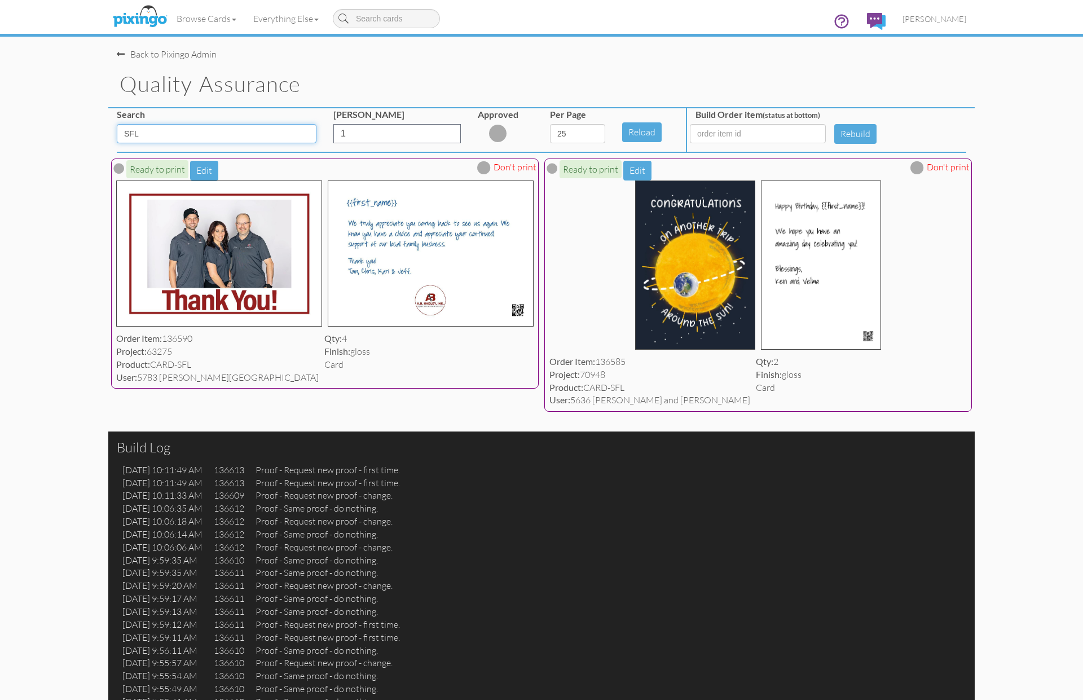
drag, startPoint x: 196, startPoint y: 136, endPoint x: 118, endPoint y: 130, distance: 78.0
click at [117, 131] on input "SFL" at bounding box center [217, 133] width 200 height 19
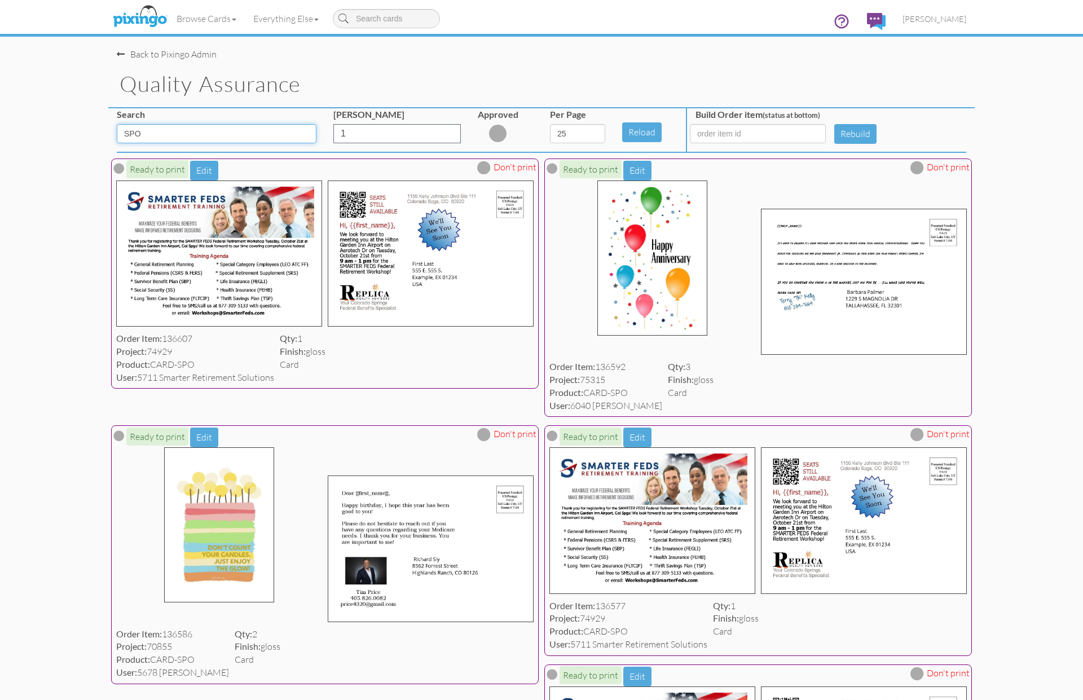
drag, startPoint x: 177, startPoint y: 134, endPoint x: 104, endPoint y: 130, distance: 73.4
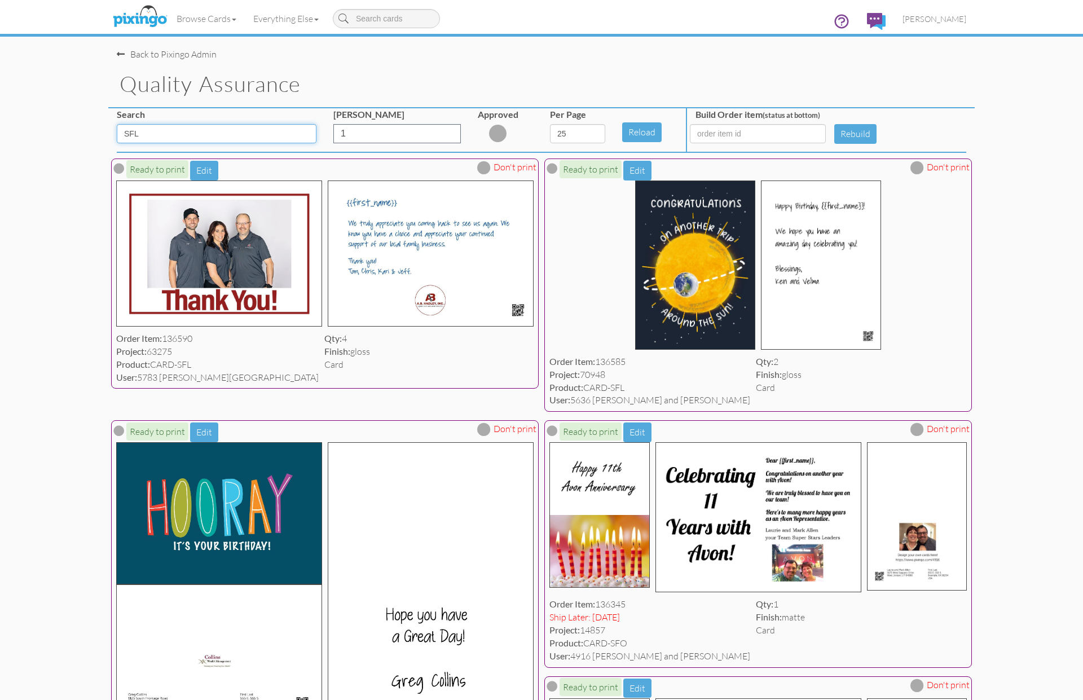
type input "SFL"
click at [955, 20] on span "[PERSON_NAME]" at bounding box center [934, 19] width 64 height 10
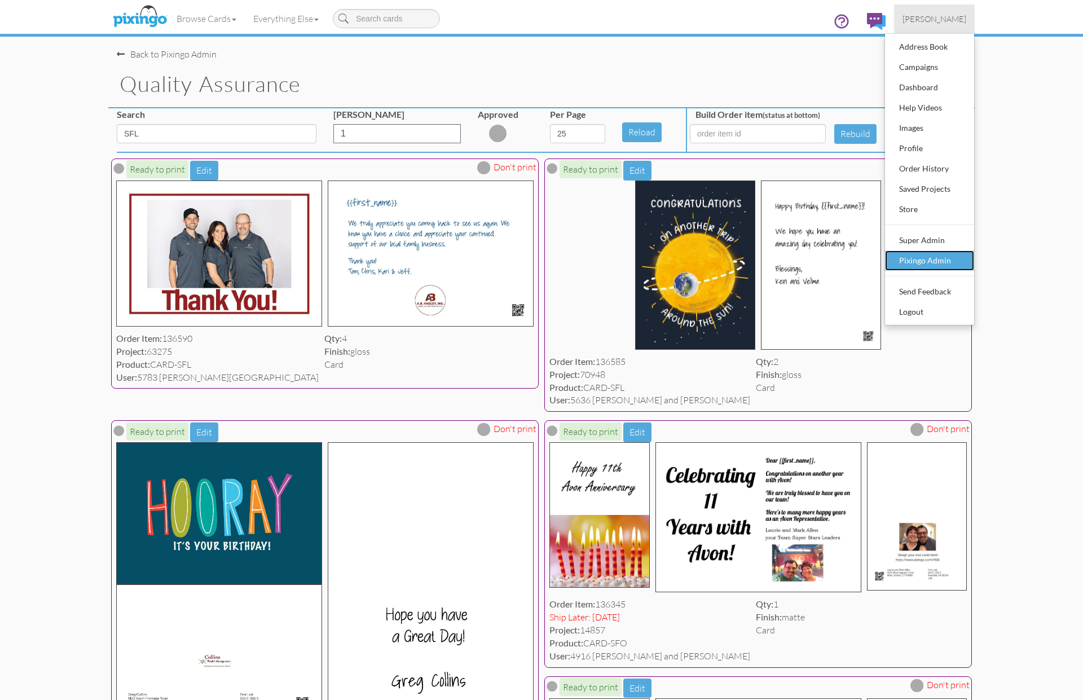
click at [929, 260] on div "Pixingo Admin" at bounding box center [929, 260] width 67 height 17
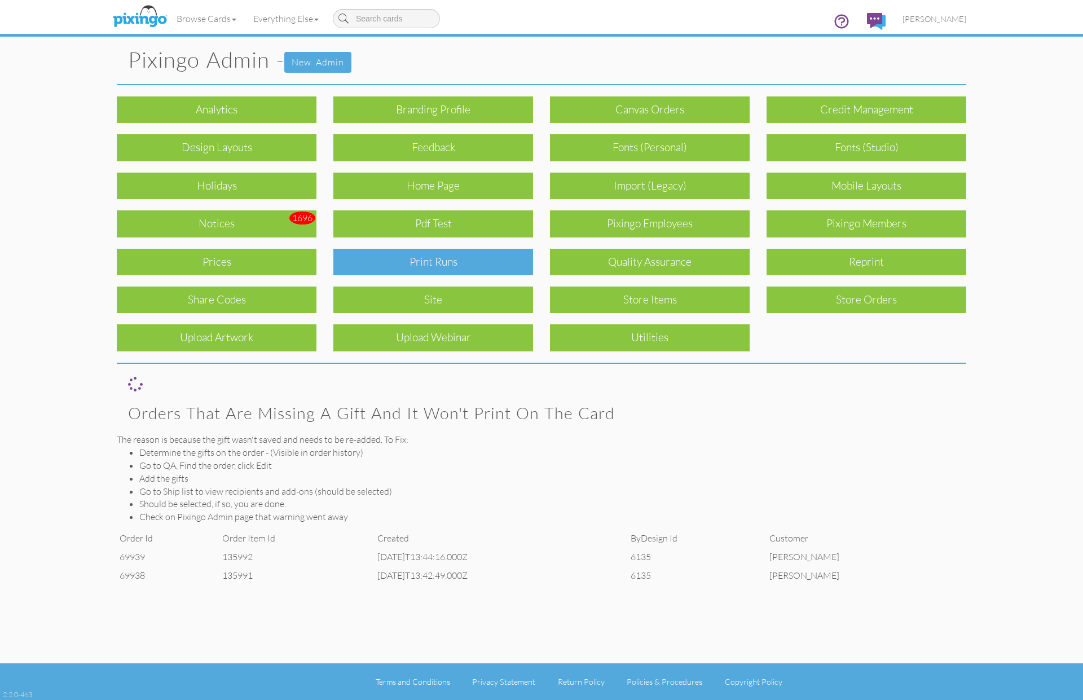
click at [444, 262] on div "Print Runs" at bounding box center [433, 262] width 200 height 27
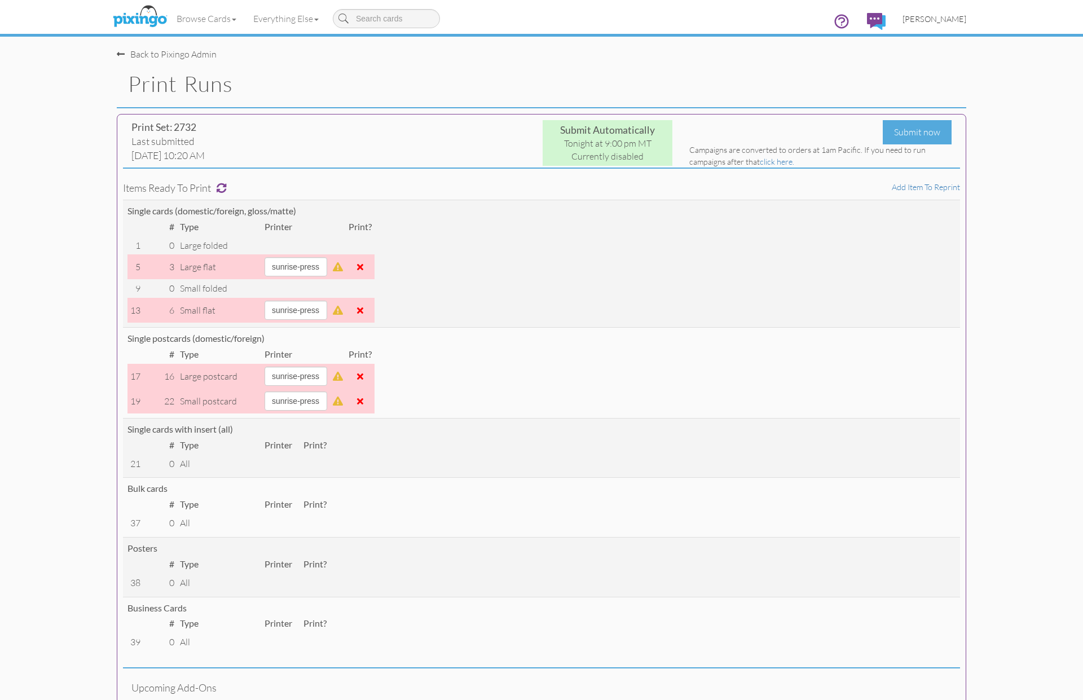
click at [937, 19] on span "[PERSON_NAME]" at bounding box center [934, 19] width 64 height 10
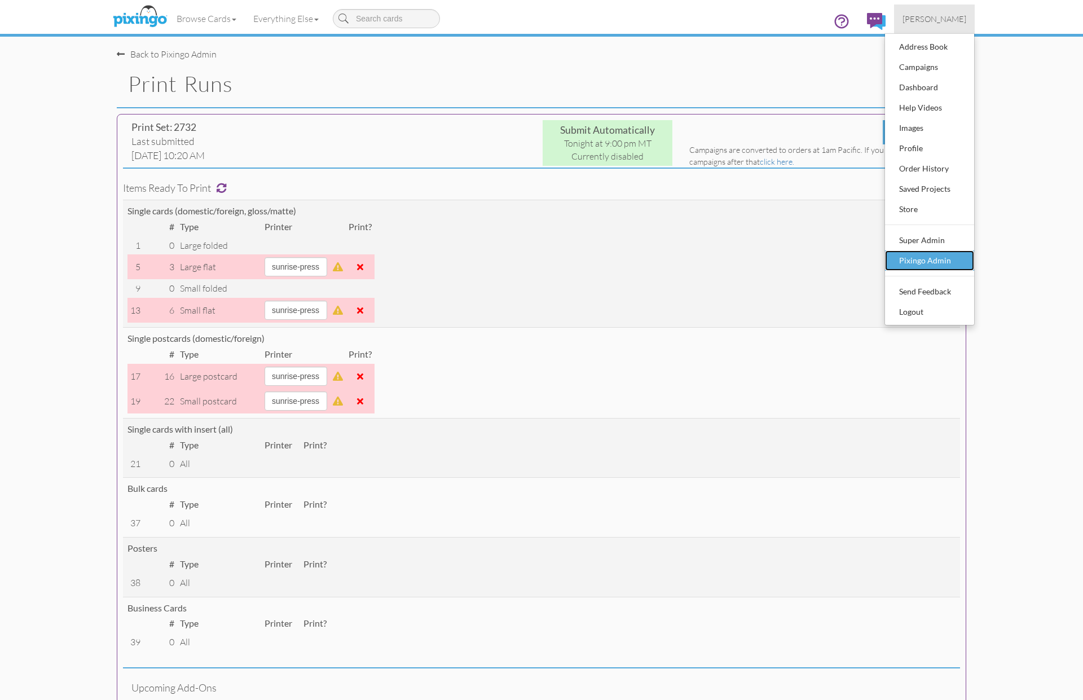
click at [944, 259] on div "Pixingo Admin" at bounding box center [929, 260] width 67 height 17
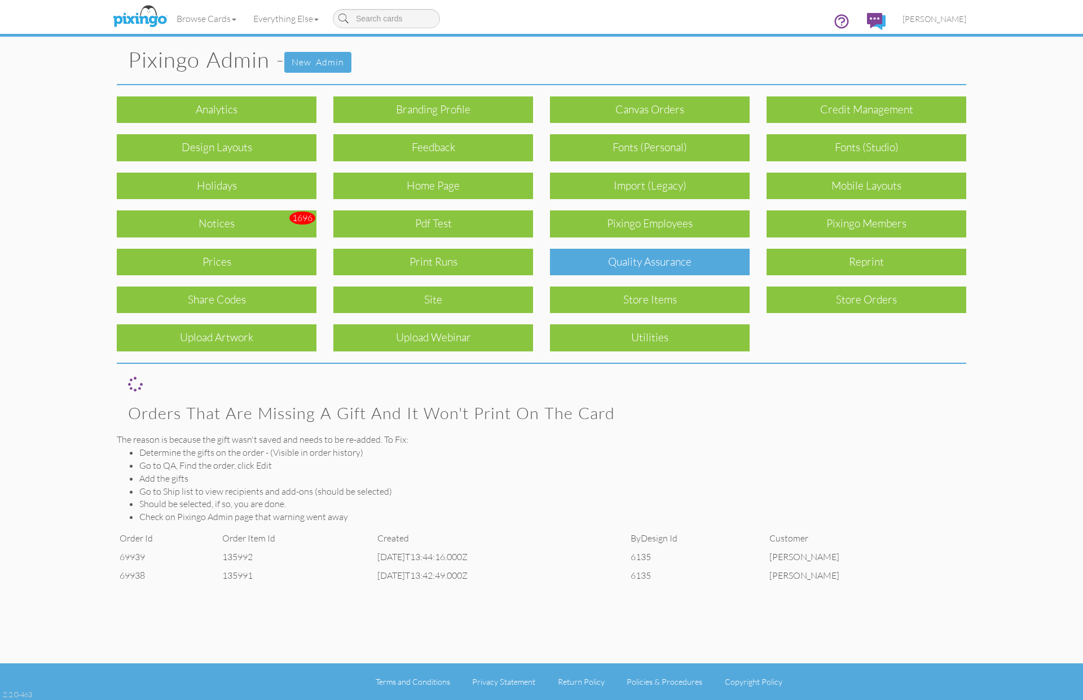
click at [635, 256] on div "Quality Assurance" at bounding box center [650, 262] width 200 height 27
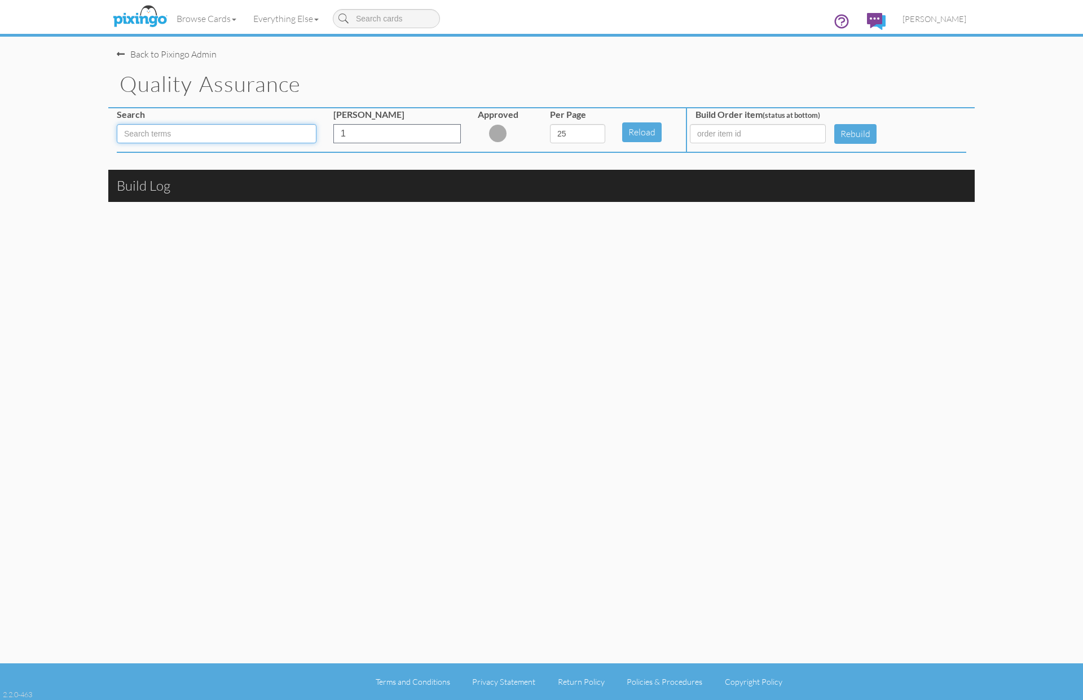
click at [213, 138] on input at bounding box center [217, 133] width 200 height 19
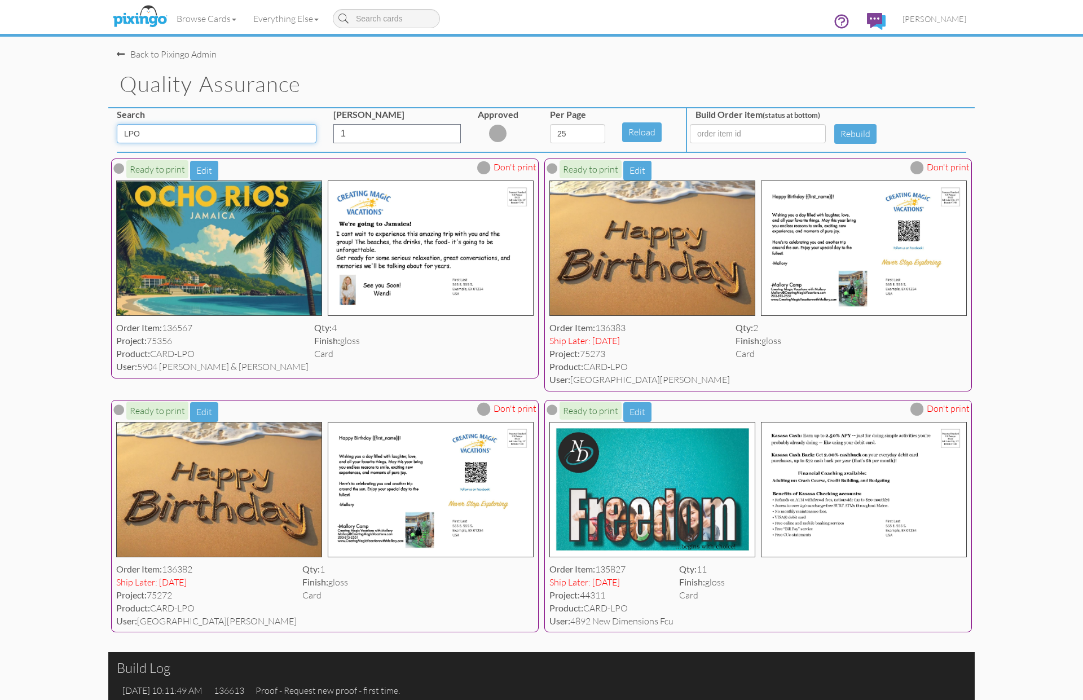
click at [167, 135] on input "LPO" at bounding box center [217, 133] width 200 height 19
type input "L"
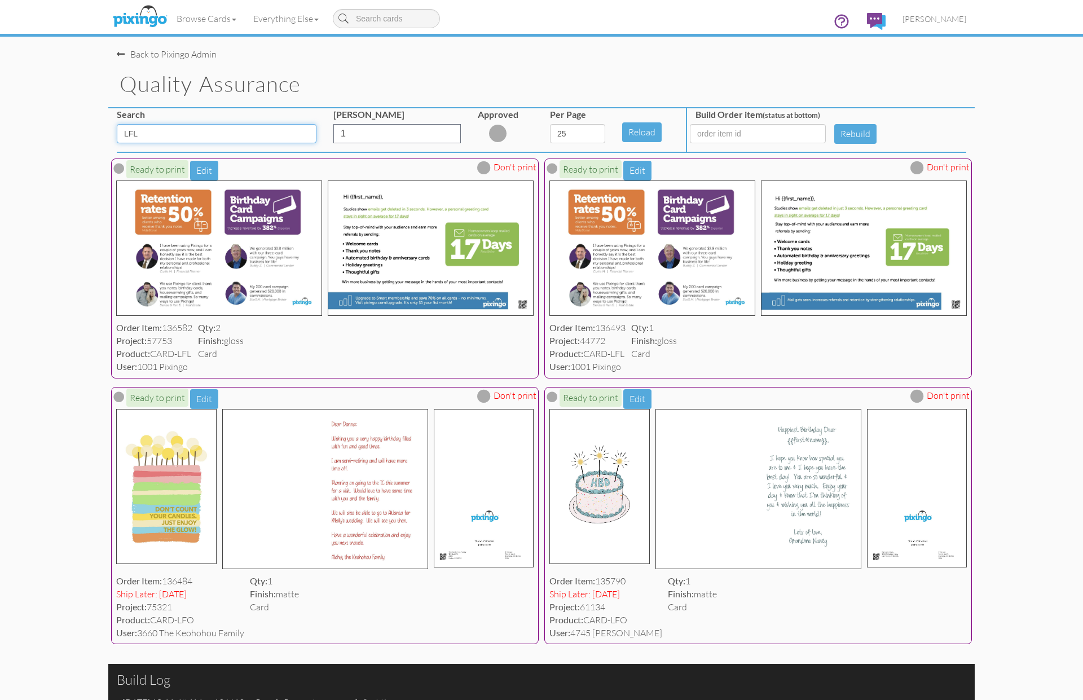
type input "LFL"
click at [961, 22] on span "[PERSON_NAME]" at bounding box center [934, 19] width 64 height 10
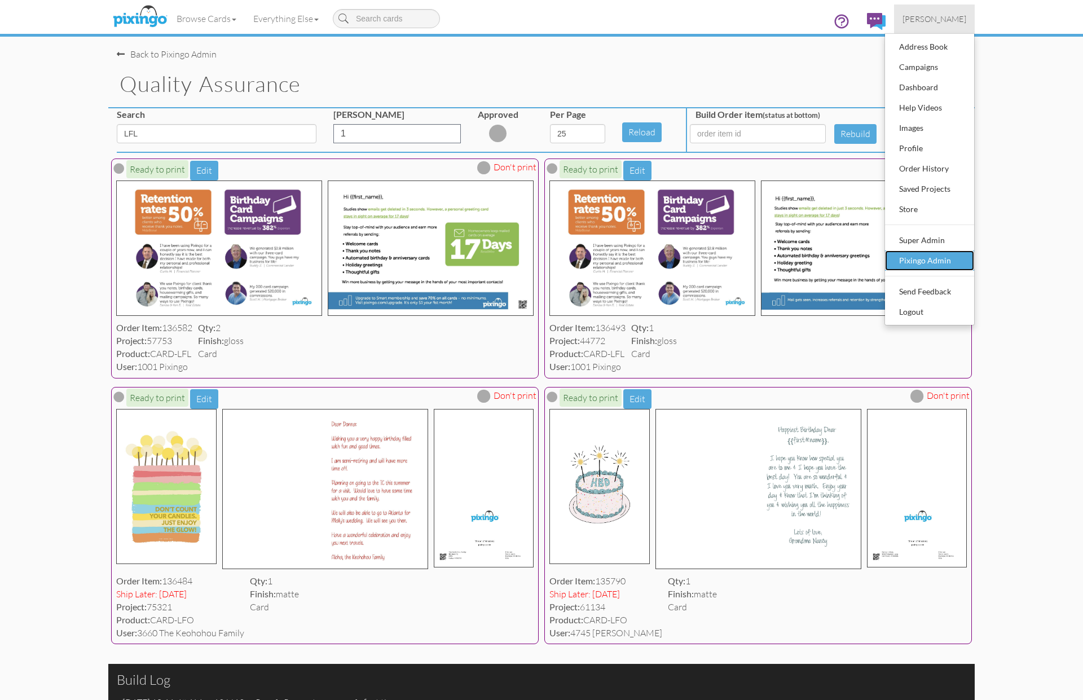
click at [943, 260] on div "Pixingo Admin" at bounding box center [929, 260] width 67 height 17
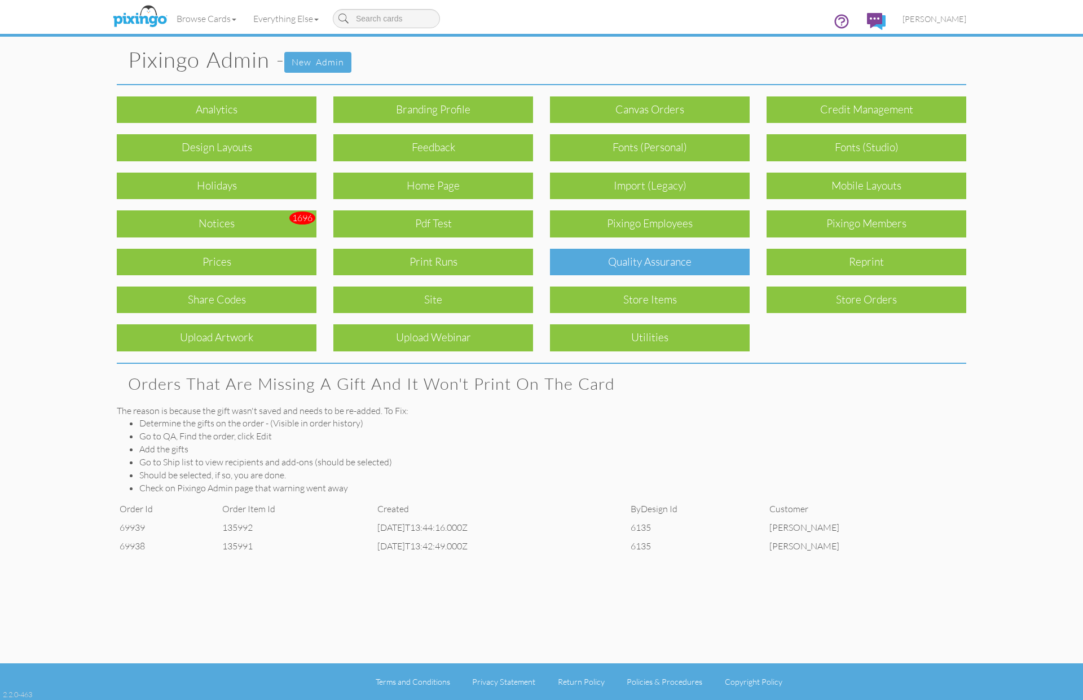
click at [644, 261] on div "Quality Assurance" at bounding box center [650, 262] width 200 height 27
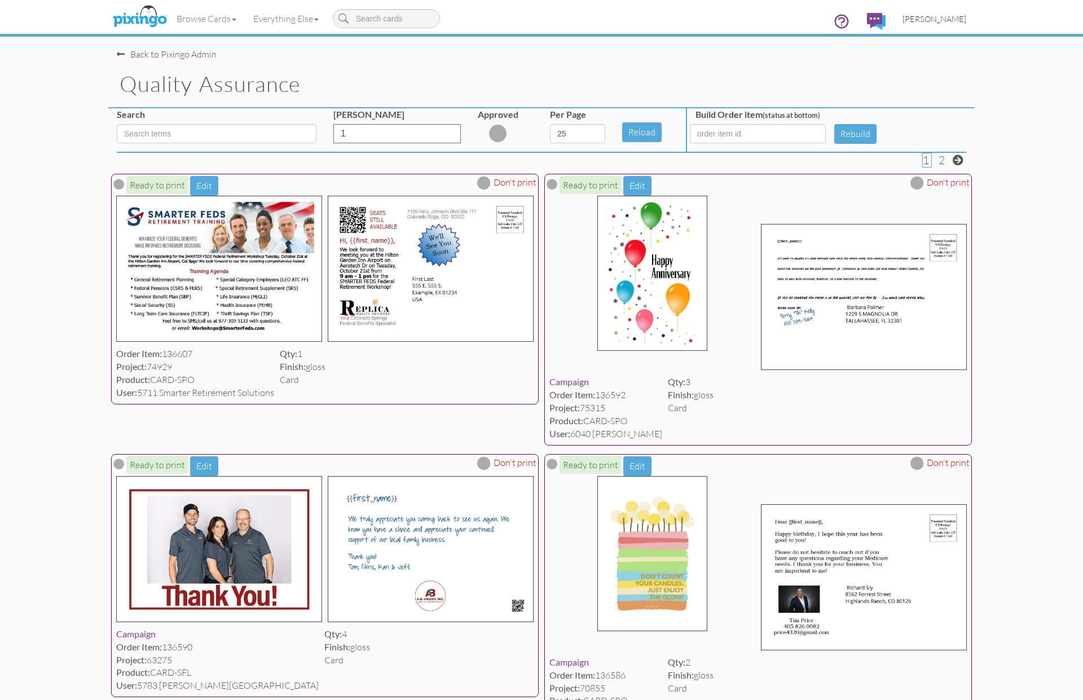
click at [942, 19] on span "[PERSON_NAME]" at bounding box center [934, 19] width 64 height 10
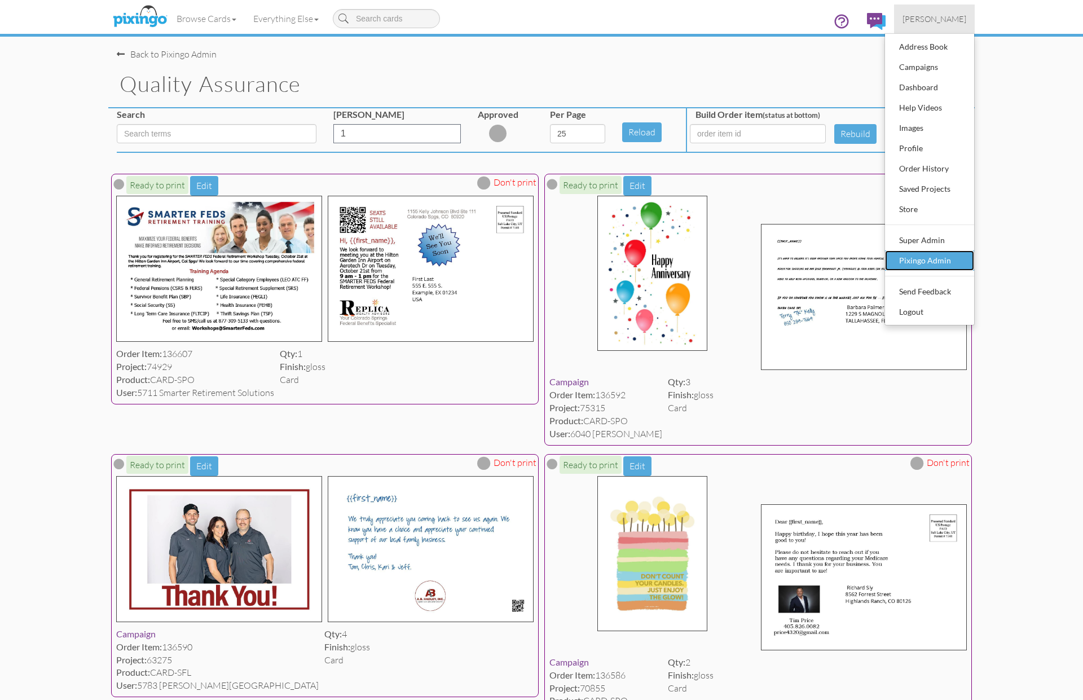
click at [929, 256] on div "Pixingo Admin" at bounding box center [929, 260] width 67 height 17
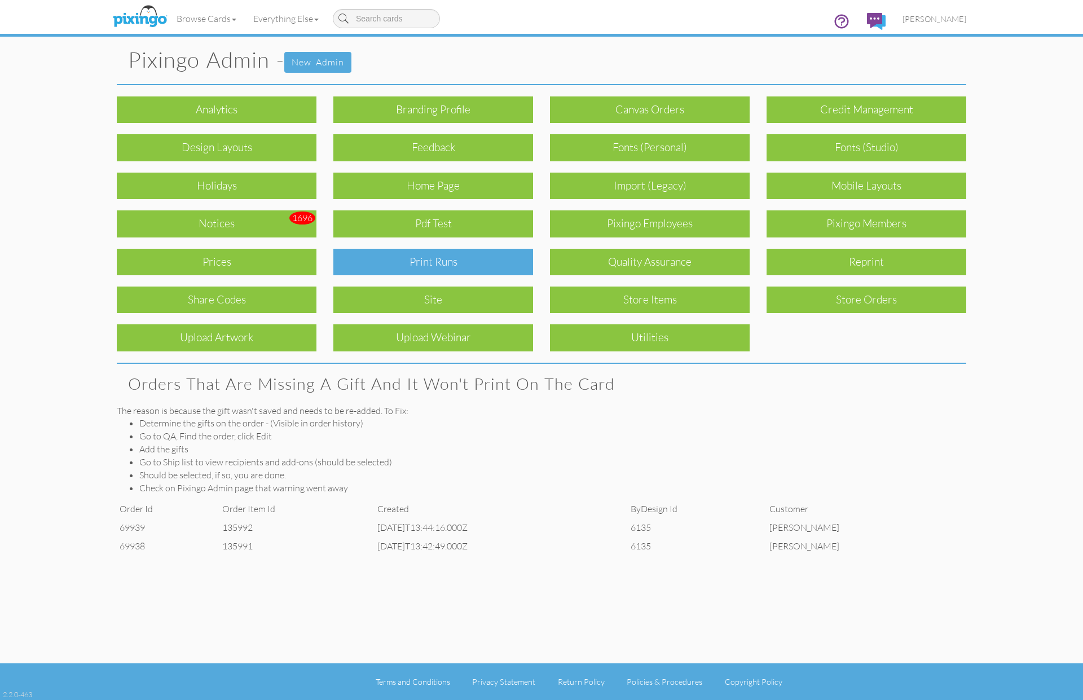
click at [434, 262] on div "Print Runs" at bounding box center [433, 262] width 200 height 27
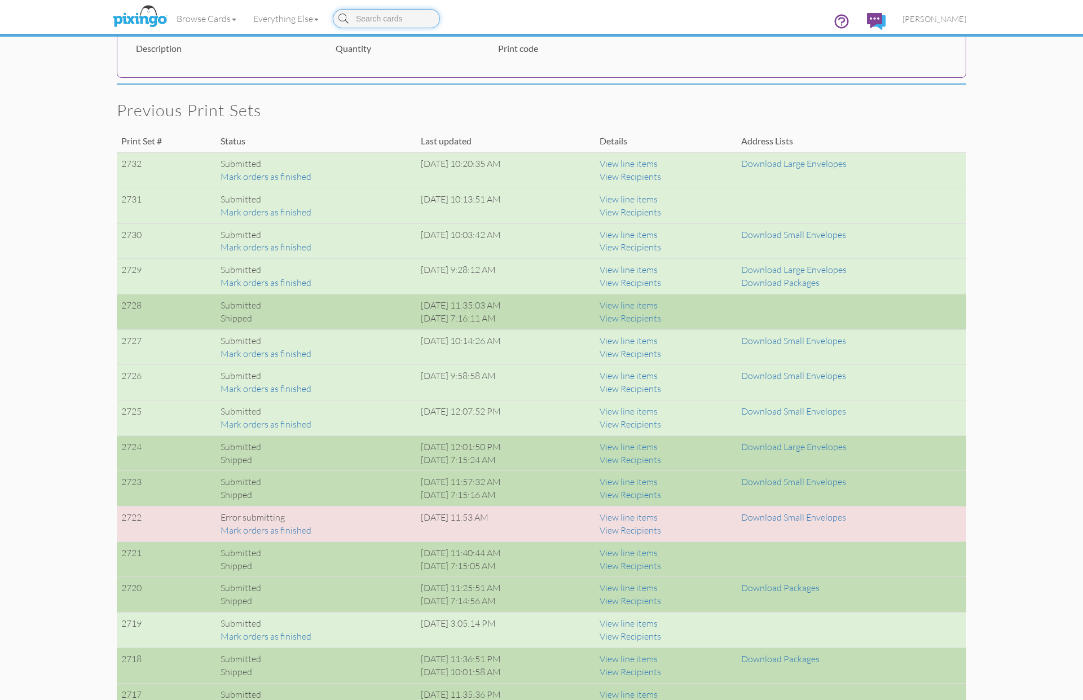
scroll to position [658, 0]
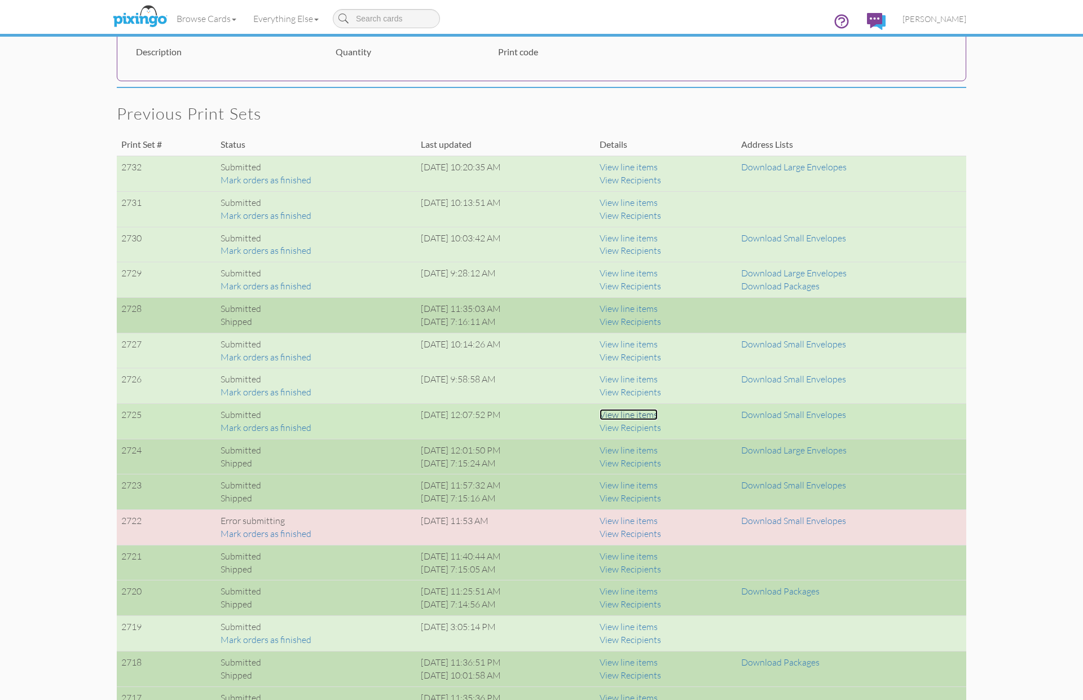
click at [657, 414] on link "View line items" at bounding box center [628, 414] width 58 height 11
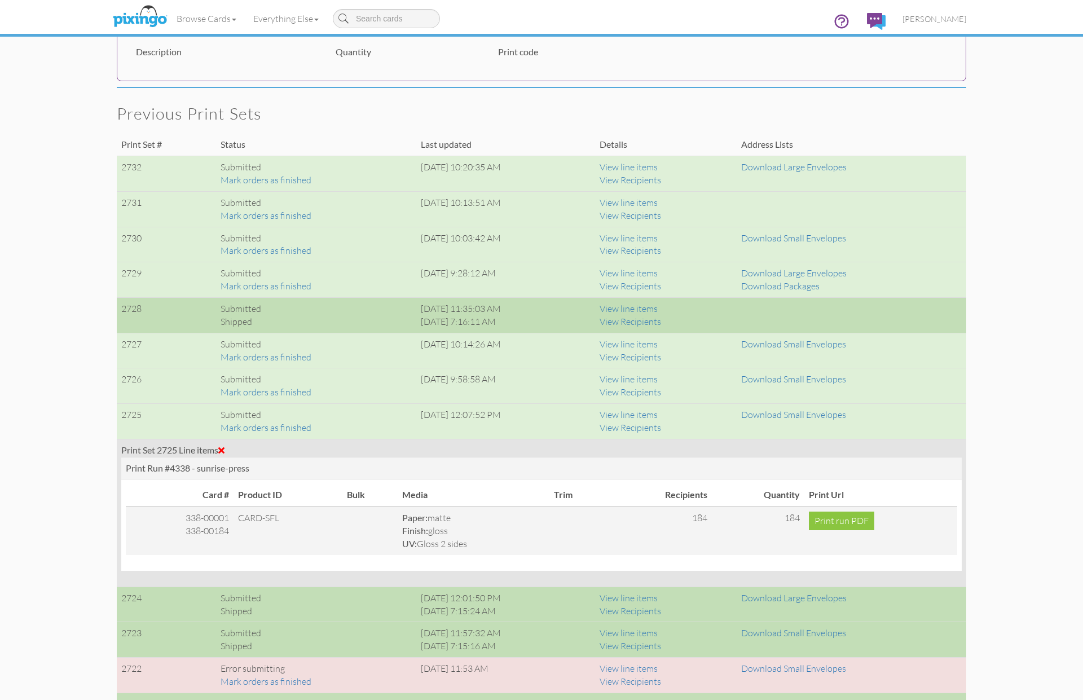
click at [224, 451] on span at bounding box center [221, 449] width 6 height 9
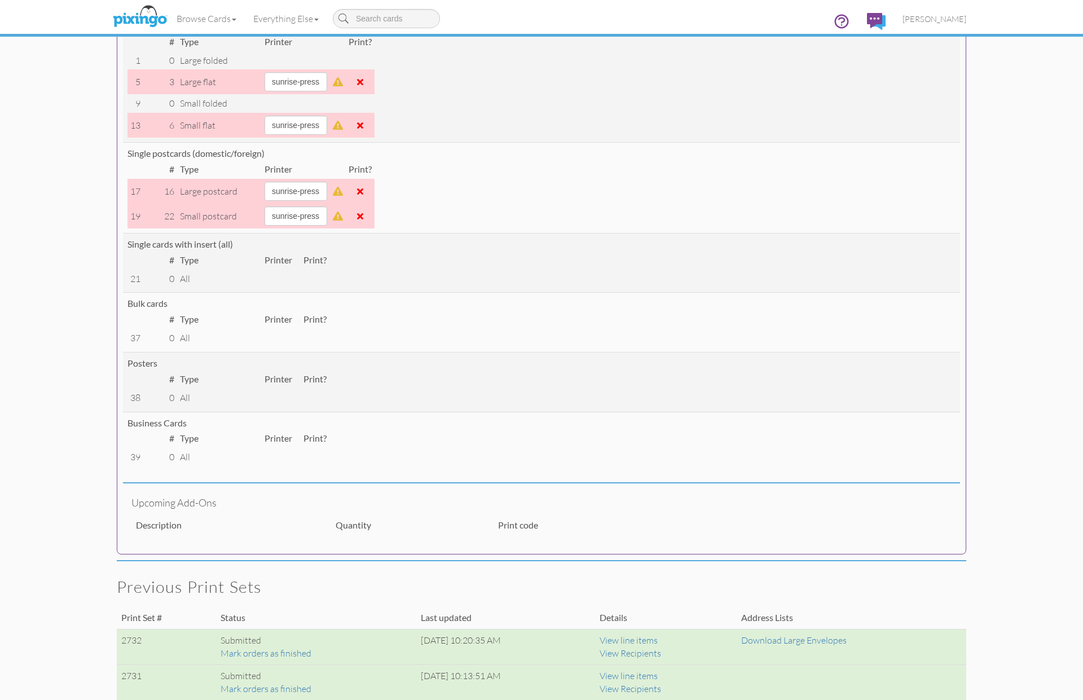
scroll to position [186, 0]
click at [374, 190] on td at bounding box center [360, 190] width 29 height 25
click at [363, 191] on span at bounding box center [360, 190] width 6 height 9
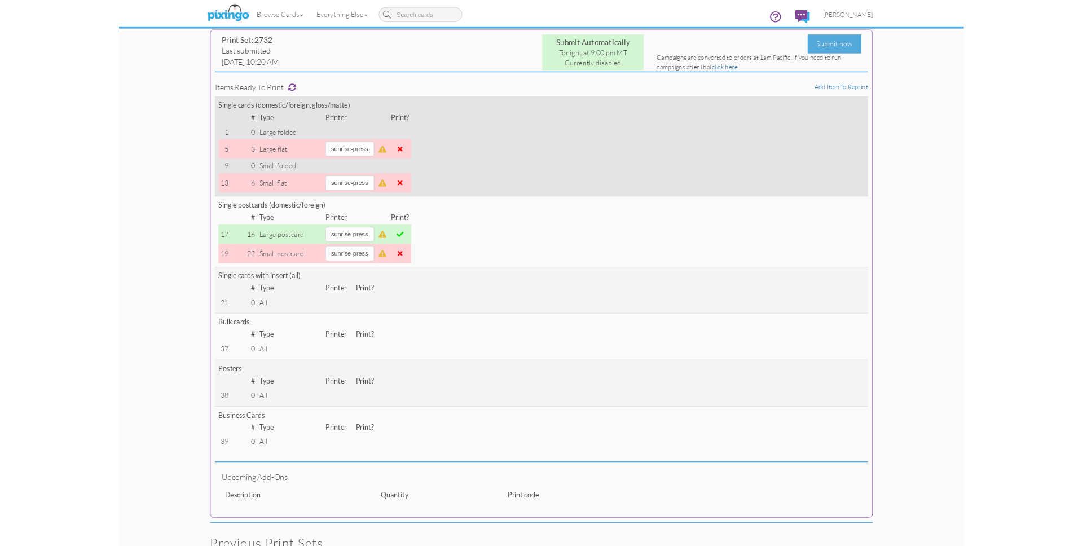
scroll to position [0, 0]
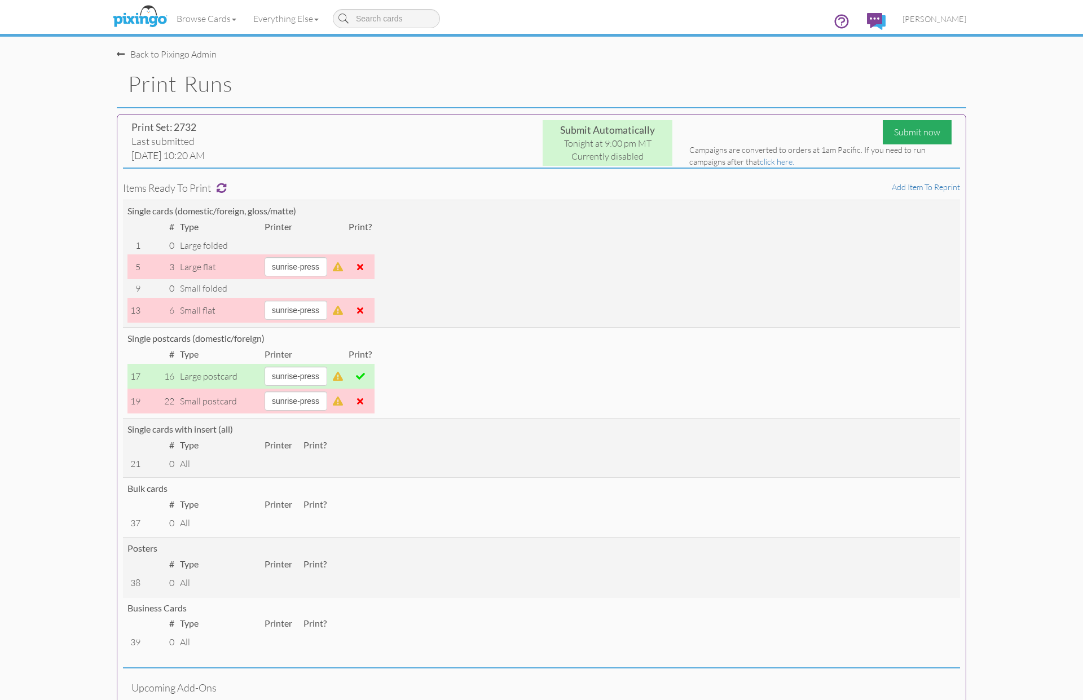
click at [921, 135] on div "Submit now" at bounding box center [916, 132] width 69 height 24
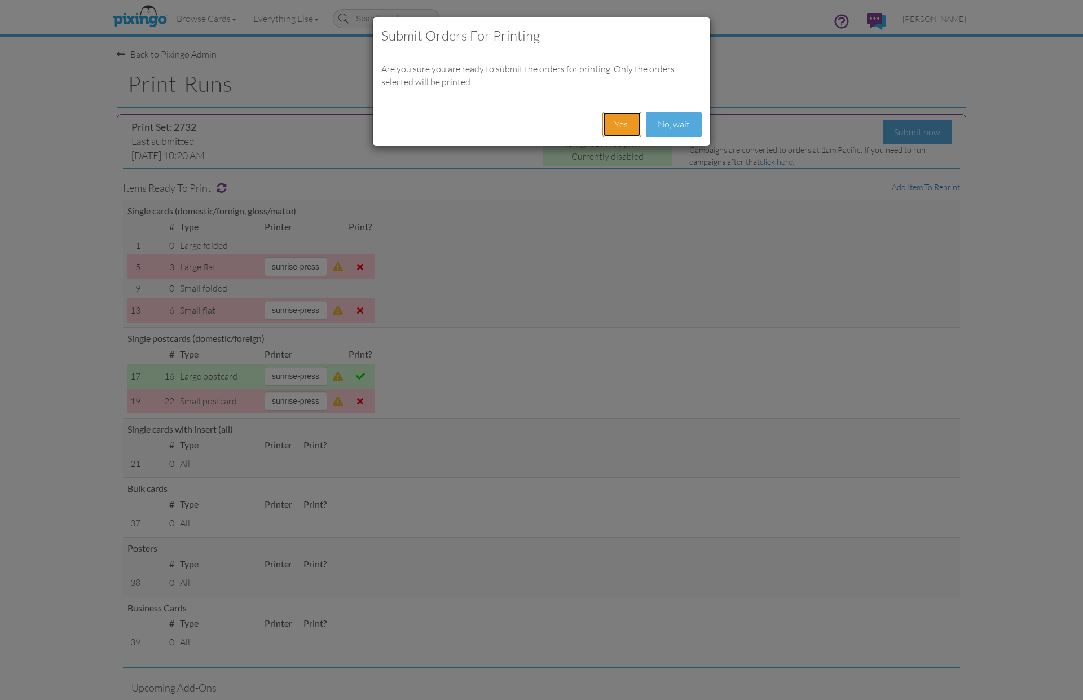
click at [634, 123] on button "Yes." at bounding box center [621, 124] width 39 height 25
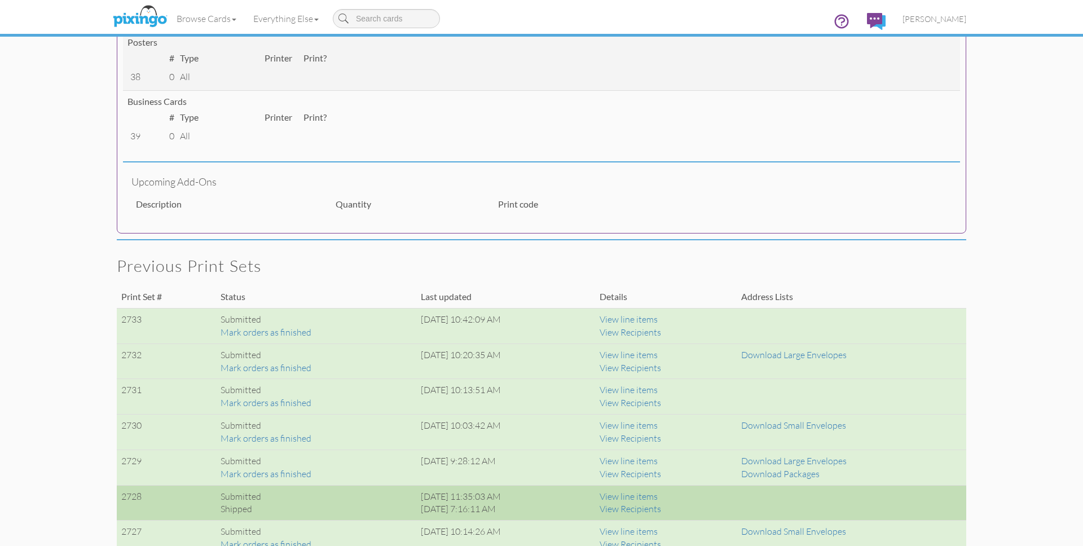
scroll to position [501, 0]
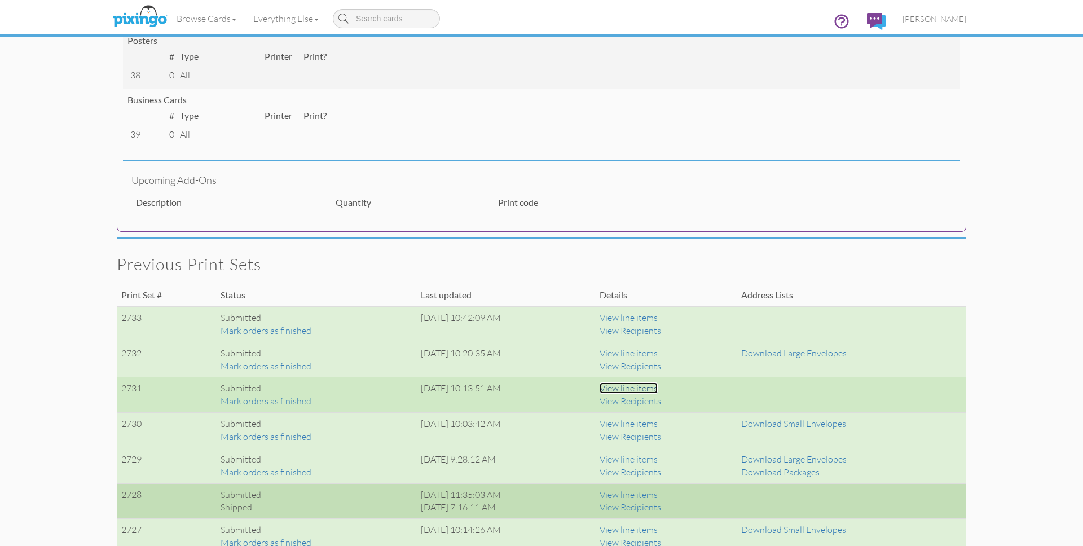
click at [657, 389] on link "View line items" at bounding box center [628, 387] width 58 height 11
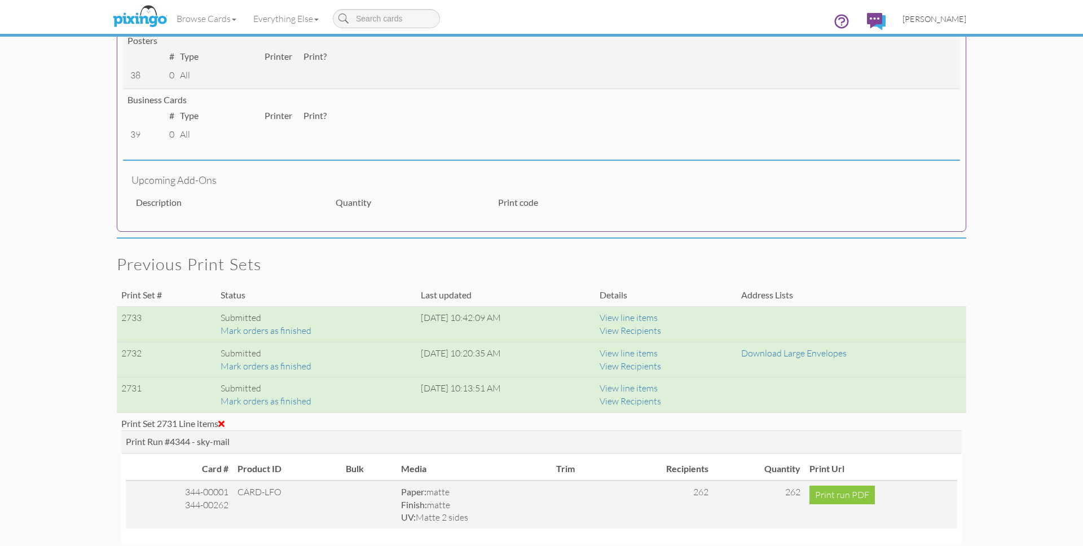
click at [943, 24] on link "[PERSON_NAME]" at bounding box center [934, 19] width 81 height 29
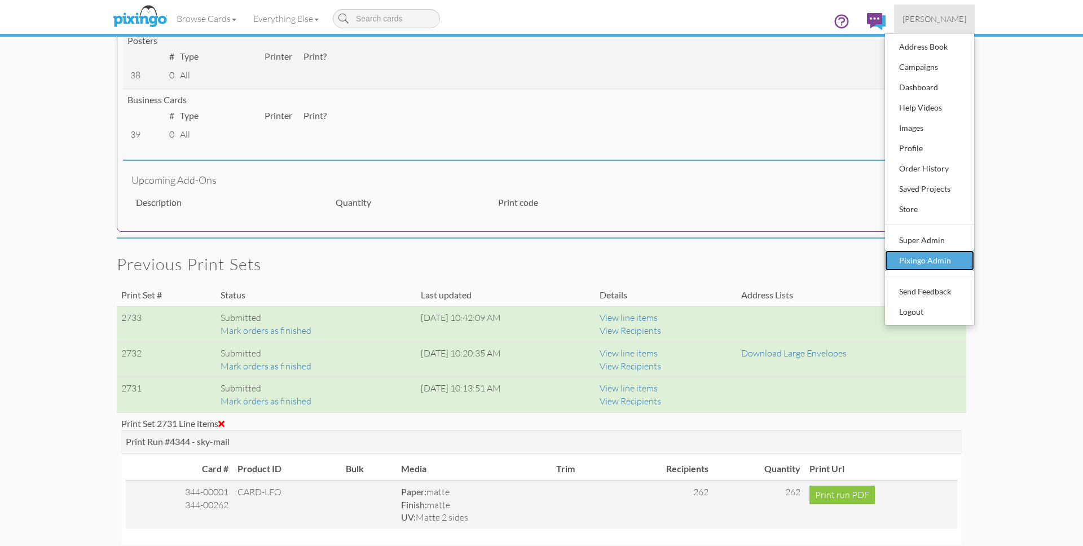
click at [918, 262] on div "Pixingo Admin" at bounding box center [929, 260] width 67 height 17
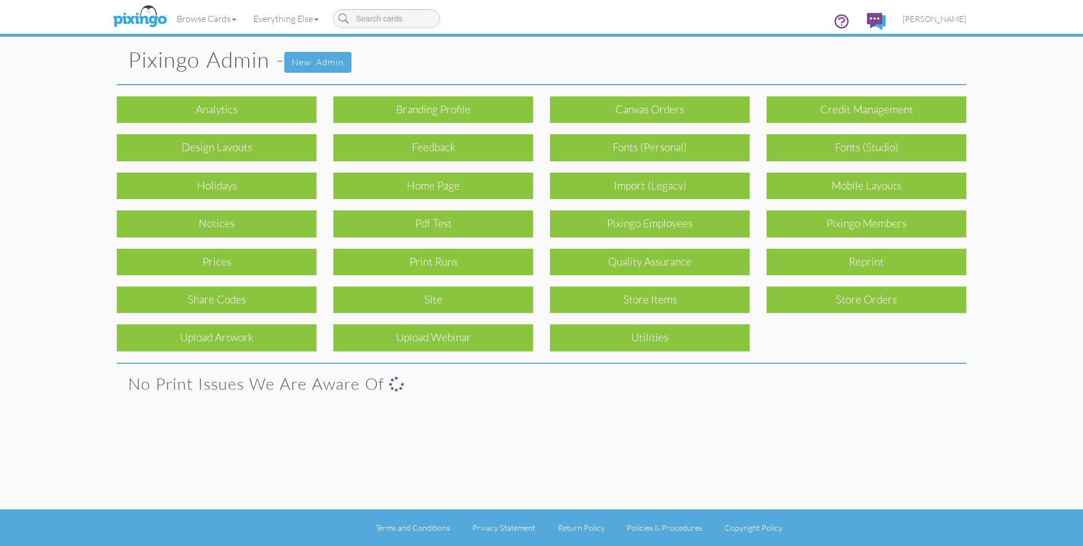
drag, startPoint x: 857, startPoint y: 226, endPoint x: 864, endPoint y: 236, distance: 12.2
click at [857, 226] on div "Pixingo Members" at bounding box center [866, 223] width 200 height 27
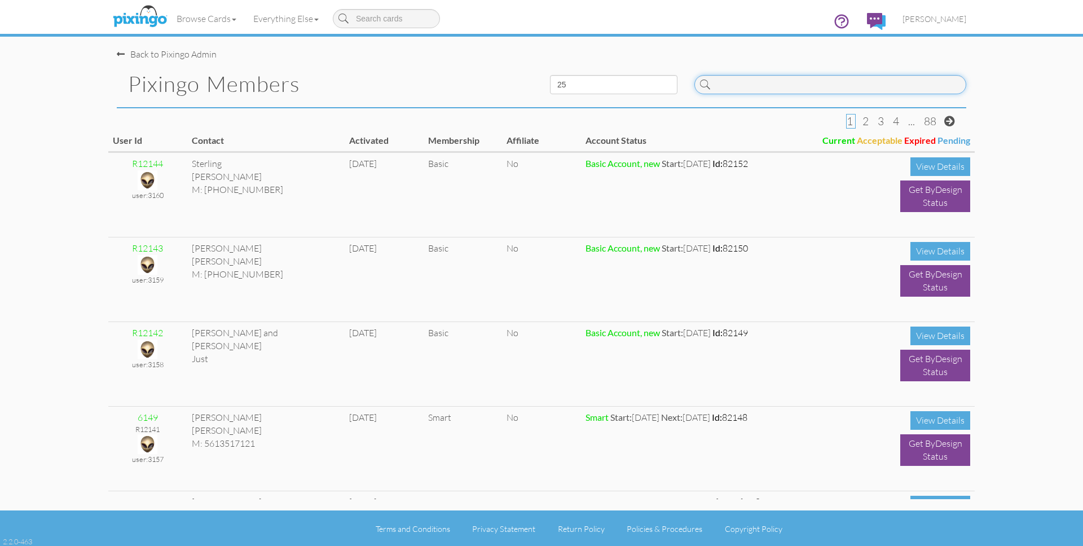
click at [746, 86] on input at bounding box center [830, 84] width 272 height 19
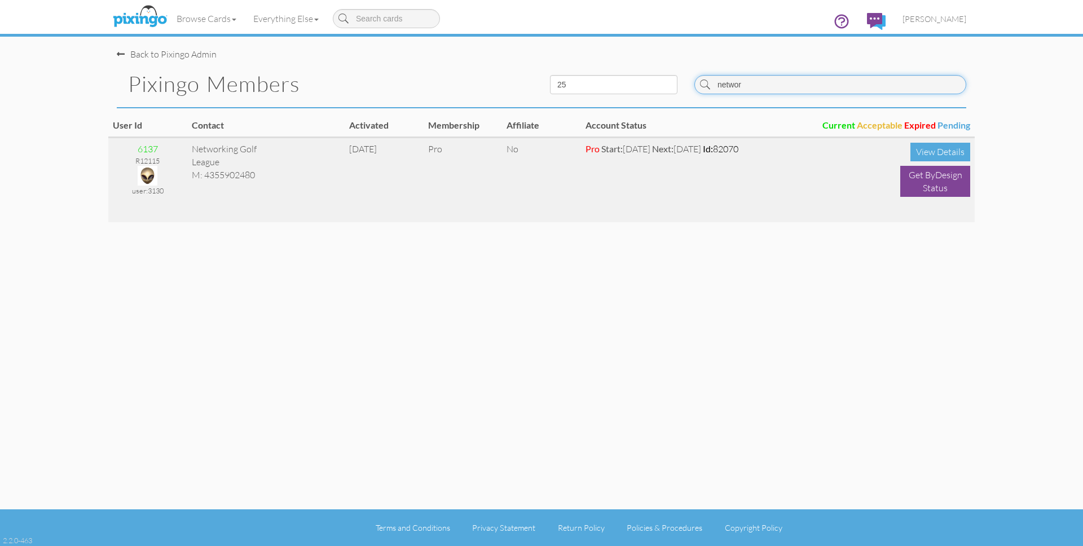
type input "networ"
click at [150, 171] on img at bounding box center [148, 176] width 20 height 20
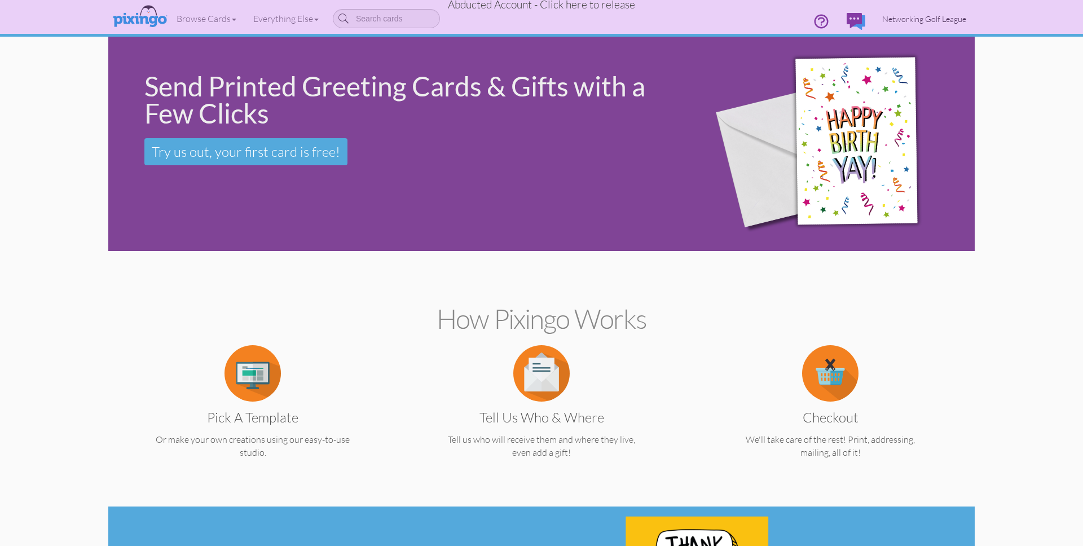
click at [927, 15] on span "Networking Golf League" at bounding box center [924, 19] width 84 height 10
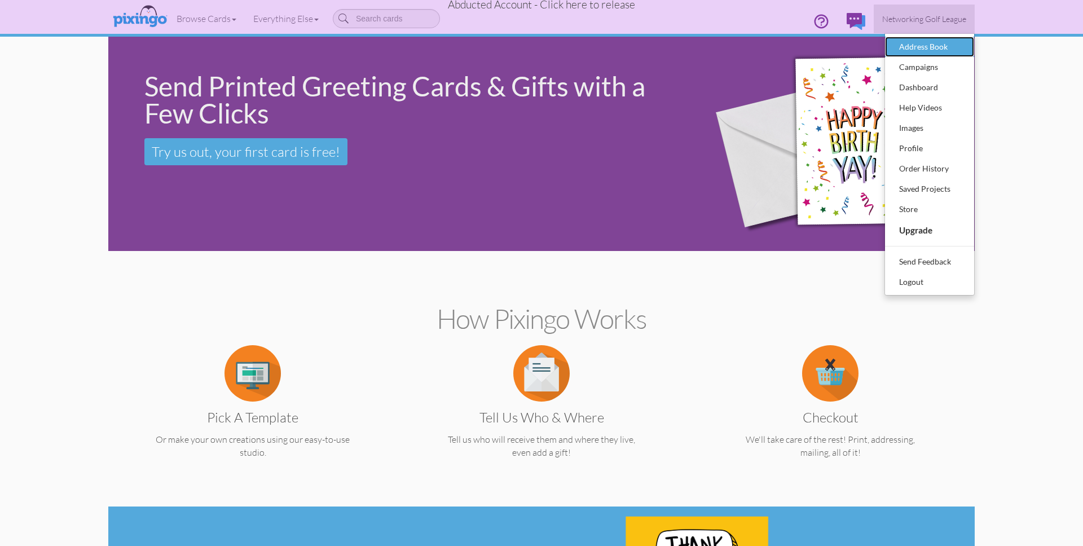
click at [903, 47] on div "Address Book" at bounding box center [929, 46] width 67 height 17
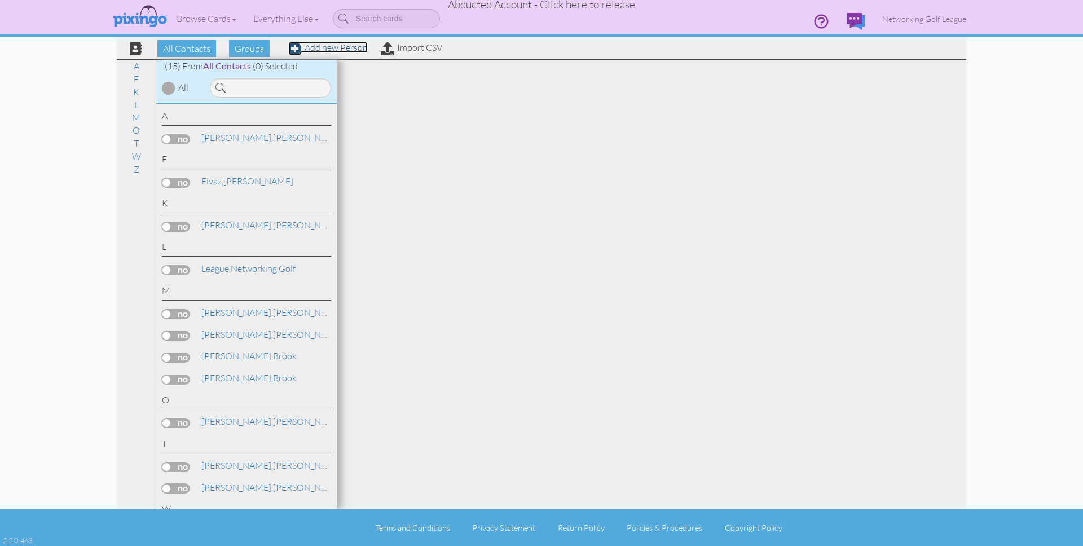
click at [337, 47] on link "Add new Person" at bounding box center [328, 47] width 80 height 11
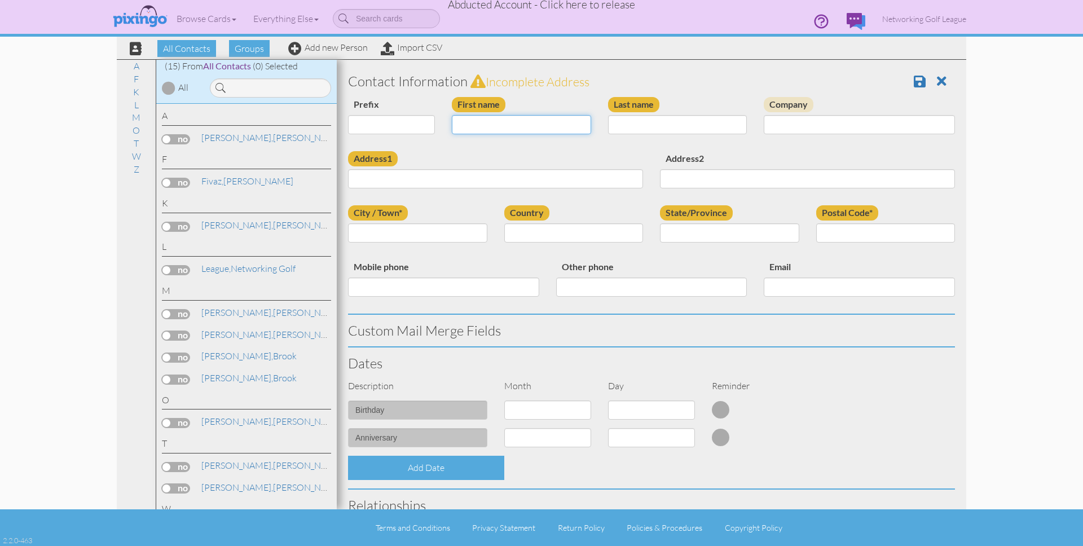
click at [491, 122] on input "First name" at bounding box center [521, 124] width 139 height 19
type input "Jeff"
type input "Dunn"
click at [421, 174] on input "Address1" at bounding box center [495, 178] width 295 height 19
paste input "12258 S 1840 E"
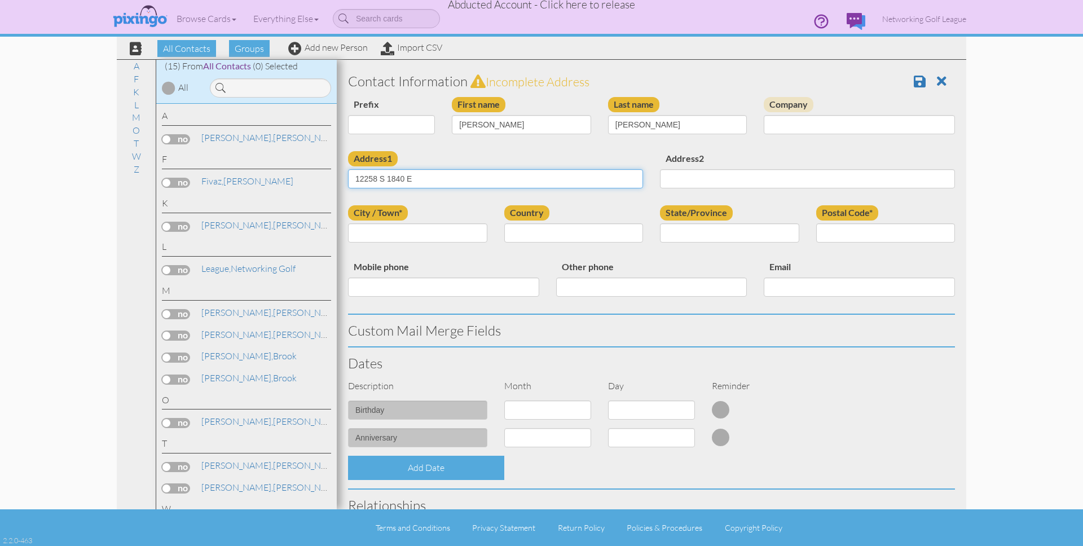
type input "12258 S 1840 E"
type input "Draper"
select select "object:4433"
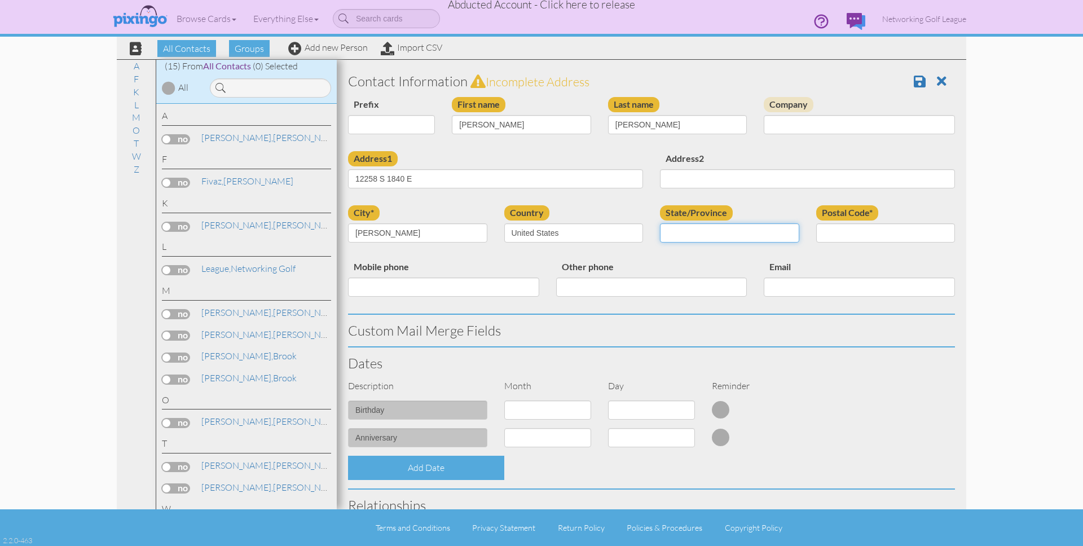
select select "object:4732"
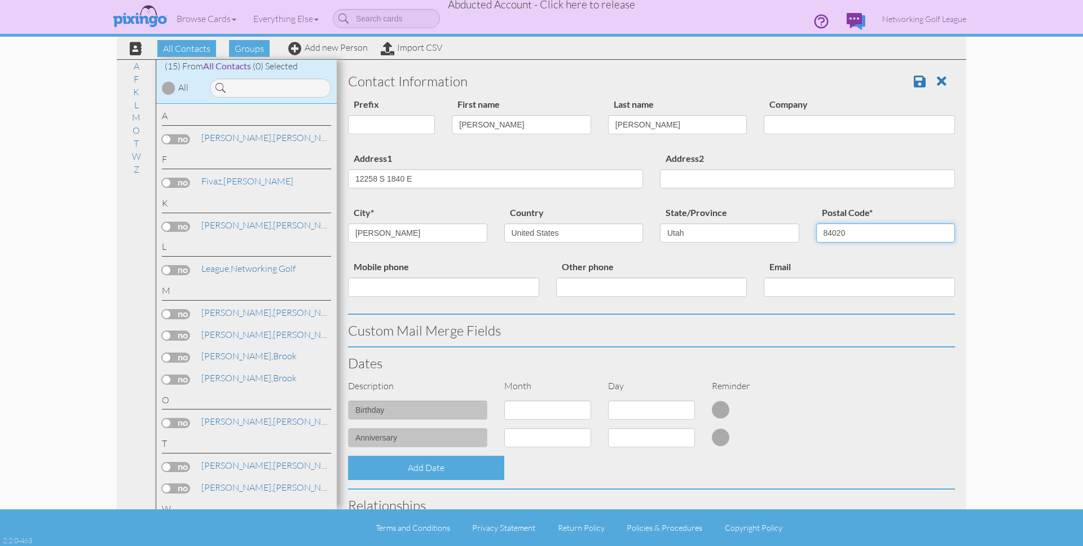
type input "84020"
click at [934, 201] on div "Address1 12258 S 1840 E Address2" at bounding box center [651, 178] width 624 height 54
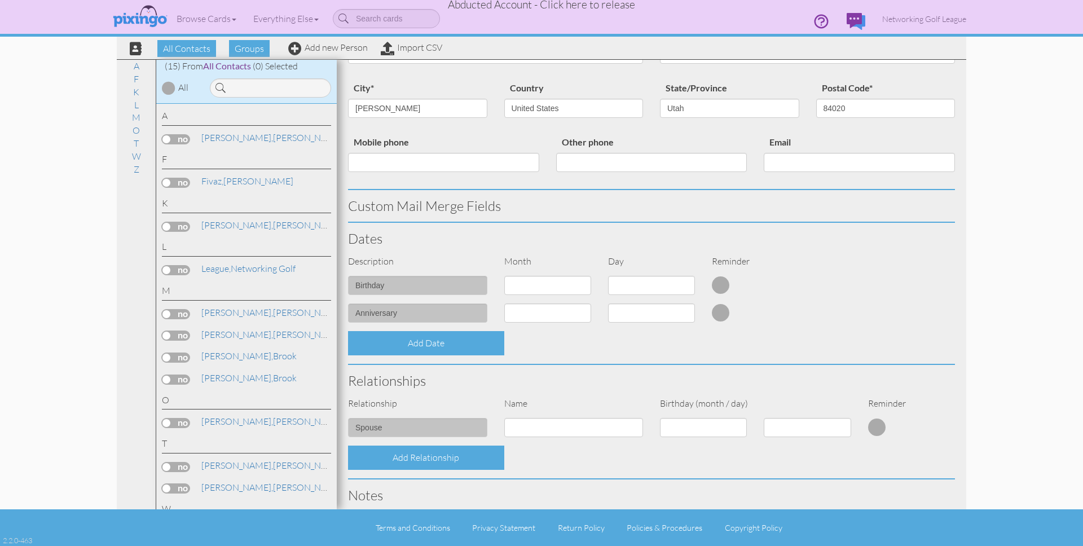
scroll to position [279, 0]
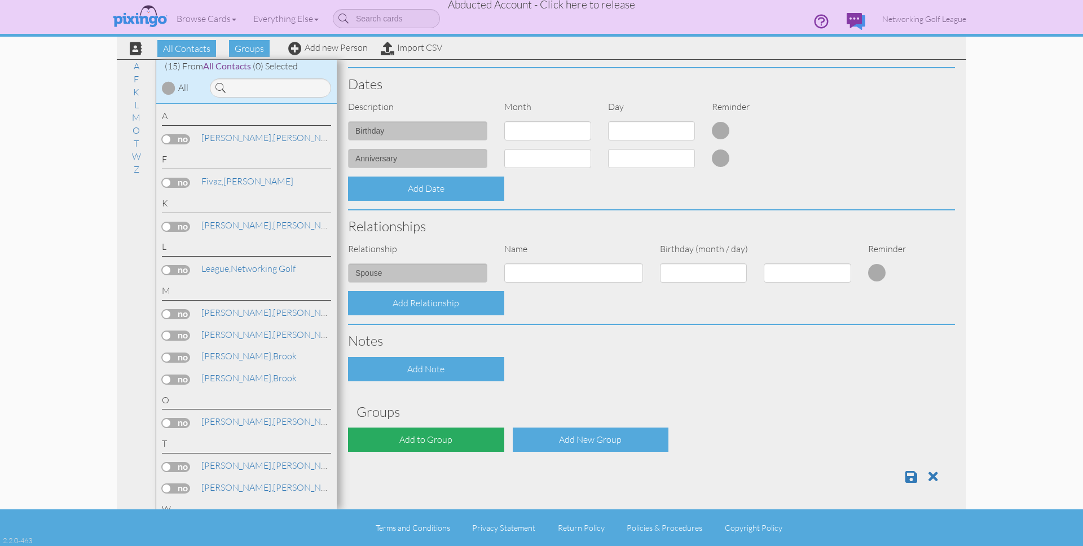
click at [453, 444] on div "Add to Group" at bounding box center [426, 439] width 156 height 24
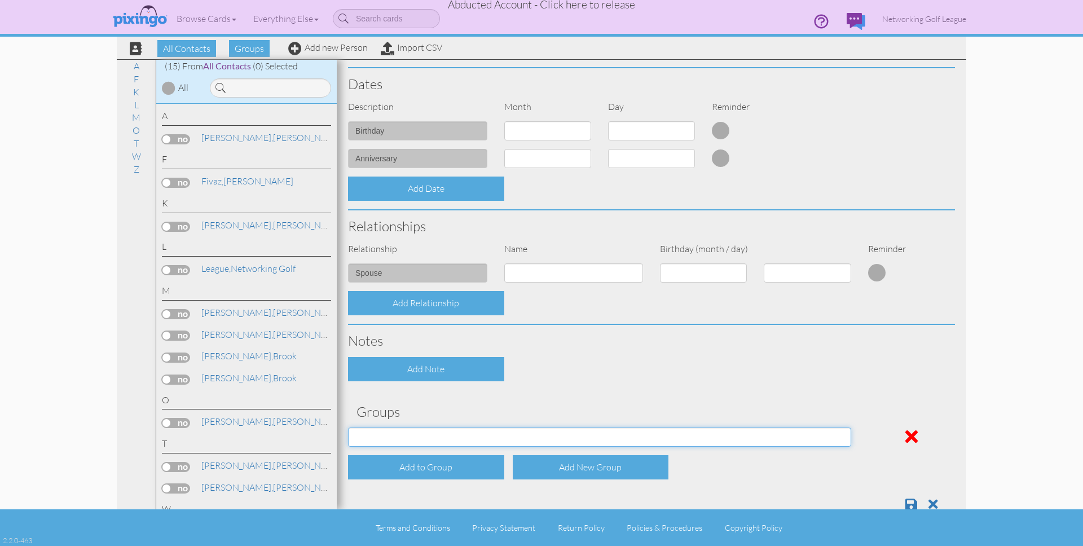
click at [461, 440] on select "Guest New Members" at bounding box center [599, 436] width 503 height 19
select select "object:4741"
click at [348, 427] on select "Guest New Members" at bounding box center [599, 436] width 503 height 19
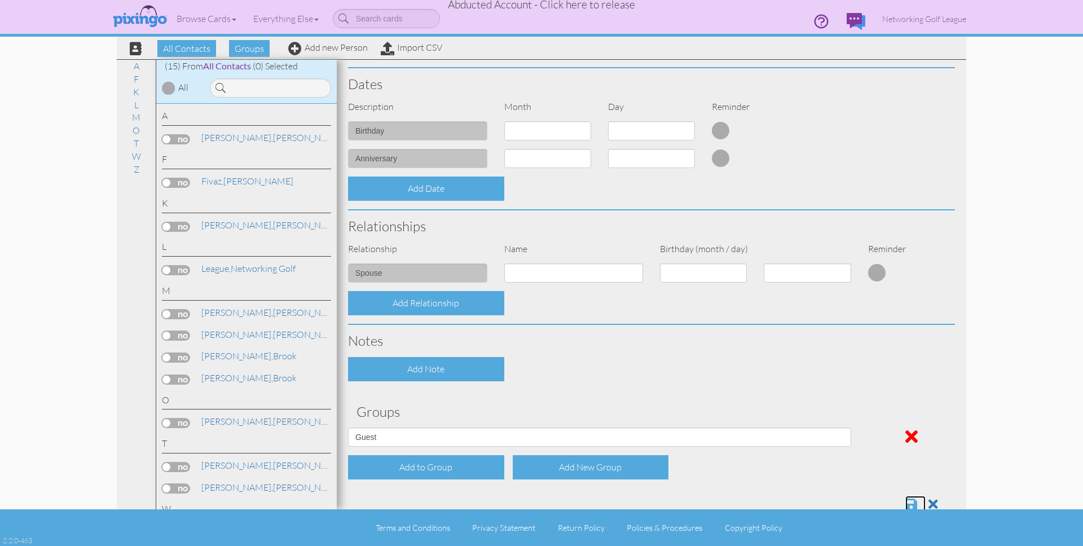
click at [911, 502] on span at bounding box center [911, 504] width 12 height 14
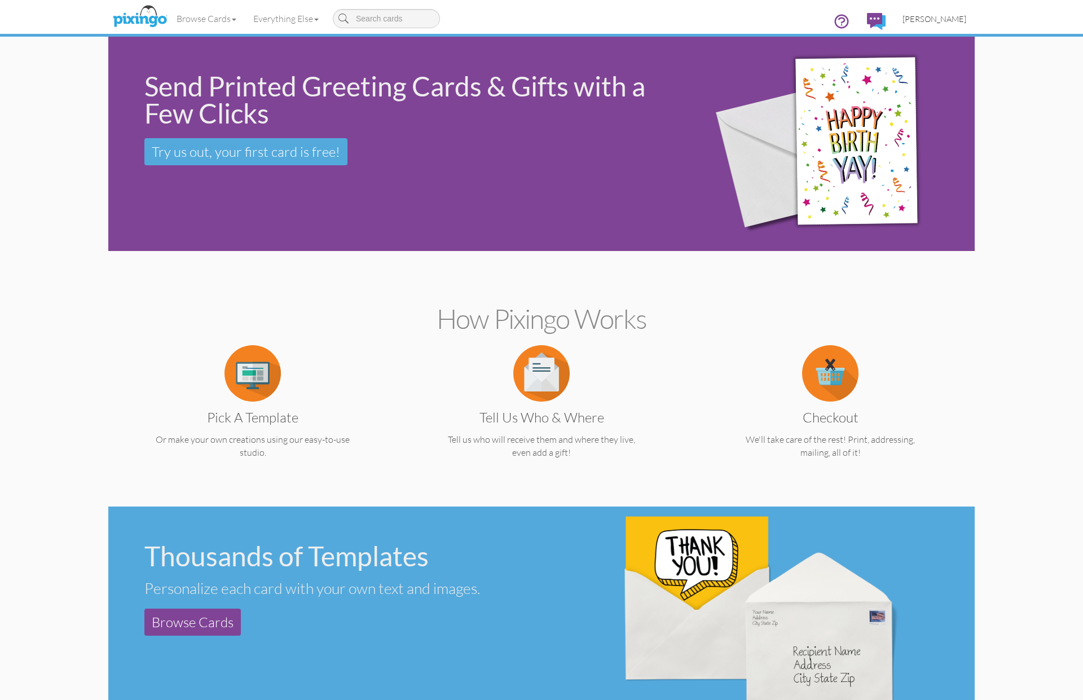
click at [941, 17] on span "[PERSON_NAME]" at bounding box center [934, 19] width 64 height 10
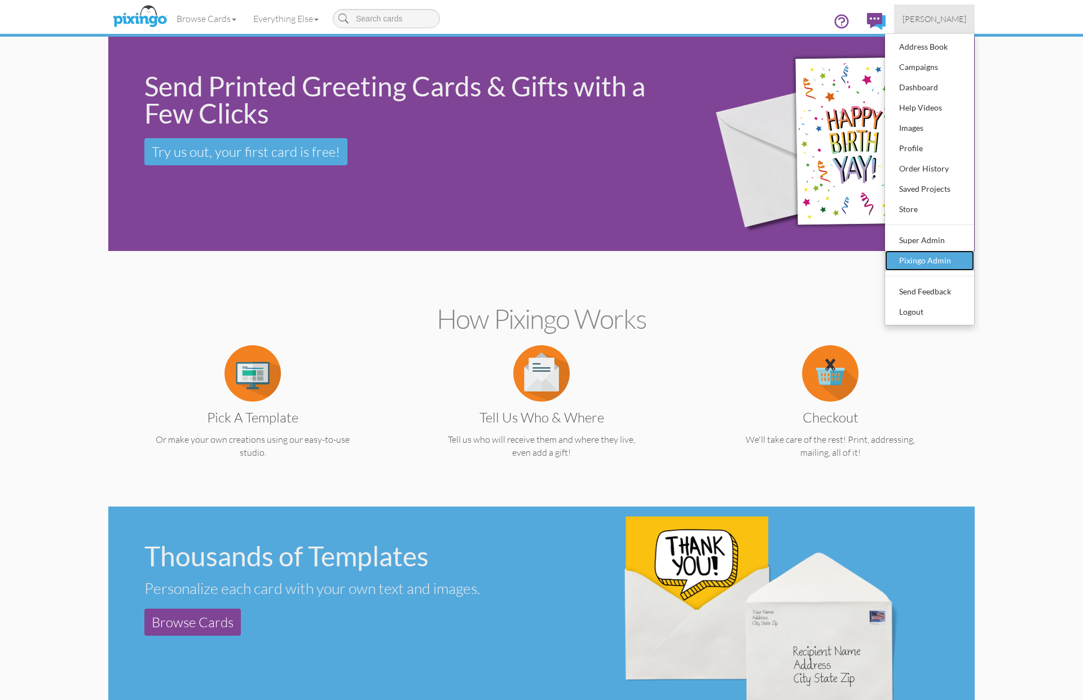
click at [925, 266] on div "Pixingo Admin" at bounding box center [929, 260] width 67 height 17
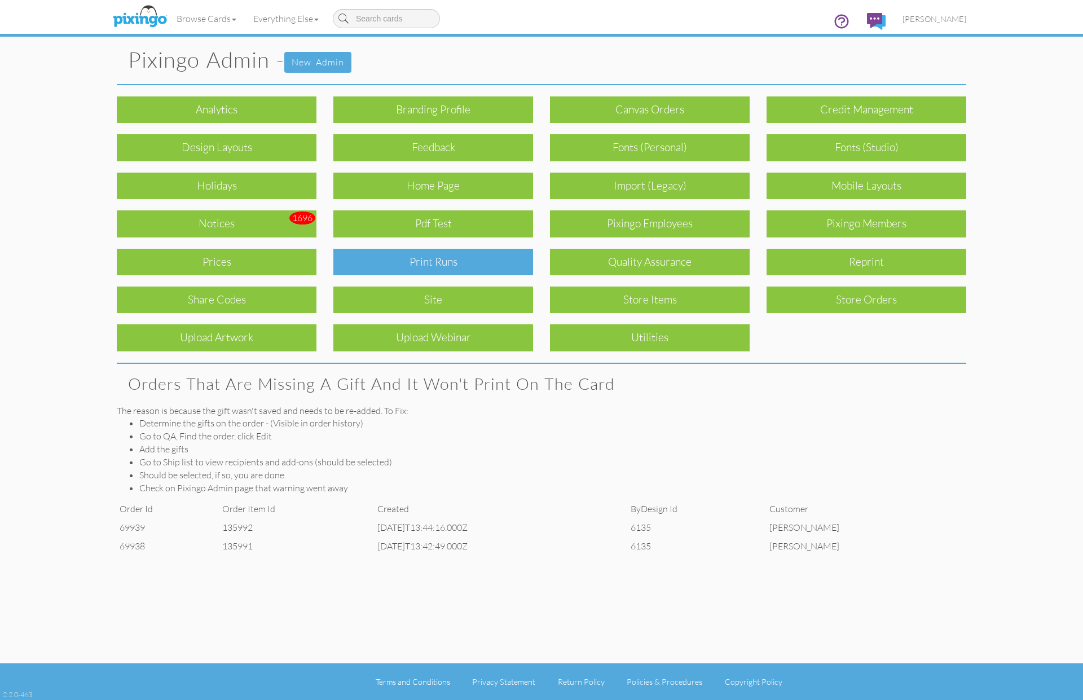
click at [467, 257] on div "Print Runs" at bounding box center [433, 262] width 200 height 27
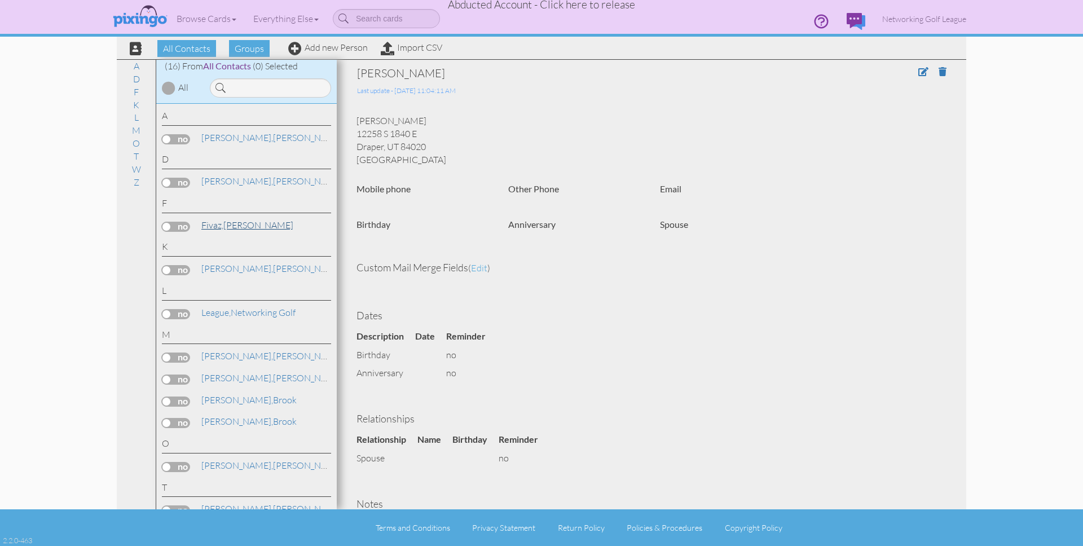
drag, startPoint x: 241, startPoint y: 226, endPoint x: 225, endPoint y: 222, distance: 16.4
click at [236, 226] on link "[PERSON_NAME]" at bounding box center [247, 225] width 94 height 14
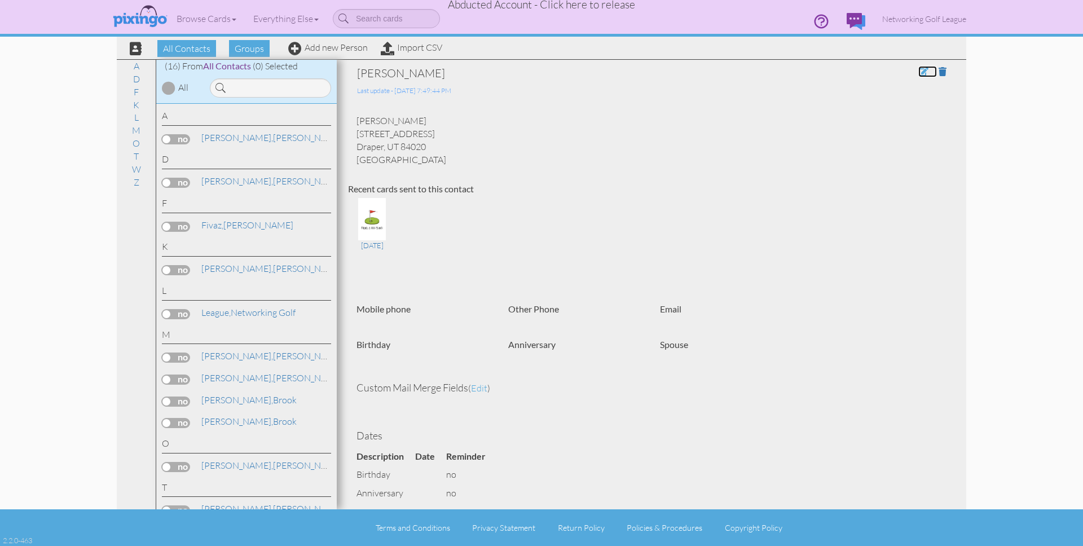
click at [920, 70] on span at bounding box center [923, 71] width 10 height 9
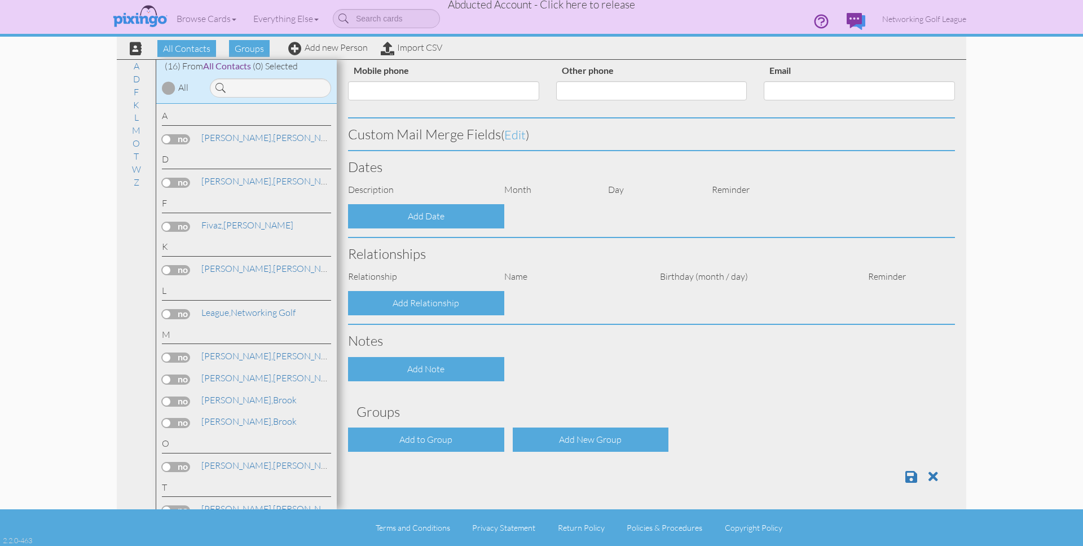
type input "[PERSON_NAME]"
type input "Fivaz"
type input "2393 E Bear Hills Drive"
type input "Draper"
type input "84020"
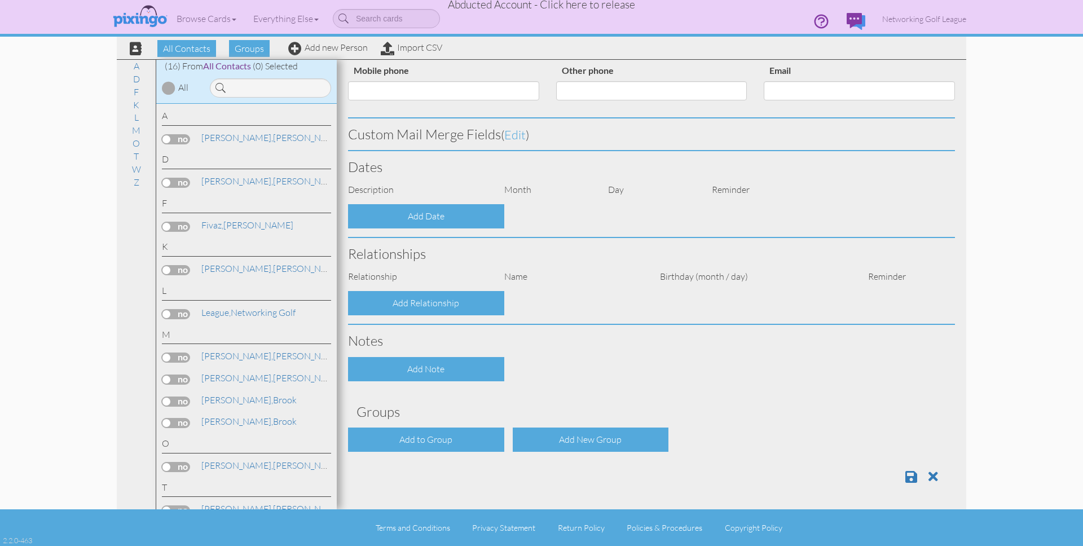
select select "object:272"
select select "object:517"
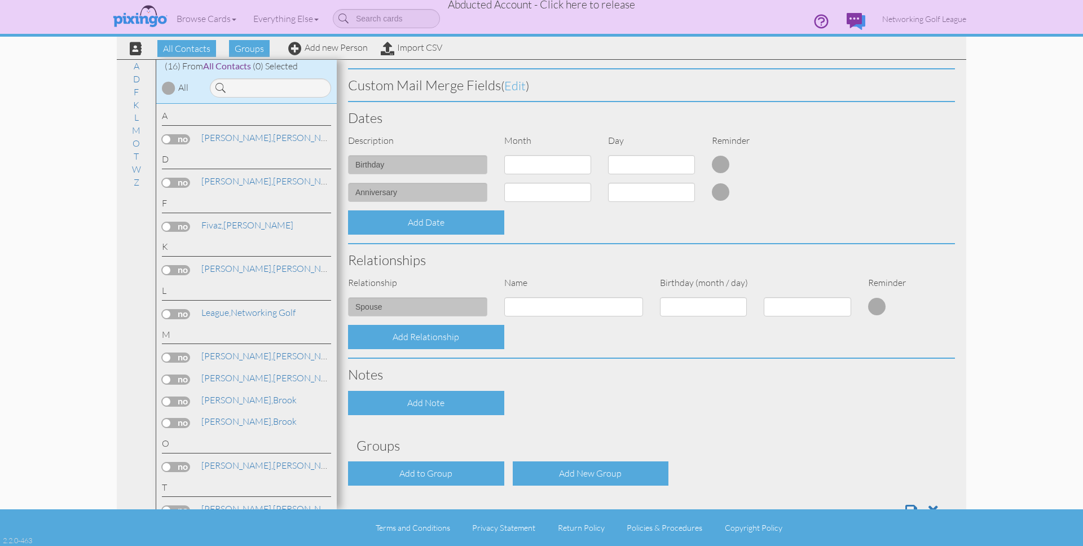
scroll to position [280, 0]
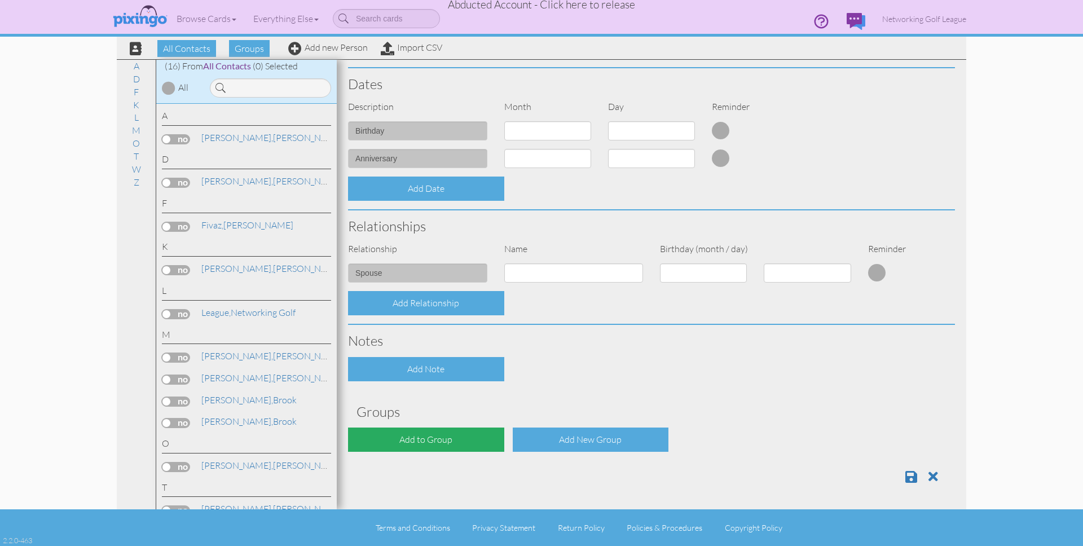
click at [458, 439] on div "Add to Group" at bounding box center [426, 439] width 156 height 24
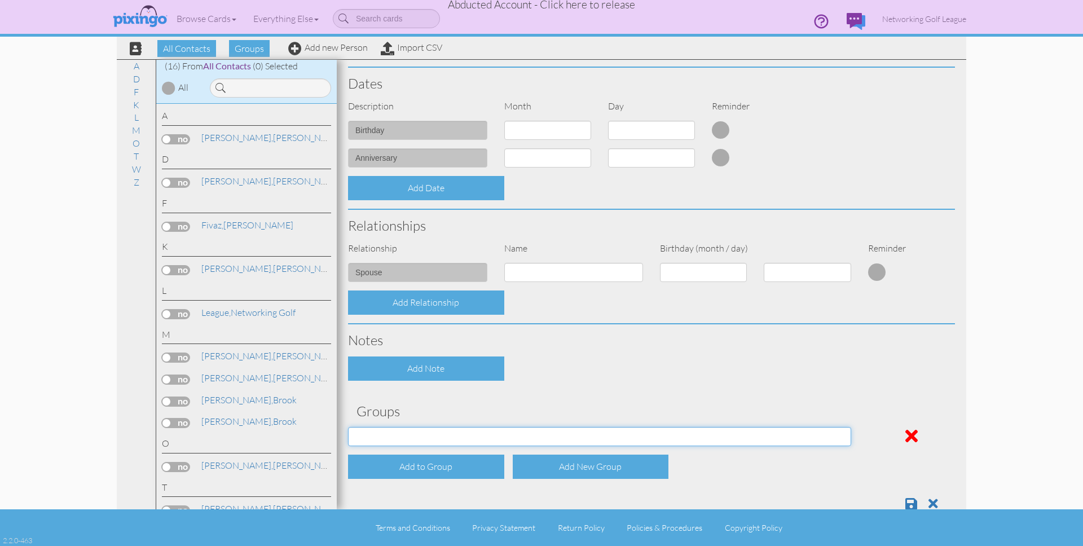
click at [460, 433] on select "Guest New Members" at bounding box center [599, 436] width 503 height 19
select select "object:598"
click at [348, 427] on select "Guest New Members" at bounding box center [599, 436] width 503 height 19
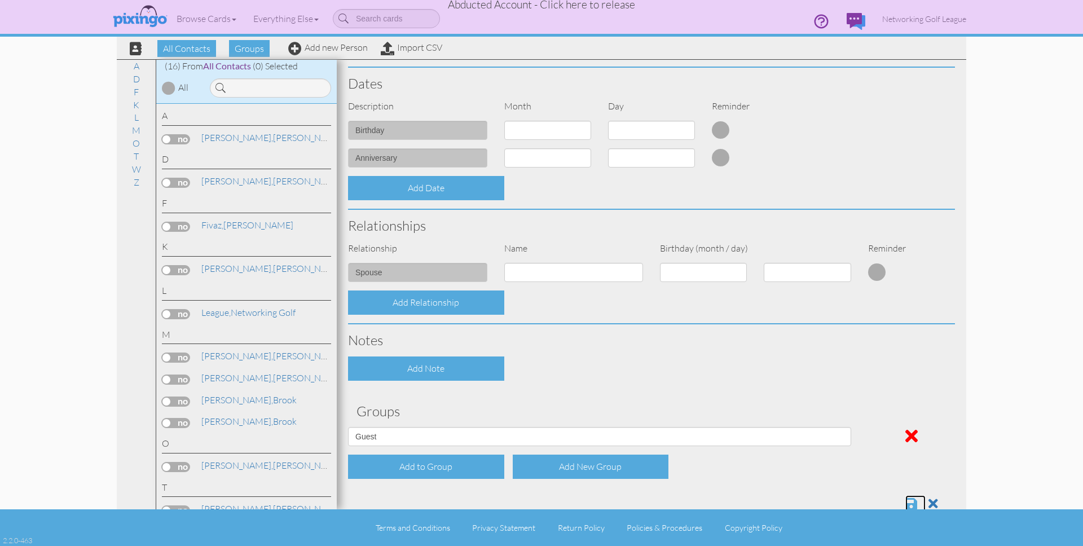
click at [913, 504] on span at bounding box center [911, 504] width 12 height 14
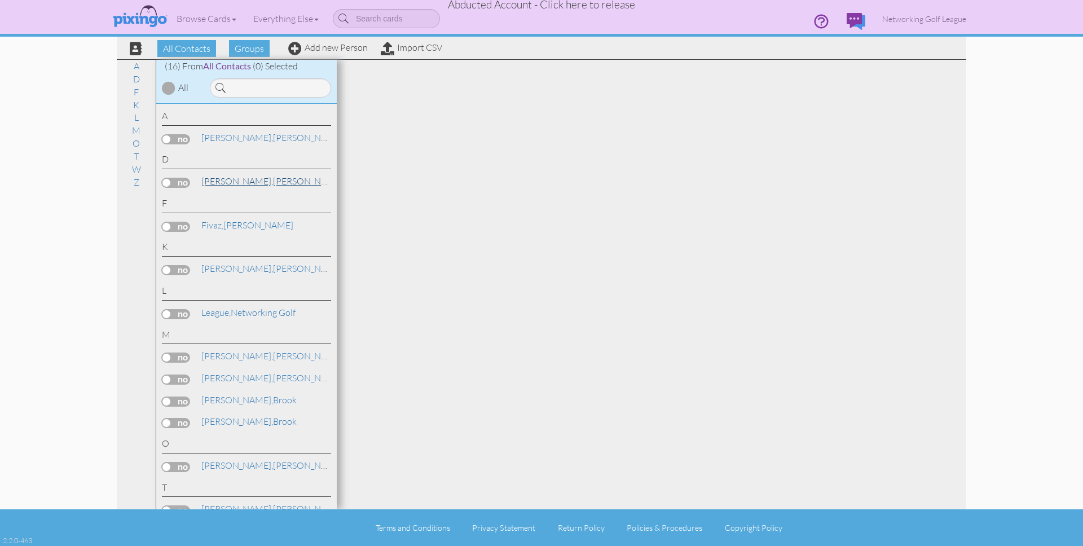
click at [224, 178] on span "[PERSON_NAME]," at bounding box center [237, 180] width 72 height 11
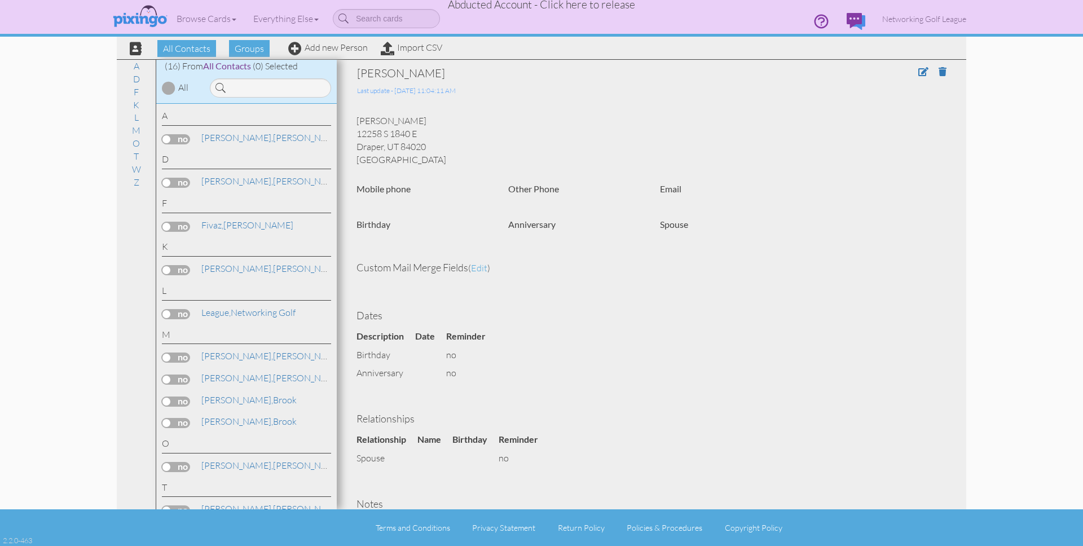
click at [287, 386] on div "[PERSON_NAME]" at bounding box center [246, 380] width 169 height 16
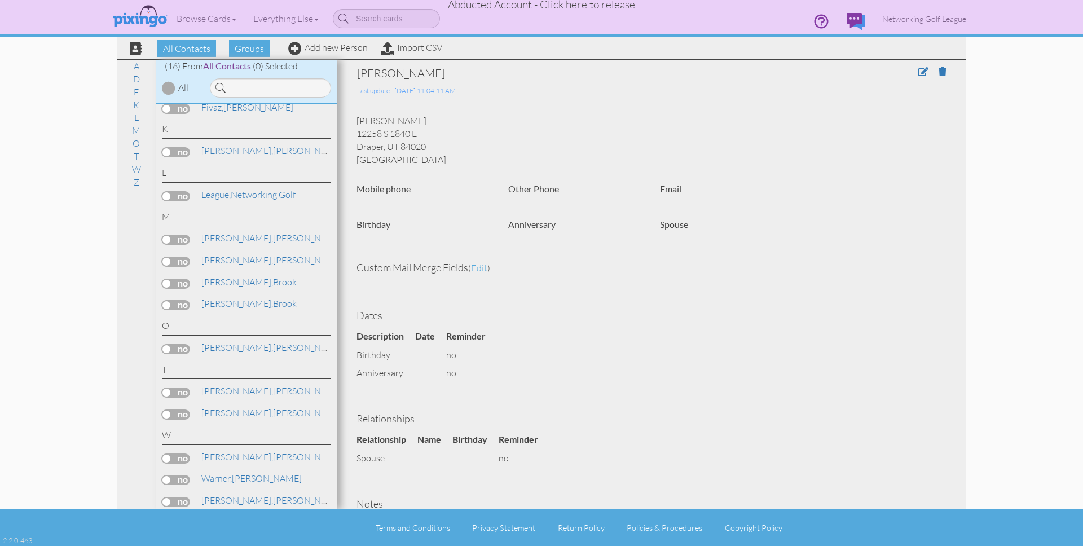
scroll to position [127, 0]
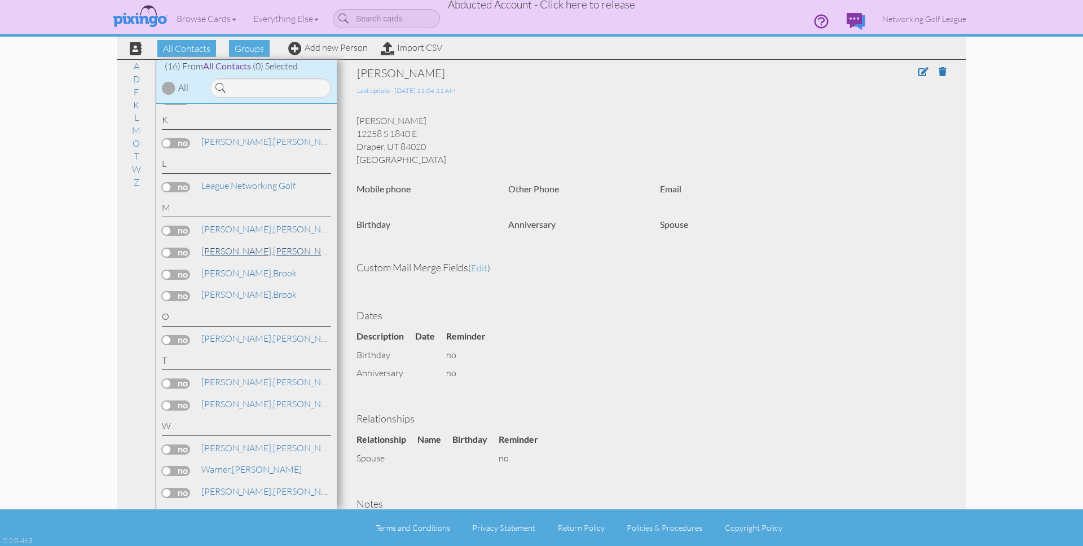
click at [229, 253] on span "[PERSON_NAME]," at bounding box center [237, 250] width 72 height 11
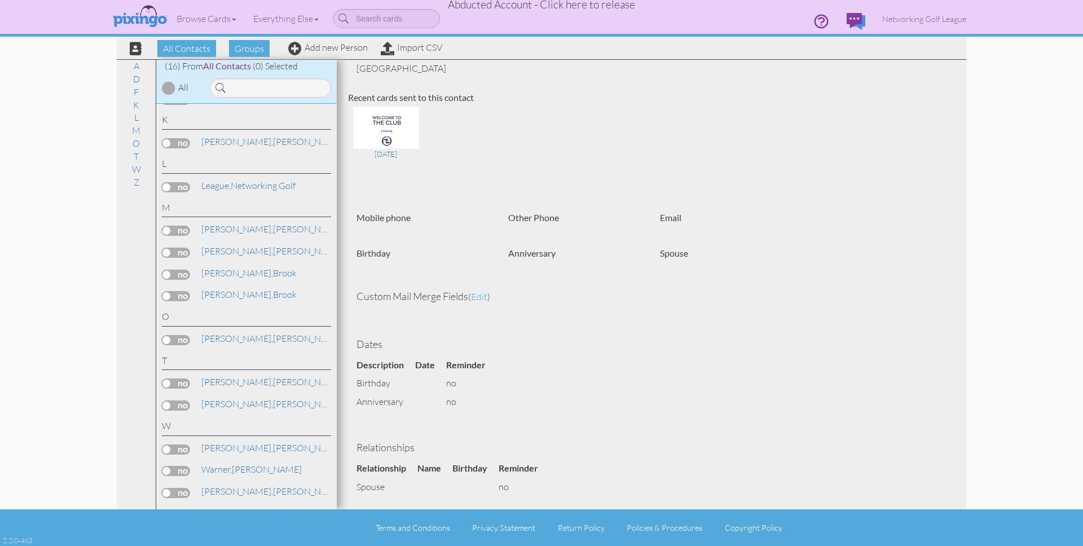
scroll to position [220, 0]
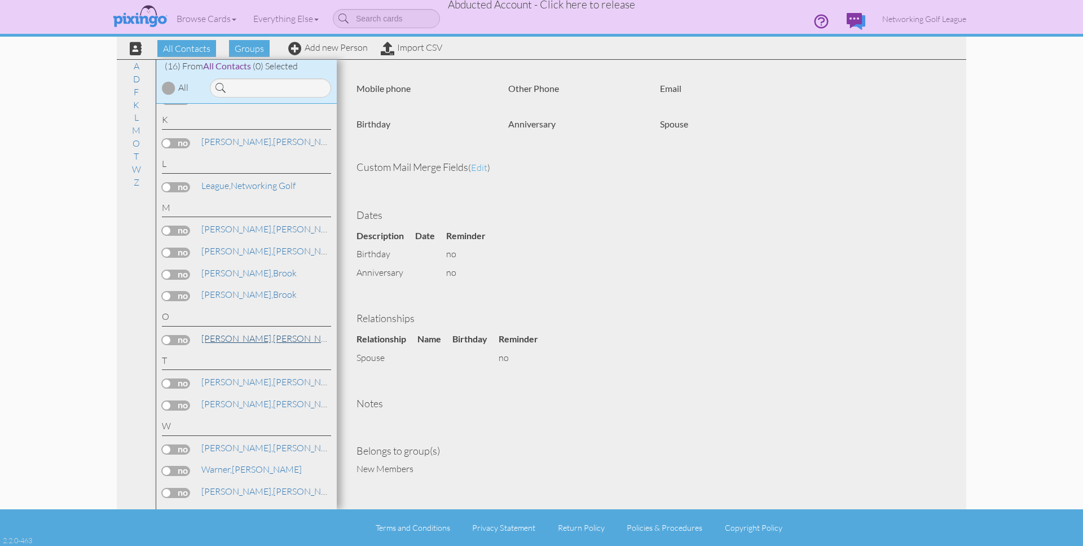
click at [223, 339] on span "[PERSON_NAME]," at bounding box center [237, 338] width 72 height 11
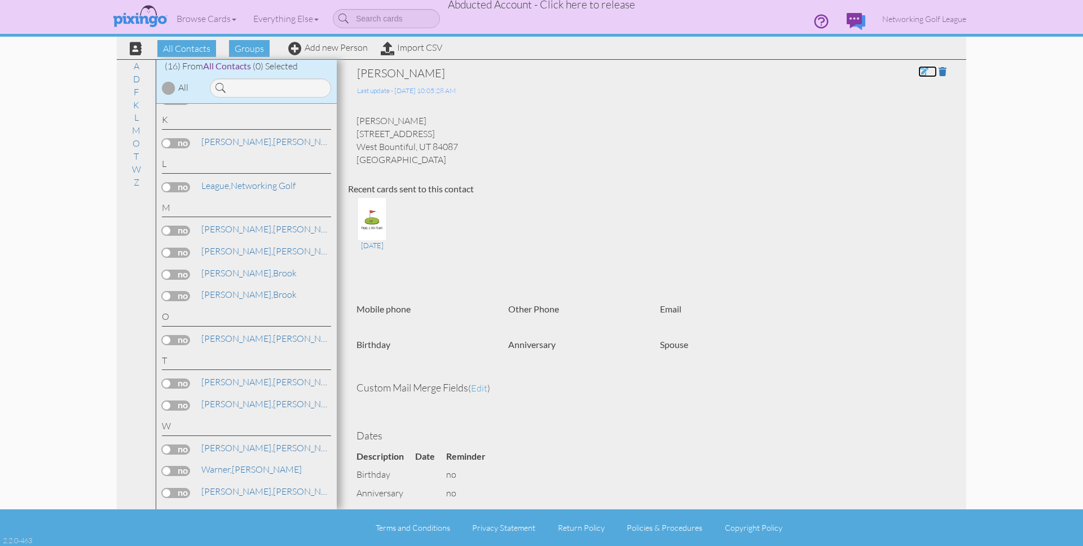
click at [920, 73] on span at bounding box center [923, 71] width 10 height 9
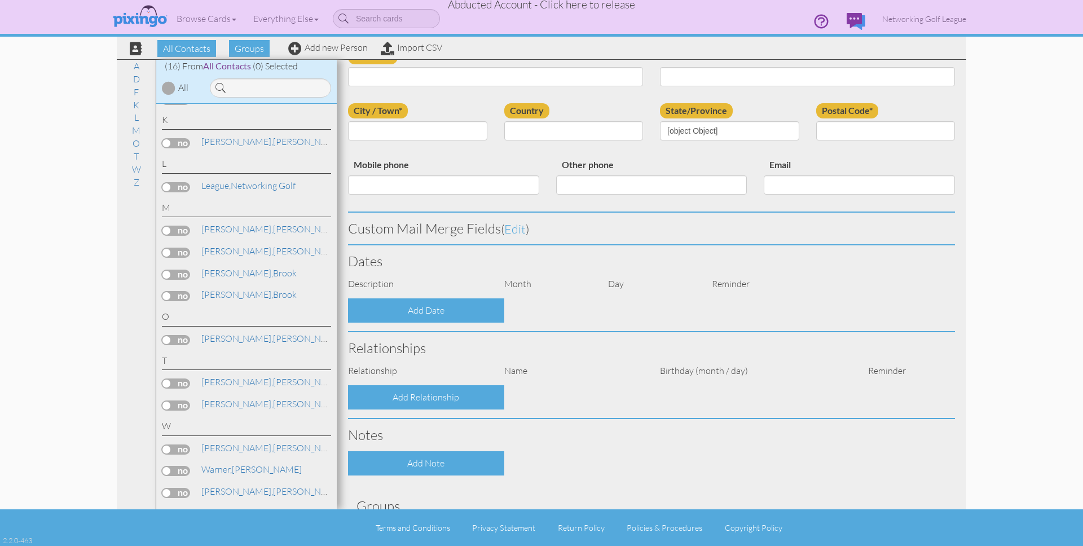
scroll to position [197, 0]
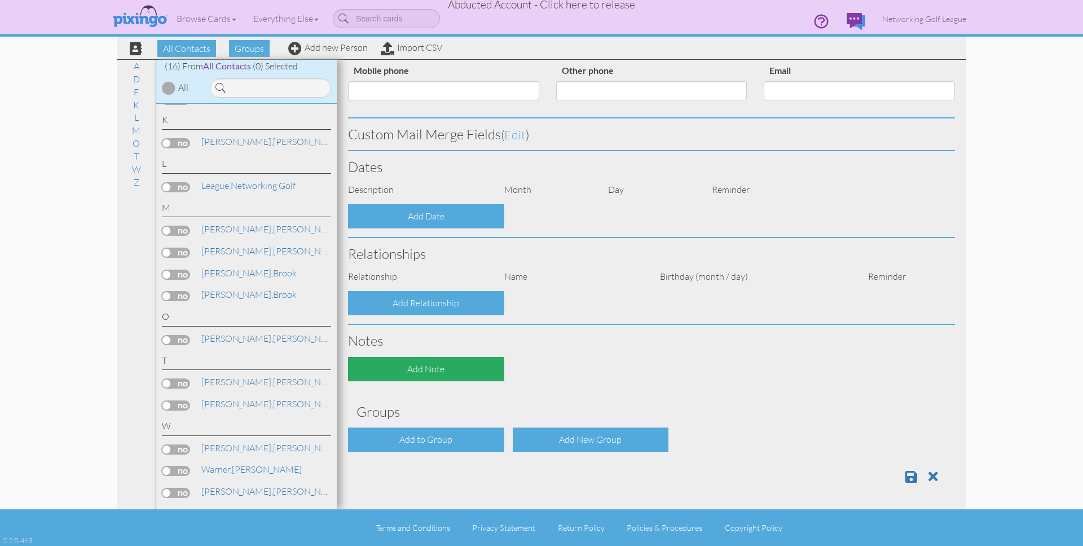
type input "[PERSON_NAME]"
type input "[STREET_ADDRESS]"
type input "West Bountiful"
type input "84087"
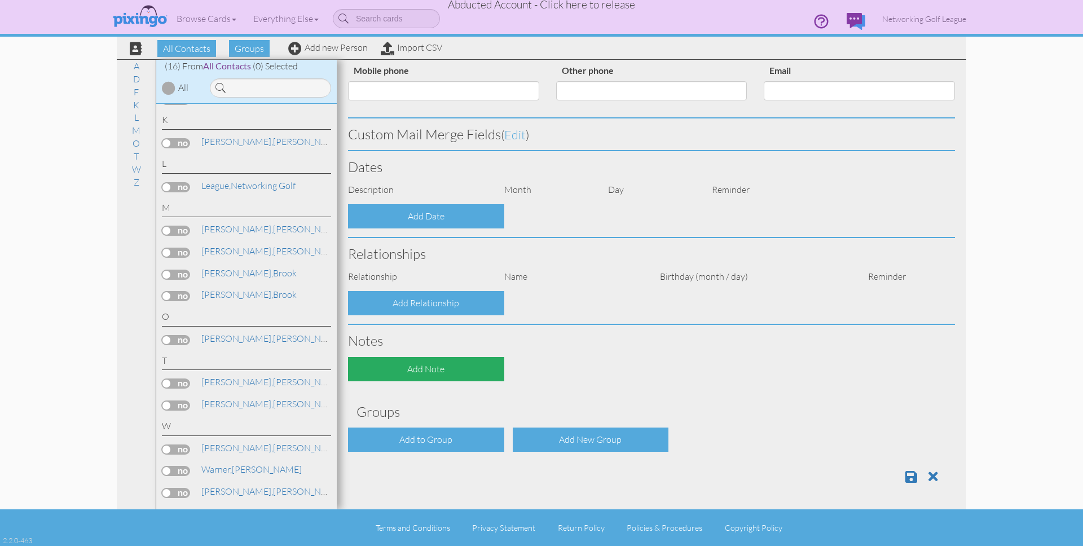
select select "object:293"
select select "object:538"
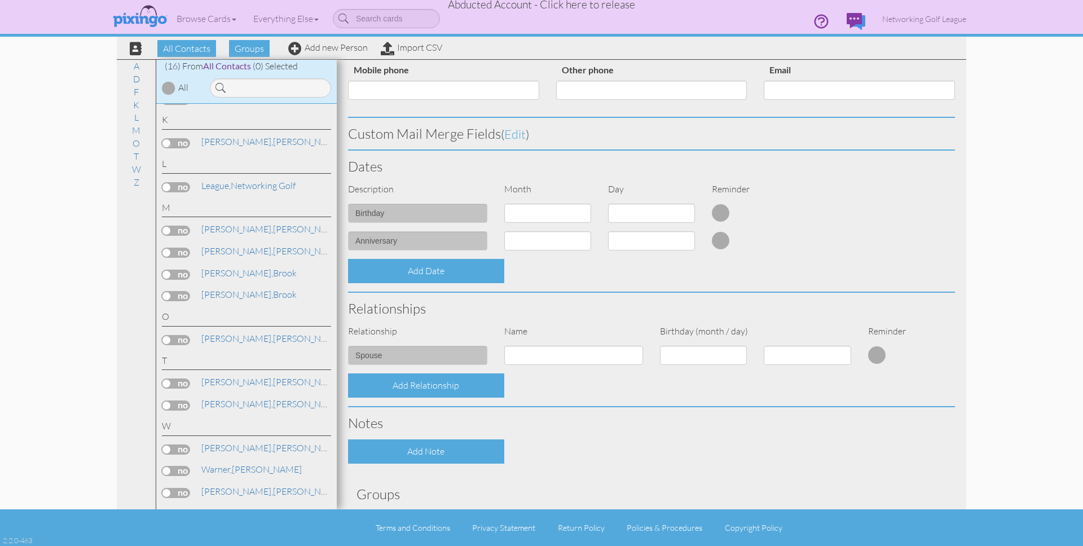
scroll to position [280, 0]
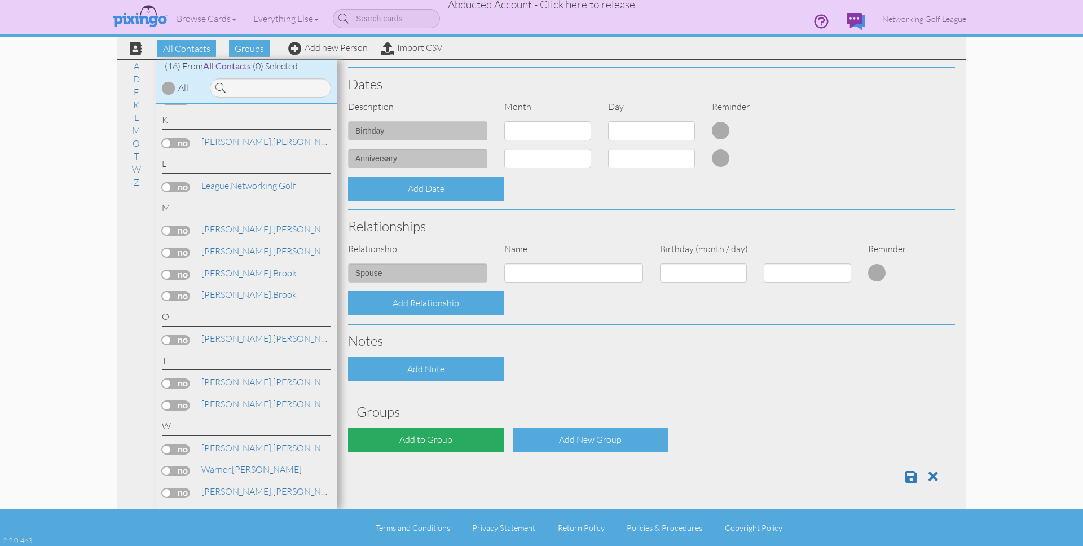
click at [462, 437] on div "Add to Group" at bounding box center [426, 439] width 156 height 24
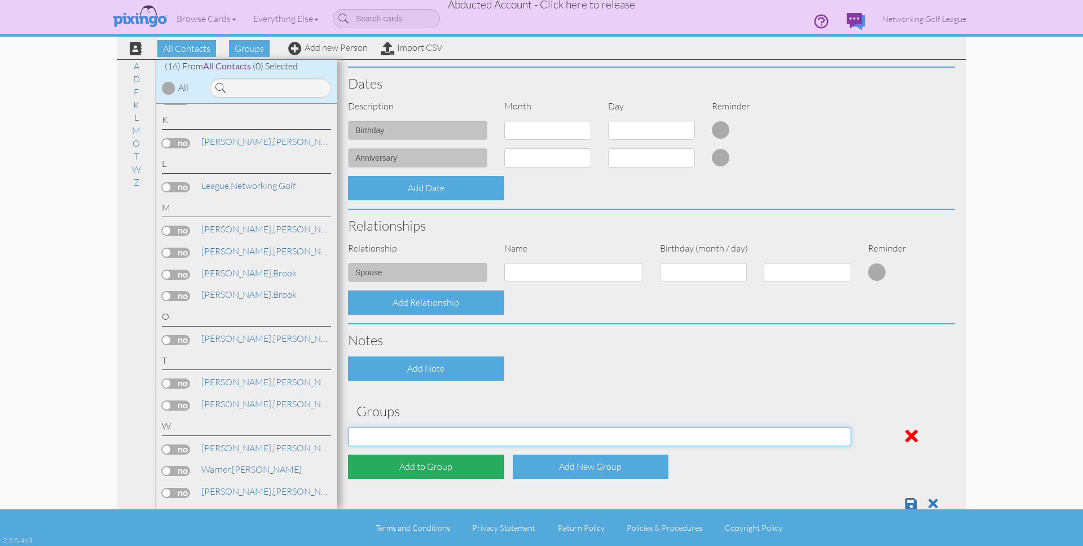
click at [462, 437] on select "Guest New Members" at bounding box center [599, 436] width 503 height 19
select select "object:619"
click at [348, 427] on select "Guest New Members" at bounding box center [599, 436] width 503 height 19
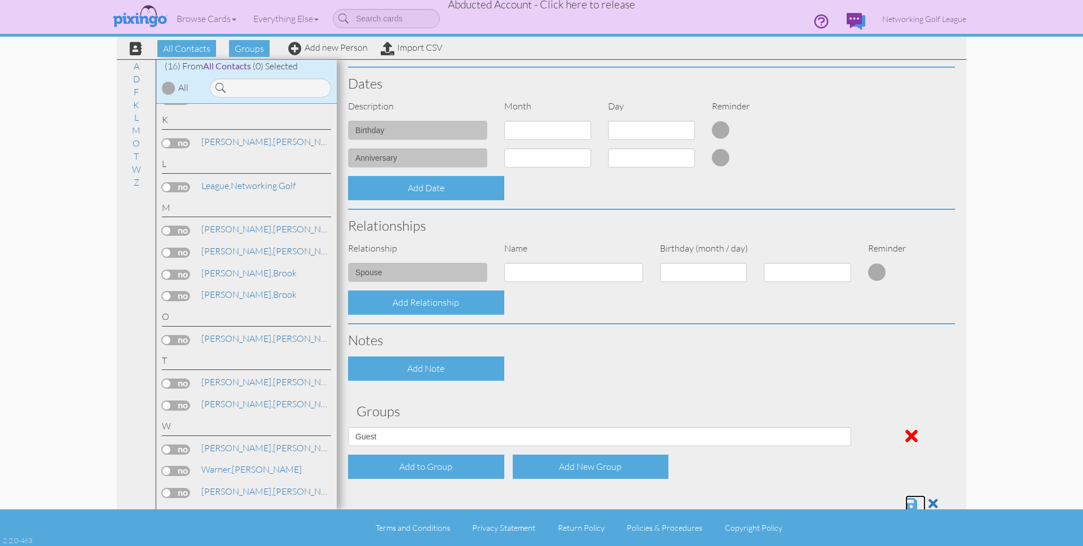
click at [908, 498] on span at bounding box center [911, 504] width 12 height 14
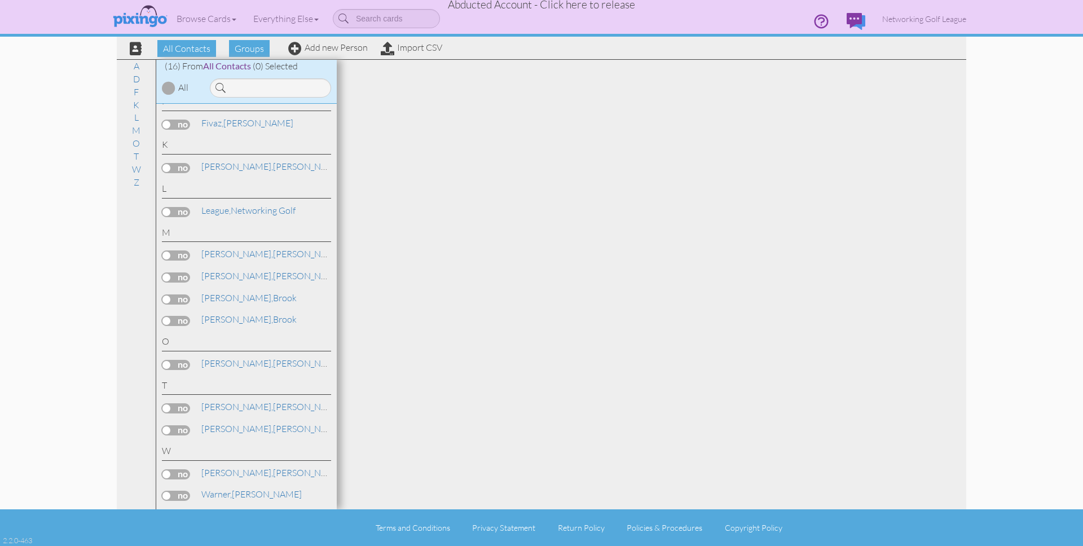
scroll to position [167, 0]
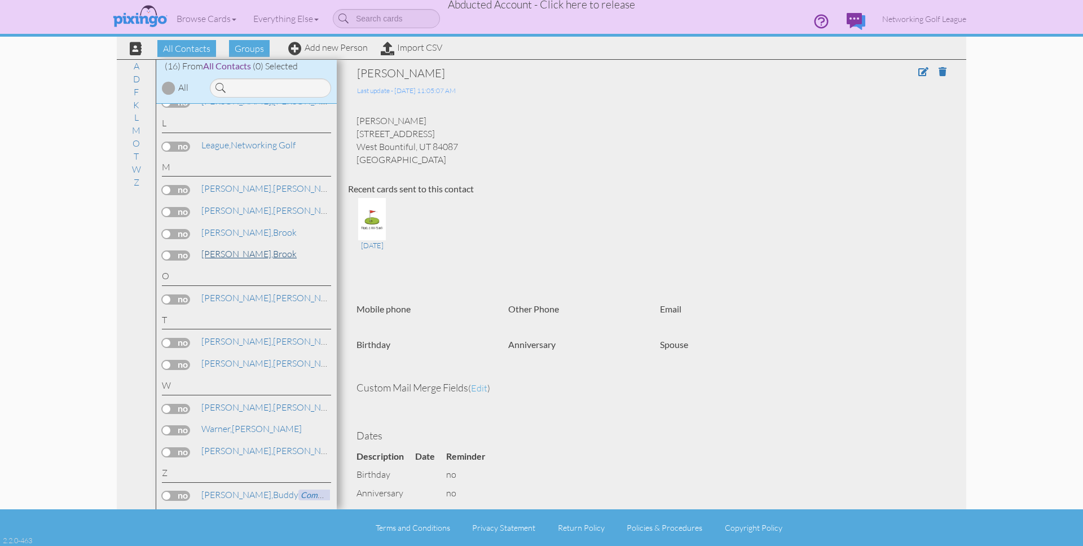
click at [243, 255] on link "[PERSON_NAME][GEOGRAPHIC_DATA]" at bounding box center [249, 254] width 98 height 14
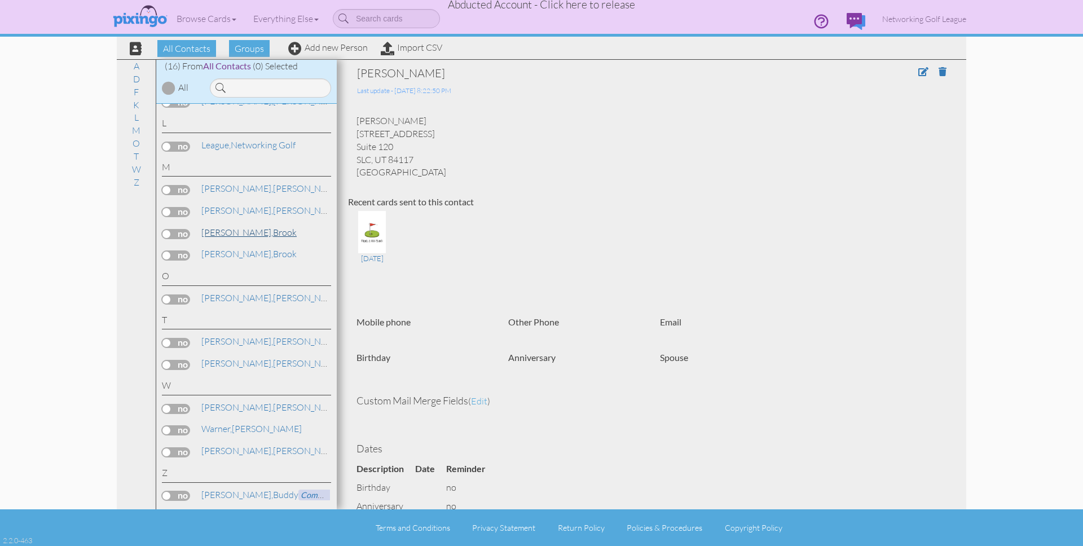
click at [236, 231] on link "[PERSON_NAME][GEOGRAPHIC_DATA]" at bounding box center [249, 233] width 98 height 14
click at [232, 250] on link "Millard, Brook" at bounding box center [249, 254] width 98 height 14
click at [232, 232] on link "Millard, Brook" at bounding box center [249, 233] width 98 height 14
click at [236, 250] on link "Millard, Brook" at bounding box center [249, 254] width 98 height 14
click at [942, 72] on span at bounding box center [942, 71] width 8 height 9
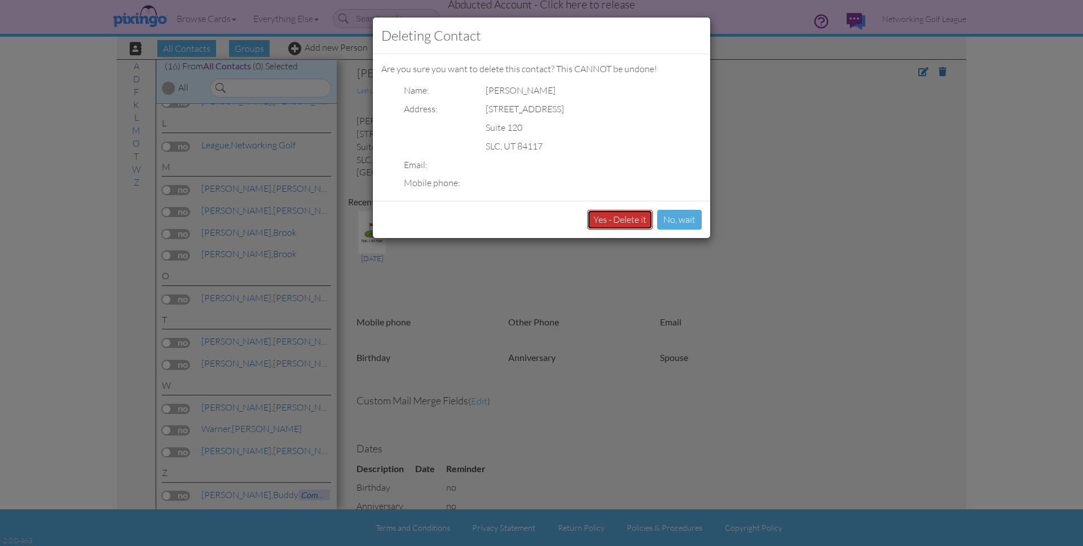
click at [610, 218] on button "Yes - Delete it" at bounding box center [619, 220] width 65 height 20
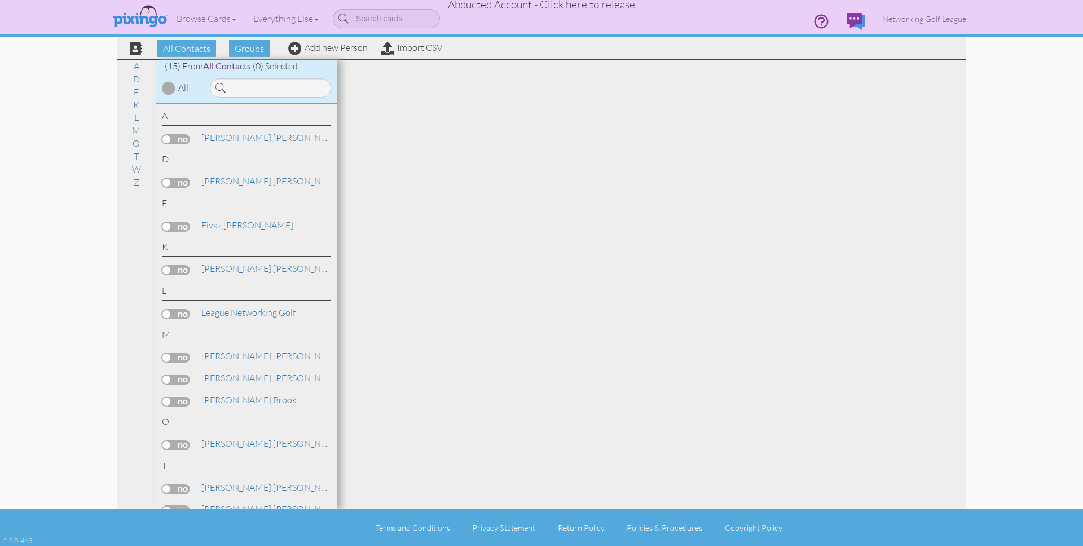
click at [585, 3] on span "Abducted Account - Click here to release" at bounding box center [541, 5] width 187 height 14
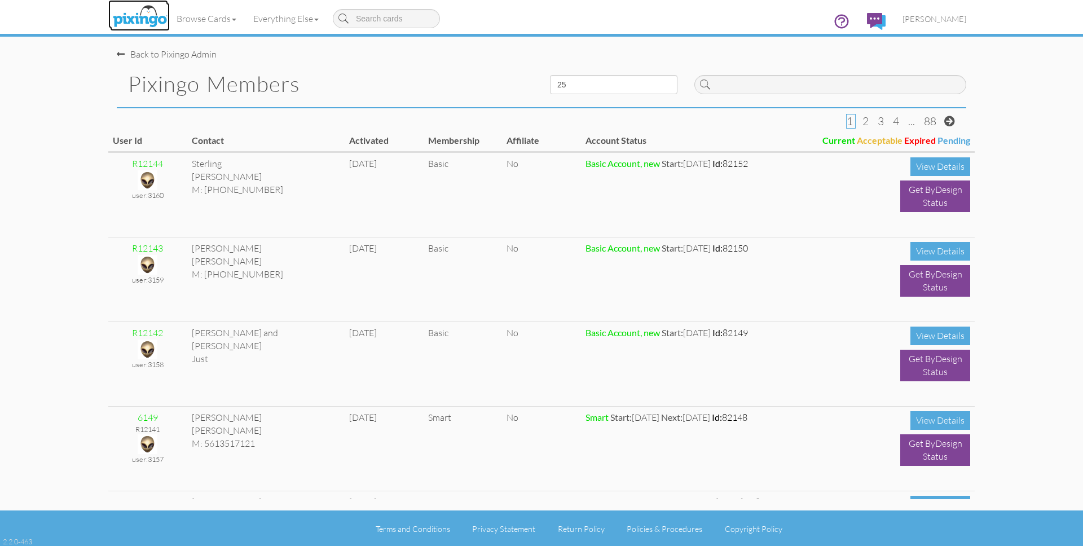
click at [129, 18] on img at bounding box center [140, 17] width 60 height 28
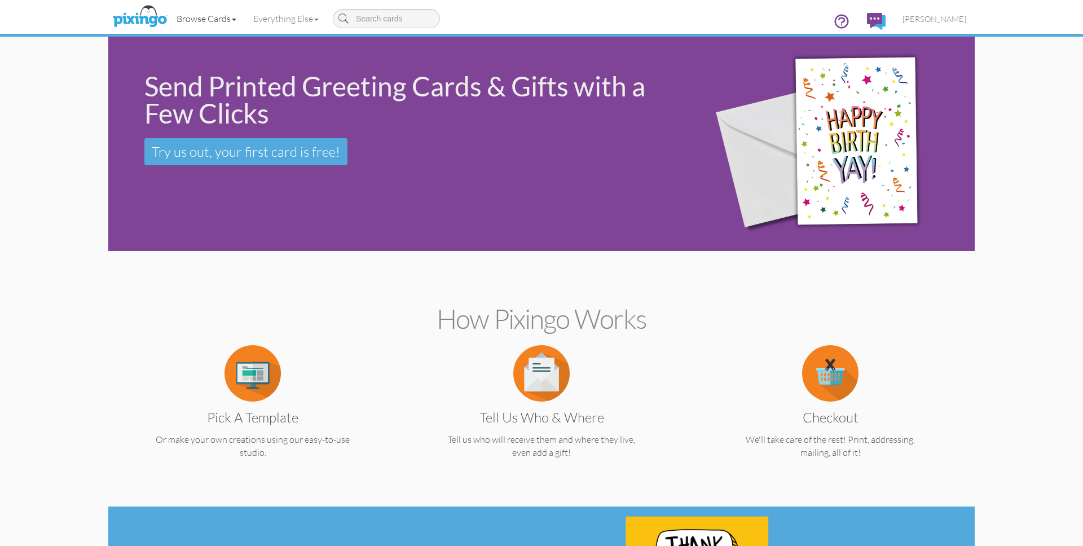
click at [220, 18] on link "Browse Cards" at bounding box center [206, 19] width 77 height 28
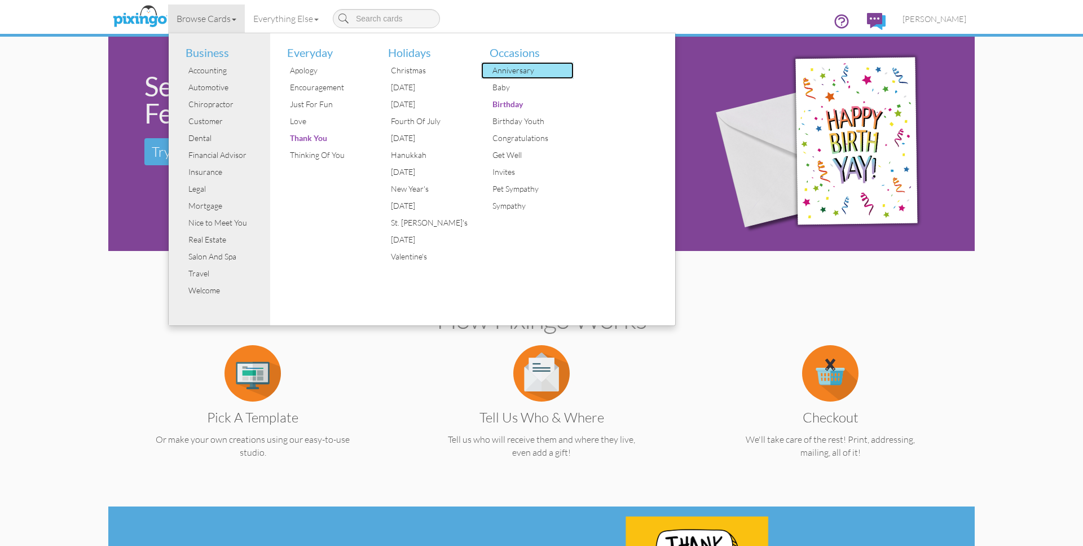
click at [512, 68] on div "Anniversary" at bounding box center [531, 70] width 85 height 17
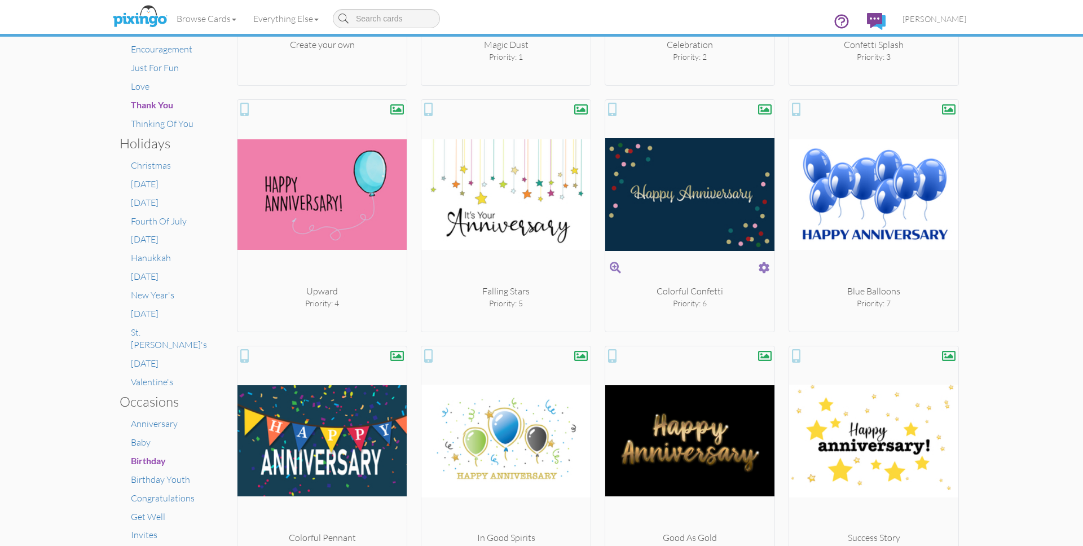
scroll to position [398, 0]
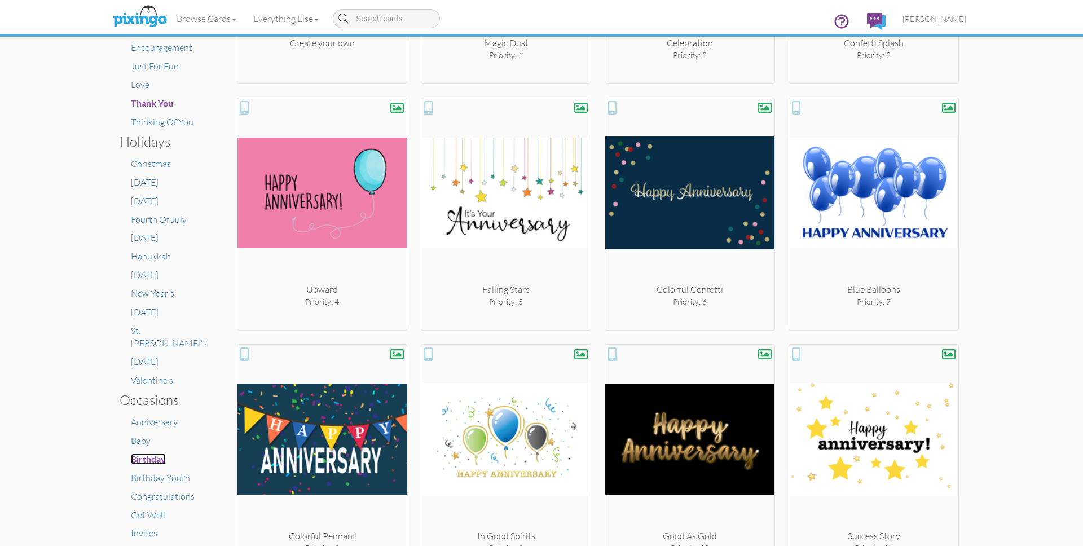
click at [142, 453] on span "Birthday" at bounding box center [148, 458] width 35 height 11
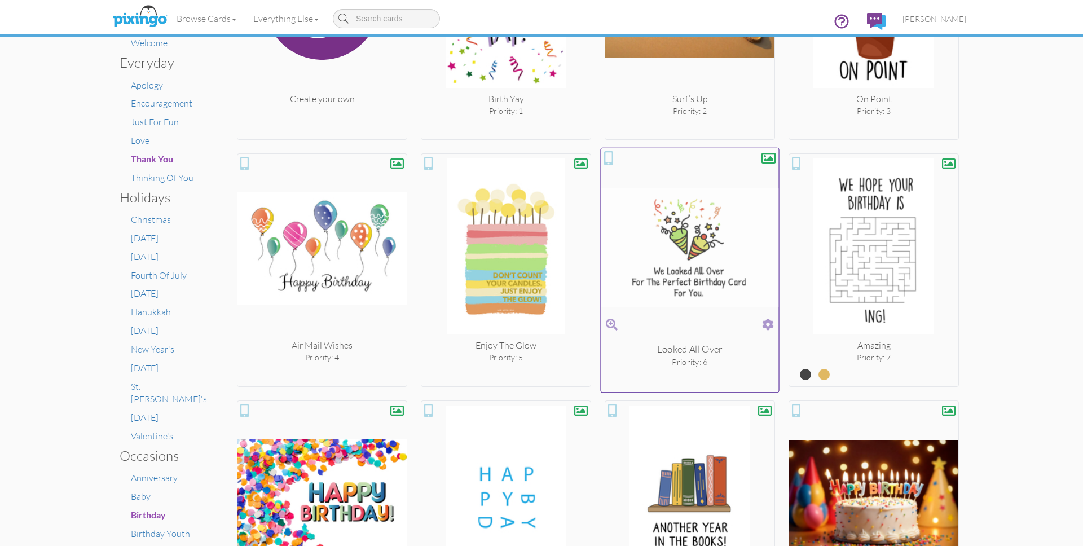
scroll to position [343, 0]
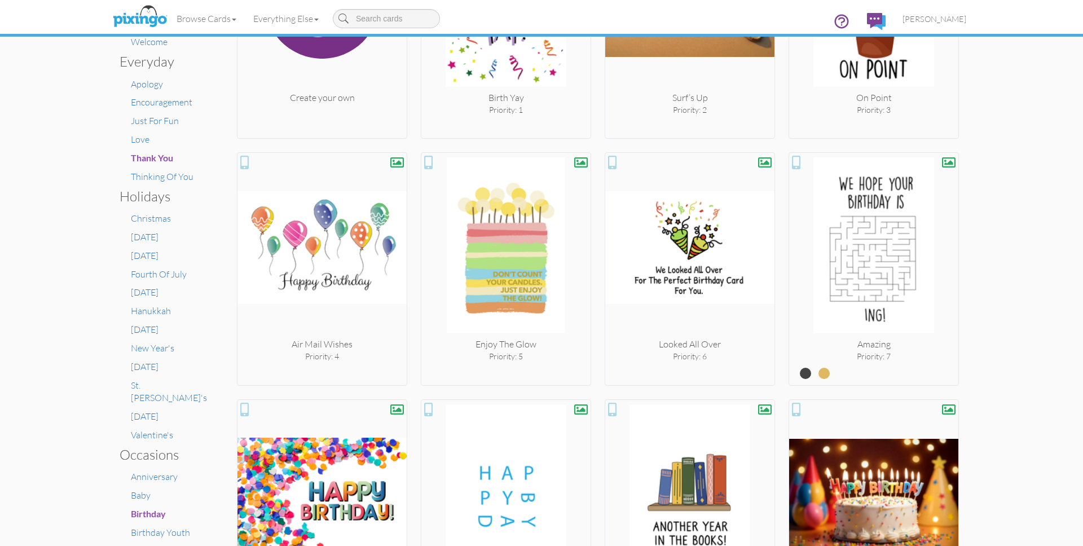
type input "A"
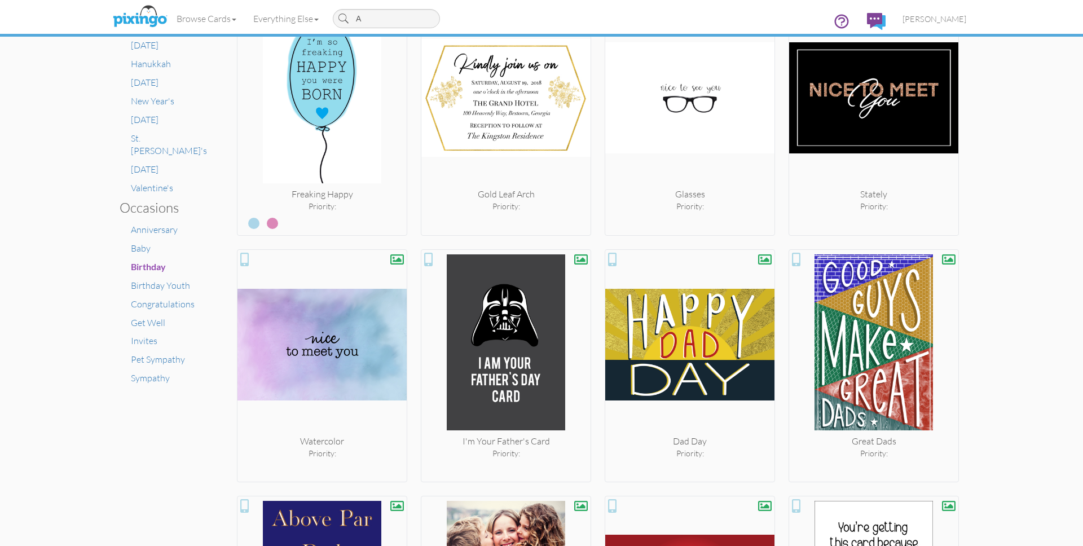
scroll to position [600, 0]
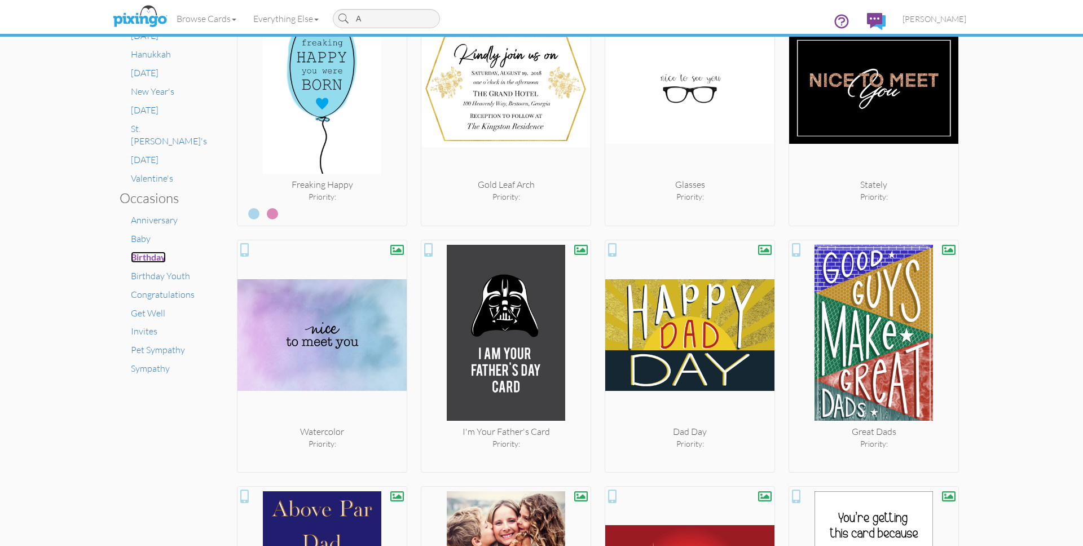
click at [158, 251] on span "Birthday" at bounding box center [148, 256] width 35 height 11
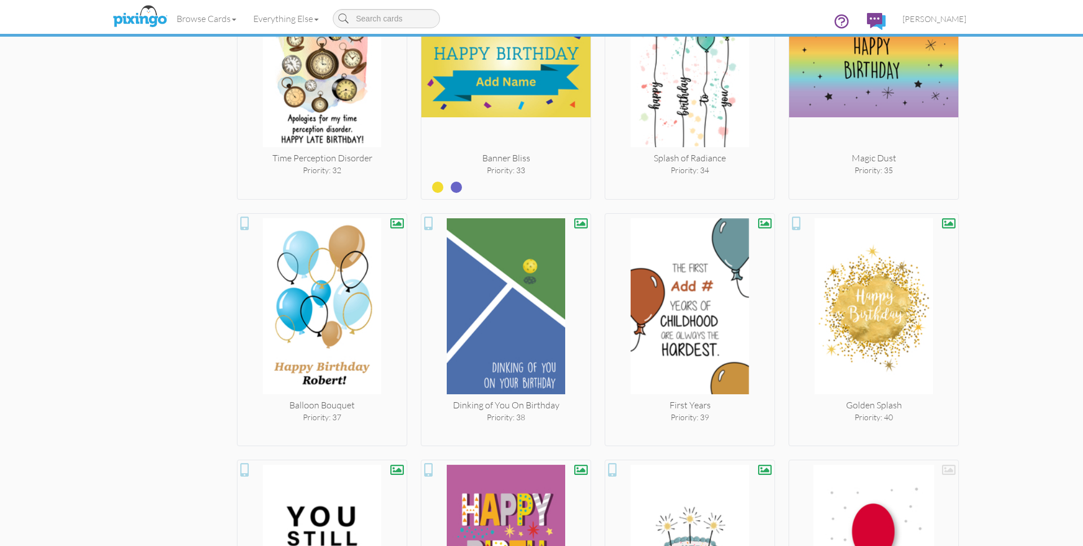
scroll to position [2008, 0]
